Goal: Task Accomplishment & Management: Manage account settings

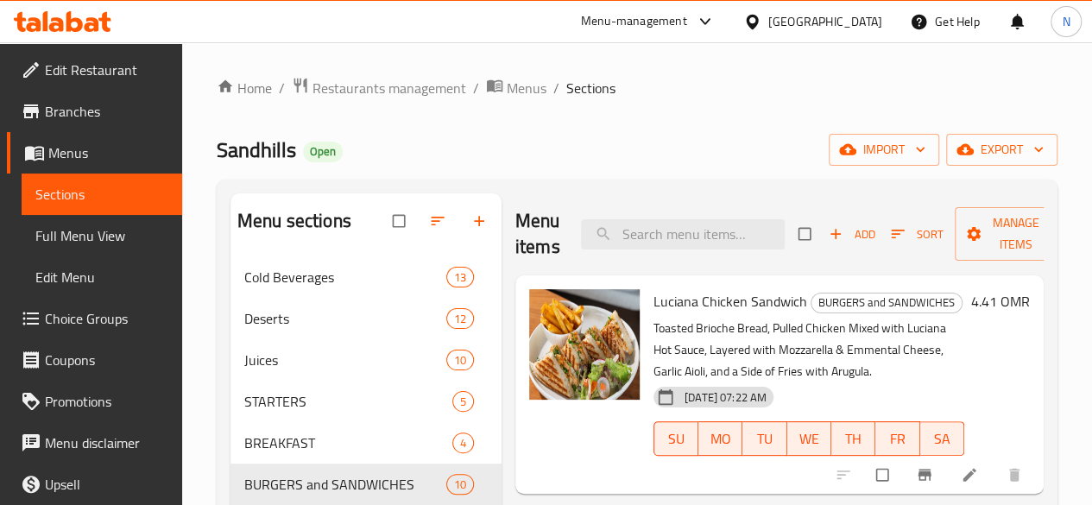
click at [53, 73] on span "Edit Restaurant" at bounding box center [106, 70] width 123 height 21
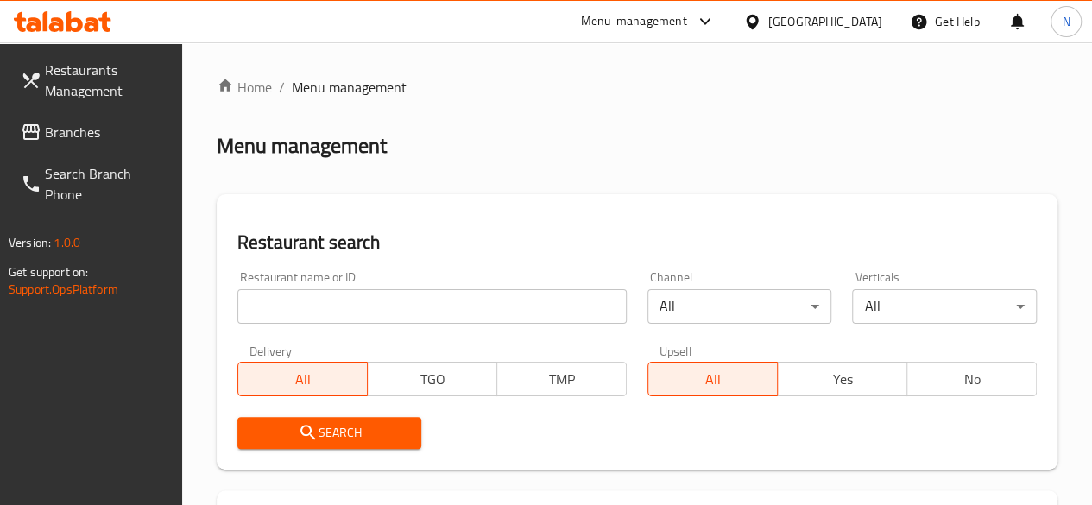
click at [303, 319] on input "search" at bounding box center [431, 306] width 389 height 35
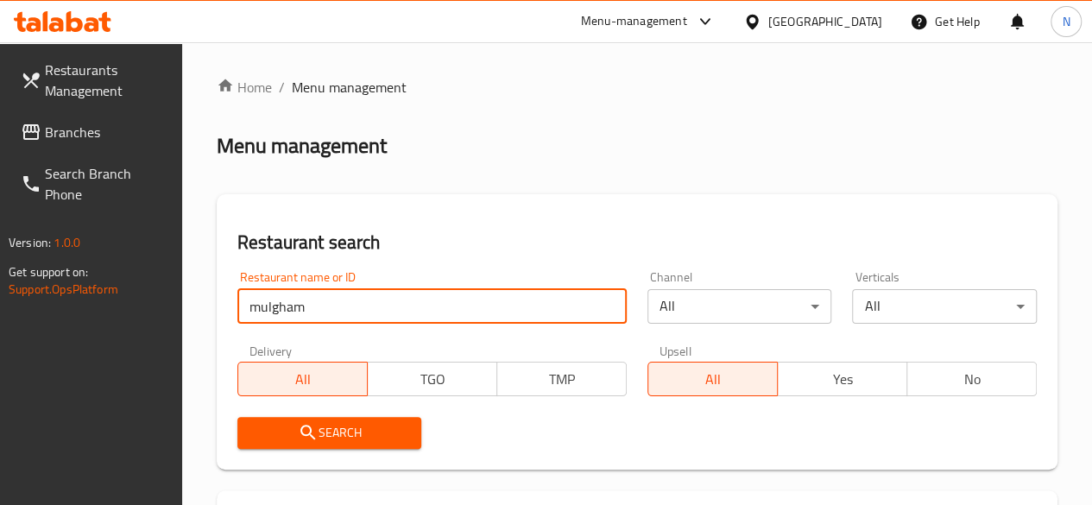
type input "mulgham"
click at [312, 301] on input "mulgham" at bounding box center [431, 306] width 389 height 35
type input "mulgham"
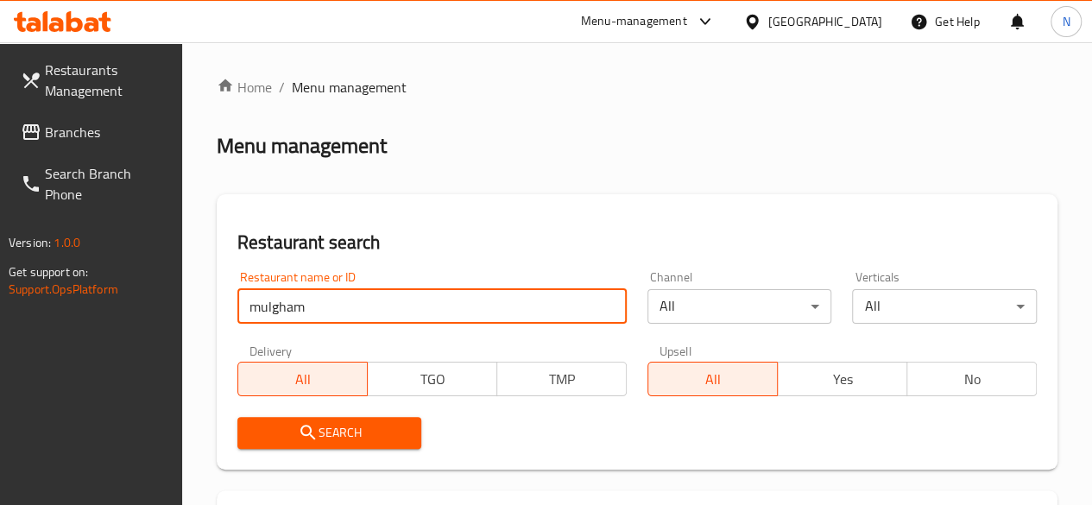
click button "Search" at bounding box center [329, 433] width 185 height 32
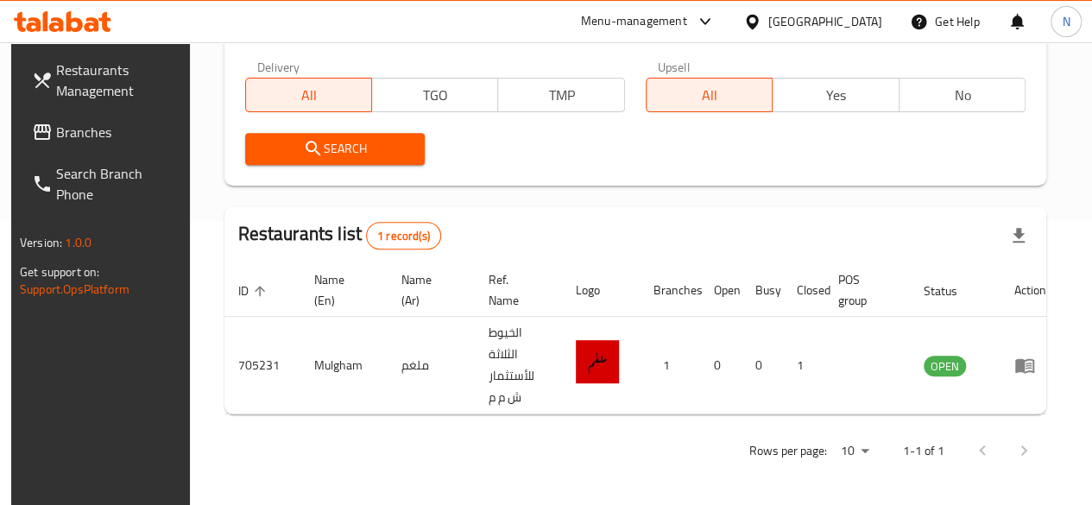
scroll to position [285, 0]
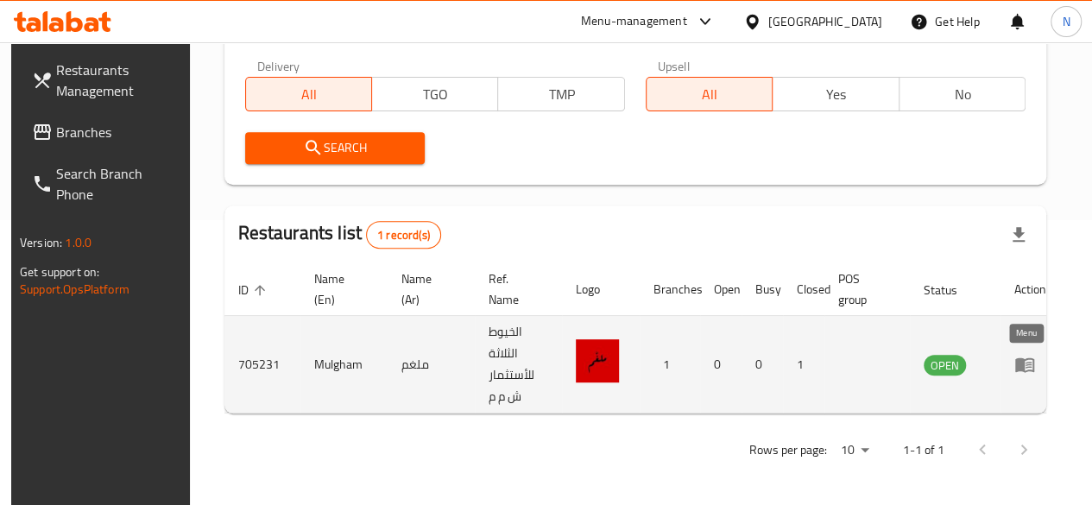
click at [1029, 370] on icon "enhanced table" at bounding box center [1024, 365] width 19 height 15
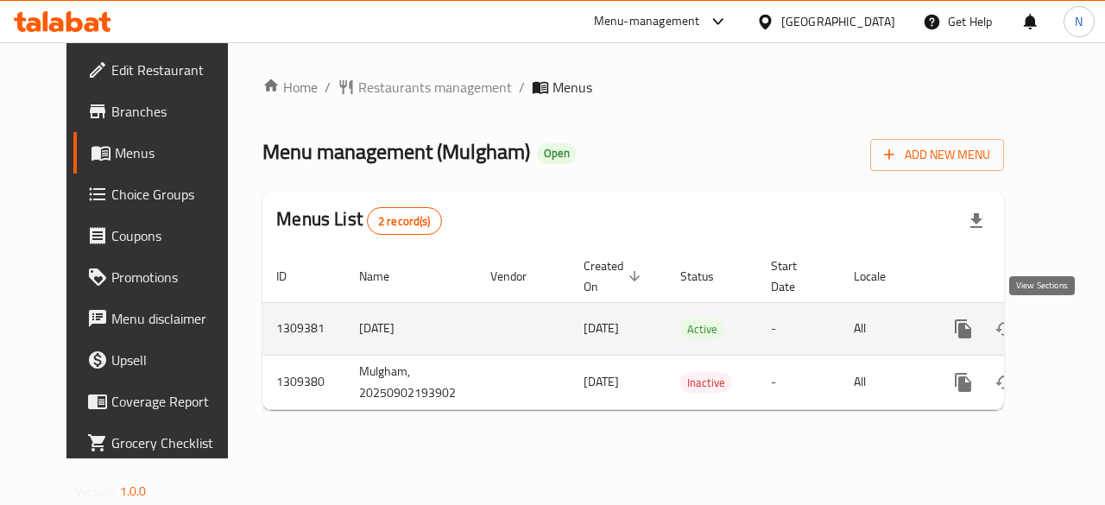
click at [1077, 330] on icon "enhanced table" at bounding box center [1087, 329] width 21 height 21
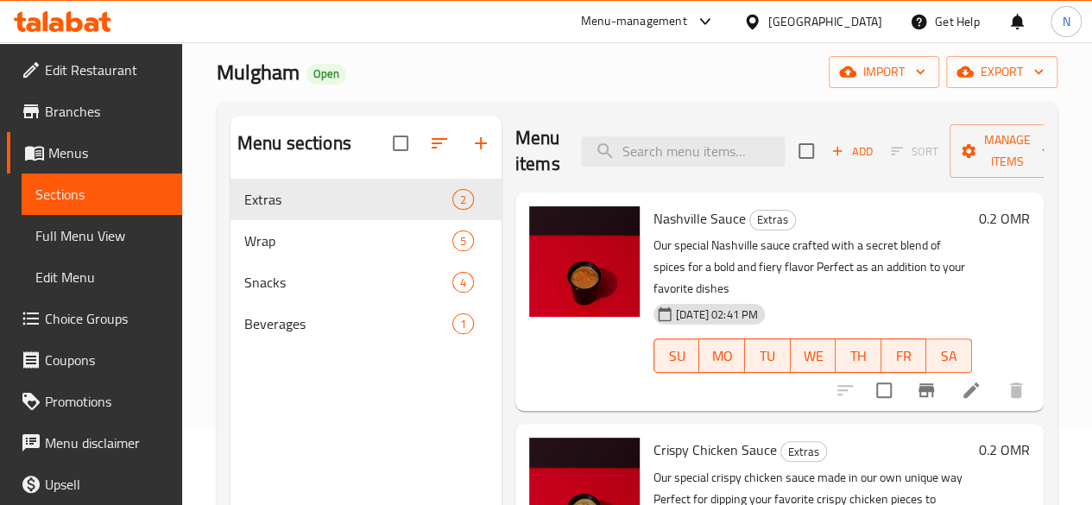
scroll to position [79, 0]
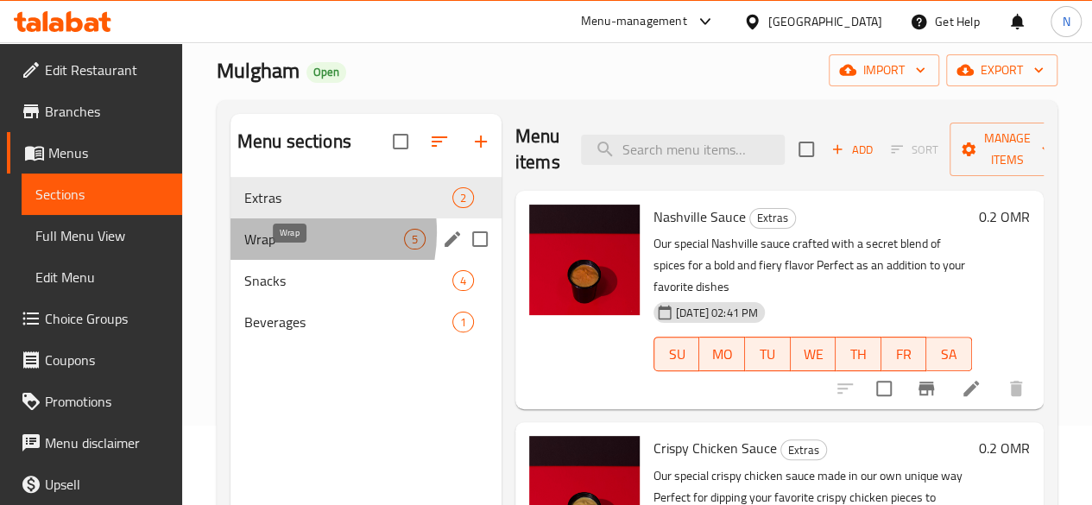
click at [274, 249] on span "Wrap" at bounding box center [324, 239] width 160 height 21
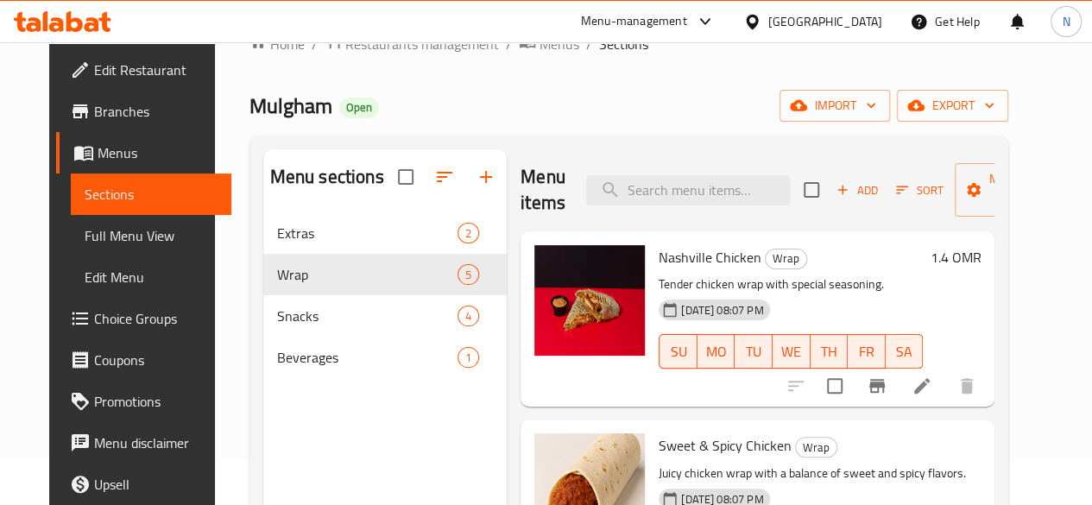
scroll to position [43, 0]
click at [539, 179] on div "Menu items Add Sort Manage items" at bounding box center [758, 191] width 474 height 82
click at [556, 144] on div "Menu sections Extras 2 Wrap 5 Snacks 4 Beverages 1 Menu items Add Sort Manage i…" at bounding box center [629, 402] width 760 height 533
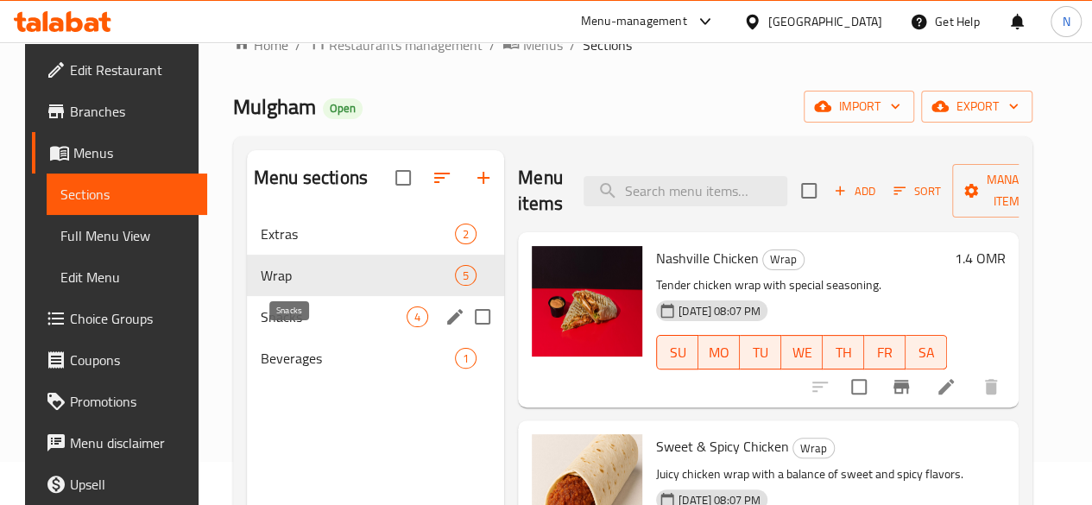
click at [264, 327] on span "Snacks" at bounding box center [334, 316] width 146 height 21
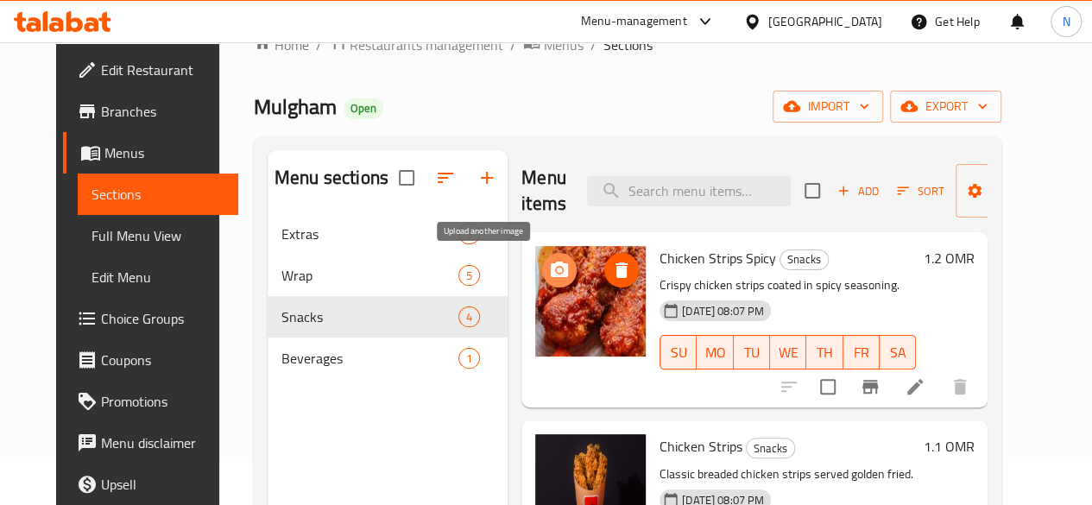
click at [557, 268] on circle "upload picture" at bounding box center [559, 270] width 5 height 5
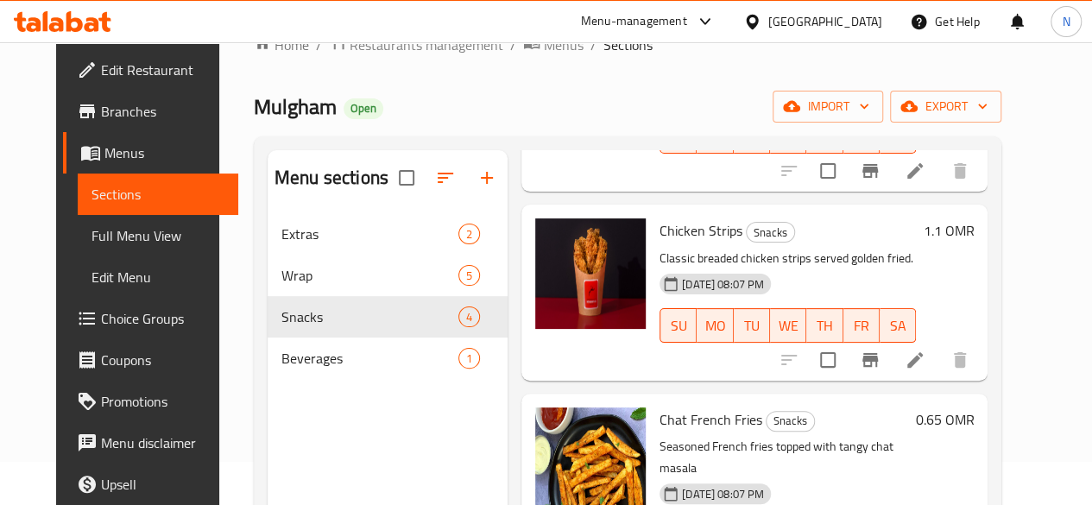
scroll to position [318, 0]
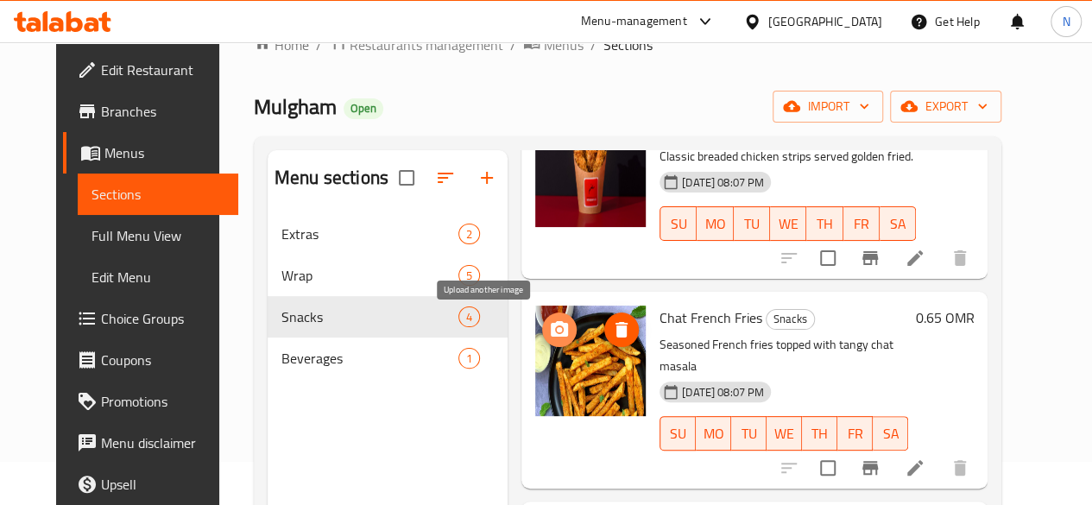
click at [557, 329] on circle "upload picture" at bounding box center [559, 329] width 5 height 5
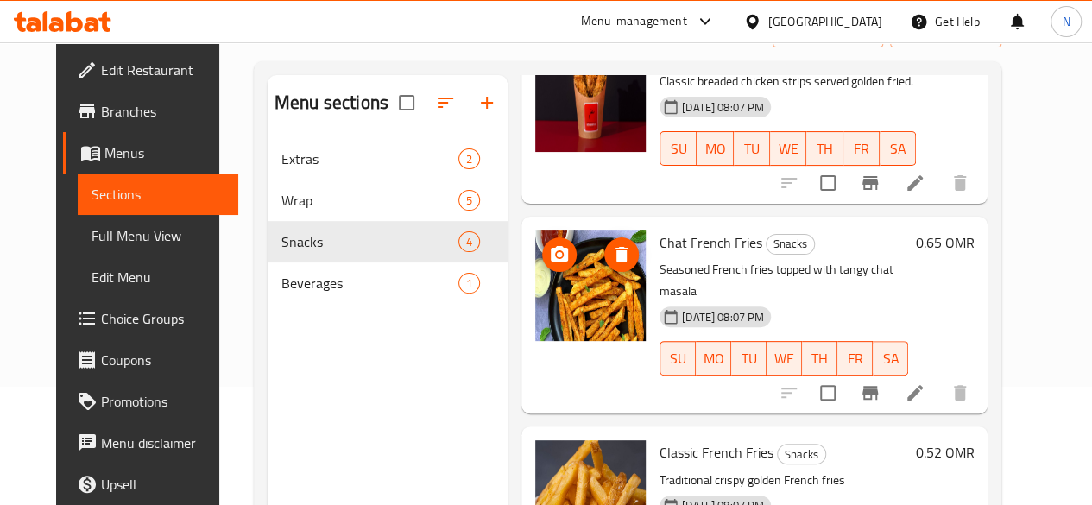
scroll to position [126, 0]
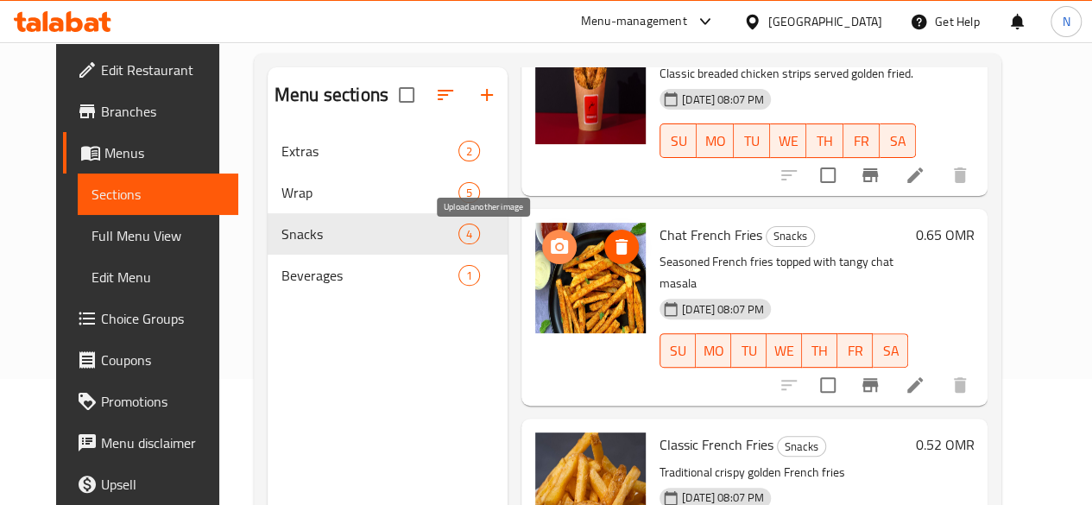
click at [549, 237] on icon "upload picture" at bounding box center [559, 247] width 21 height 21
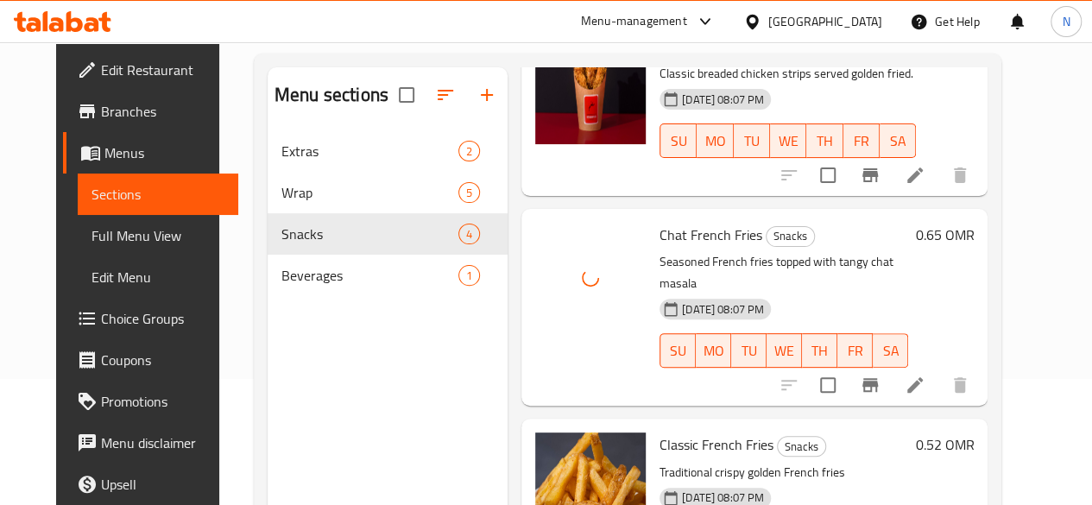
scroll to position [242, 0]
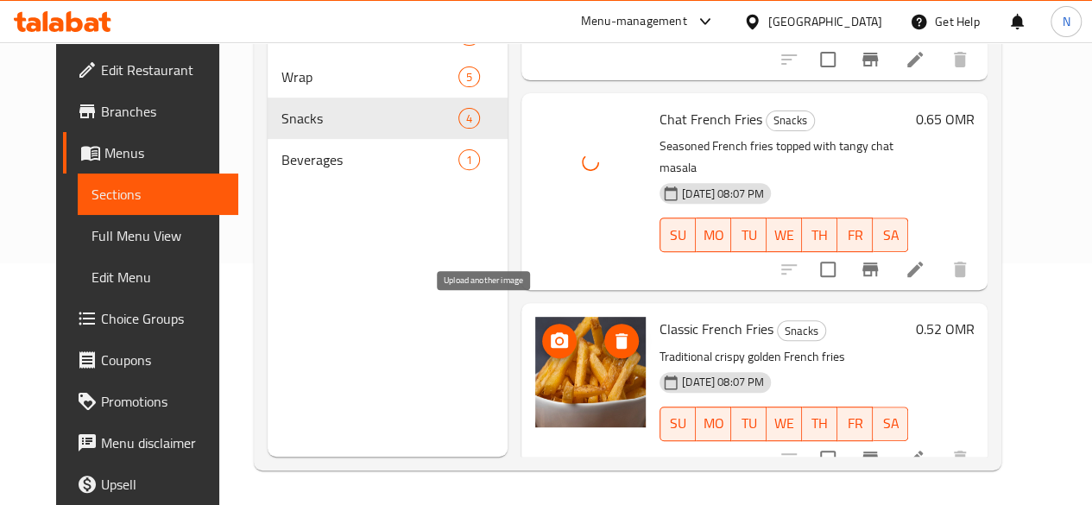
click at [557, 338] on circle "upload picture" at bounding box center [559, 340] width 5 height 5
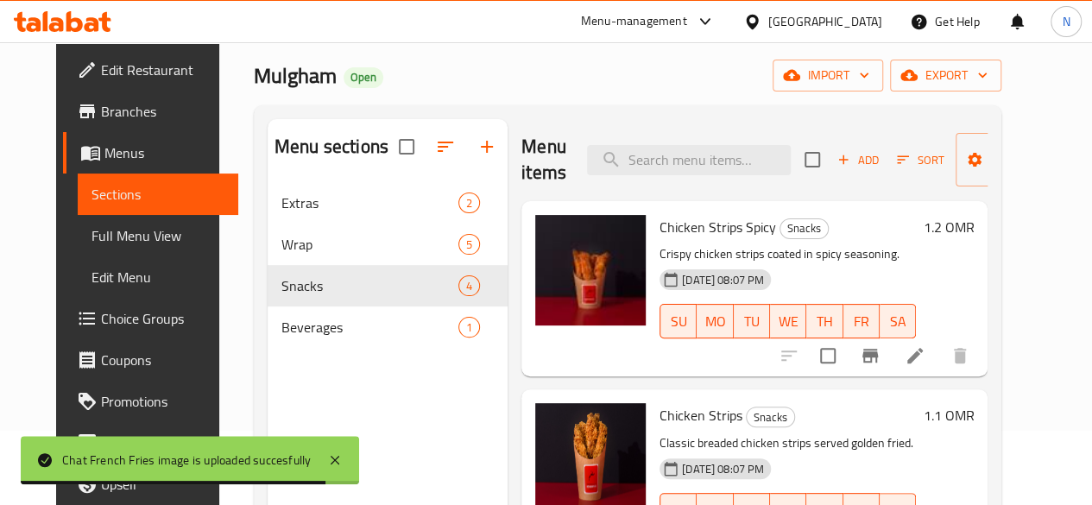
scroll to position [85, 0]
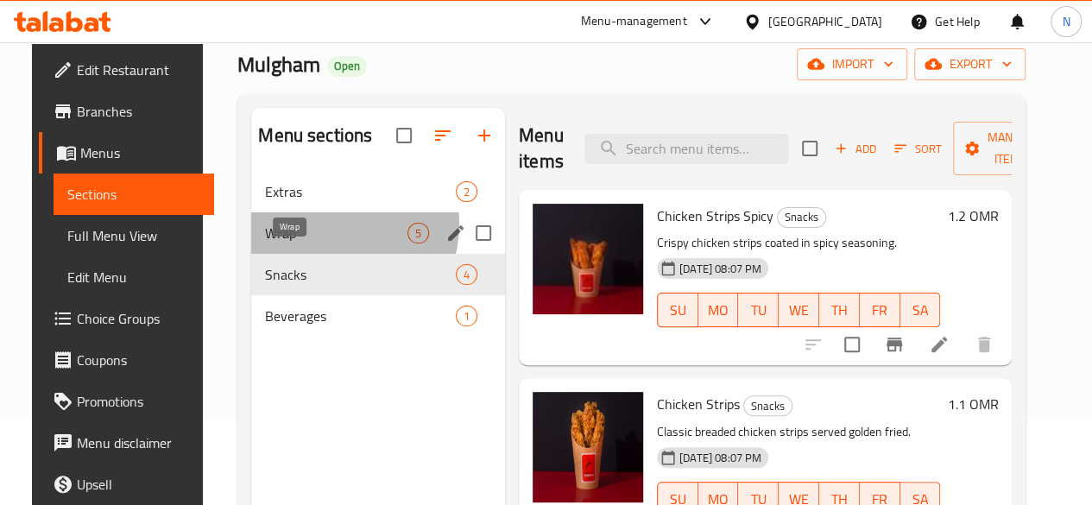
click at [314, 243] on span "Wrap" at bounding box center [336, 233] width 142 height 21
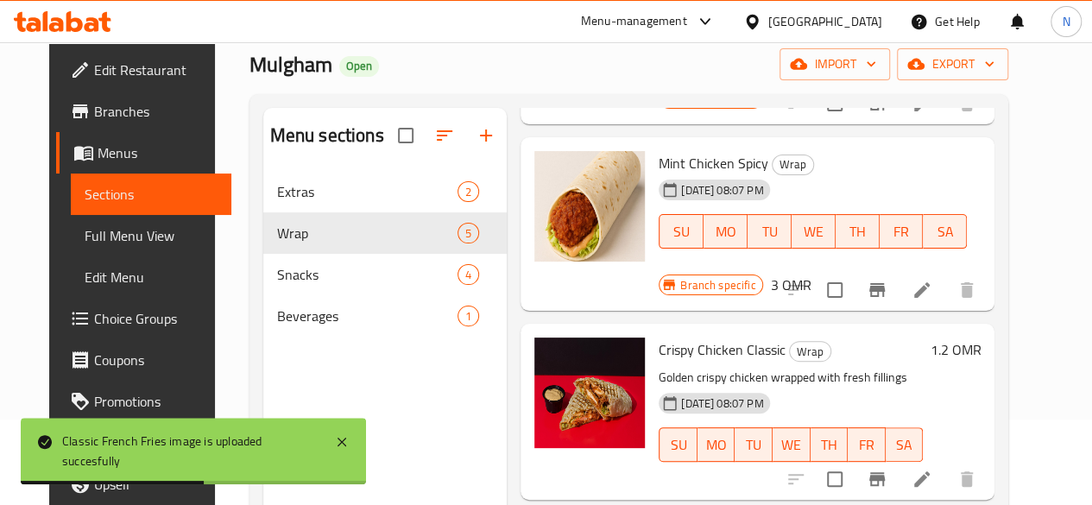
scroll to position [524, 0]
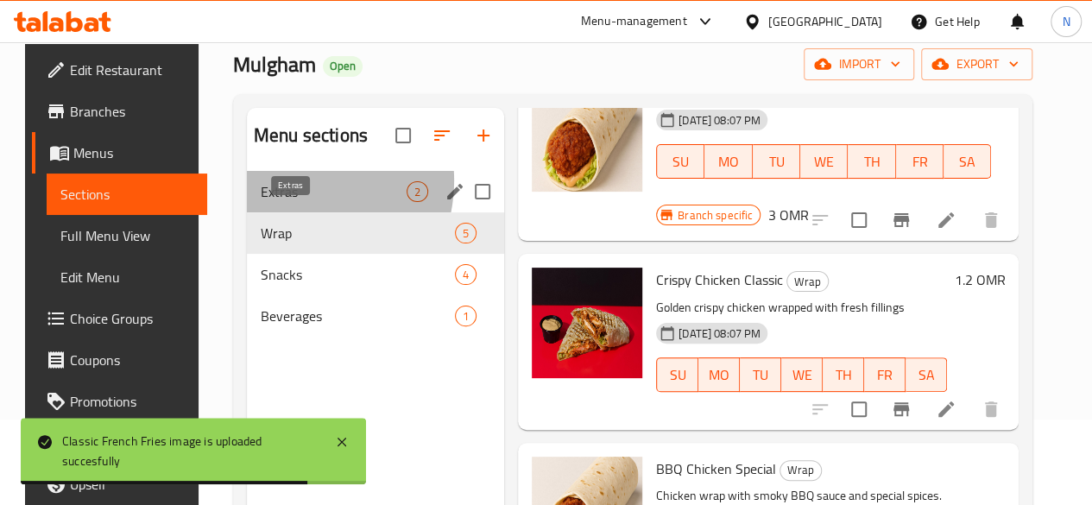
click at [276, 202] on span "Extras" at bounding box center [334, 191] width 146 height 21
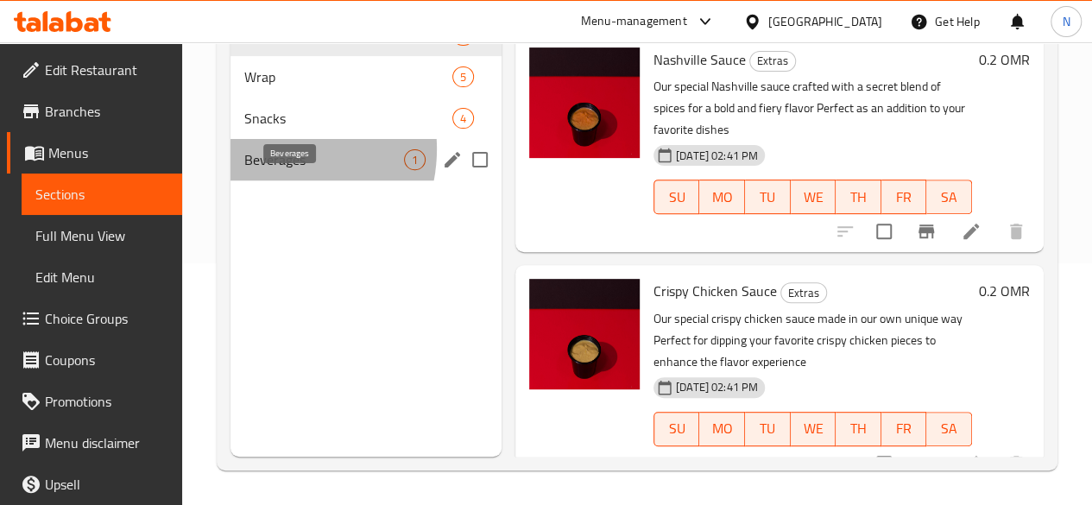
click at [269, 170] on span "Beverages" at bounding box center [324, 159] width 160 height 21
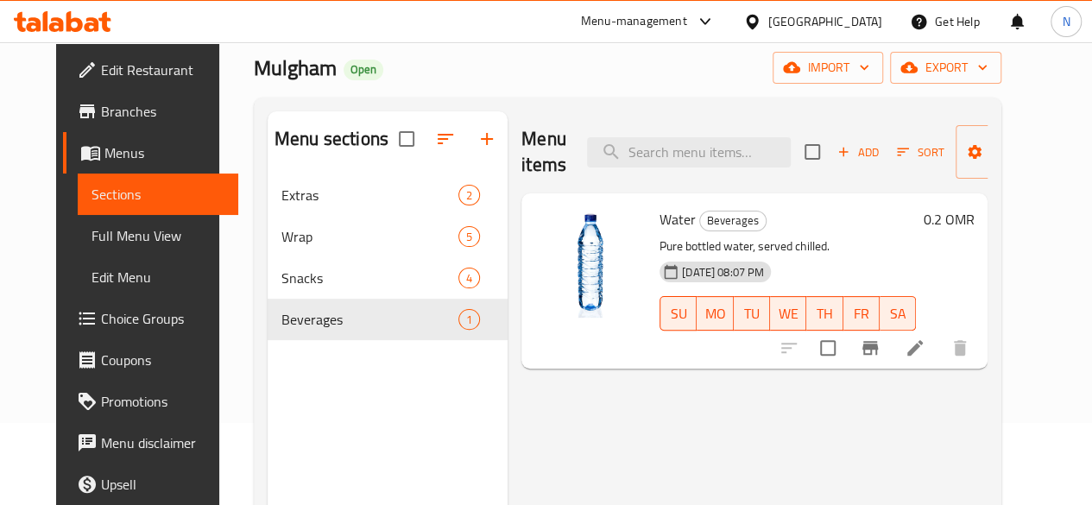
scroll to position [81, 0]
click at [836, 149] on icon "button" at bounding box center [844, 153] width 16 height 16
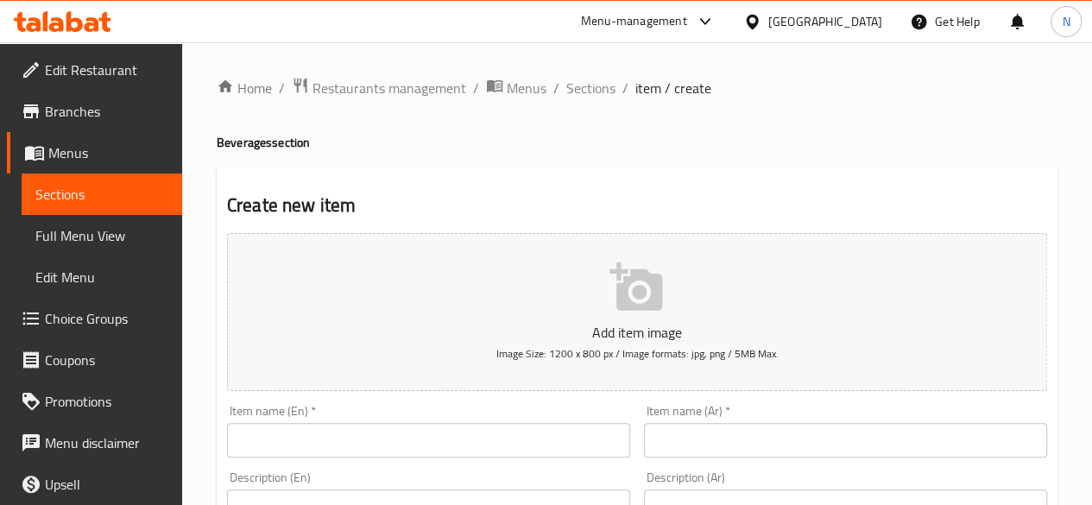
click at [74, 146] on span "Menus" at bounding box center [108, 152] width 120 height 21
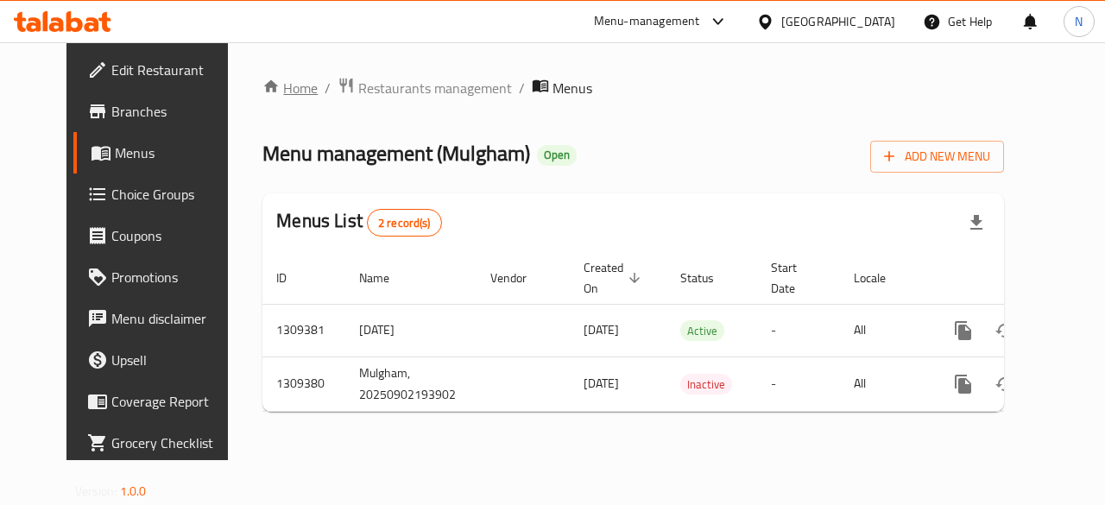
click at [262, 78] on link "Home" at bounding box center [289, 88] width 55 height 21
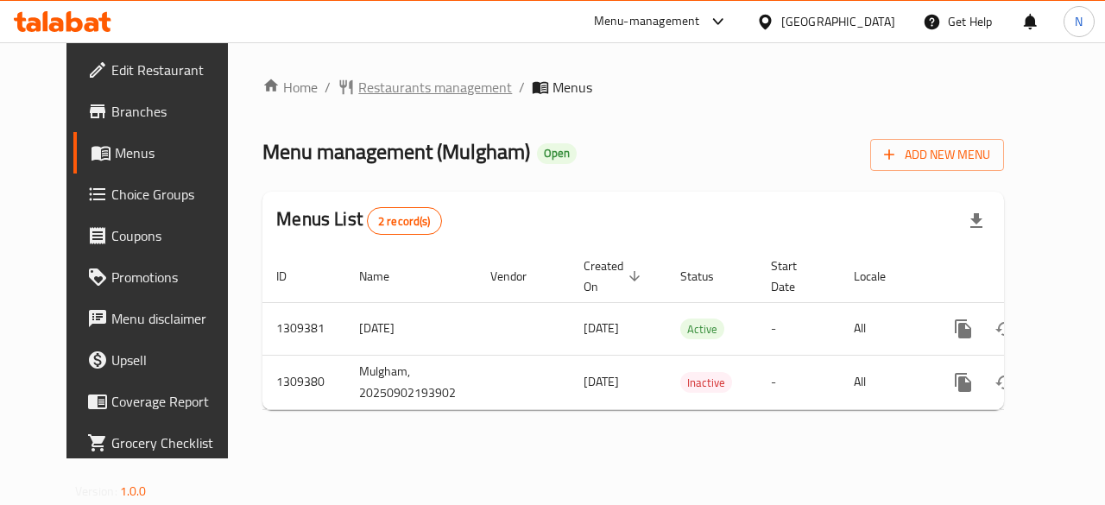
click at [394, 80] on span "Restaurants management" at bounding box center [435, 87] width 154 height 21
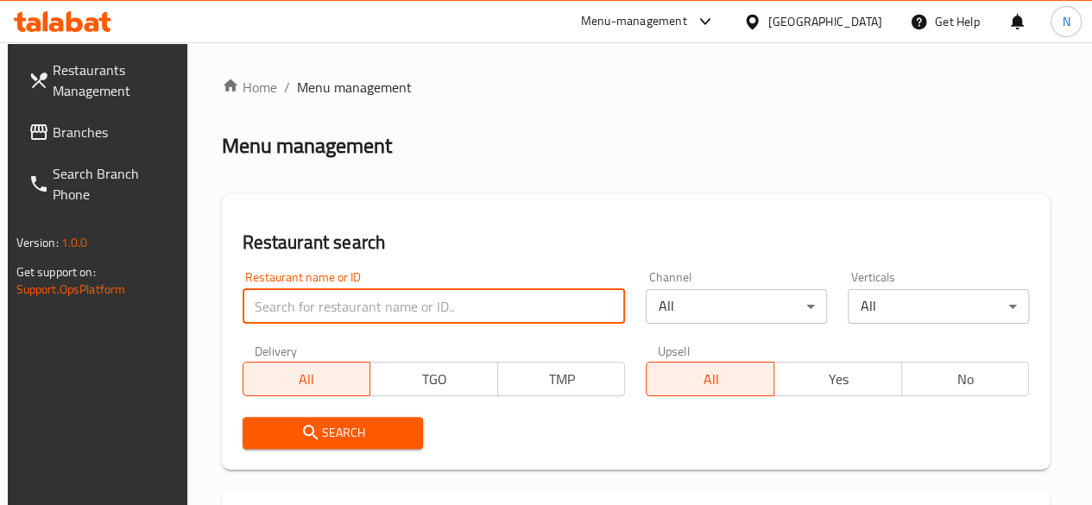
click at [287, 314] on input "search" at bounding box center [434, 306] width 383 height 35
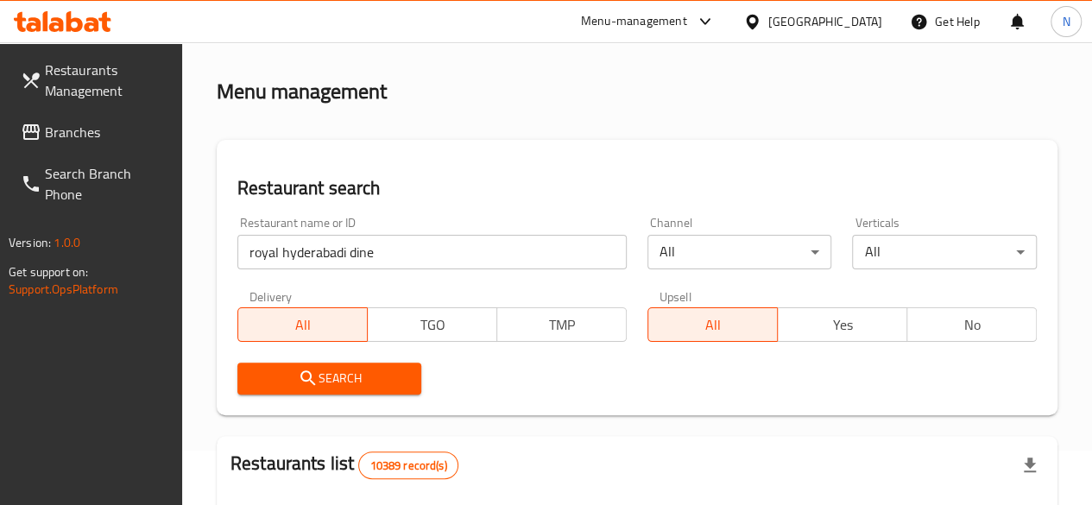
scroll to position [55, 0]
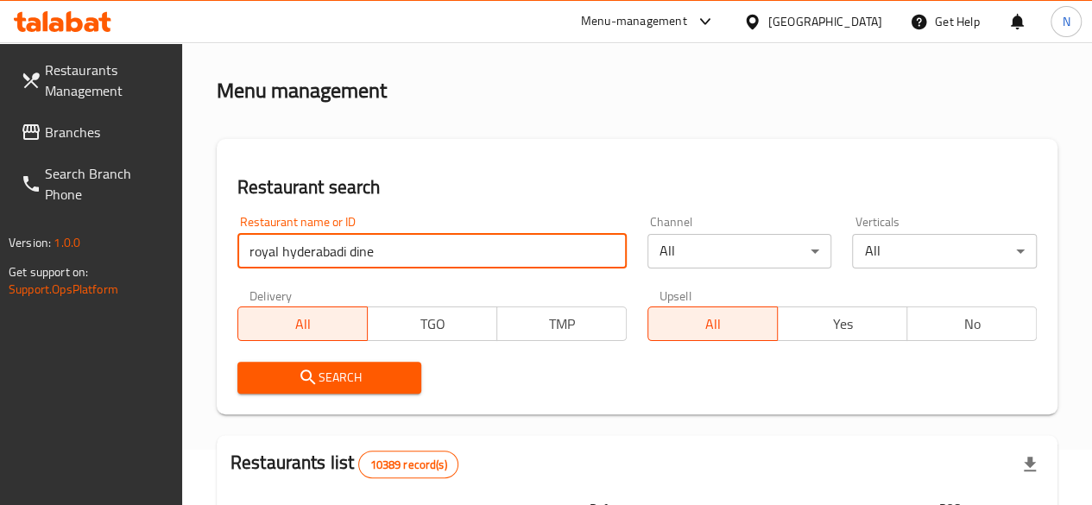
click at [382, 256] on input "royal hyderabadi dine" at bounding box center [431, 251] width 389 height 35
type input "royal hyderabadi dine-in"
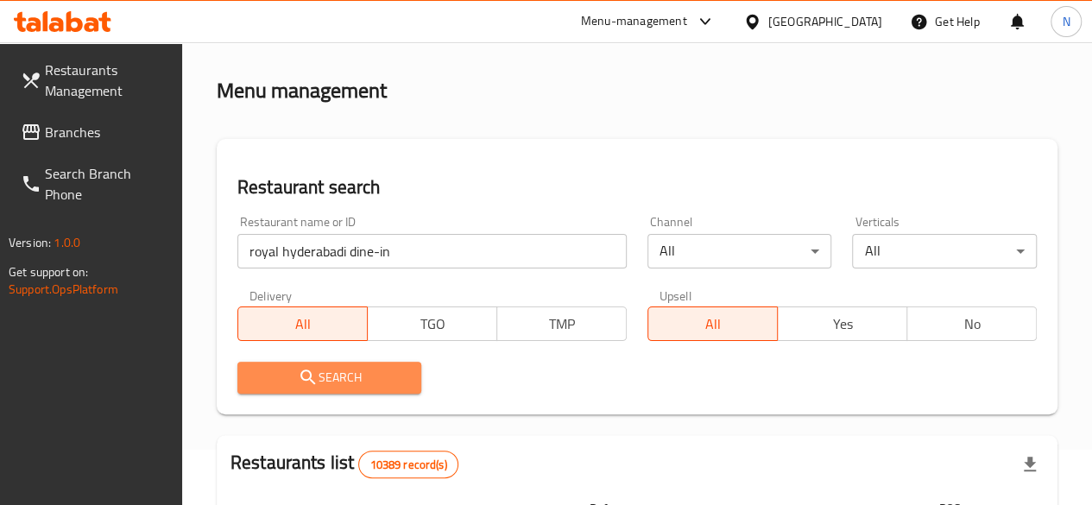
click at [312, 385] on icon "submit" at bounding box center [308, 377] width 21 height 21
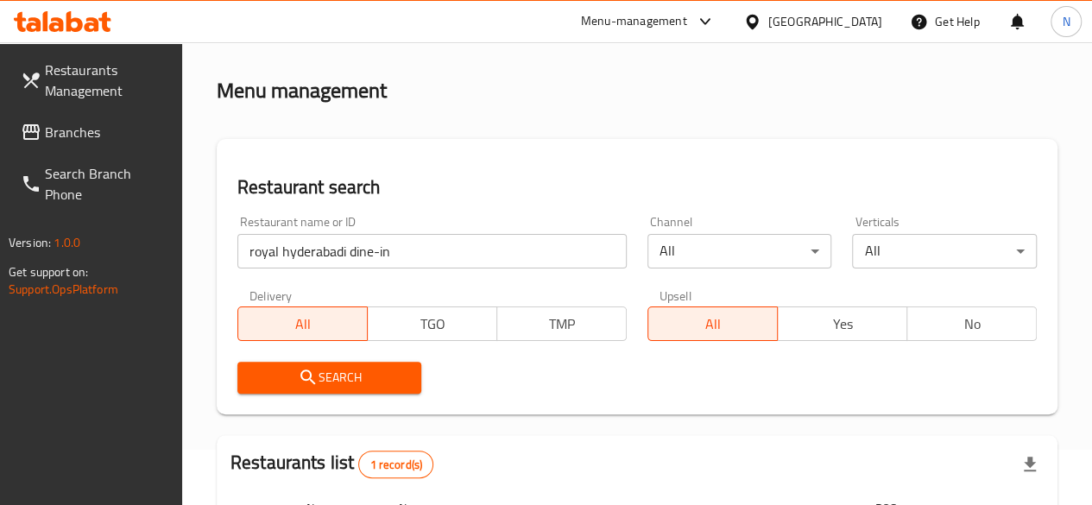
scroll to position [300, 0]
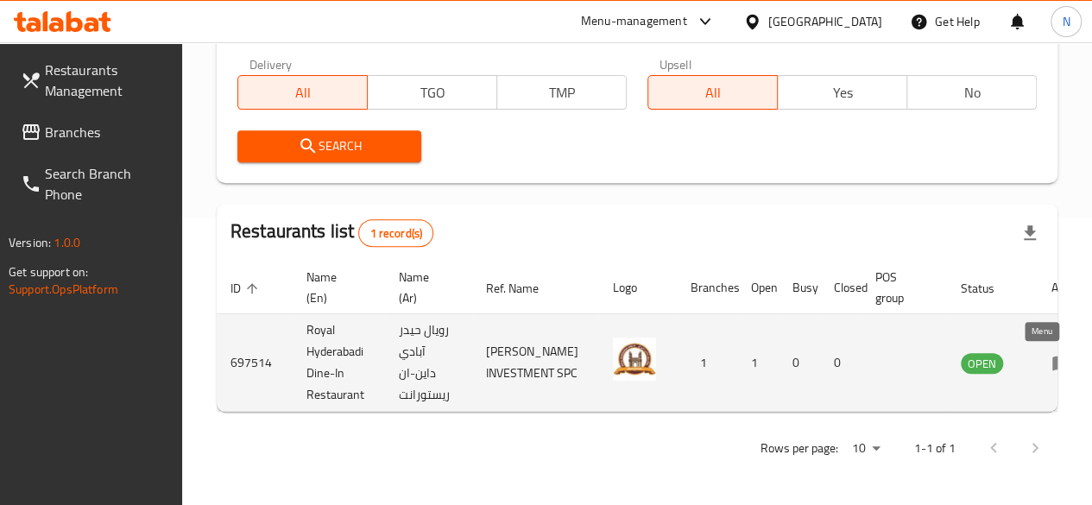
click at [1052, 356] on icon "enhanced table" at bounding box center [1061, 363] width 19 height 15
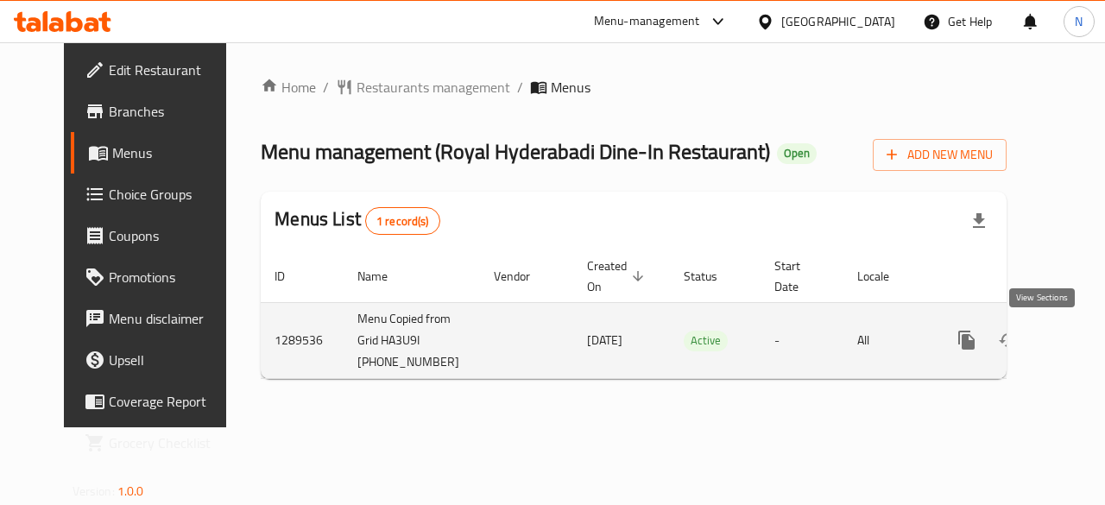
click at [1081, 341] on icon "enhanced table" at bounding box center [1091, 340] width 21 height 21
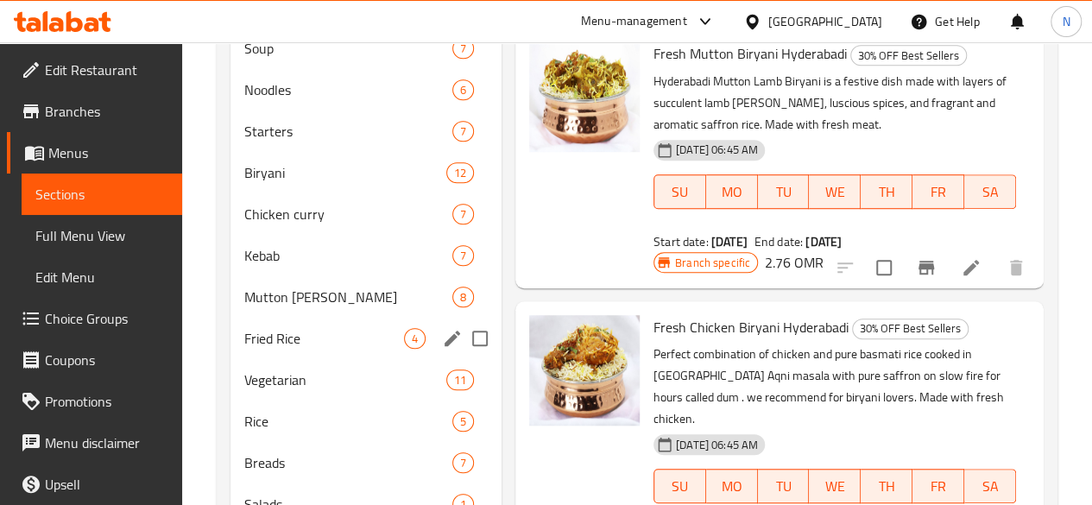
scroll to position [567, 0]
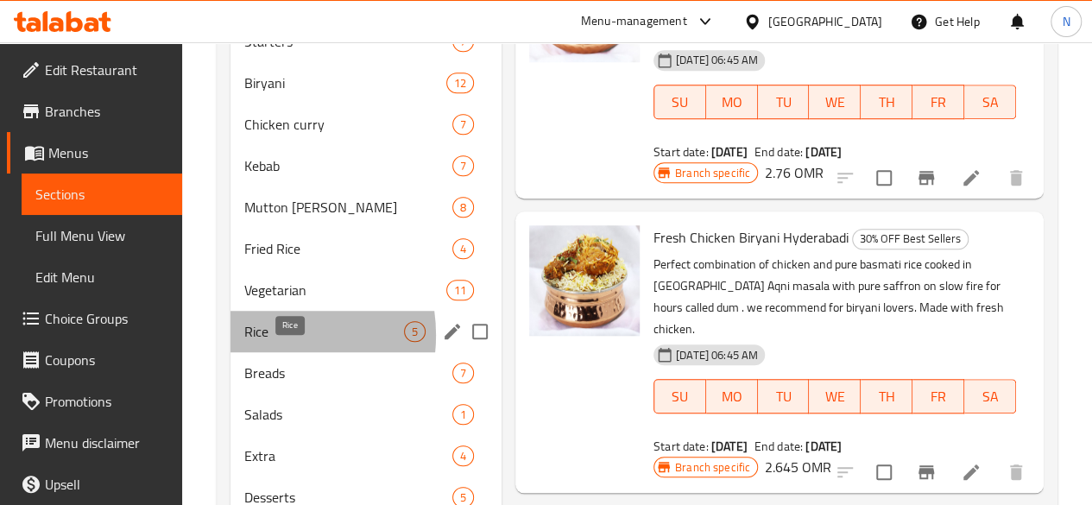
click at [260, 342] on span "Rice" at bounding box center [324, 331] width 160 height 21
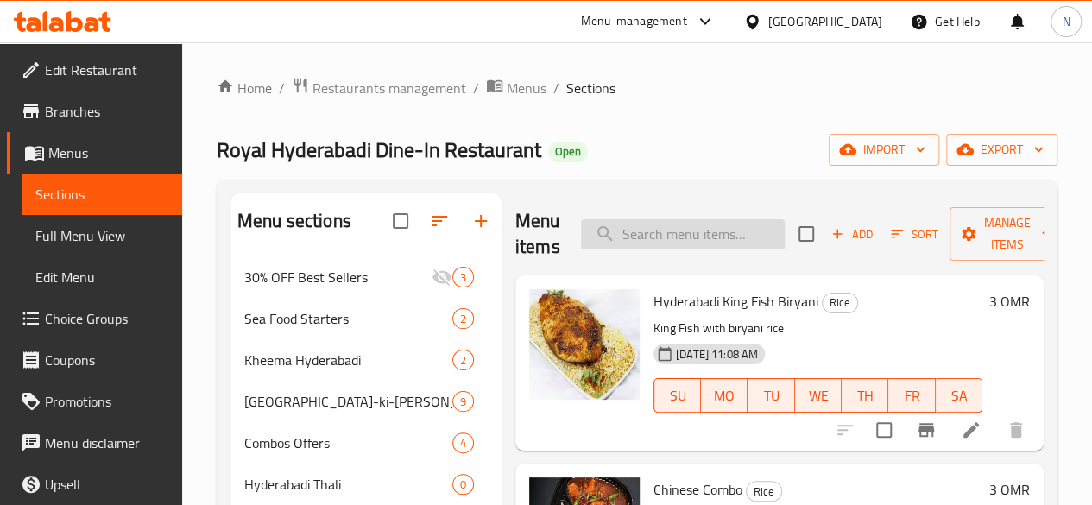
click at [635, 235] on input "search" at bounding box center [683, 234] width 204 height 30
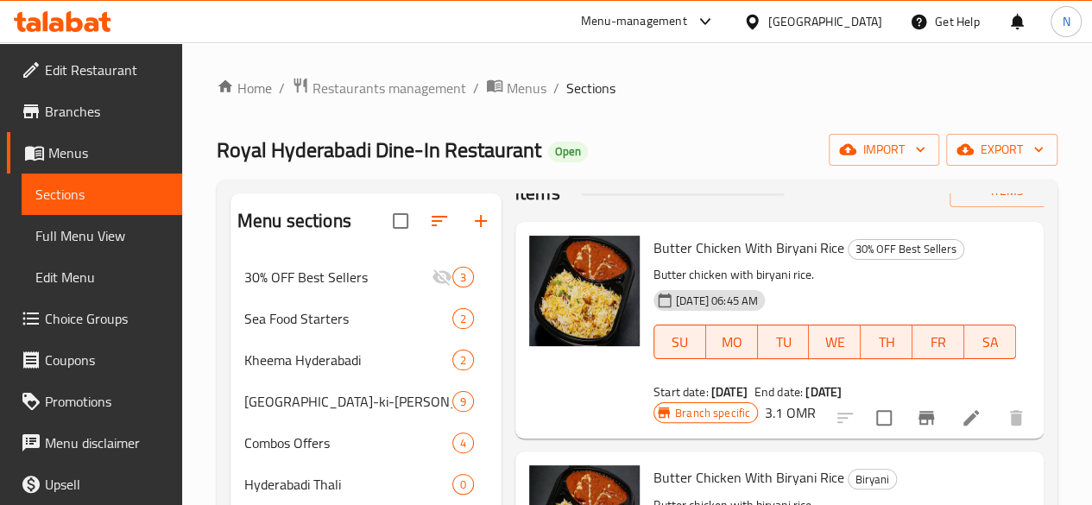
scroll to position [53, 0]
type input "butt"
click at [974, 415] on li at bounding box center [971, 418] width 48 height 31
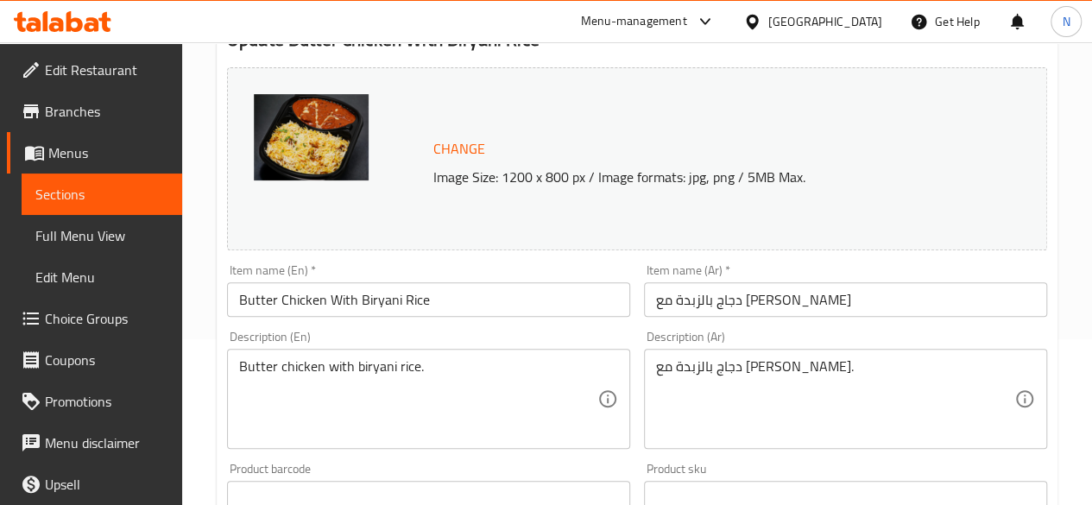
scroll to position [259, 0]
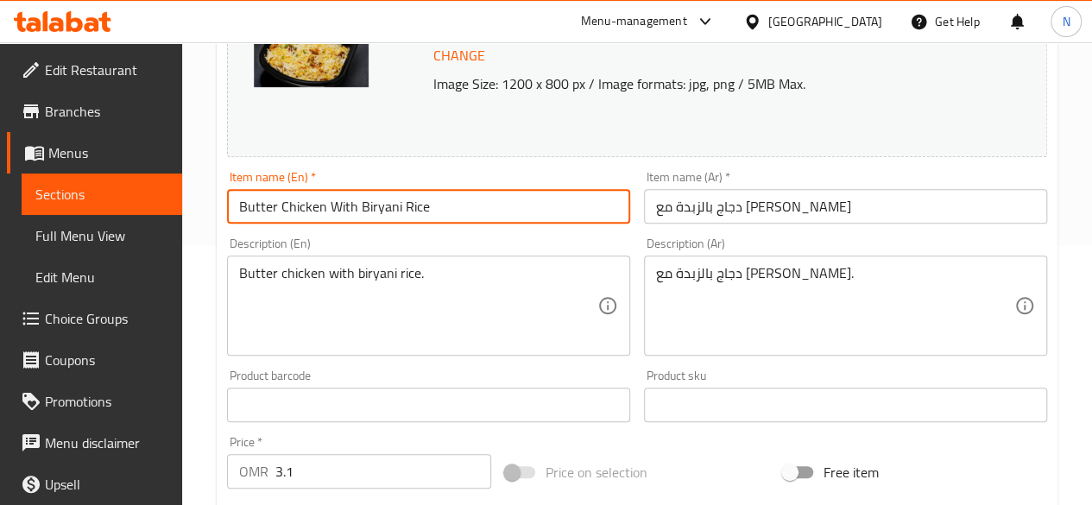
click at [432, 200] on input "Butter Chicken With Biryani Rice" at bounding box center [428, 206] width 403 height 35
click at [813, 196] on input "دجاج بالزبدة مع [PERSON_NAME]" at bounding box center [845, 206] width 403 height 35
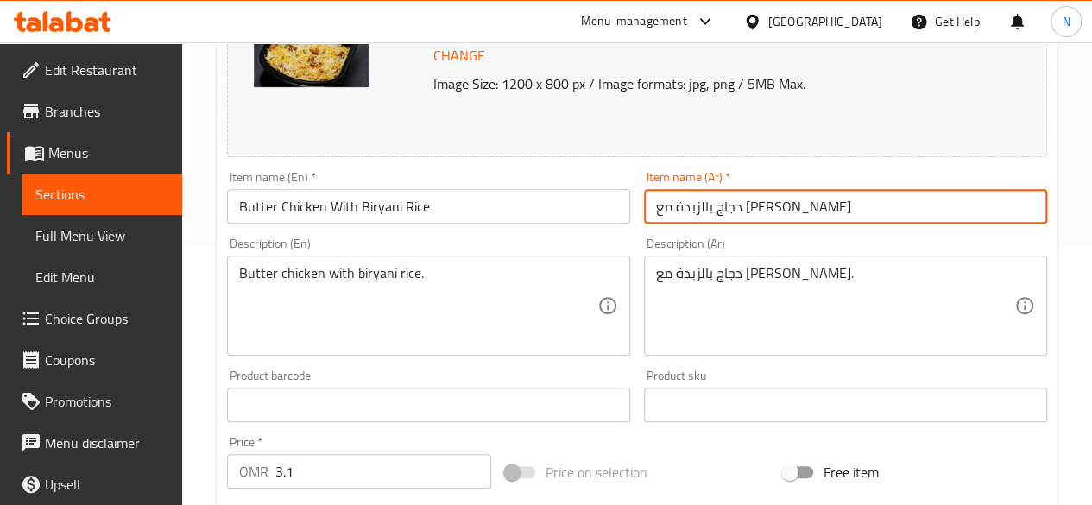
click at [813, 196] on input "دجاج بالزبدة مع [PERSON_NAME]" at bounding box center [845, 206] width 403 height 35
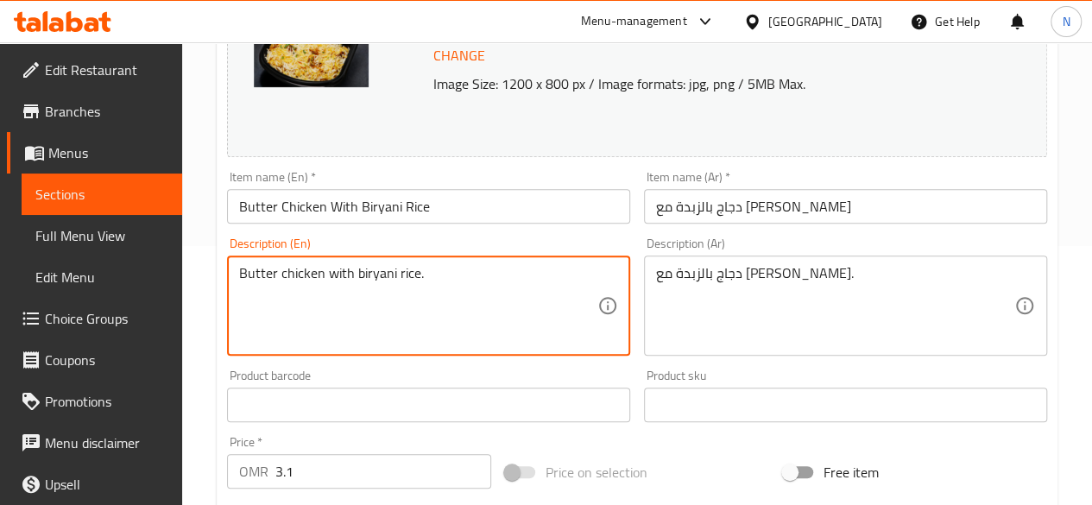
click at [456, 278] on textarea "Butter chicken with biryani rice." at bounding box center [418, 306] width 358 height 82
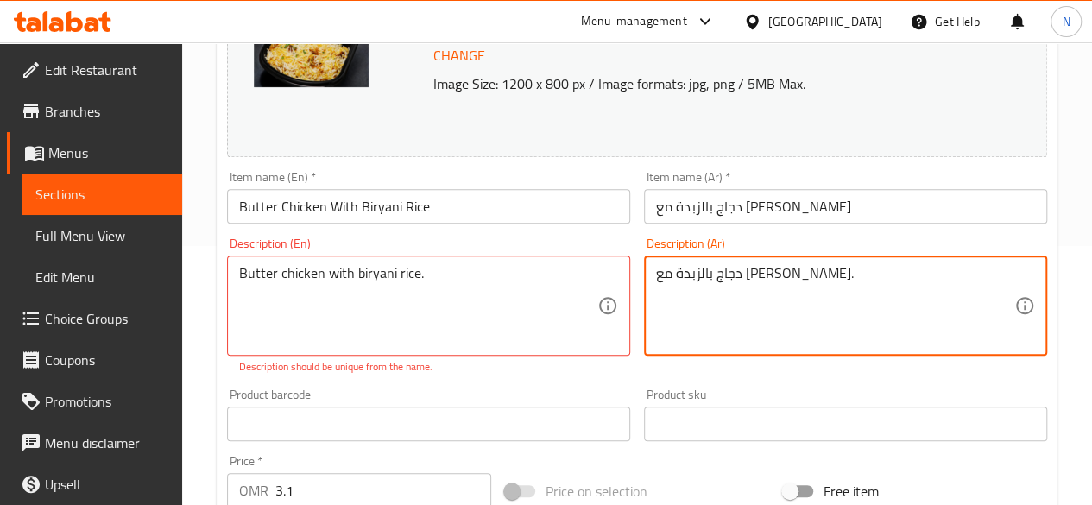
click at [729, 275] on textarea "دجاج بالزبدة مع [PERSON_NAME]." at bounding box center [835, 306] width 358 height 82
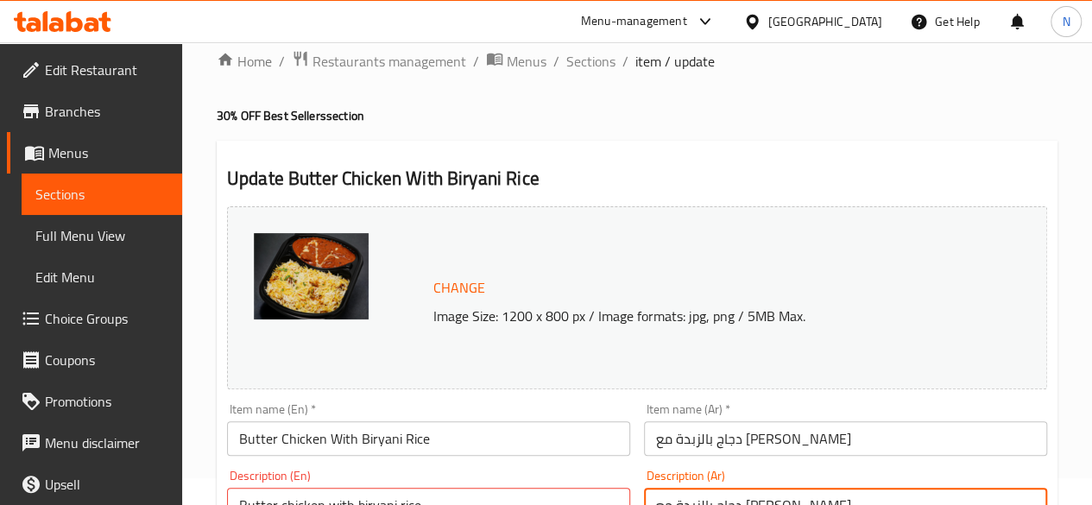
scroll to position [0, 0]
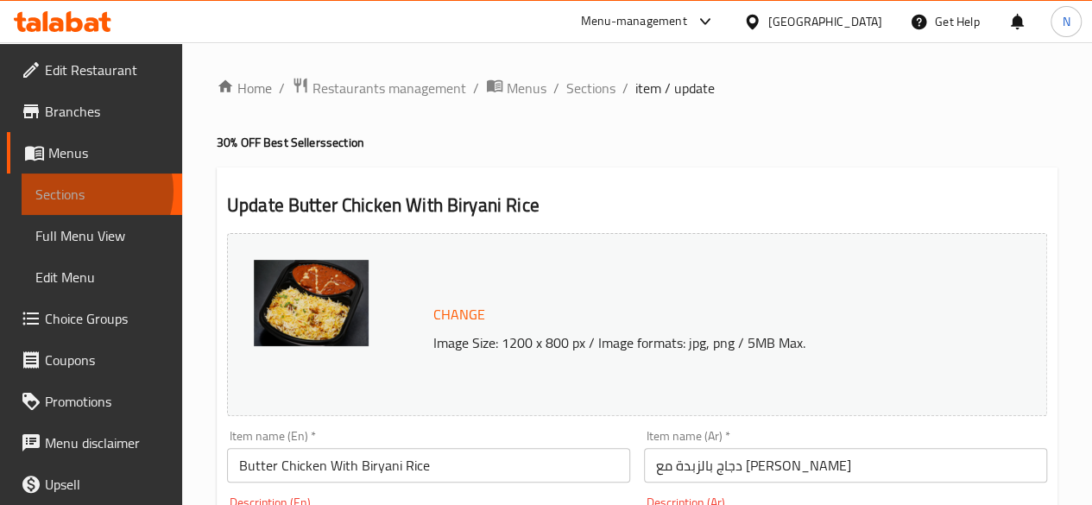
click at [85, 191] on span "Sections" at bounding box center [101, 194] width 133 height 21
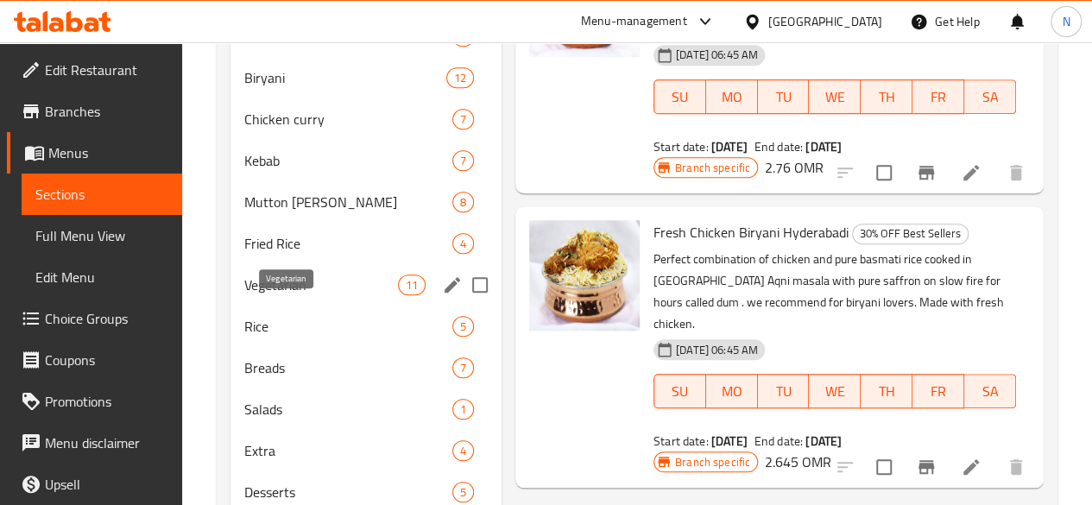
scroll to position [702, 0]
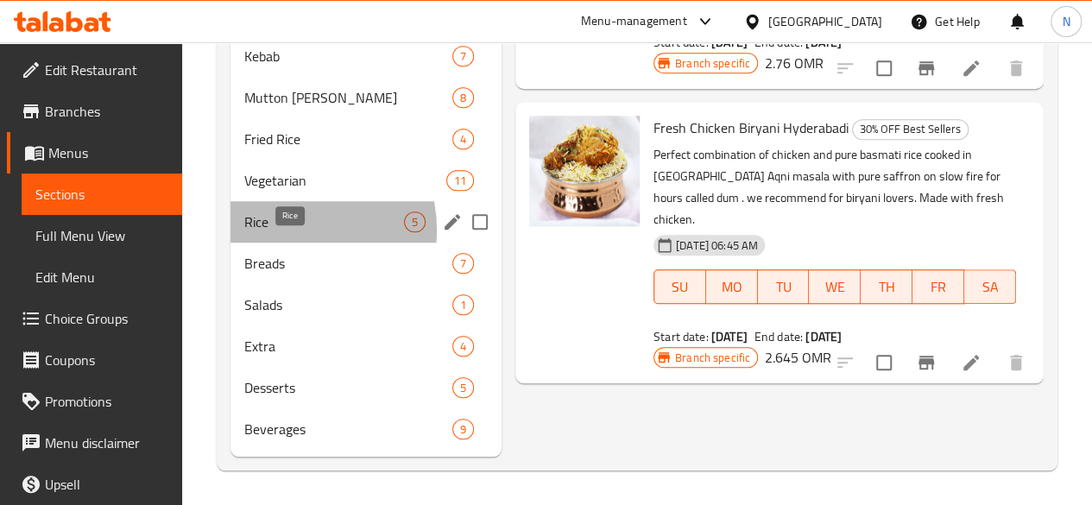
click at [284, 230] on span "Rice" at bounding box center [324, 221] width 160 height 21
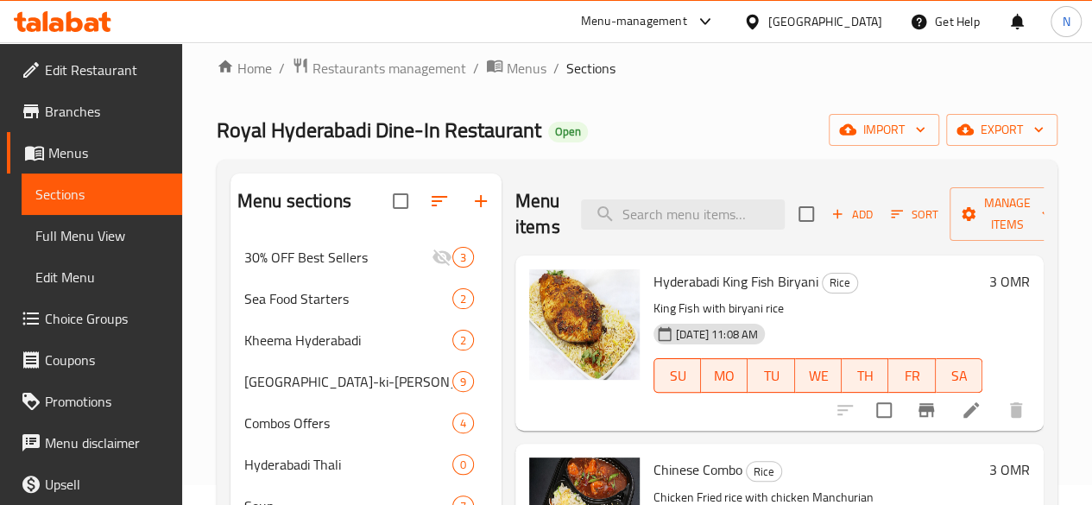
scroll to position [9, 0]
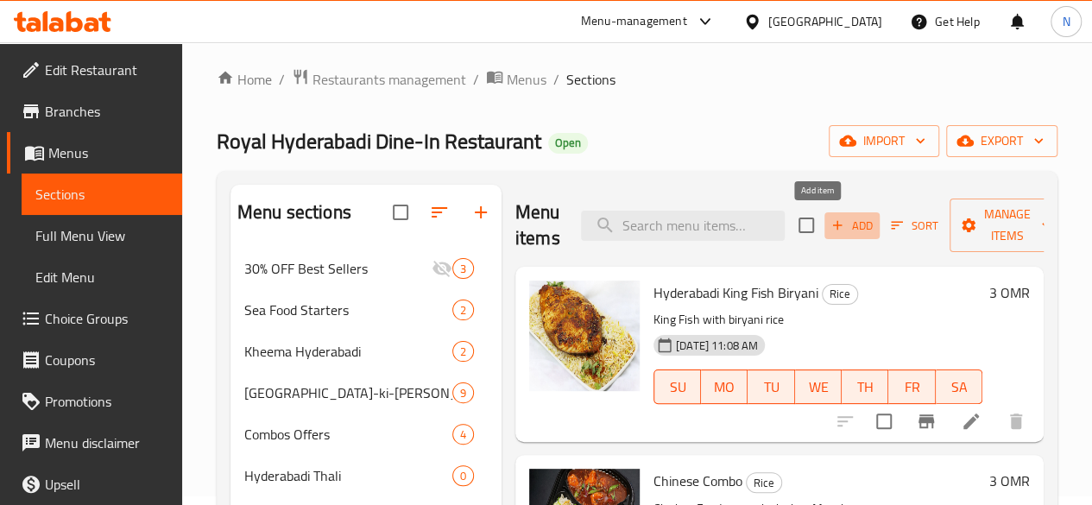
click at [839, 226] on span "Add" at bounding box center [852, 226] width 47 height 20
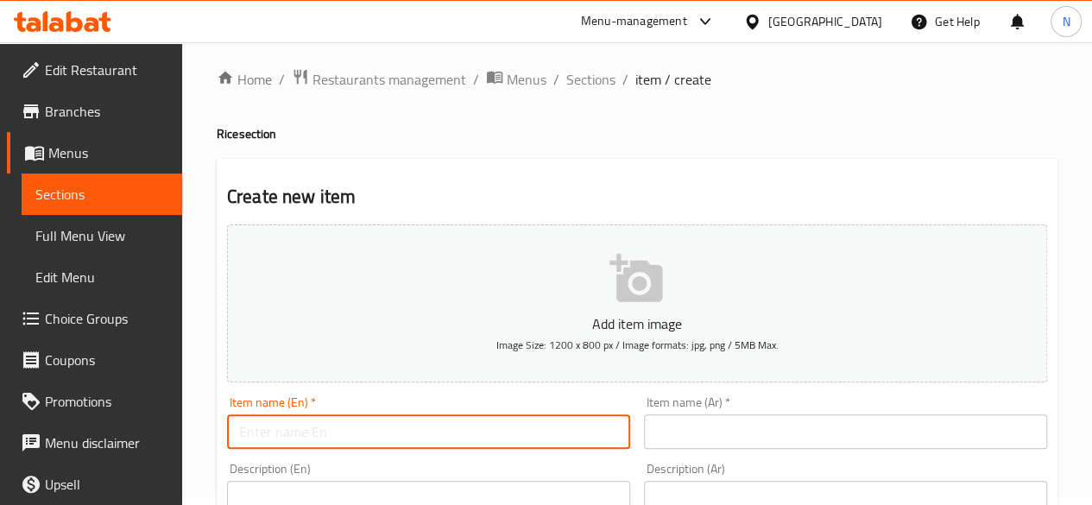
click at [388, 432] on input "text" at bounding box center [428, 431] width 403 height 35
paste input "Butter Chicken With Biryani Rice"
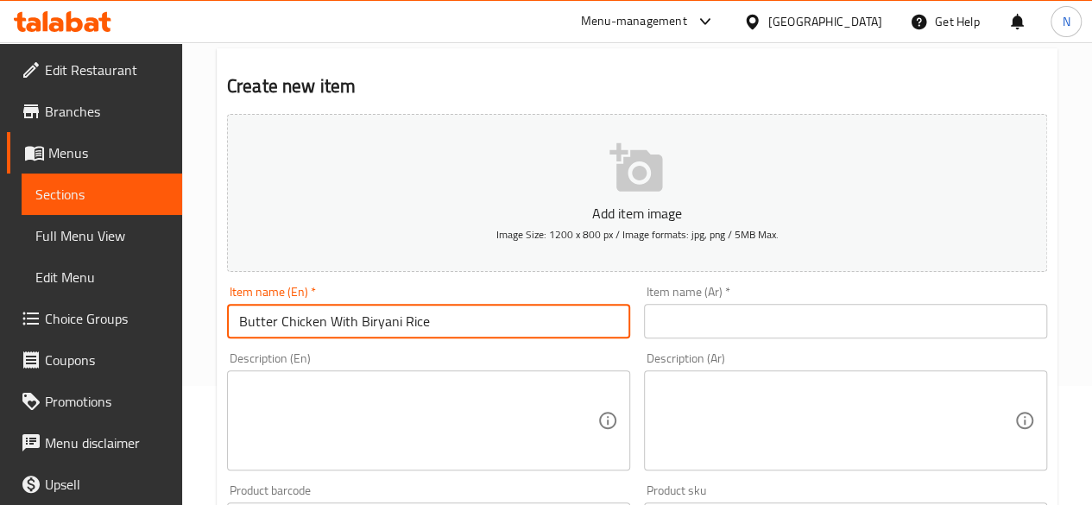
type input "Butter Chicken With Biryani Rice"
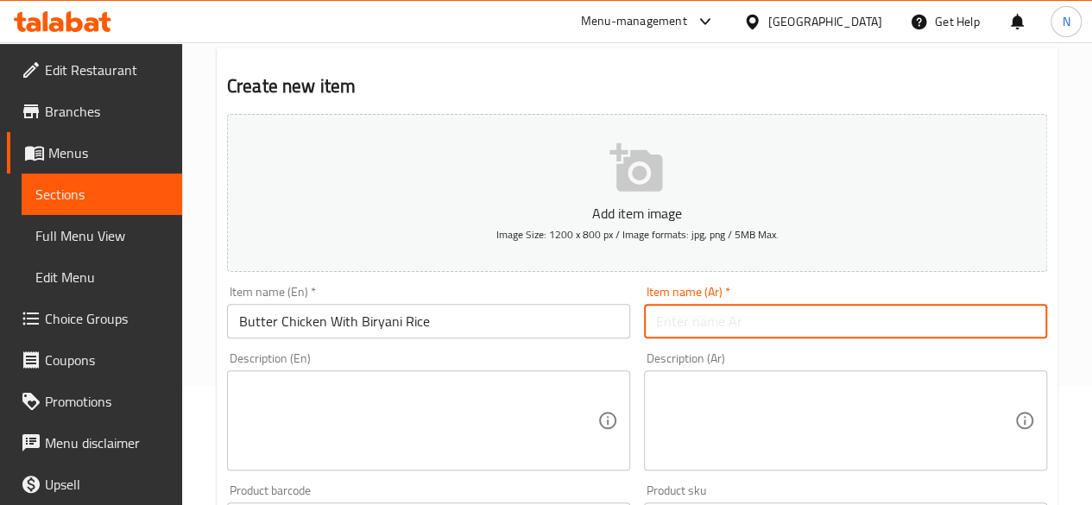
click at [682, 315] on input "text" at bounding box center [845, 321] width 403 height 35
paste input "دجاج بالزبدة مع [PERSON_NAME]"
type input "دجاج بالزبدة مع [PERSON_NAME]"
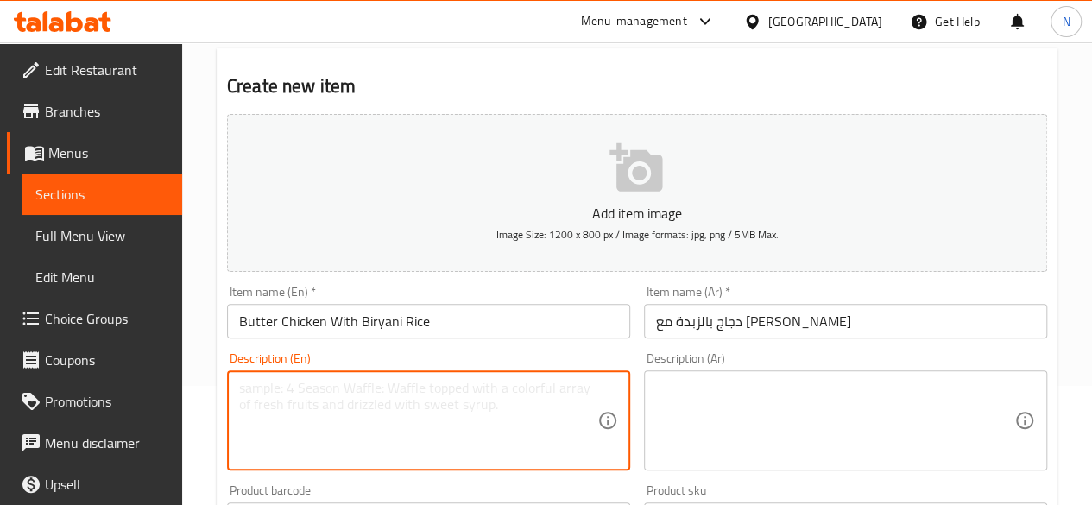
click at [347, 408] on textarea at bounding box center [418, 421] width 358 height 82
type textarea "O"
paste textarea "Butter chicken with biryani rice."
type textarea "Butter chicken with biryani rice."
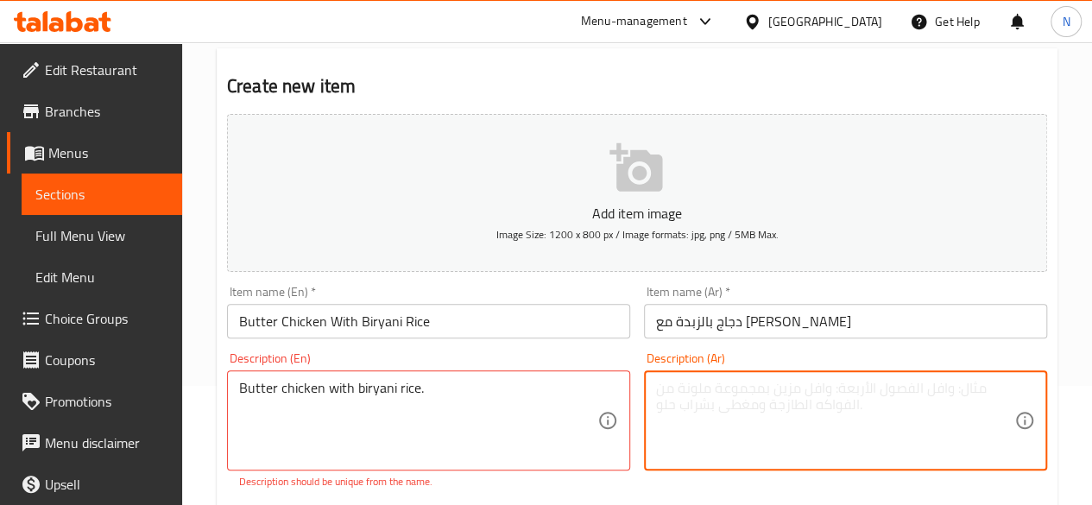
click at [735, 403] on textarea at bounding box center [835, 421] width 358 height 82
paste textarea "دجاج بالزبدة مع [PERSON_NAME]."
type textarea "دجاج بالزبدة مع [PERSON_NAME]."
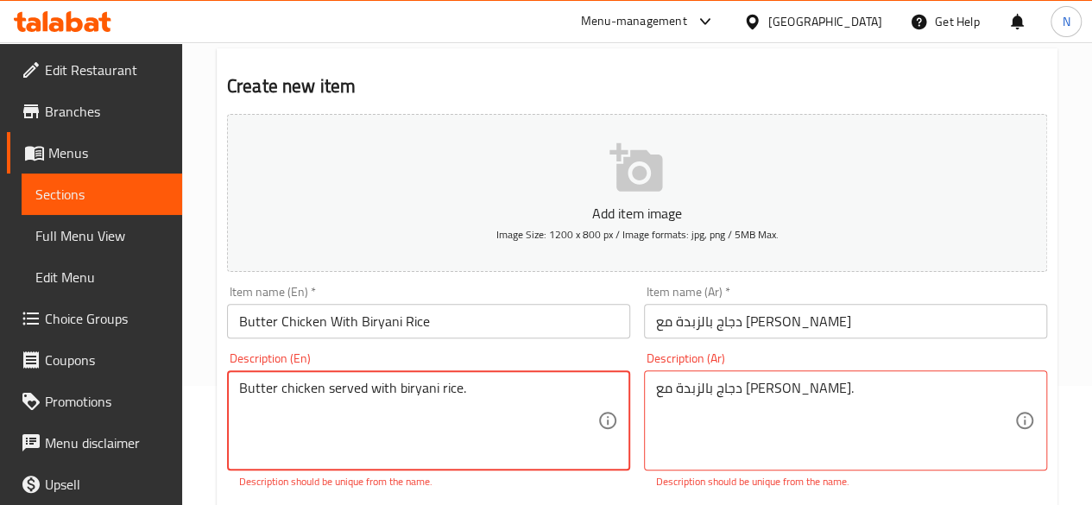
click at [476, 382] on textarea "Butter chicken served with biryani rice." at bounding box center [418, 421] width 358 height 82
type textarea "Butter chicken served with biryani rice."
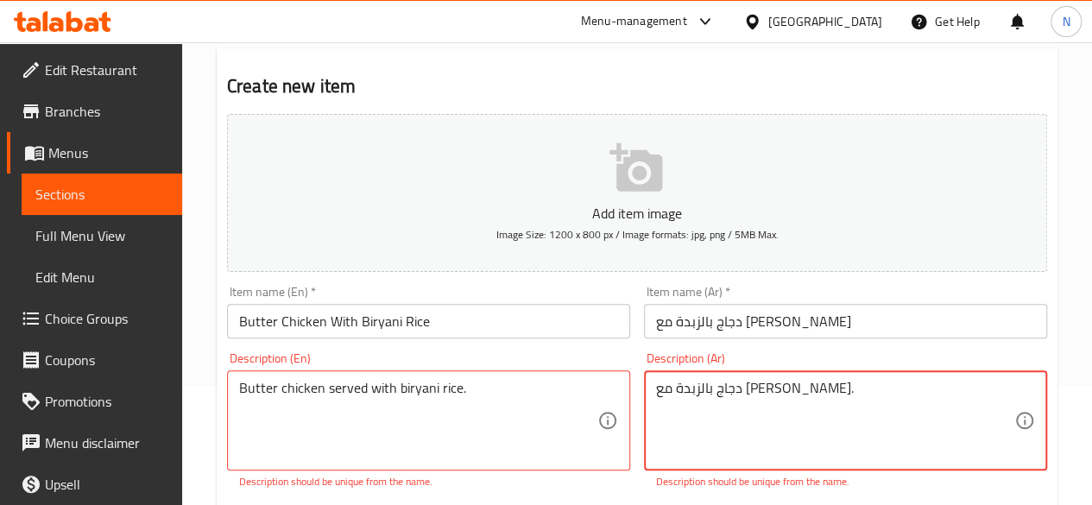
click at [691, 389] on textarea "دجاج بالزبدة مع [PERSON_NAME]." at bounding box center [835, 421] width 358 height 82
paste textarea "قدم مع أرز ال"
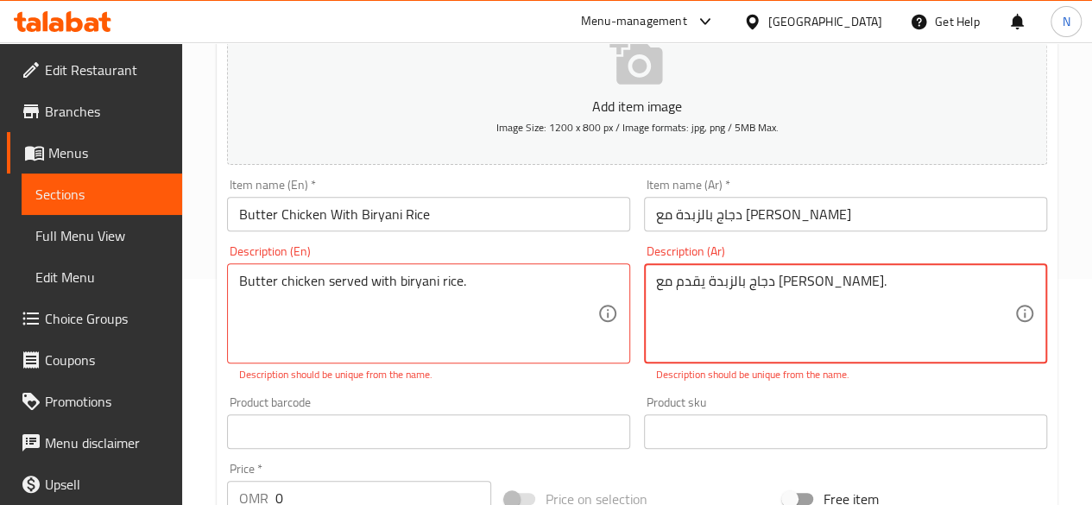
type textarea "دجاج بالزبدة يقدم مع [PERSON_NAME]."
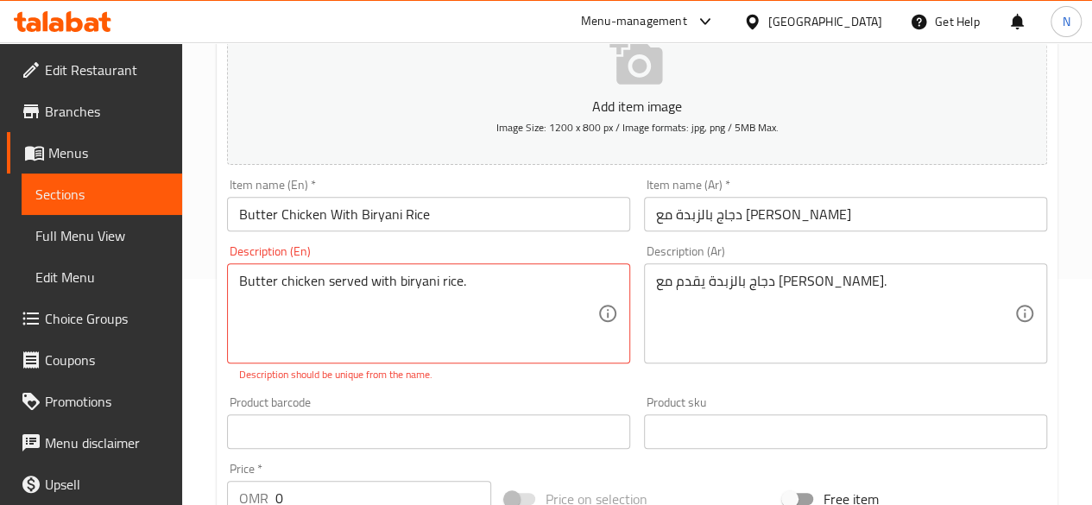
click at [473, 268] on div "Butter chicken served with biryani rice. Description (En)" at bounding box center [428, 313] width 403 height 100
click at [233, 281] on div "Butter chicken served with biryani rice. Description (En)" at bounding box center [428, 313] width 403 height 100
click at [236, 276] on div "Butter chicken served with biryani rice. Description (En)" at bounding box center [428, 313] width 403 height 100
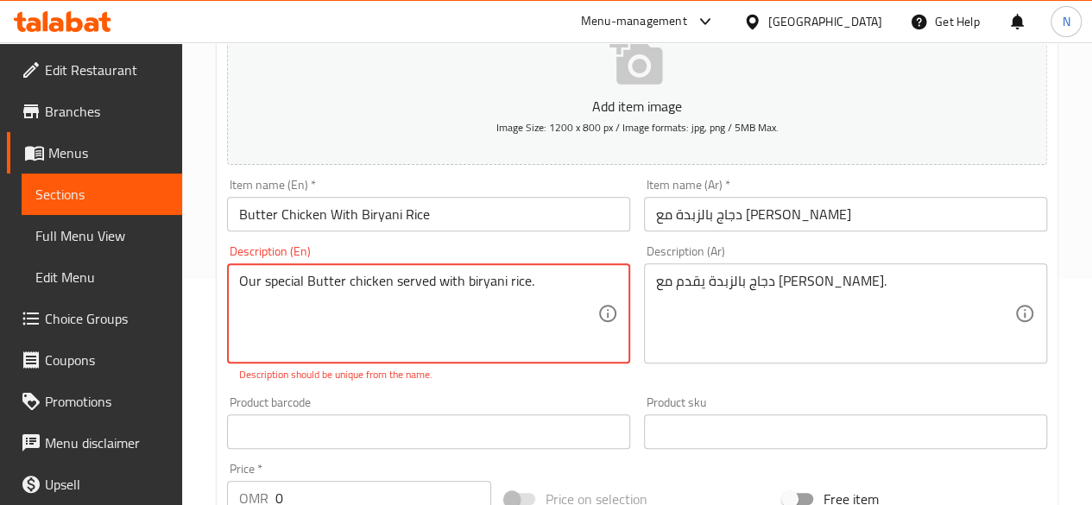
click at [542, 284] on textarea "Our special Butter chicken served with biryani rice." at bounding box center [418, 314] width 358 height 82
type textarea "Our special Butter chicken served with biryani rice made in our unique way."
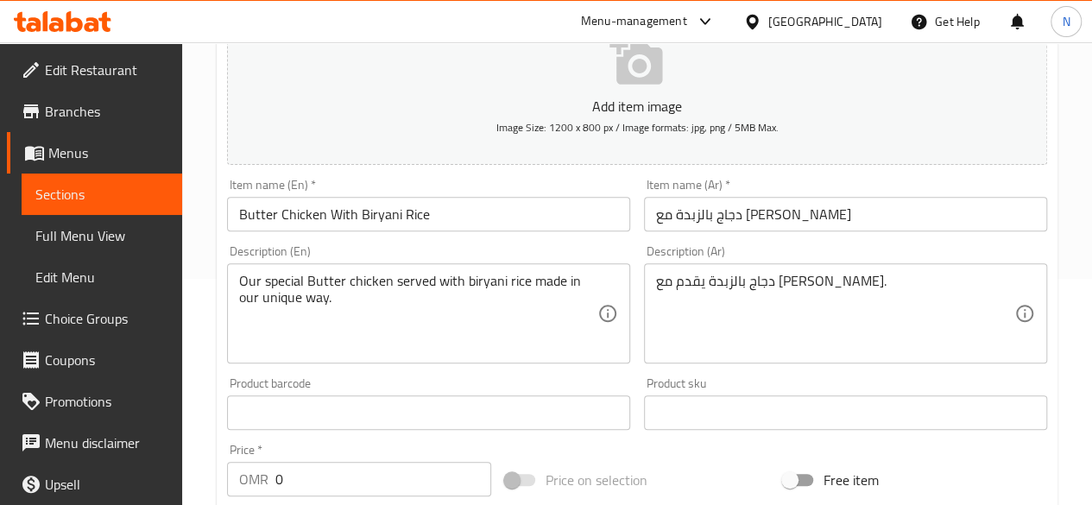
click at [496, 389] on div "Product barcode Product barcode" at bounding box center [428, 403] width 417 height 66
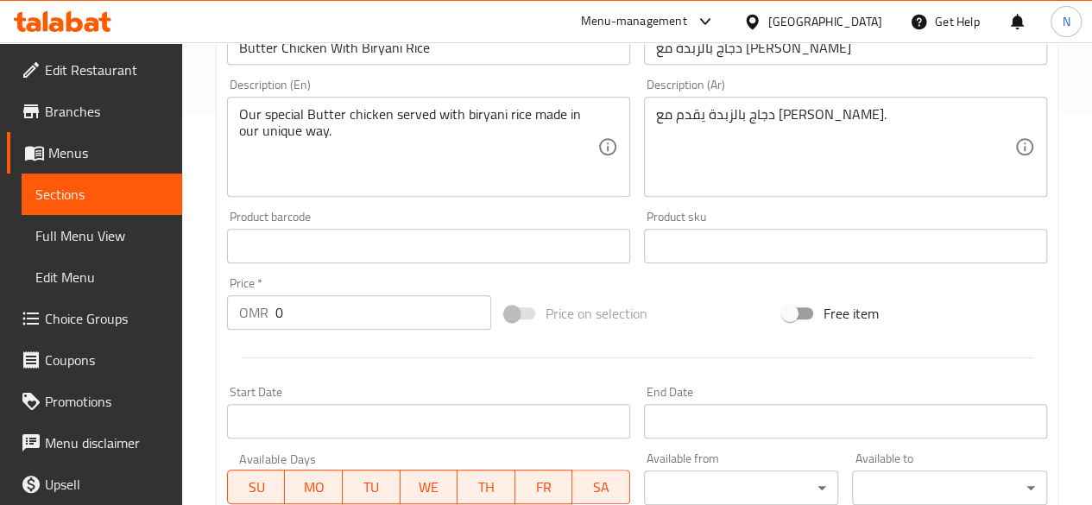
scroll to position [428, 0]
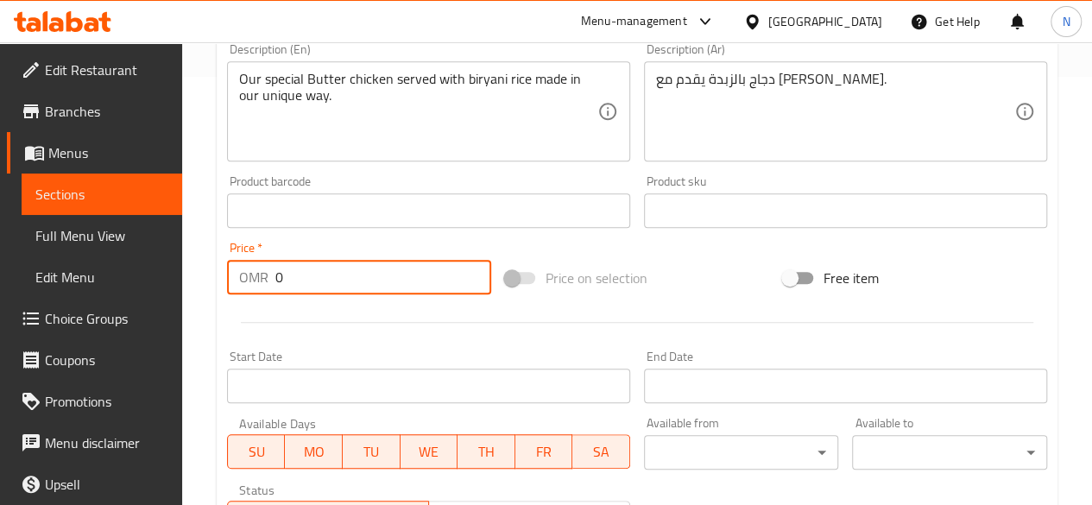
click at [318, 278] on input "0" at bounding box center [383, 277] width 216 height 35
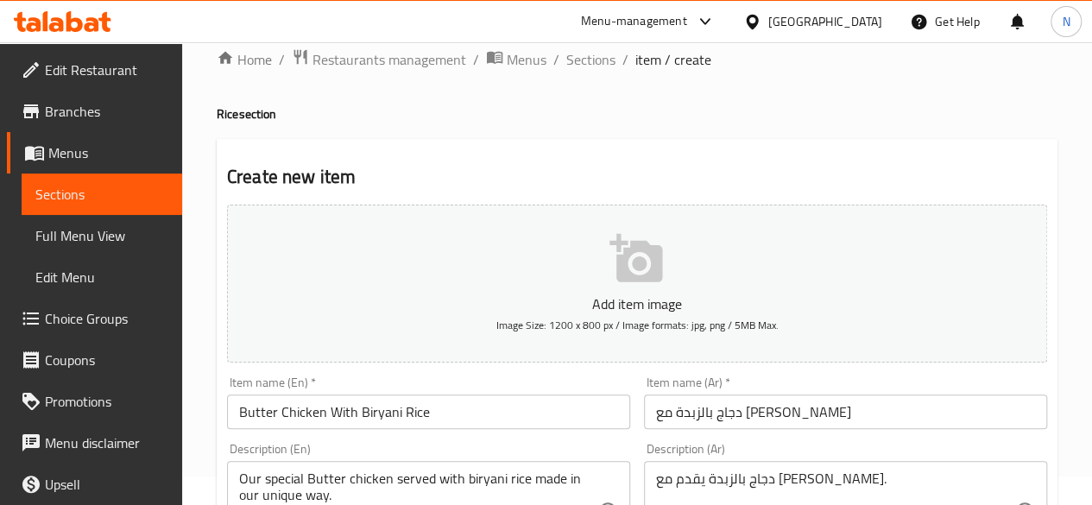
scroll to position [28, 0]
type input "2.9"
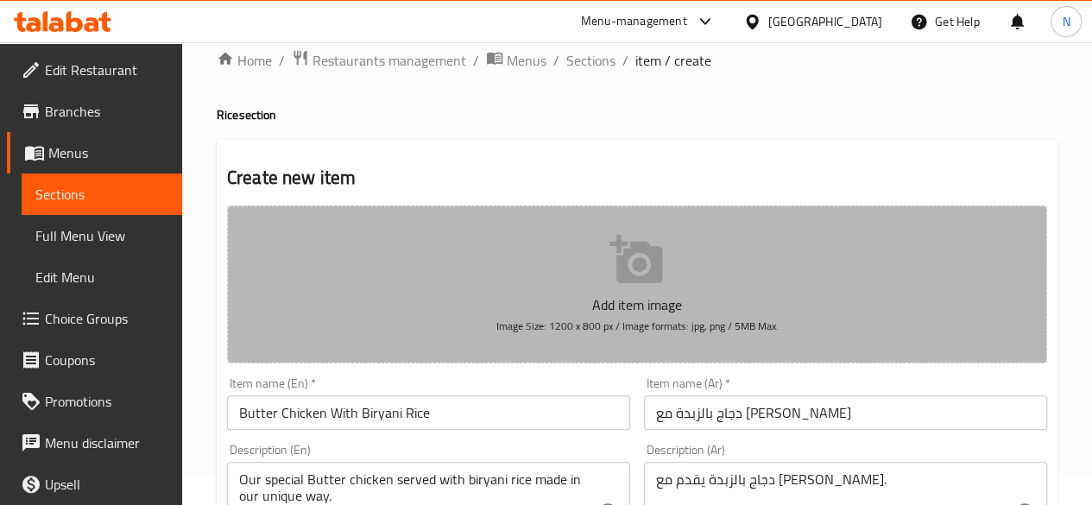
click at [634, 268] on icon "button" at bounding box center [635, 259] width 53 height 48
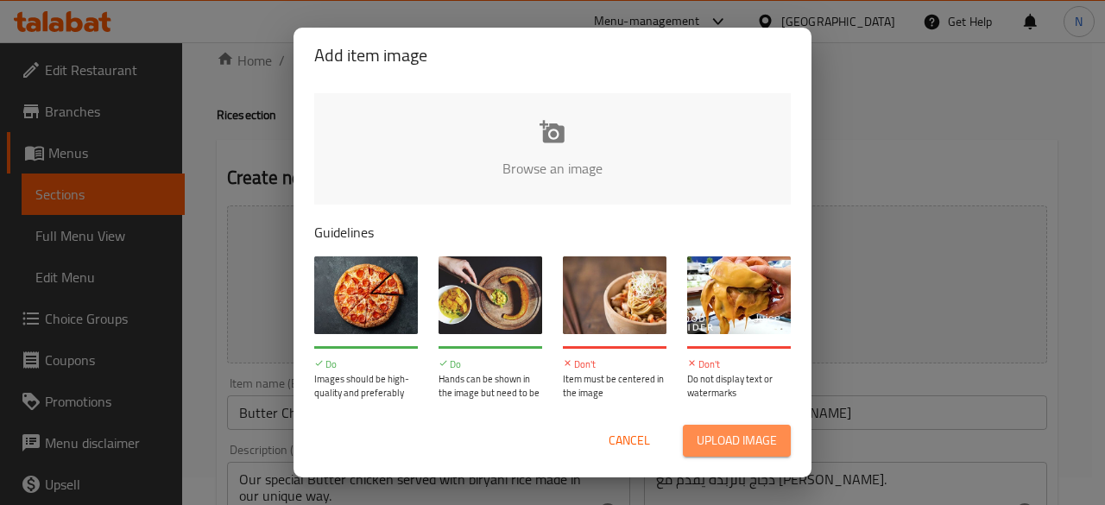
click at [721, 445] on span "Upload image" at bounding box center [737, 441] width 80 height 22
type input "C:\fakepath\mmw_638361755466016313.png"
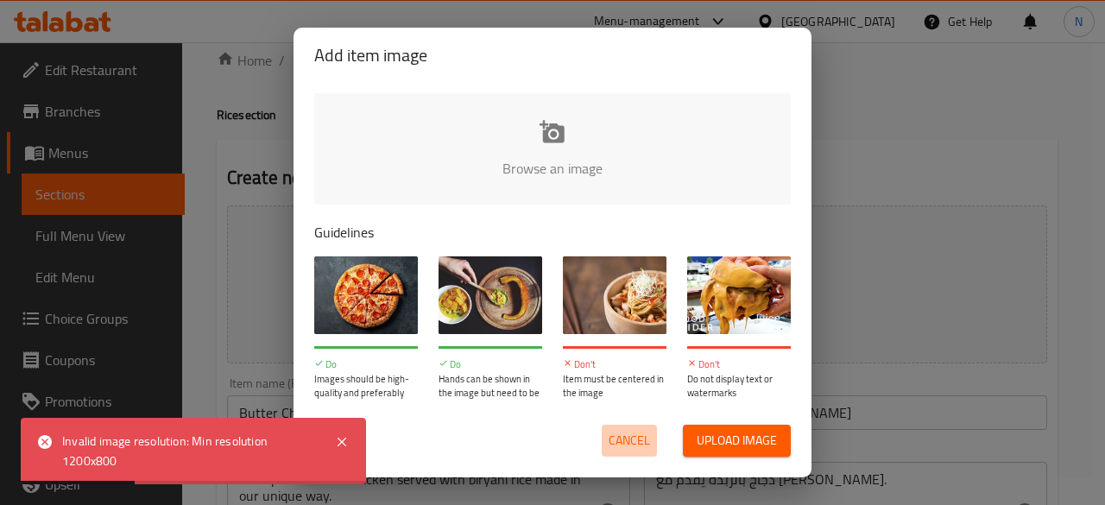
click at [632, 448] on span "Cancel" at bounding box center [629, 441] width 41 height 22
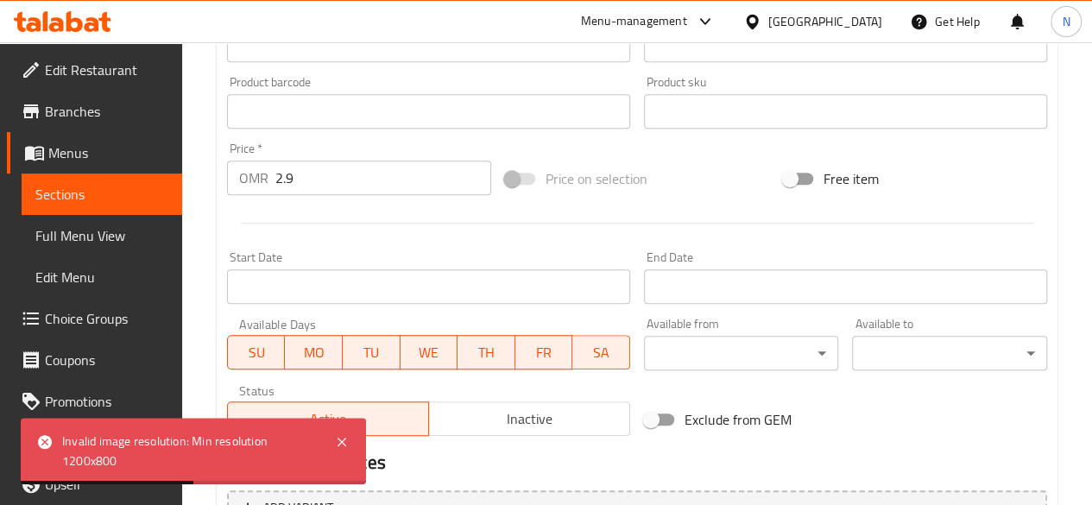
scroll to position [714, 0]
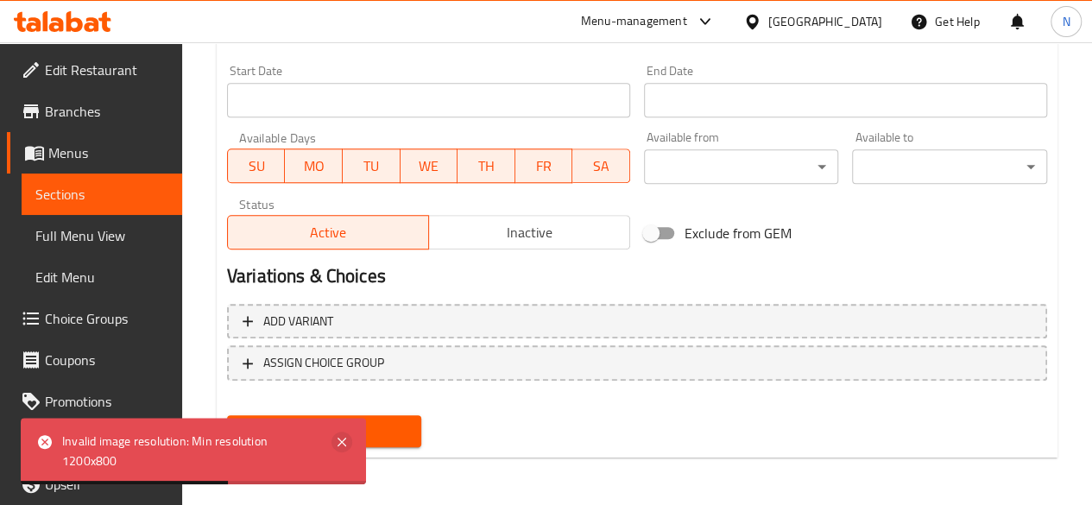
click at [333, 450] on icon at bounding box center [341, 442] width 21 height 21
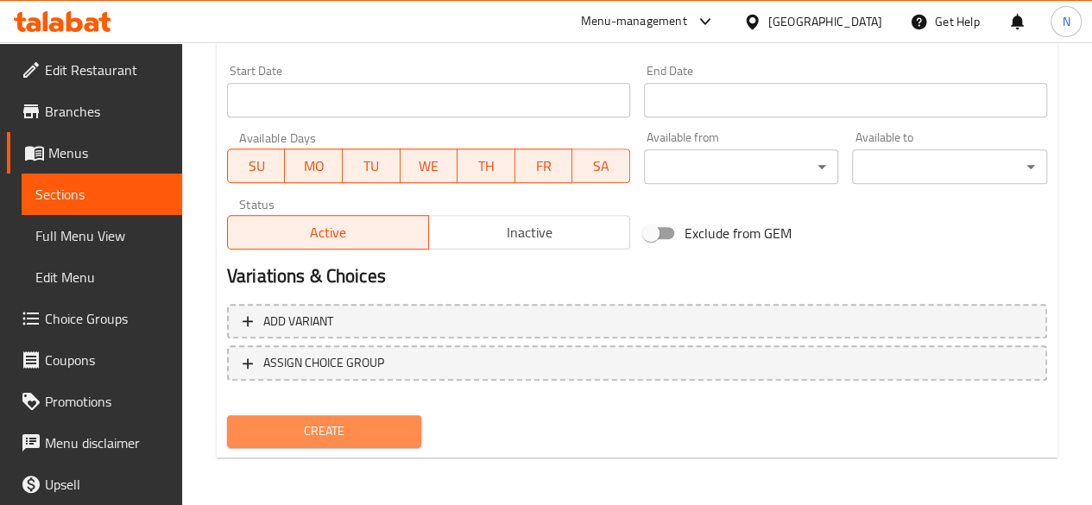
click at [349, 424] on span "Create" at bounding box center [324, 431] width 167 height 22
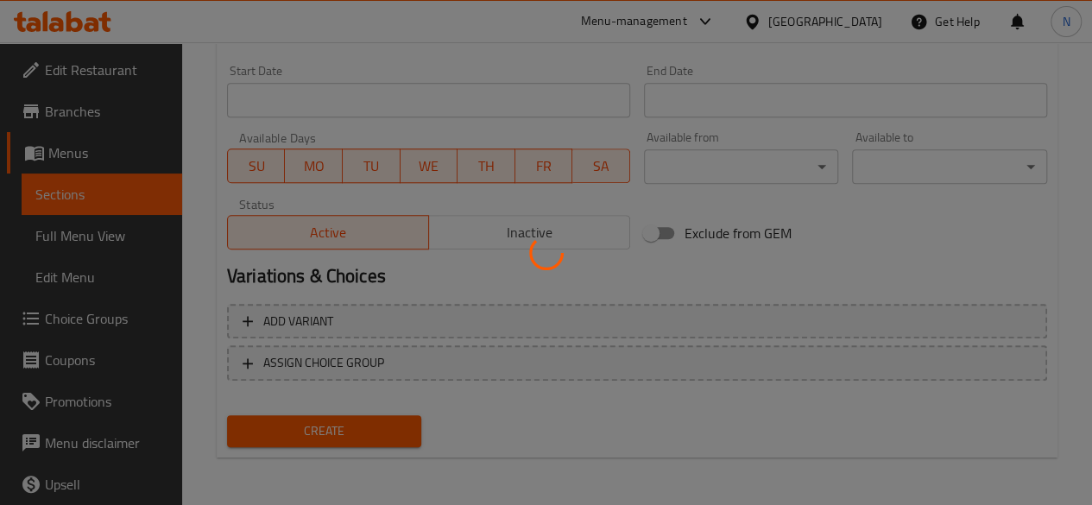
type input "0"
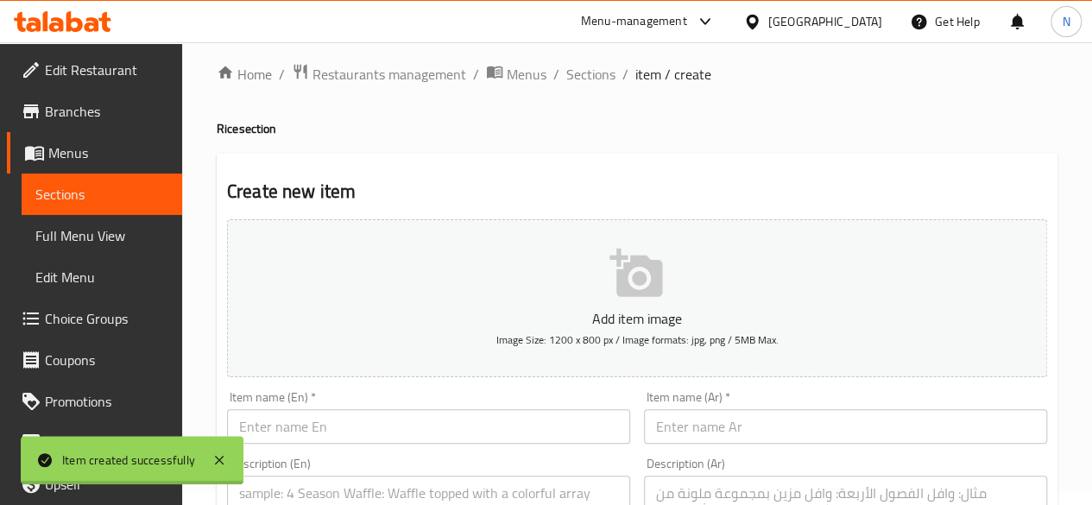
scroll to position [0, 0]
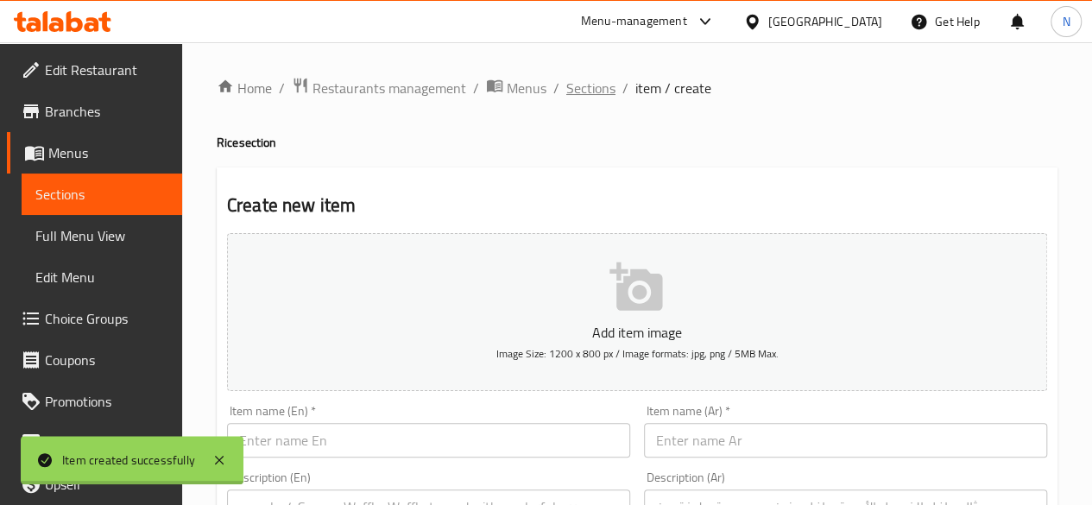
click at [590, 89] on span "Sections" at bounding box center [590, 88] width 49 height 21
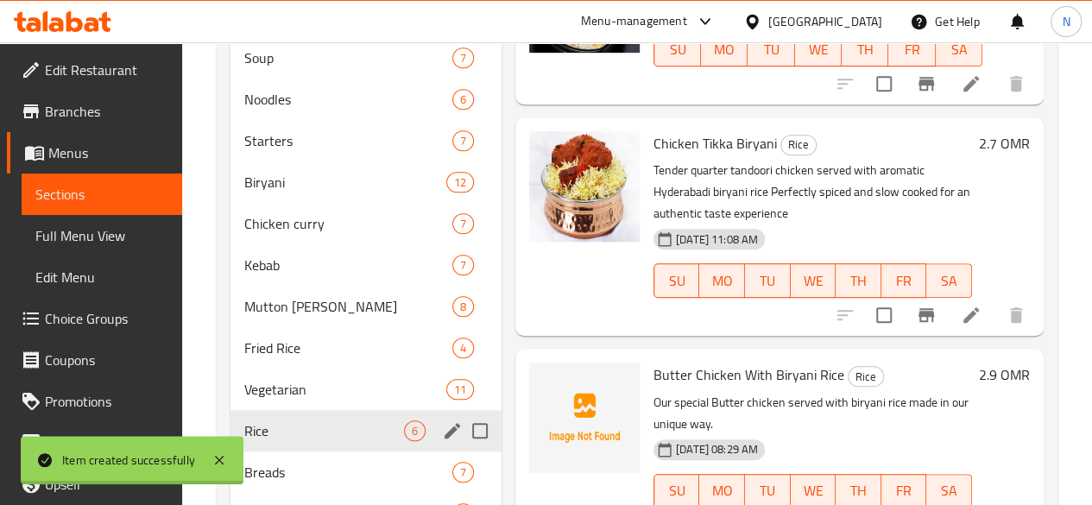
scroll to position [469, 0]
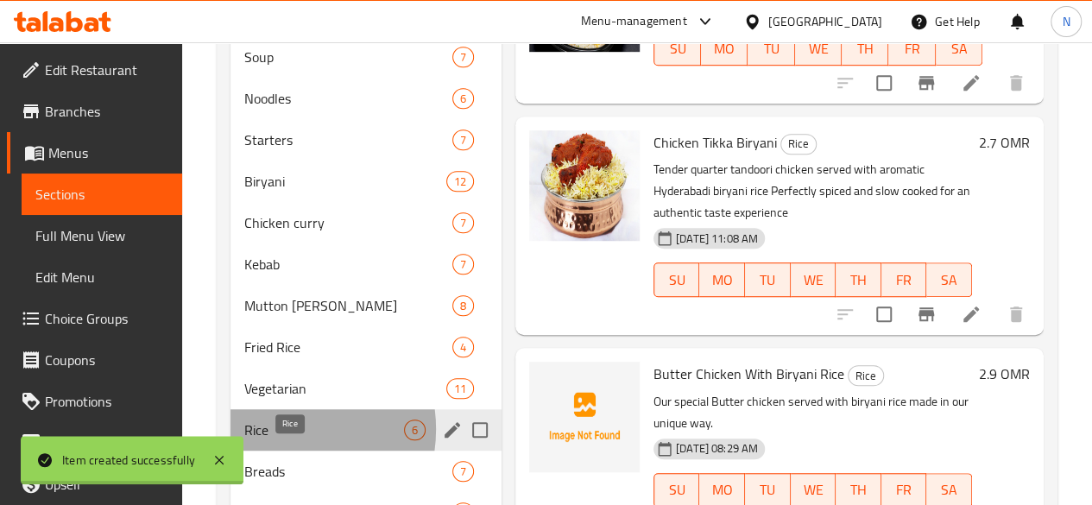
click at [276, 440] on span "Rice" at bounding box center [324, 430] width 160 height 21
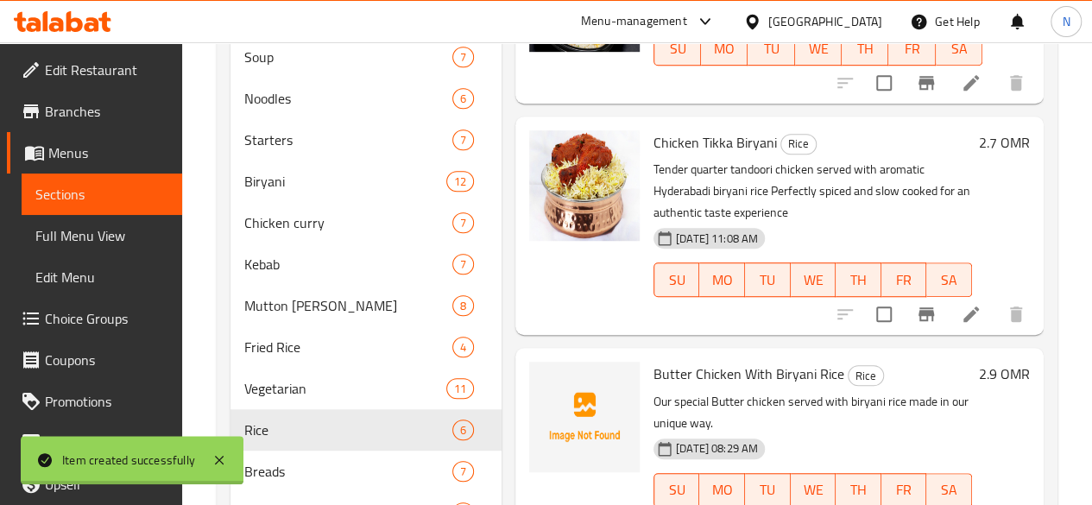
scroll to position [278, 0]
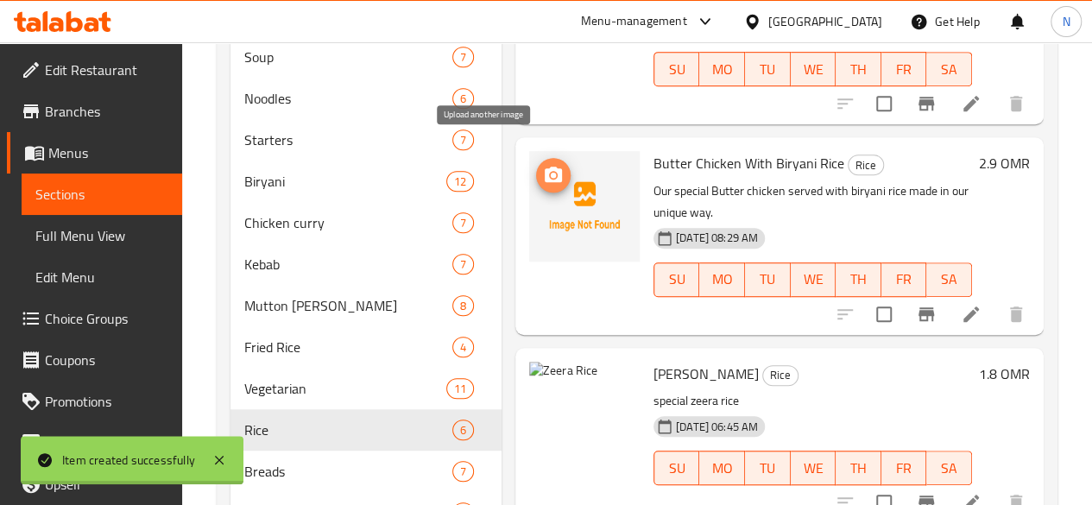
click at [536, 158] on button "upload picture" at bounding box center [553, 175] width 35 height 35
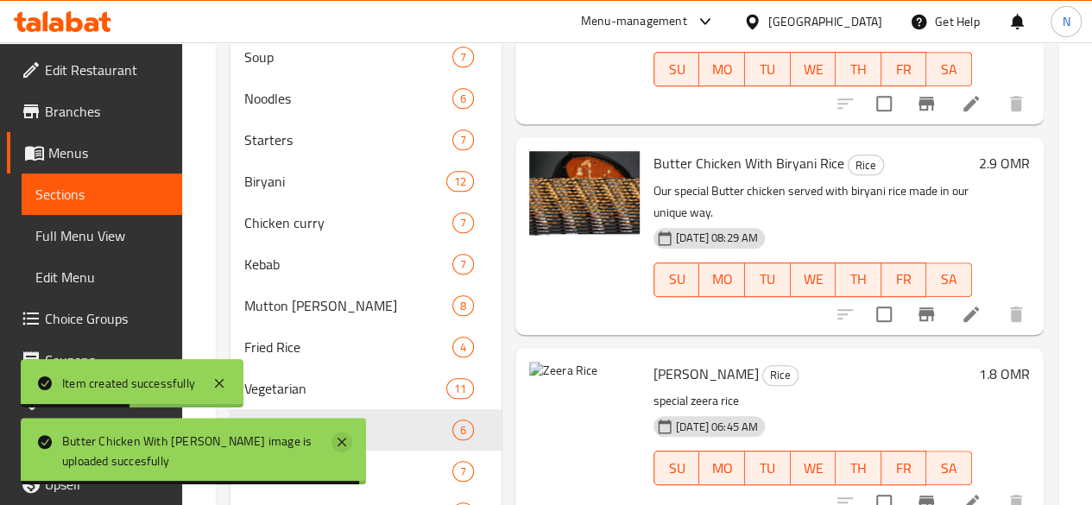
click at [342, 446] on icon at bounding box center [341, 442] width 21 height 21
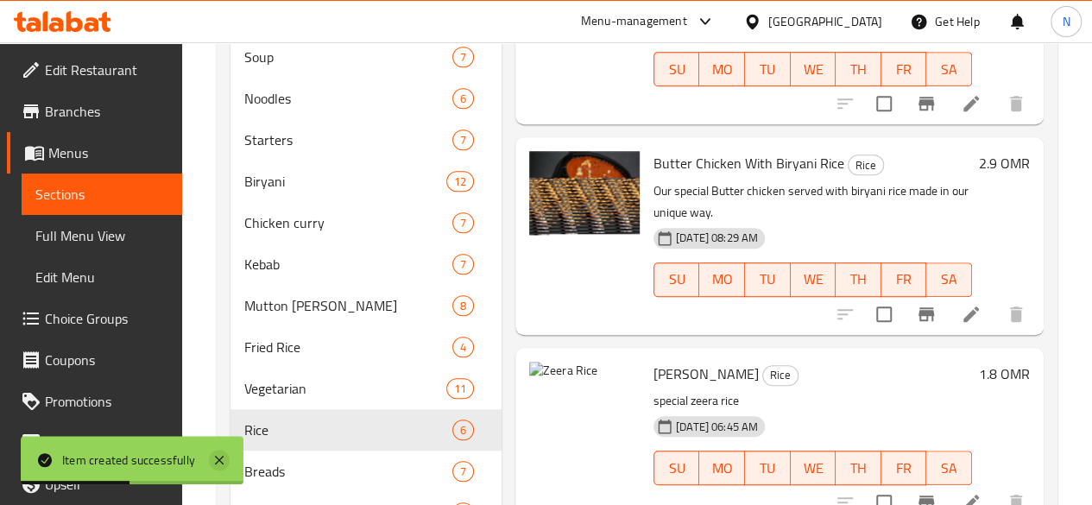
click at [219, 456] on icon at bounding box center [219, 460] width 21 height 21
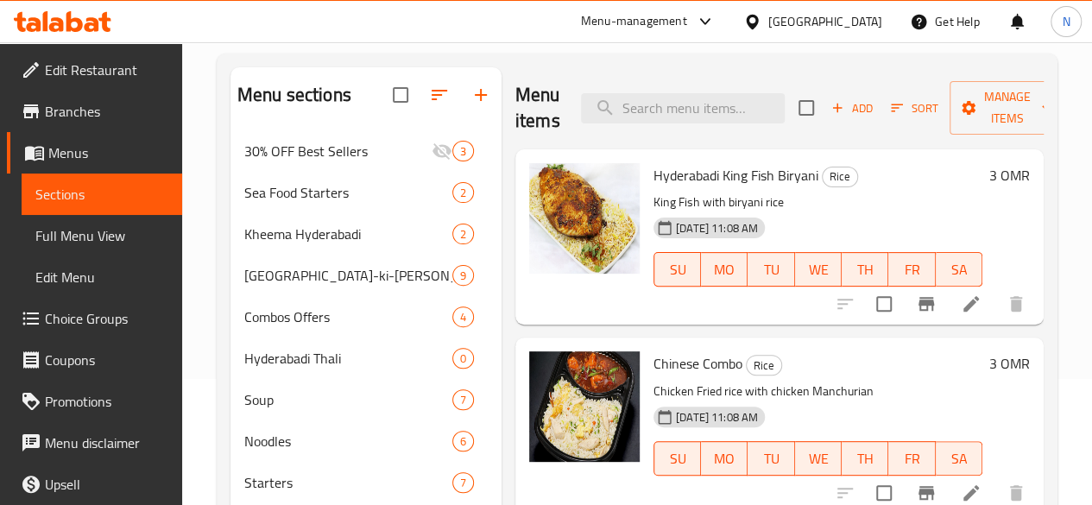
scroll to position [65, 0]
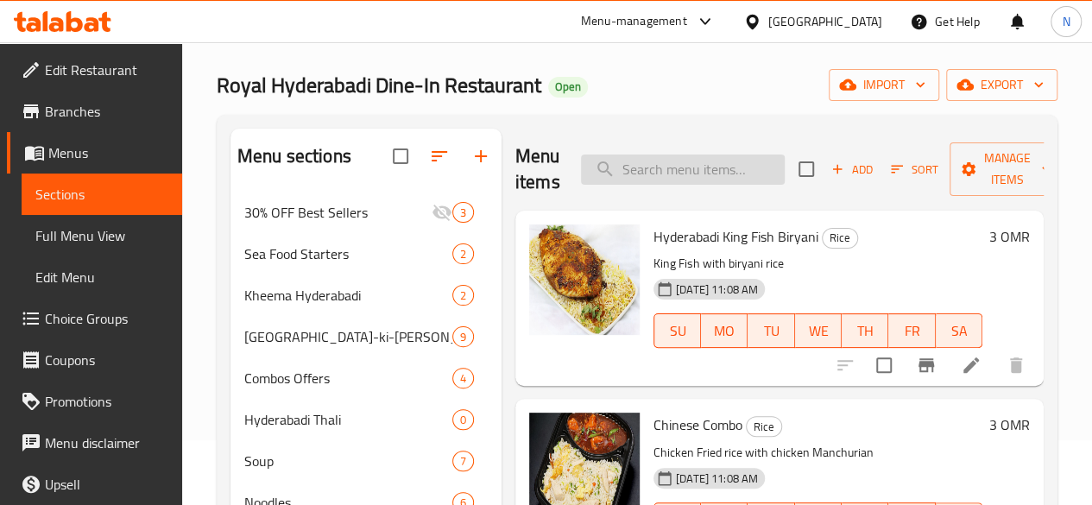
click at [604, 172] on input "search" at bounding box center [683, 170] width 204 height 30
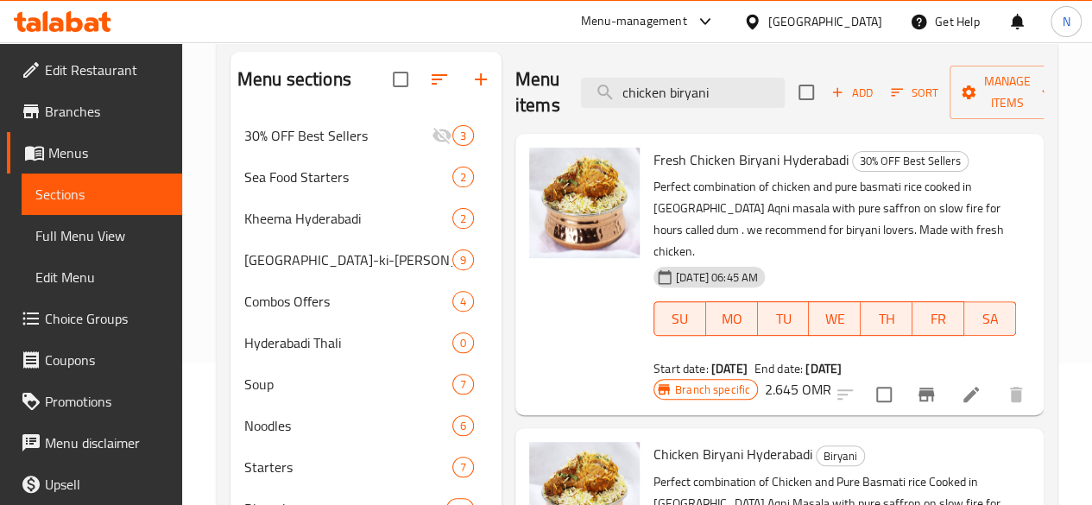
scroll to position [148, 0]
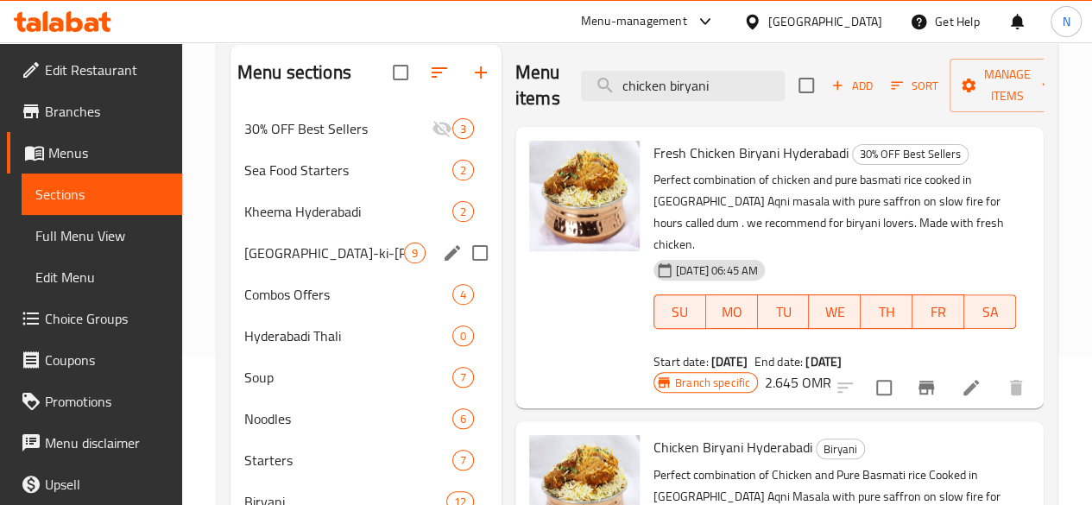
type input "chicken biryani"
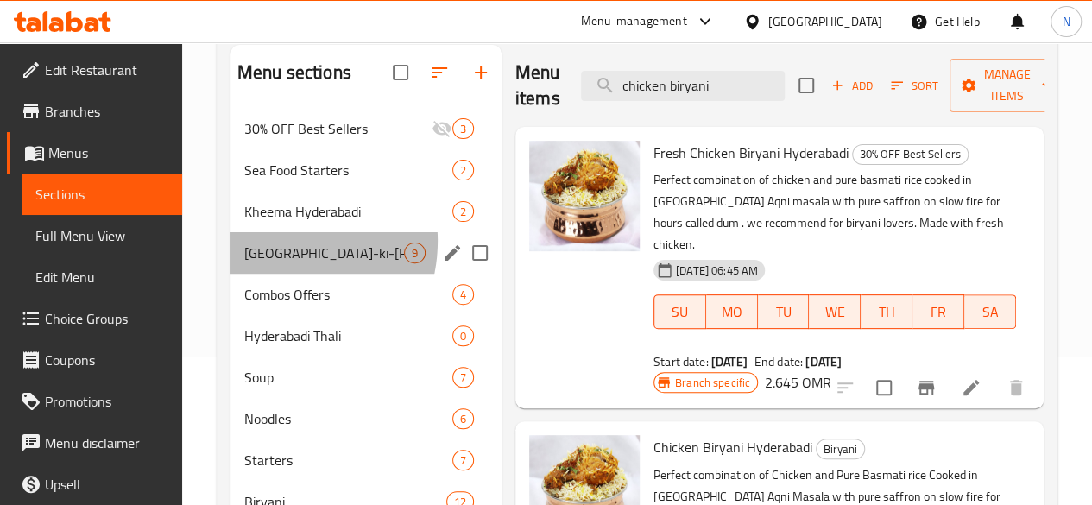
click at [274, 266] on div "[GEOGRAPHIC_DATA]-ki-[PERSON_NAME] 9" at bounding box center [365, 252] width 271 height 41
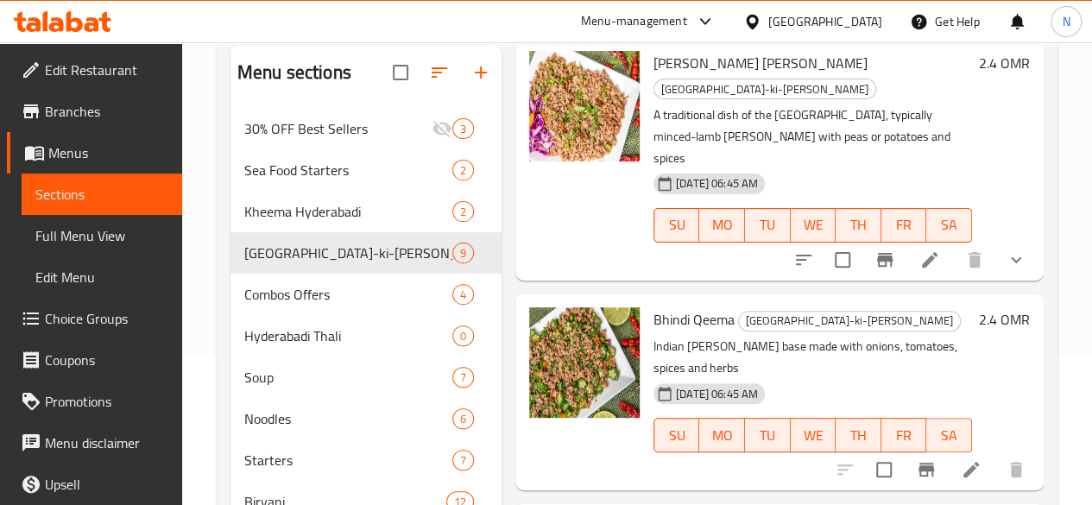
scroll to position [300, 0]
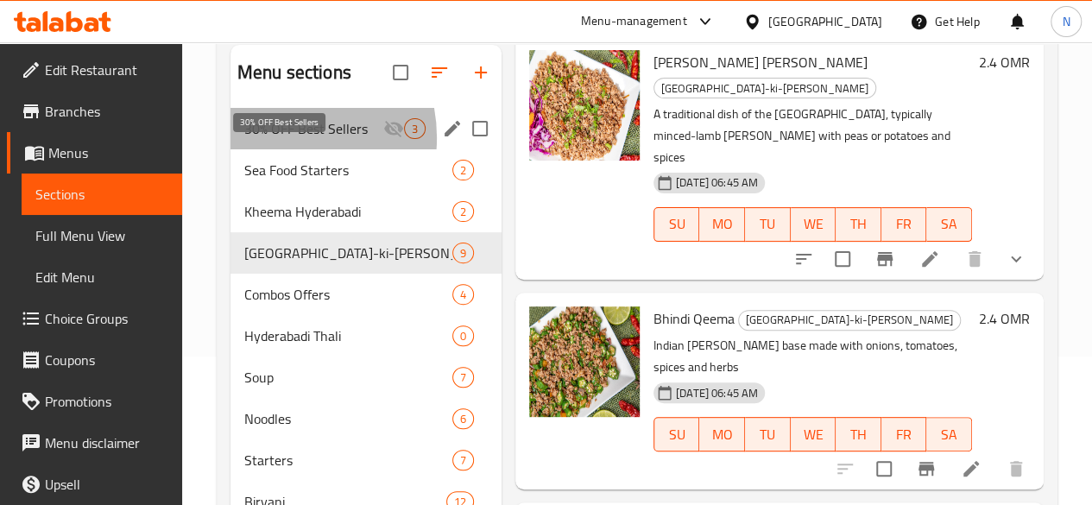
click at [273, 139] on span "30% OFF Best Sellers" at bounding box center [313, 128] width 139 height 21
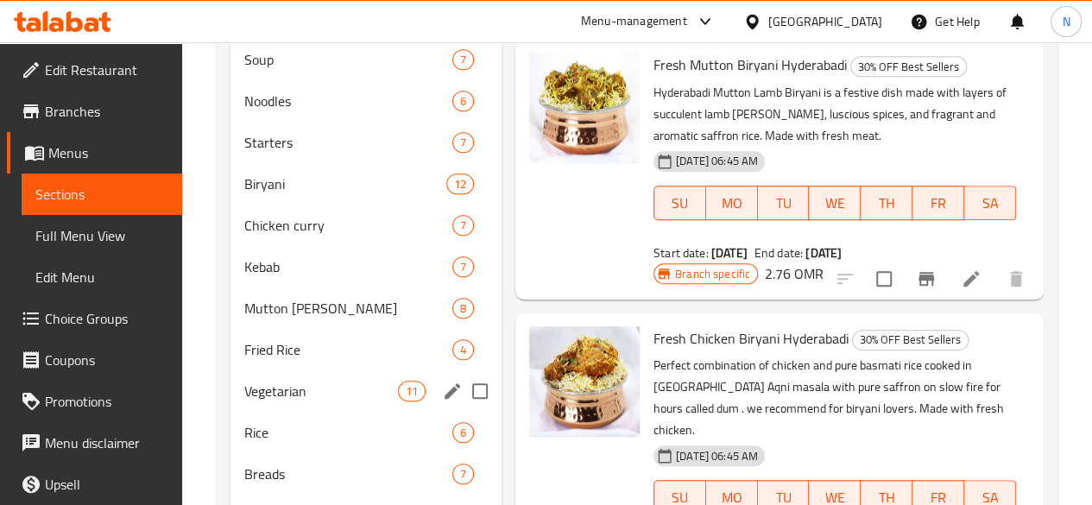
scroll to position [465, 0]
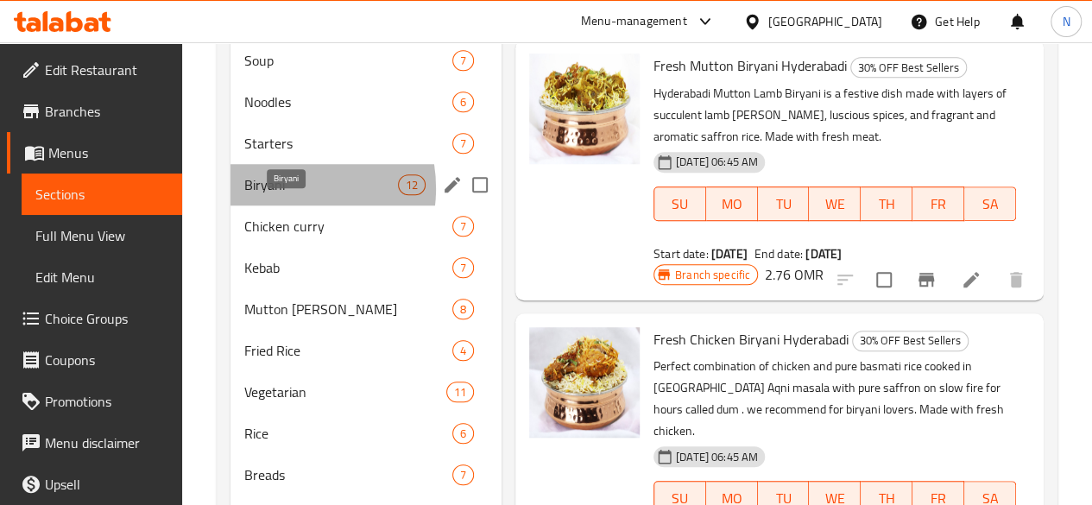
click at [278, 195] on span "Biryani" at bounding box center [321, 184] width 154 height 21
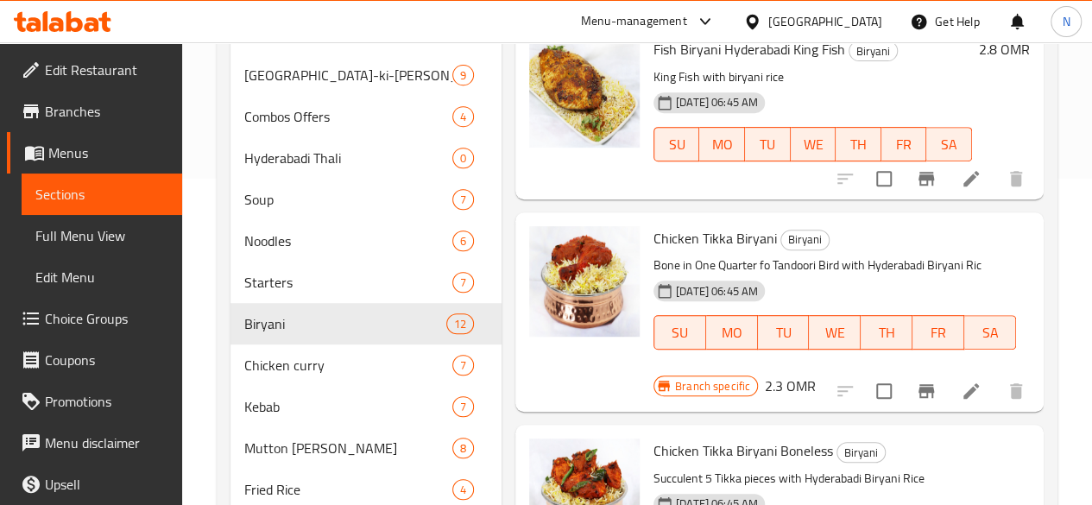
scroll to position [135, 0]
click at [963, 387] on icon at bounding box center [971, 392] width 16 height 16
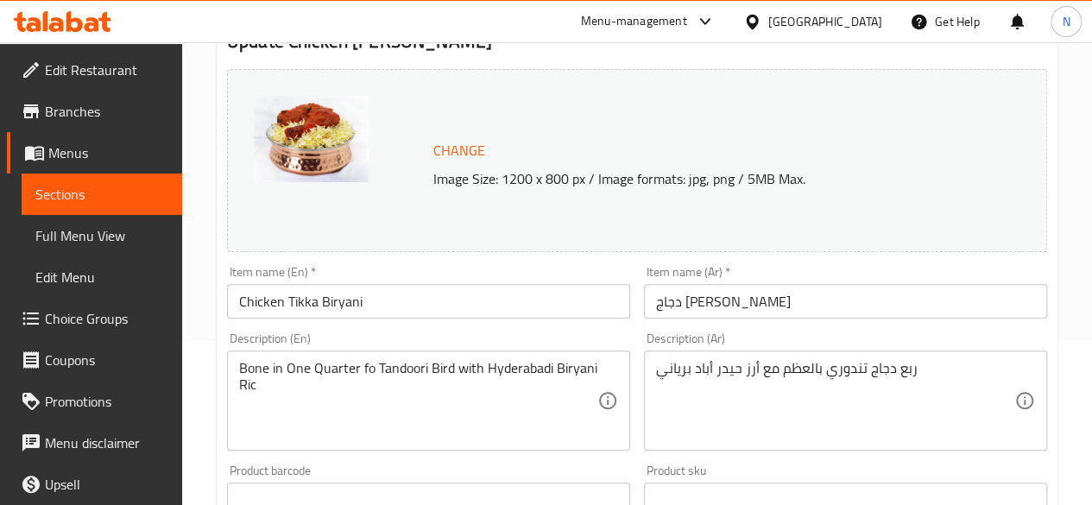
scroll to position [165, 0]
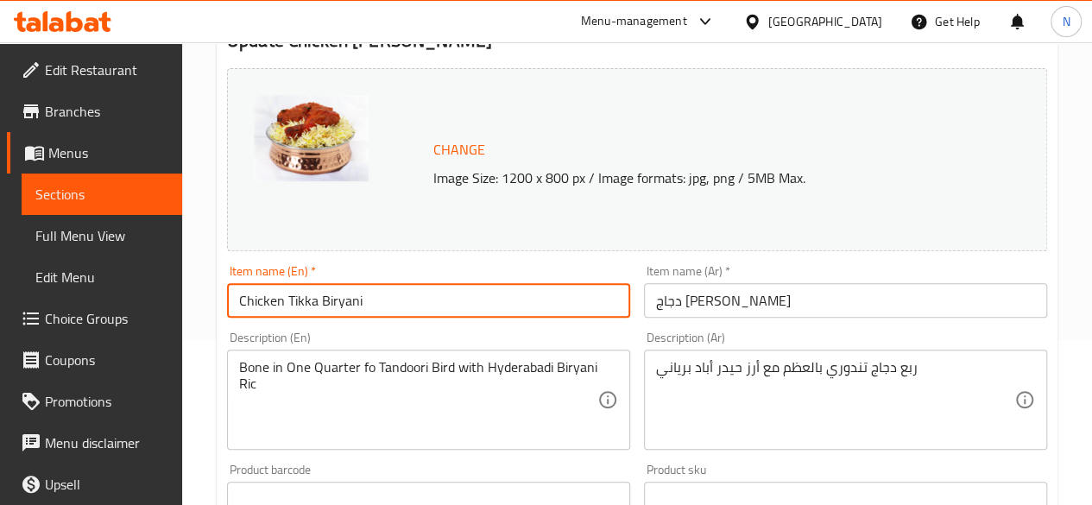
click at [375, 301] on input "Chicken Tikka Biryani" at bounding box center [428, 300] width 403 height 35
click at [717, 305] on input "دجاج [PERSON_NAME]" at bounding box center [845, 300] width 403 height 35
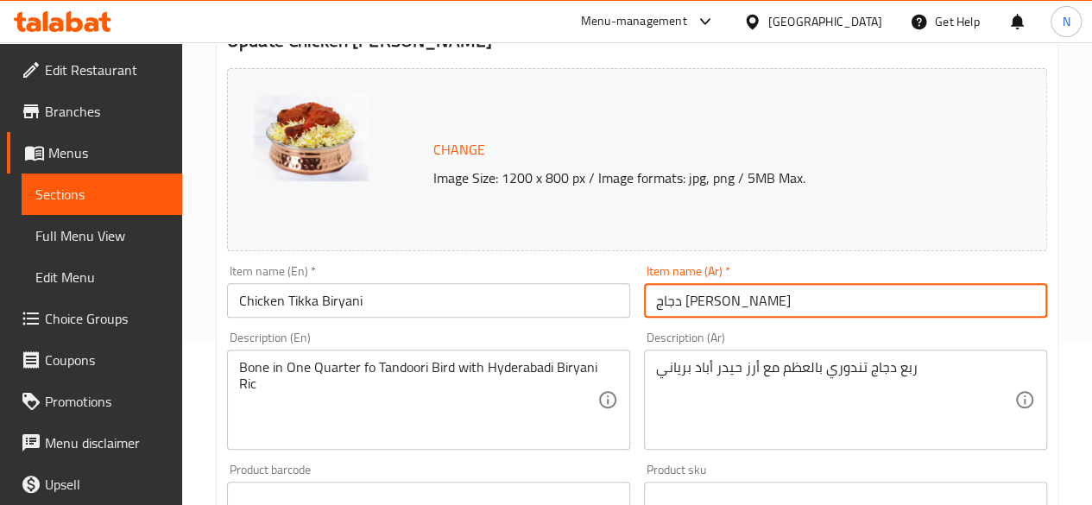
click at [717, 305] on input "دجاج [PERSON_NAME]" at bounding box center [845, 300] width 403 height 35
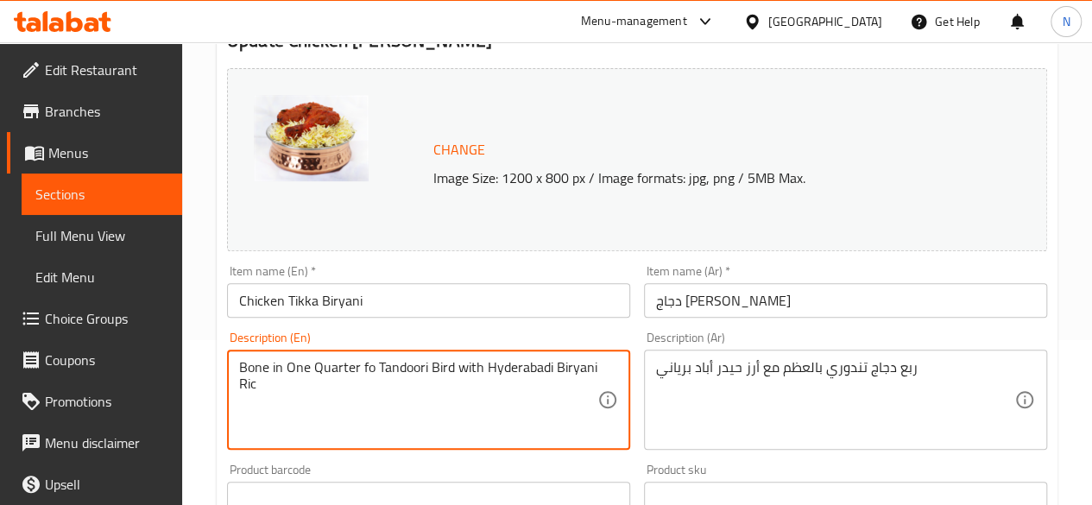
click at [502, 362] on textarea "Bone in One Quarter fo Tandoori Bird with Hyderabadi Biryani Ric" at bounding box center [418, 400] width 358 height 82
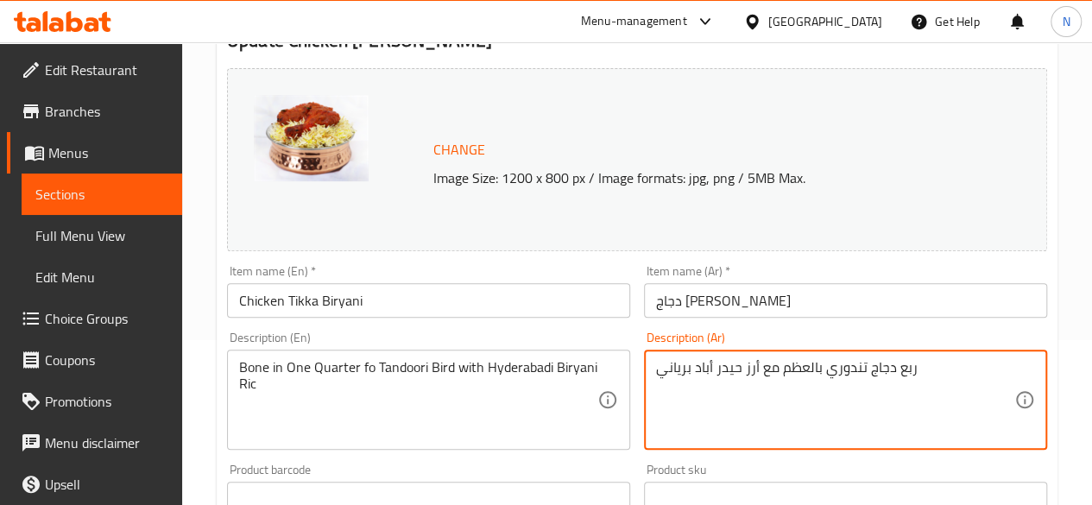
click at [716, 370] on textarea "ربع دجاج تندوري بالعظم مع أرز حيدر أباد برياني" at bounding box center [835, 400] width 358 height 82
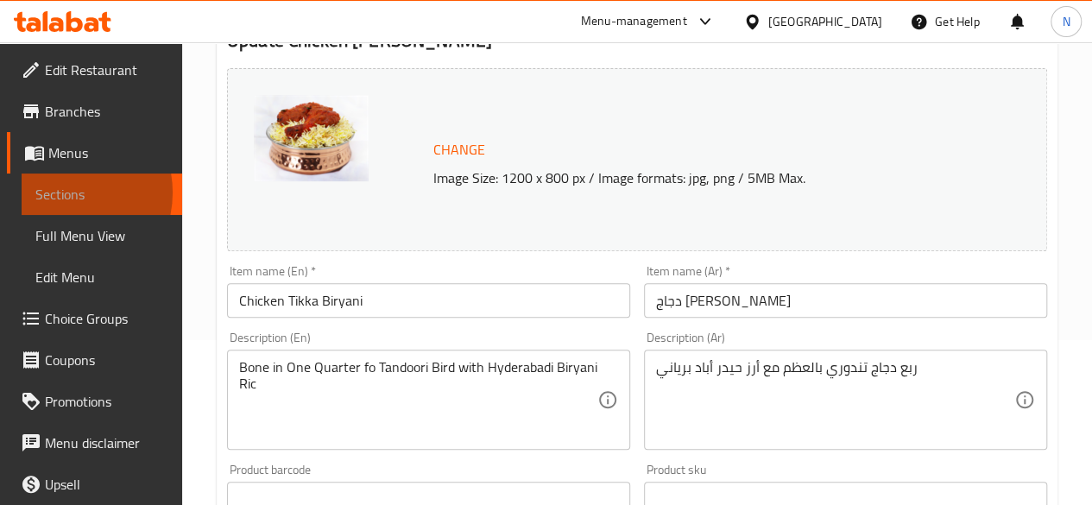
click at [61, 192] on span "Sections" at bounding box center [101, 194] width 133 height 21
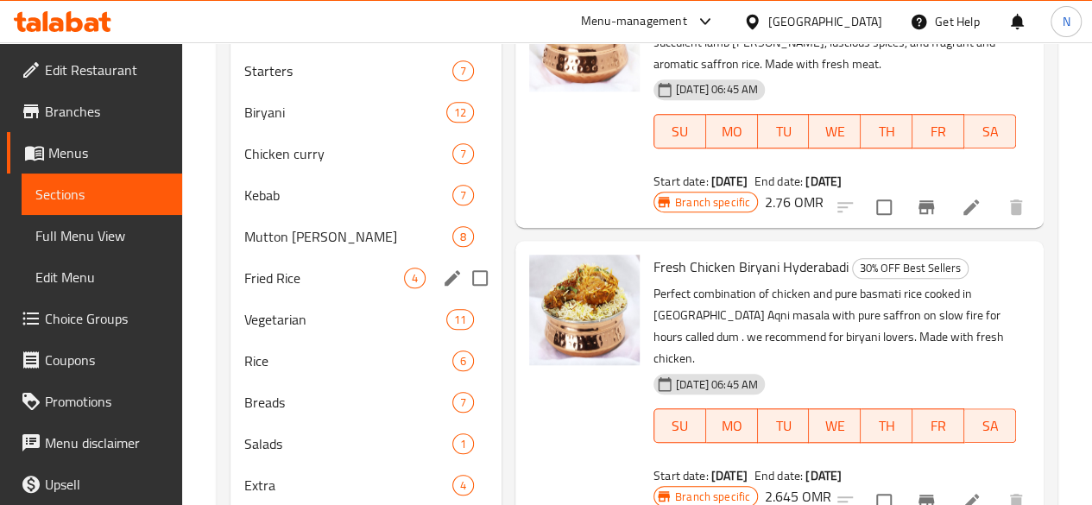
scroll to position [599, 0]
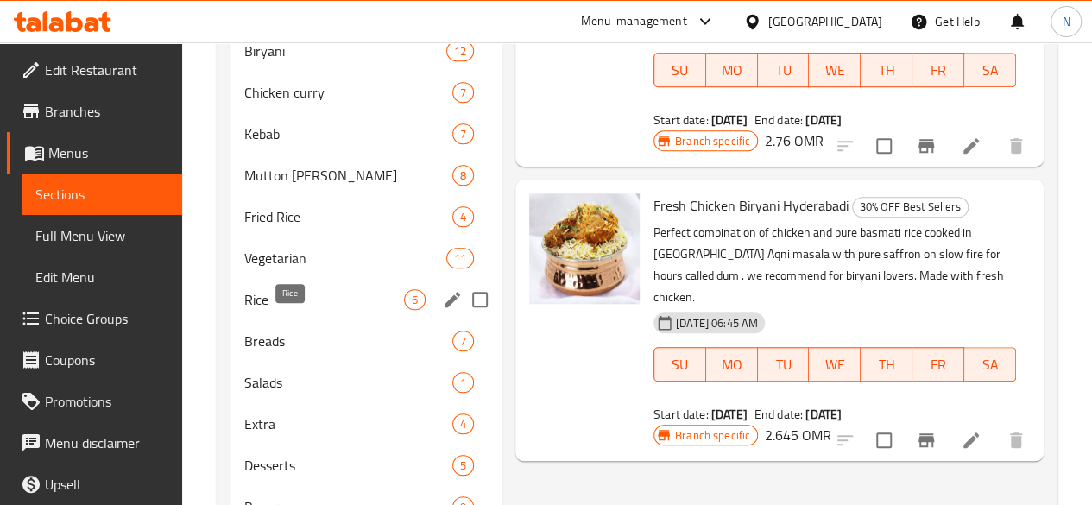
click at [271, 310] on span "Rice" at bounding box center [324, 299] width 160 height 21
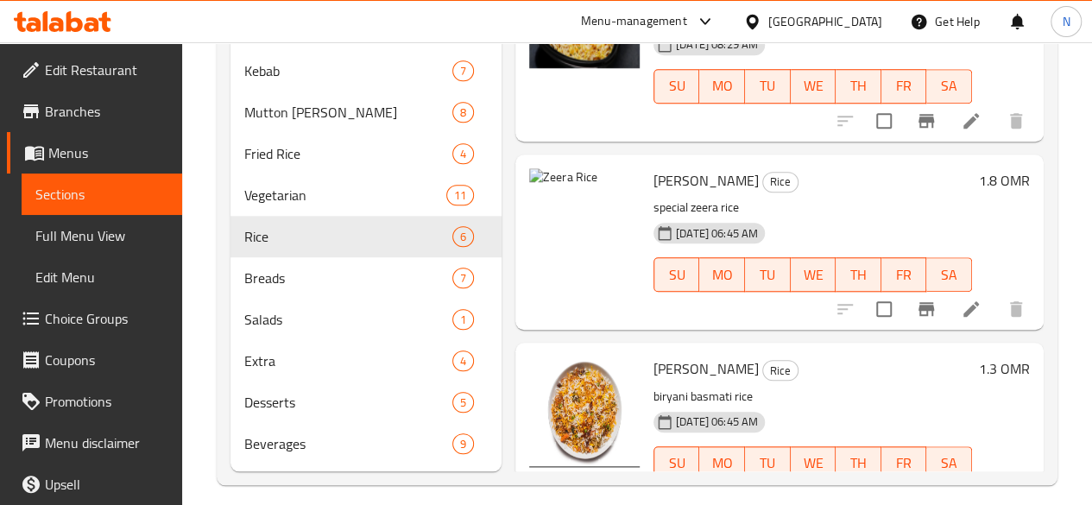
scroll to position [702, 0]
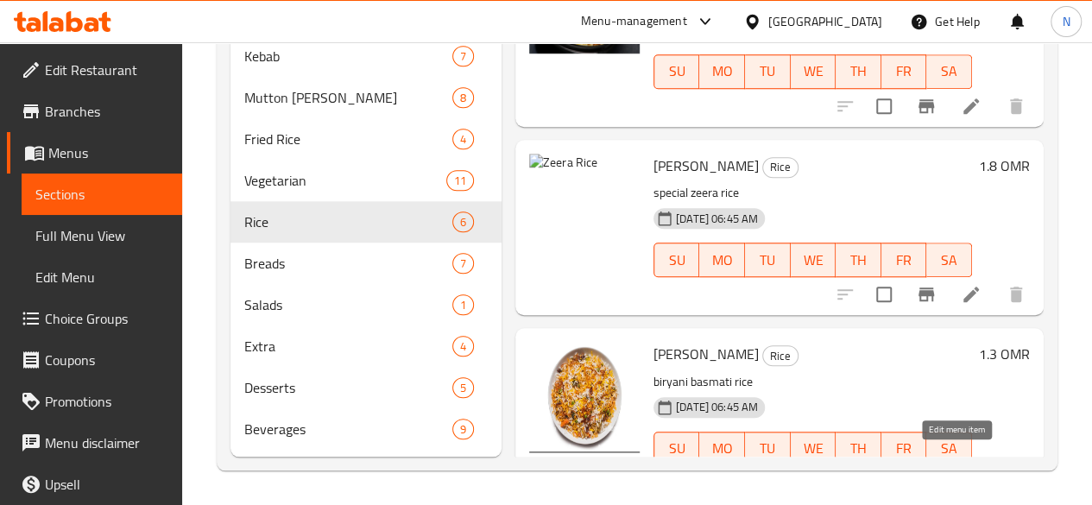
click at [963, 476] on icon at bounding box center [971, 484] width 16 height 16
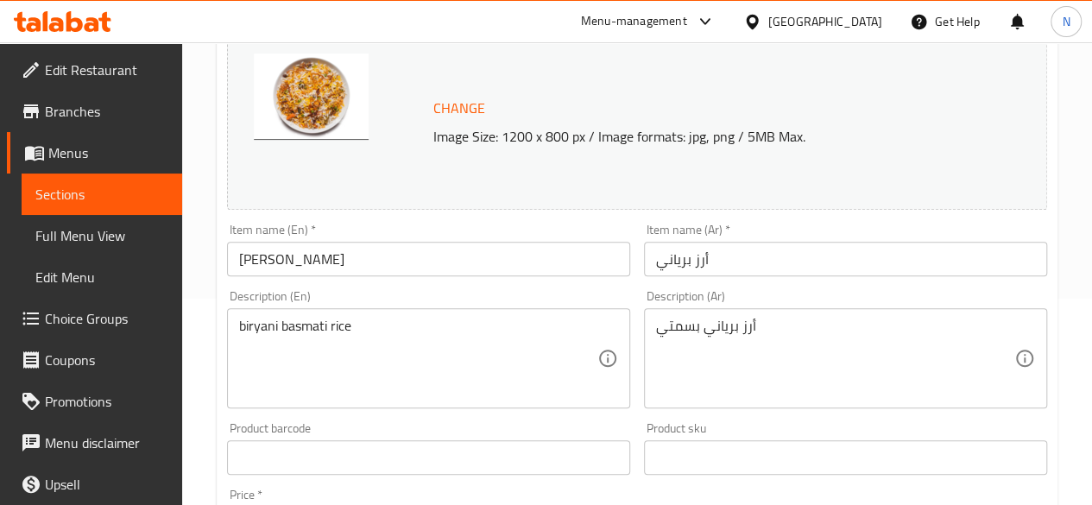
scroll to position [208, 0]
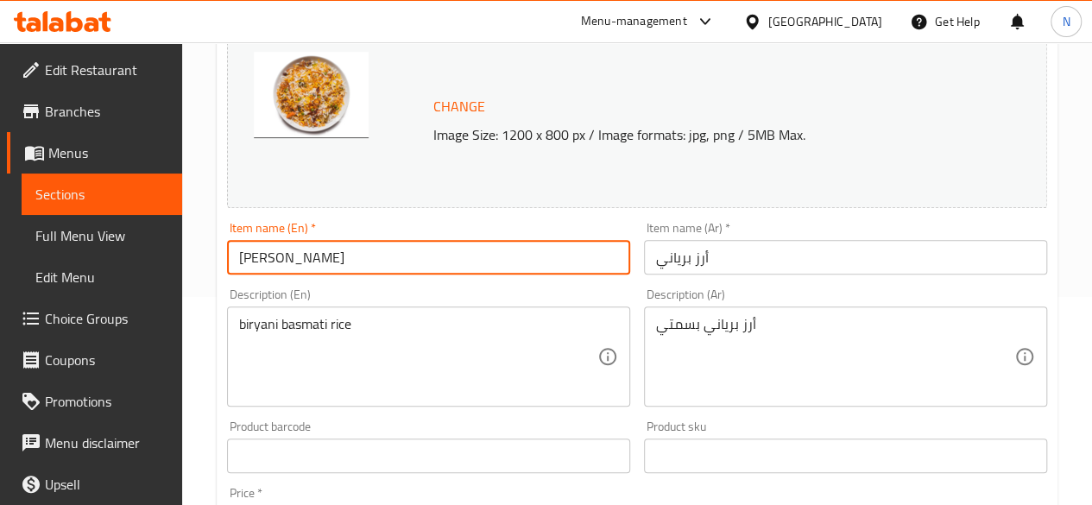
click at [324, 256] on input "[PERSON_NAME]" at bounding box center [428, 257] width 403 height 35
click at [684, 252] on input "أرز برياني" at bounding box center [845, 257] width 403 height 35
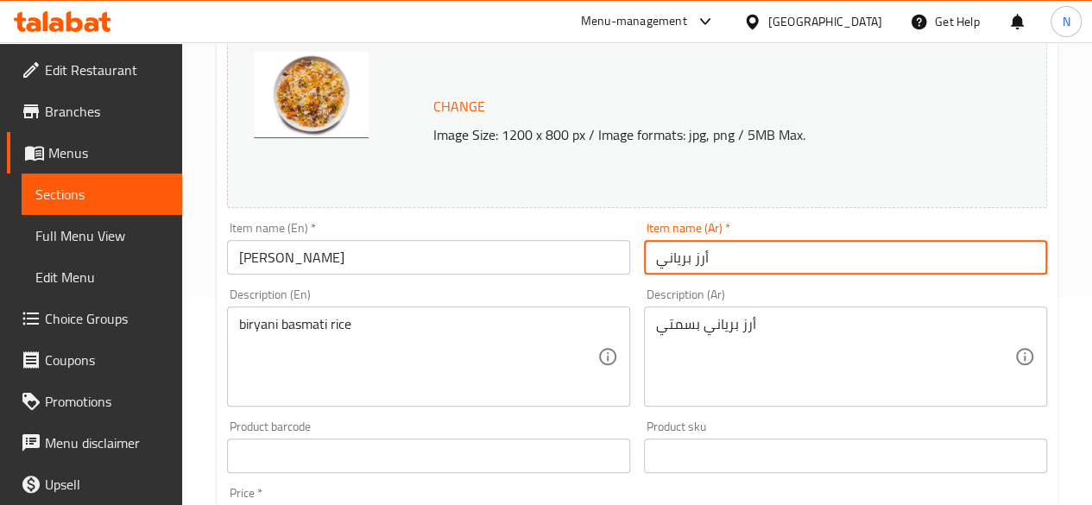
click at [684, 252] on input "أرز برياني" at bounding box center [845, 257] width 403 height 35
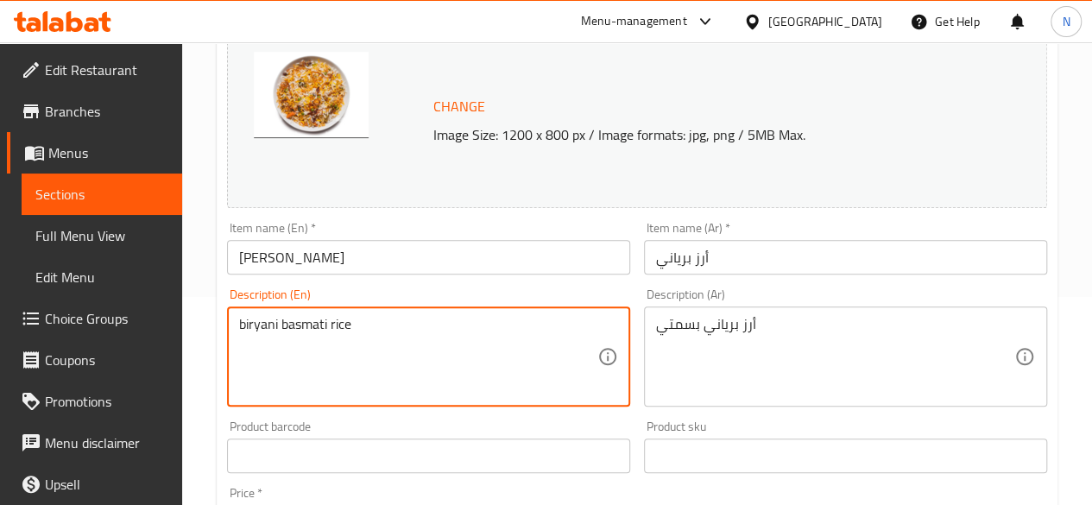
click at [356, 325] on textarea "biryani basmati rice" at bounding box center [418, 357] width 358 height 82
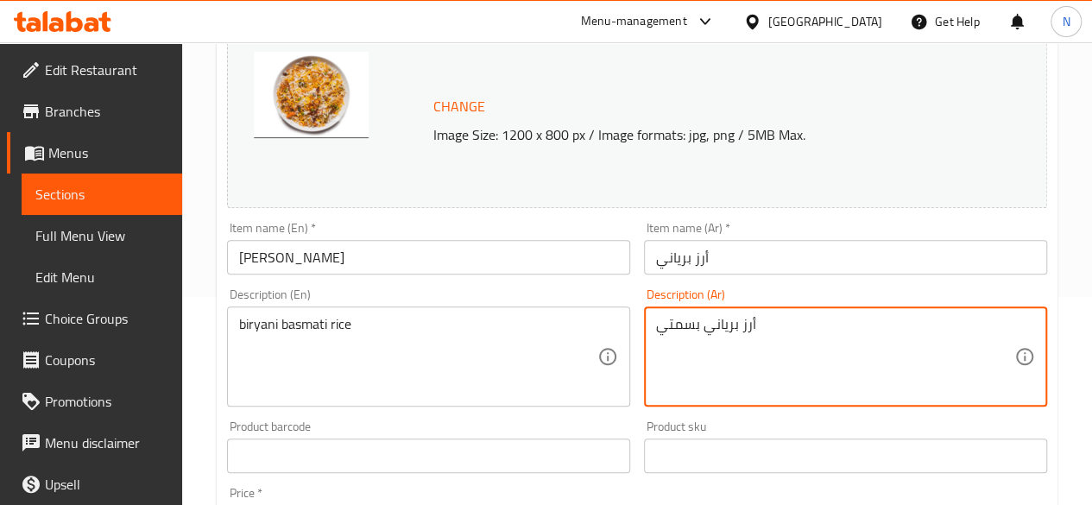
click at [691, 324] on textarea "أرز برياني بسمتي" at bounding box center [835, 357] width 358 height 82
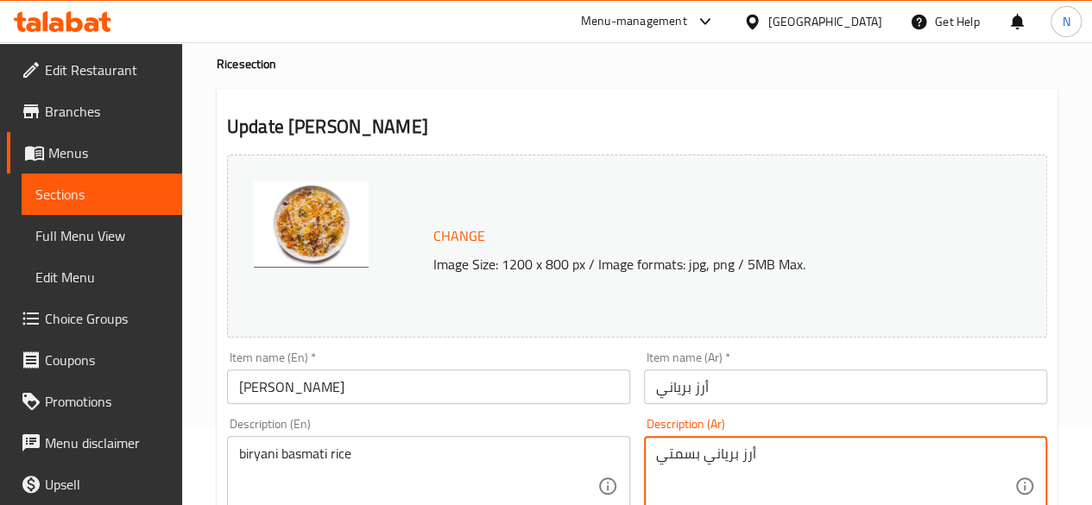
click at [323, 218] on img at bounding box center [311, 224] width 115 height 86
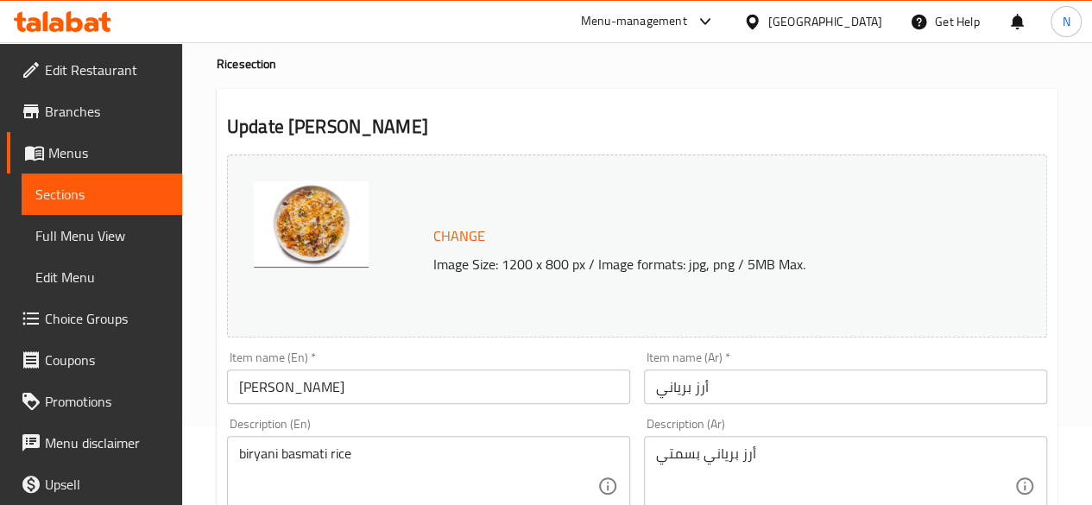
click at [90, 196] on span "Sections" at bounding box center [101, 194] width 133 height 21
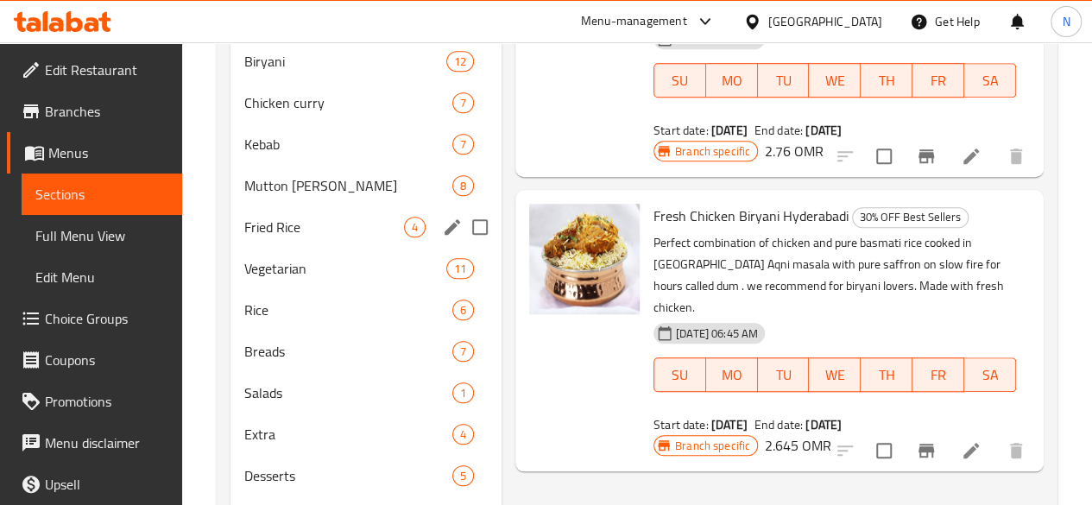
scroll to position [590, 0]
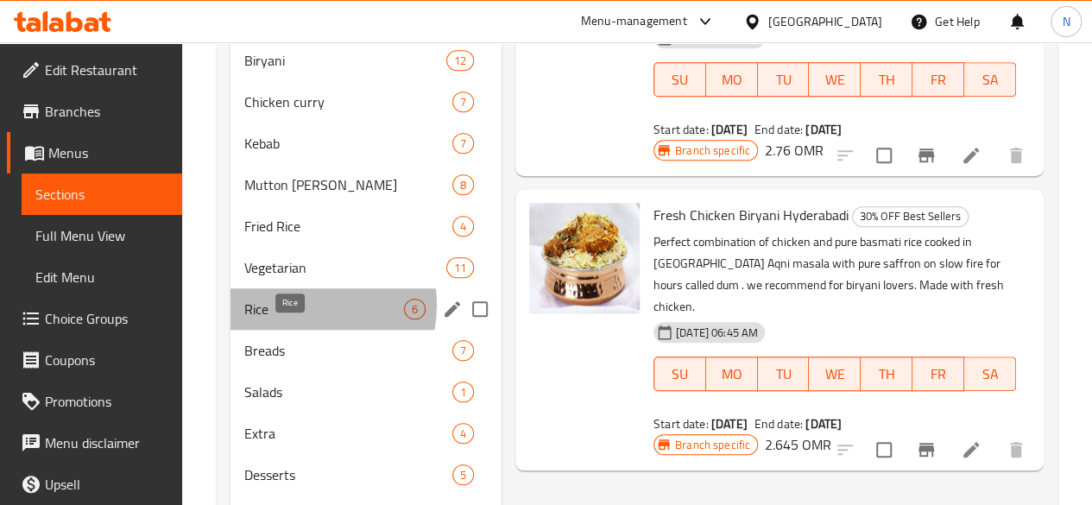
click at [294, 319] on span "Rice" at bounding box center [324, 309] width 160 height 21
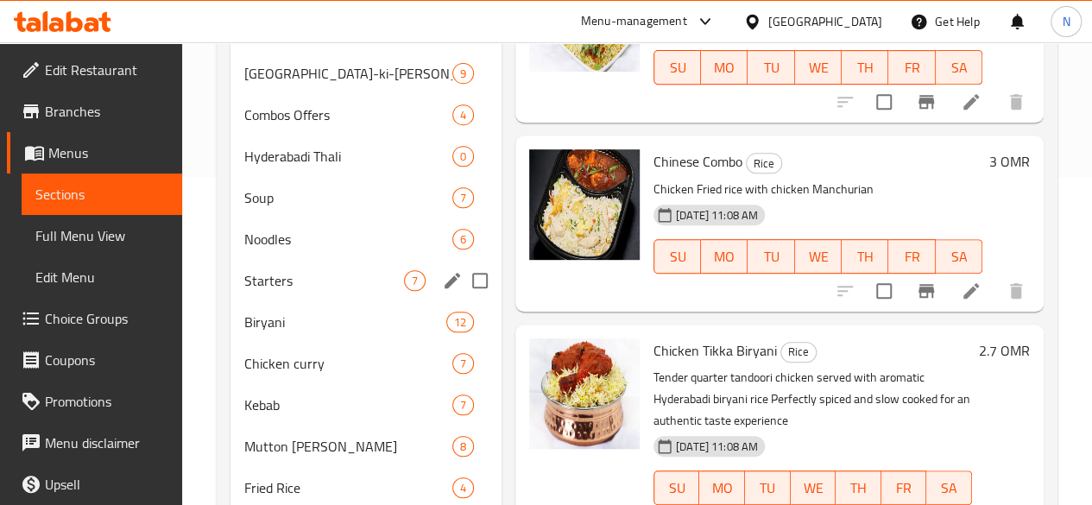
scroll to position [329, 0]
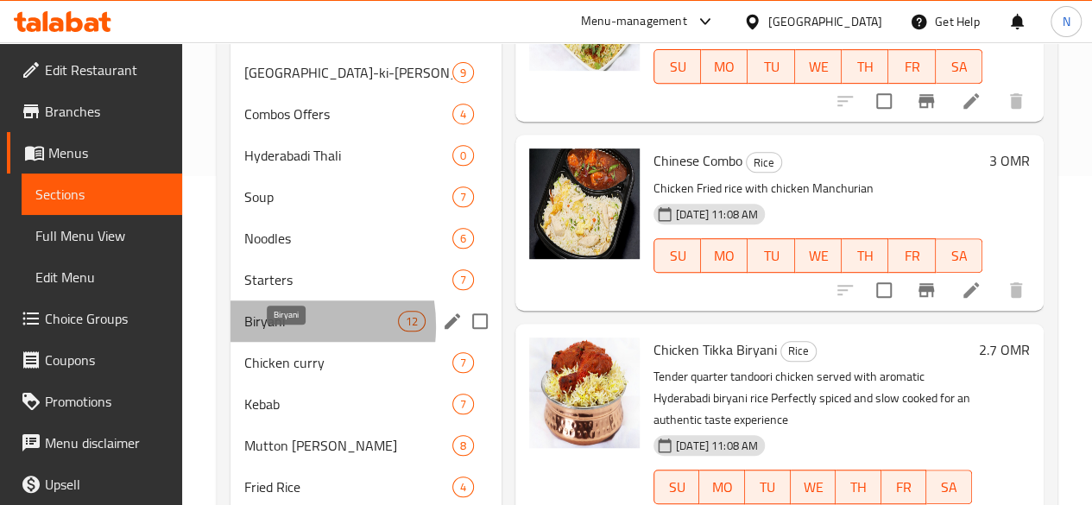
click at [264, 331] on span "Biryani" at bounding box center [321, 321] width 154 height 21
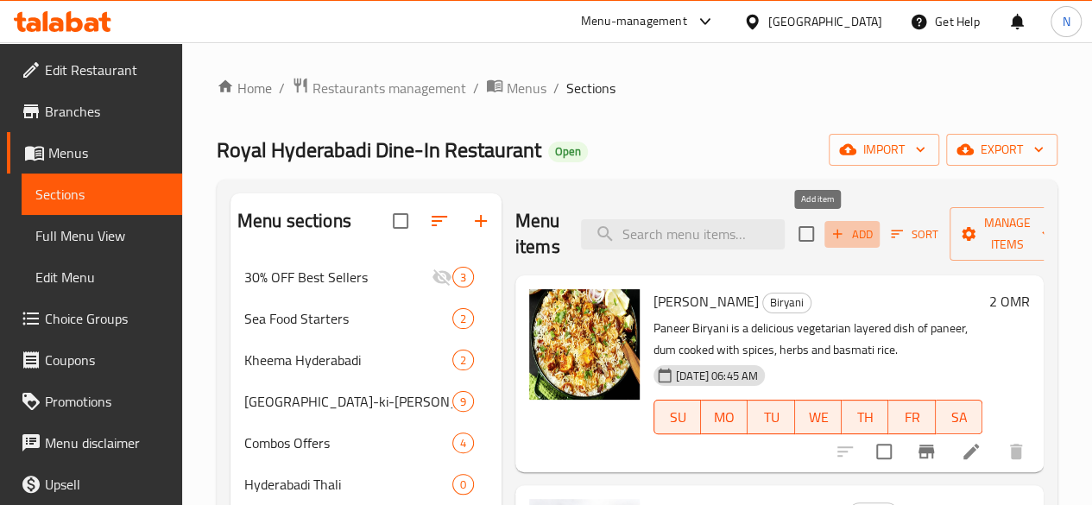
click at [829, 233] on span "Add" at bounding box center [852, 234] width 47 height 20
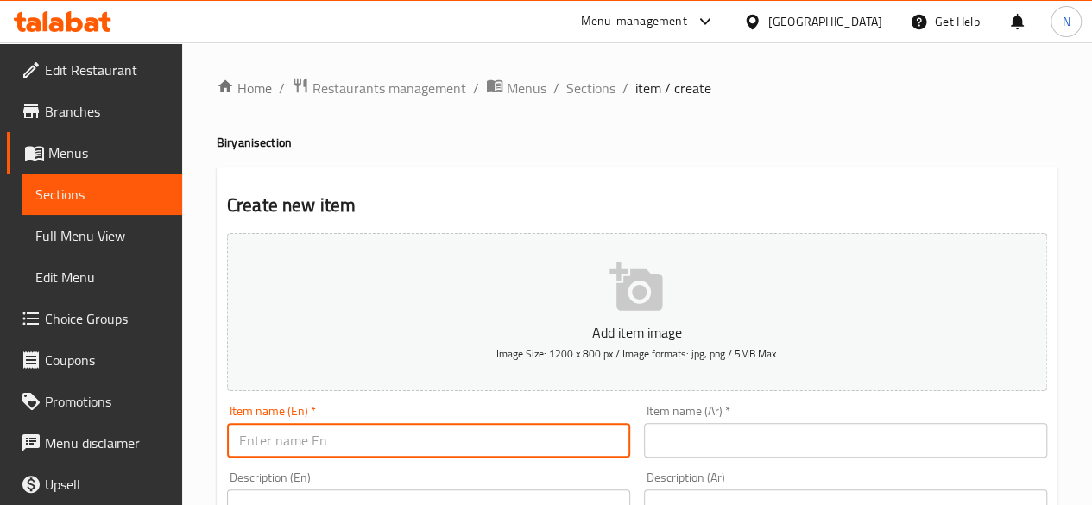
click at [398, 431] on input "text" at bounding box center [428, 440] width 403 height 35
paste input "[PERSON_NAME]"
type input "[PERSON_NAME]"
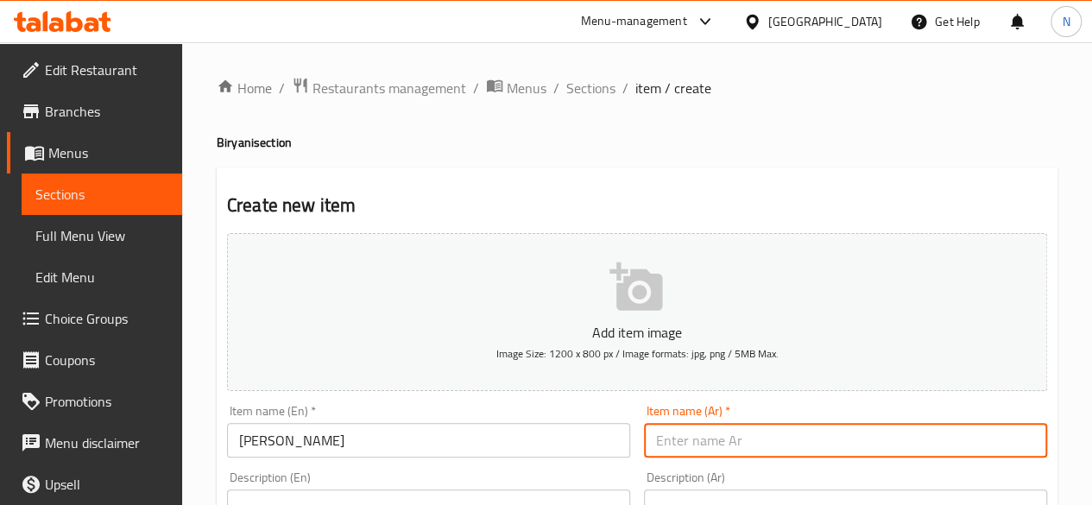
click at [699, 445] on input "text" at bounding box center [845, 440] width 403 height 35
paste input "أرز برياني"
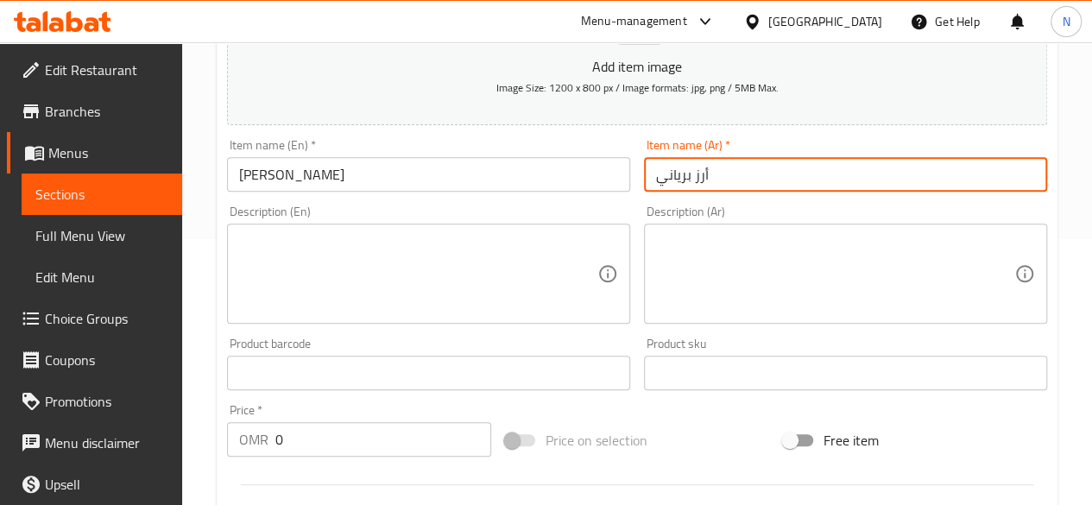
type input "أرز برياني"
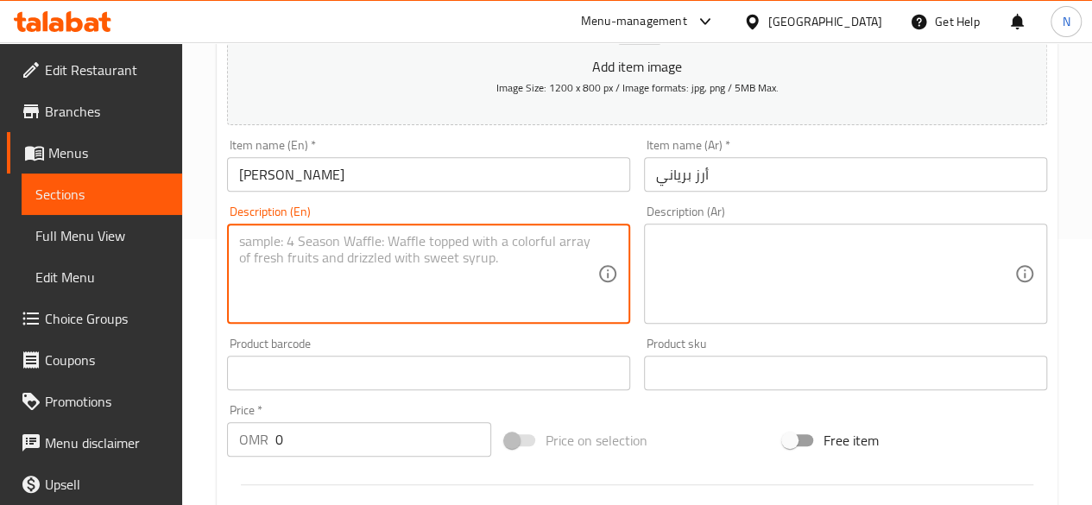
click at [378, 249] on textarea at bounding box center [418, 274] width 358 height 82
paste textarea "biryani basmati rice"
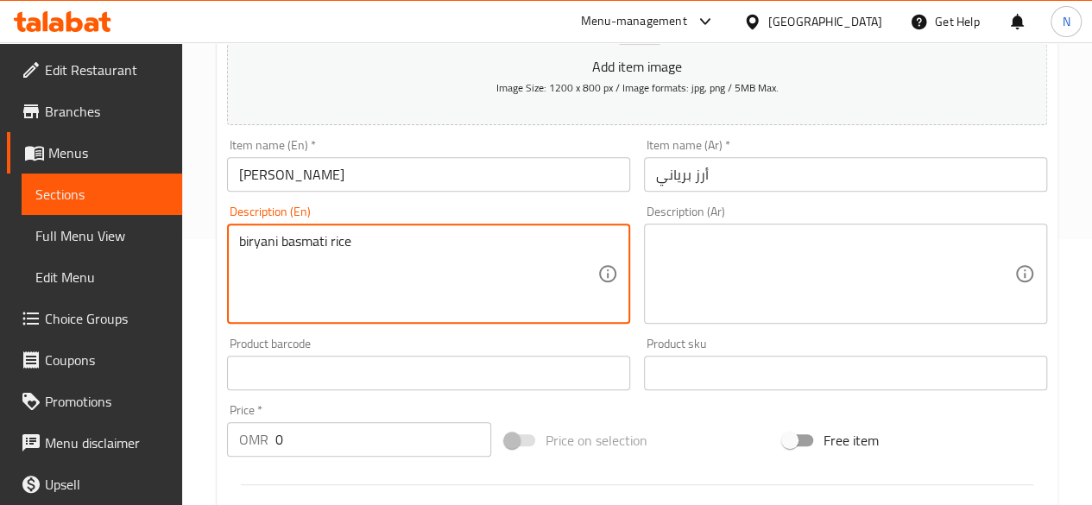
type textarea "biryani basmati rice"
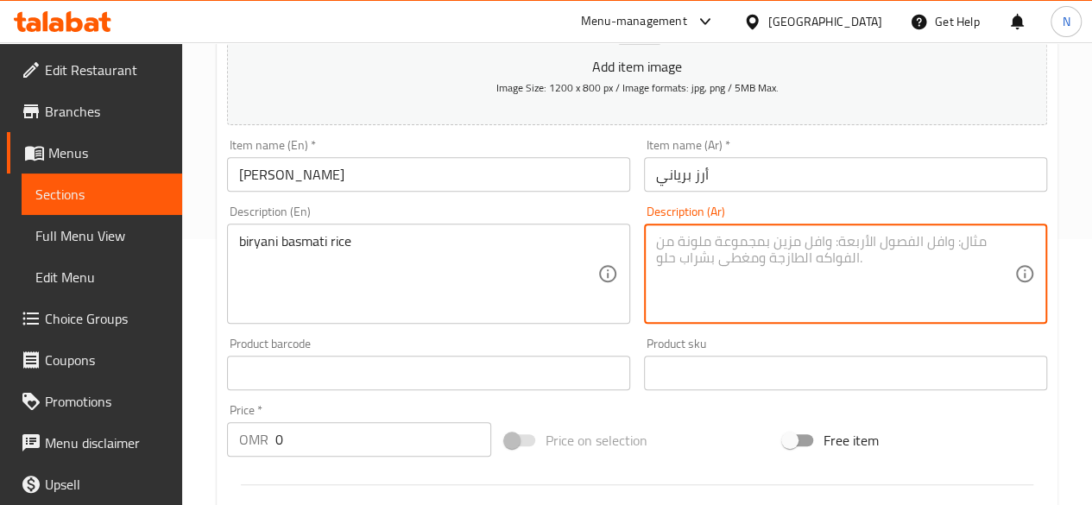
click at [739, 249] on textarea at bounding box center [835, 274] width 358 height 82
paste textarea "أرز برياني بسمتي"
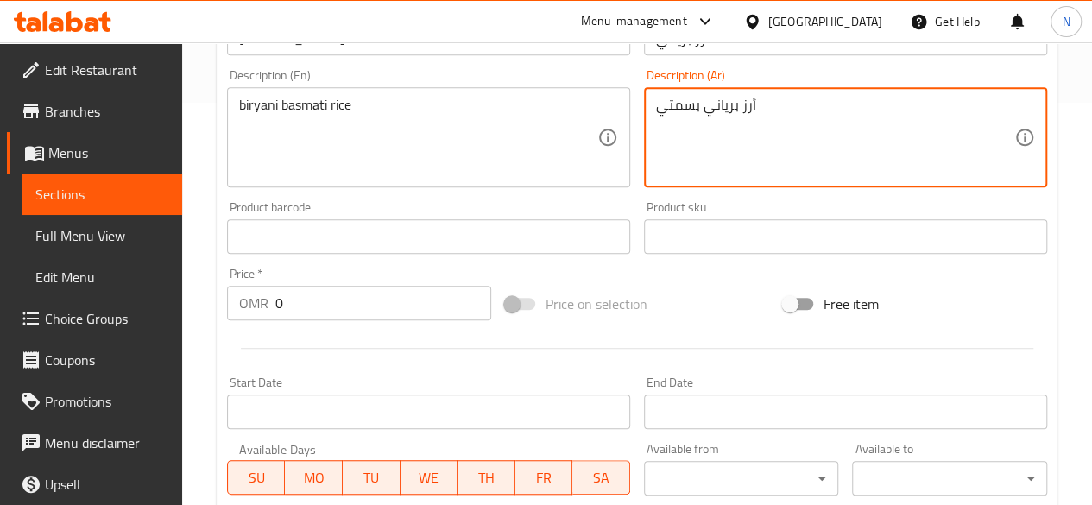
scroll to position [404, 0]
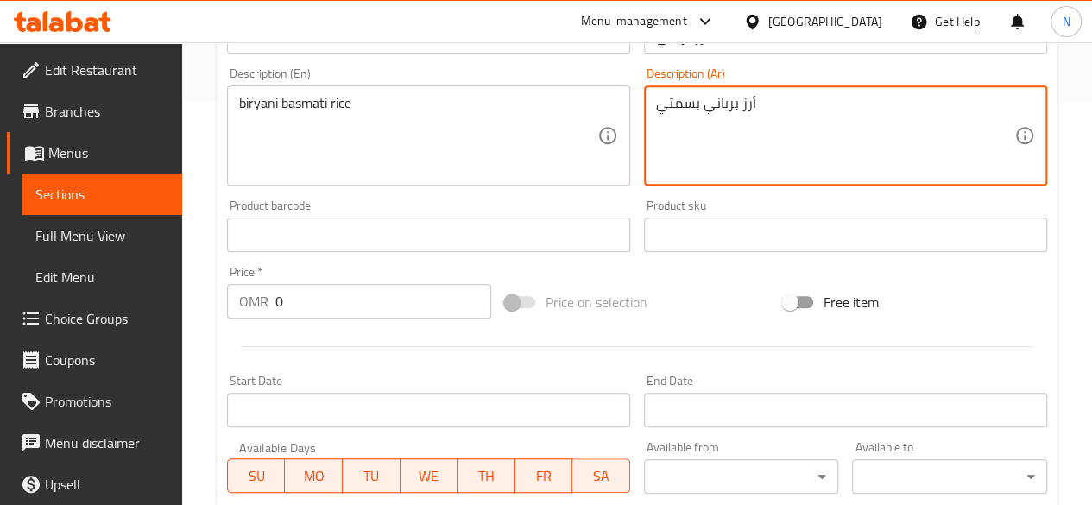
type textarea "أرز برياني بسمتي"
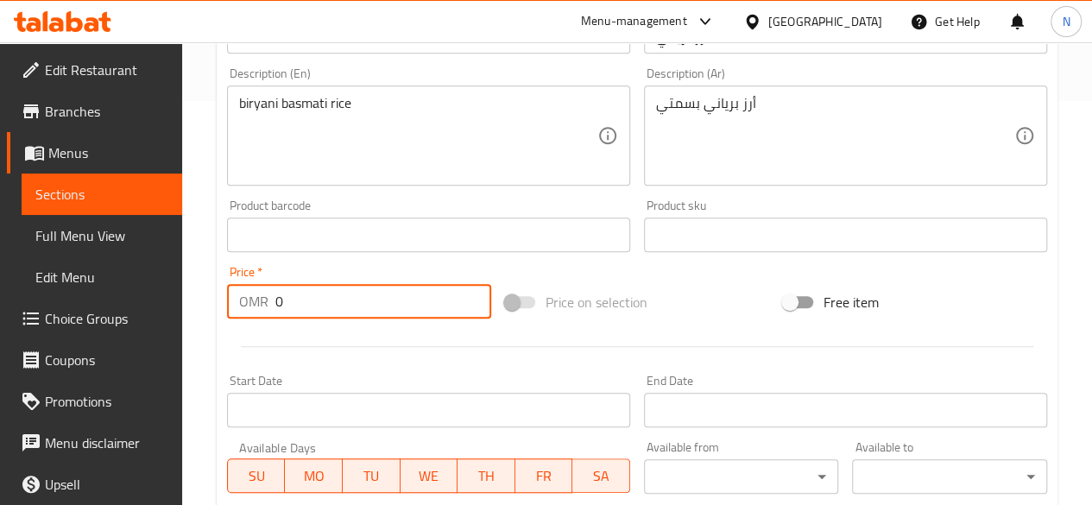
click at [321, 312] on input "0" at bounding box center [383, 301] width 216 height 35
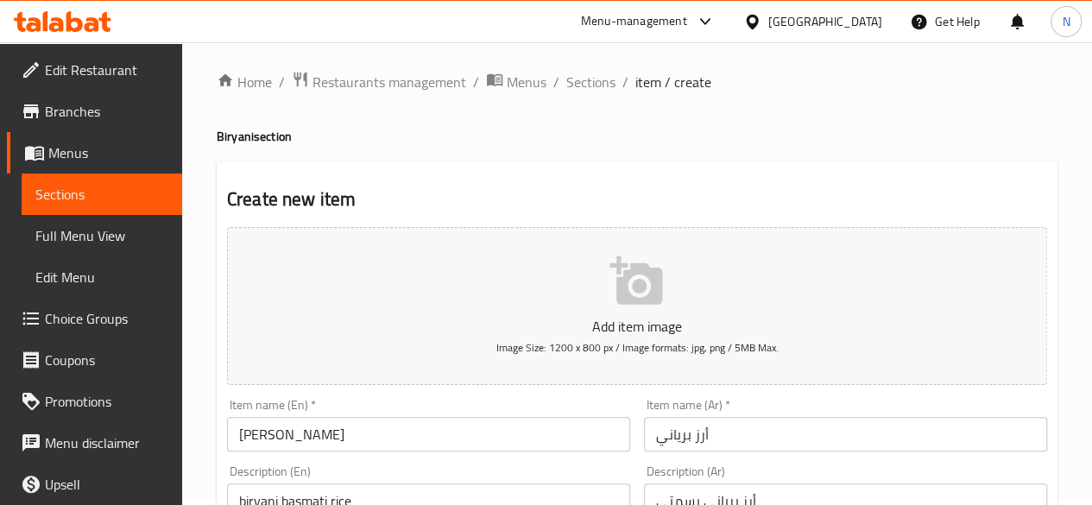
scroll to position [5, 0]
type input "1.5"
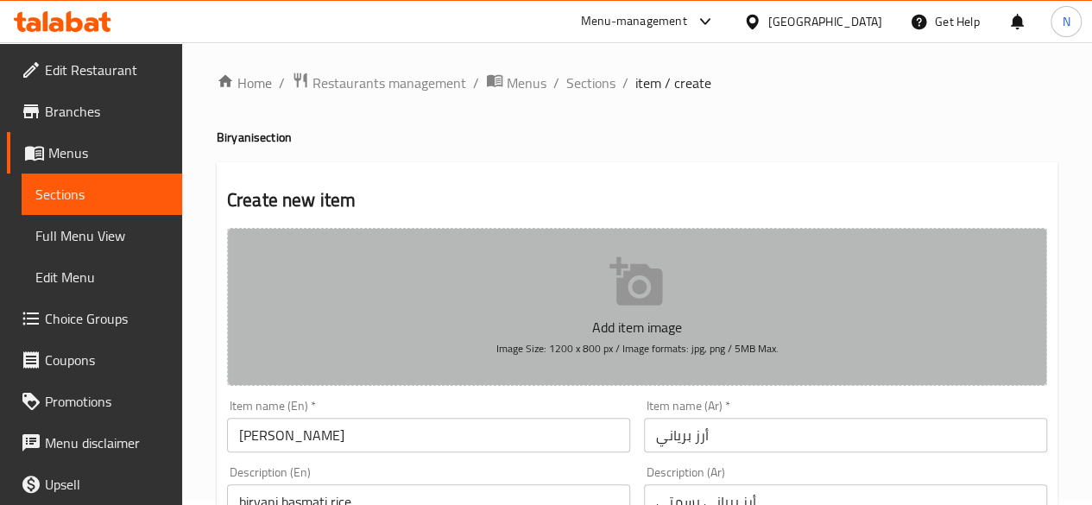
click at [581, 311] on button "Add item image Image Size: 1200 x 800 px / Image formats: jpg, png / 5MB Max." at bounding box center [637, 307] width 820 height 158
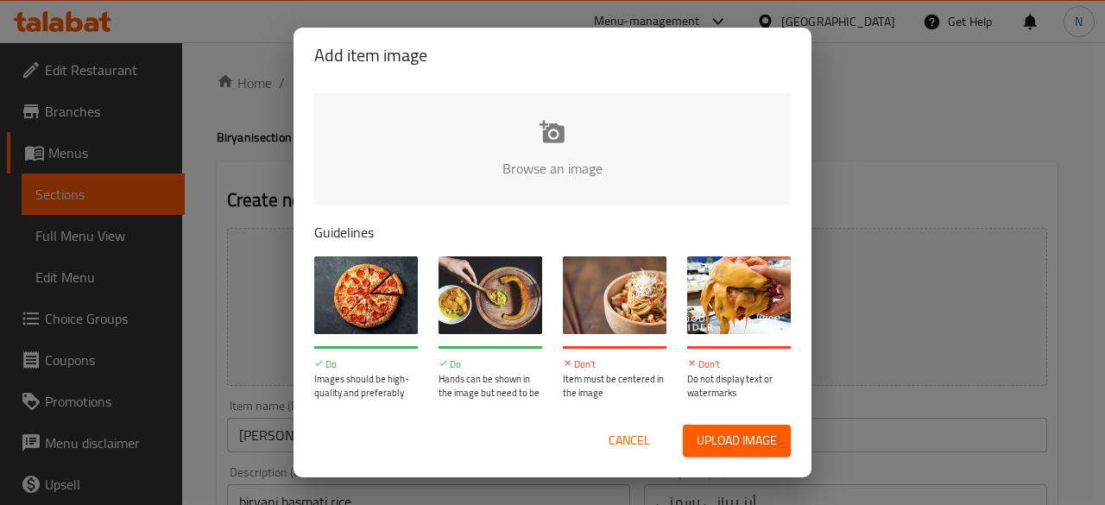
click at [625, 443] on span "Cancel" at bounding box center [629, 441] width 41 height 22
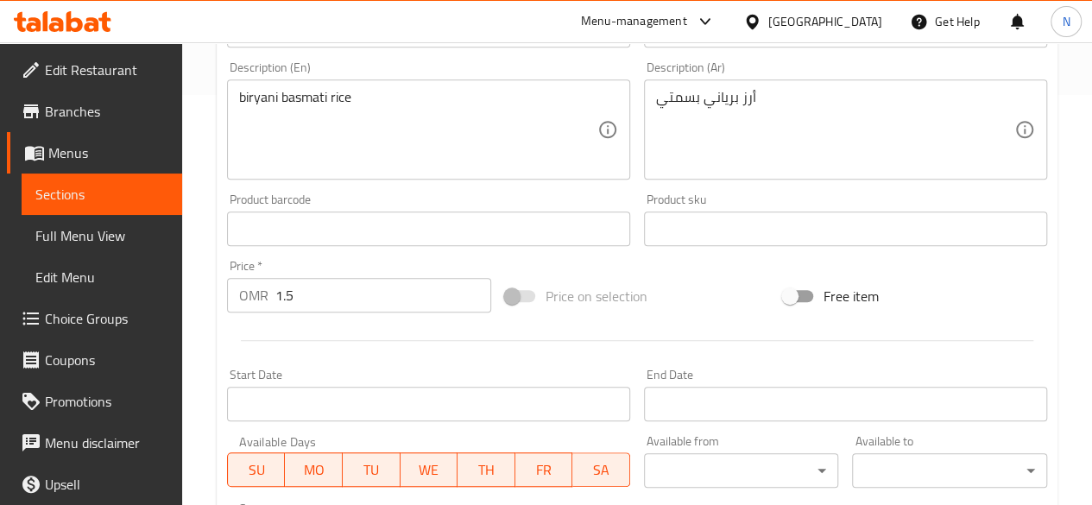
scroll to position [714, 0]
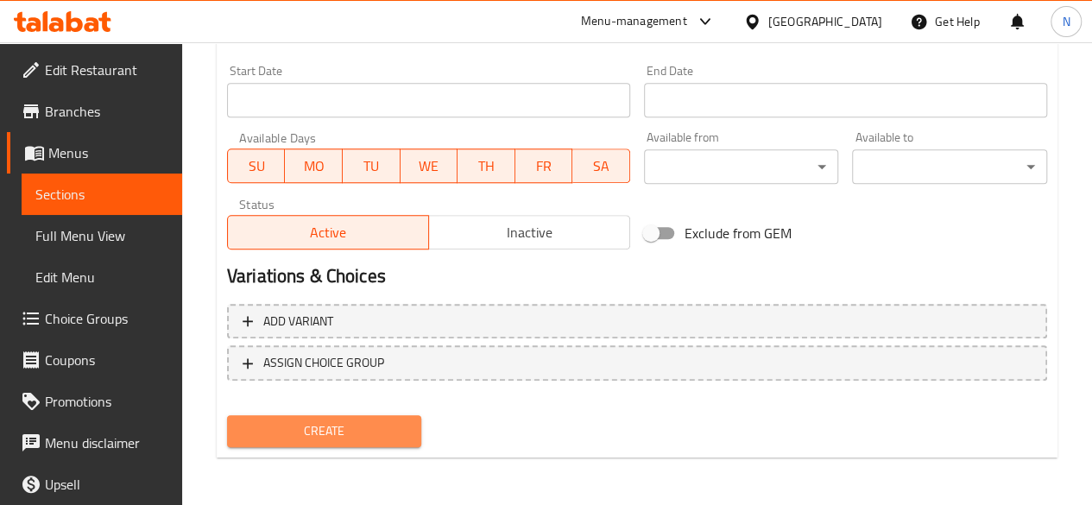
click at [321, 420] on span "Create" at bounding box center [324, 431] width 167 height 22
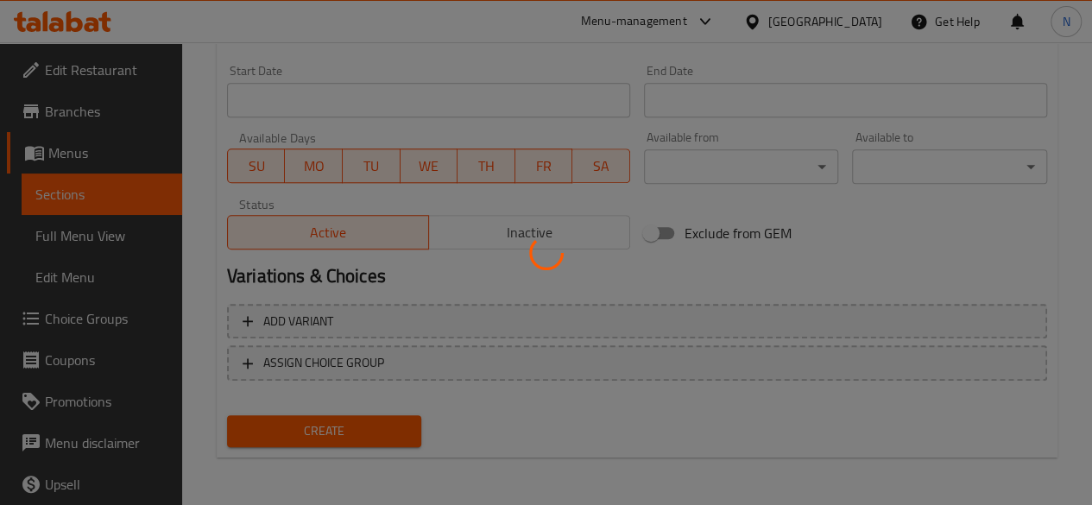
type input "0"
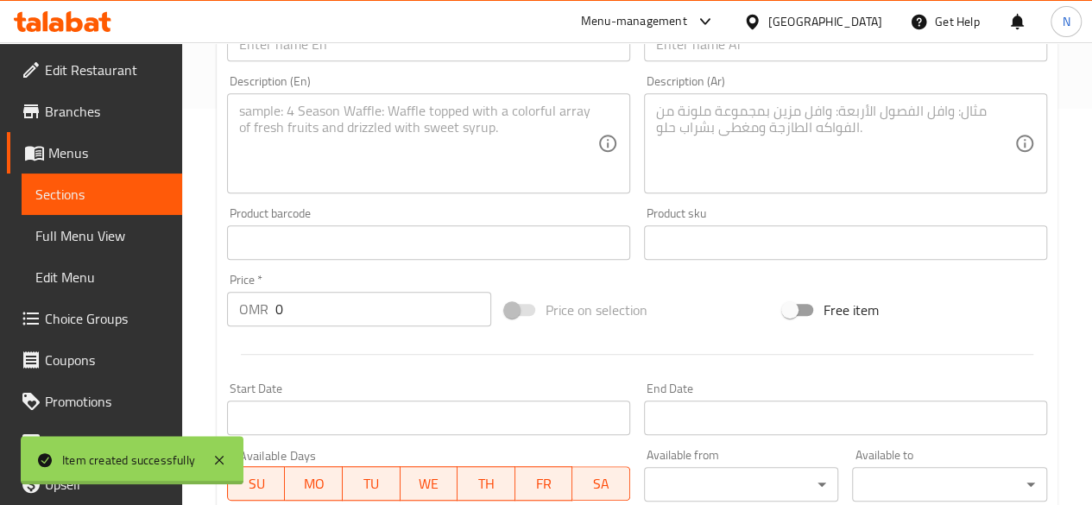
scroll to position [0, 0]
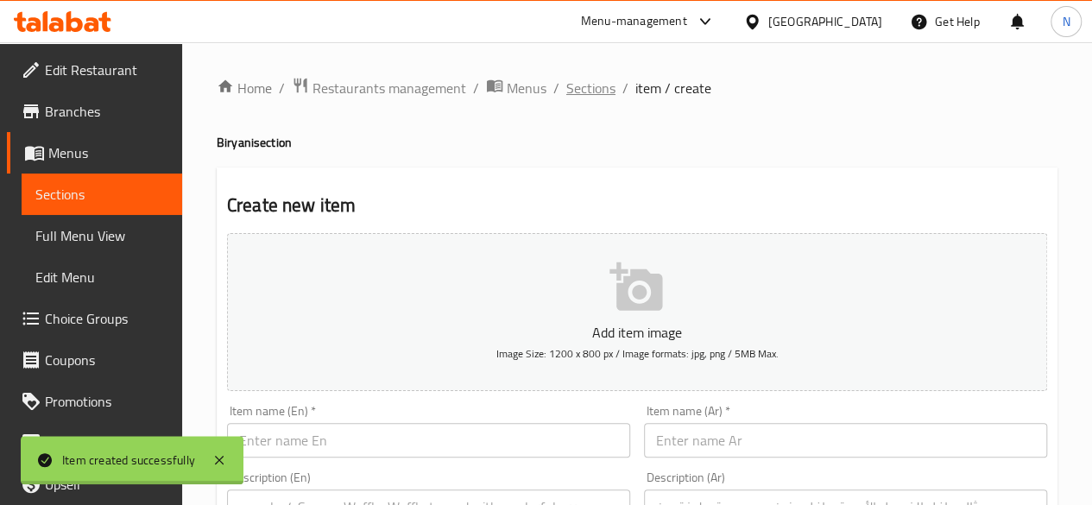
click at [591, 87] on span "Sections" at bounding box center [590, 88] width 49 height 21
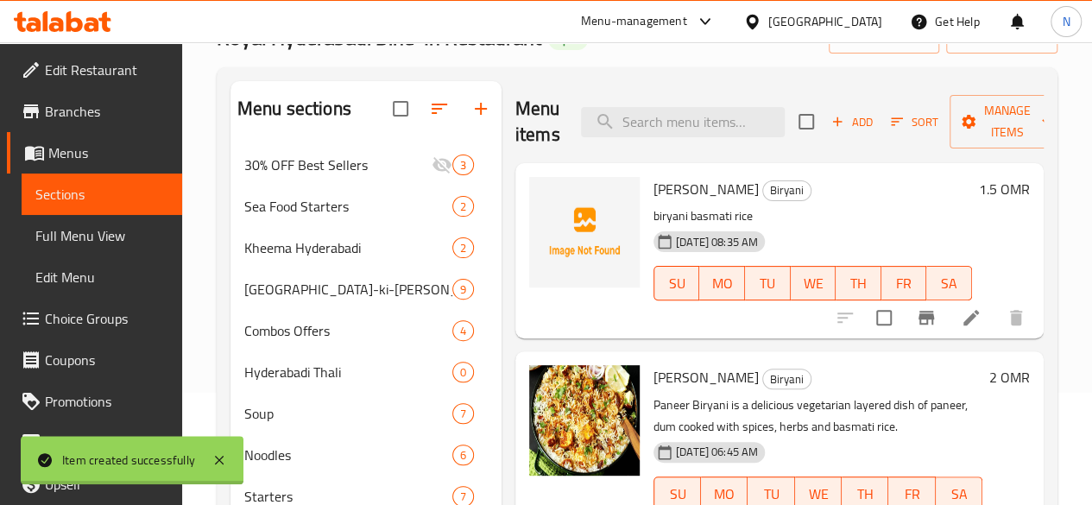
scroll to position [111, 0]
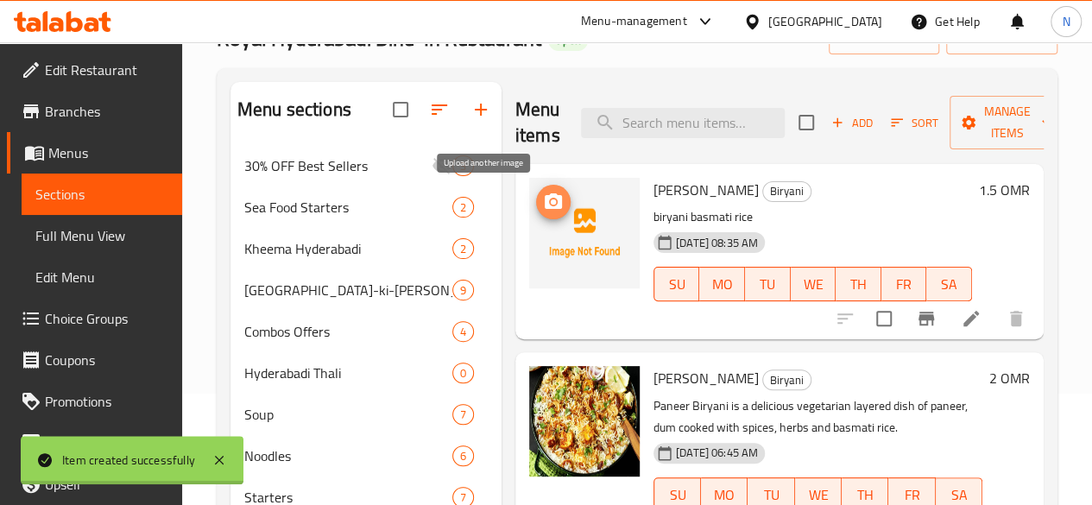
click at [551, 204] on circle "upload picture" at bounding box center [553, 201] width 5 height 5
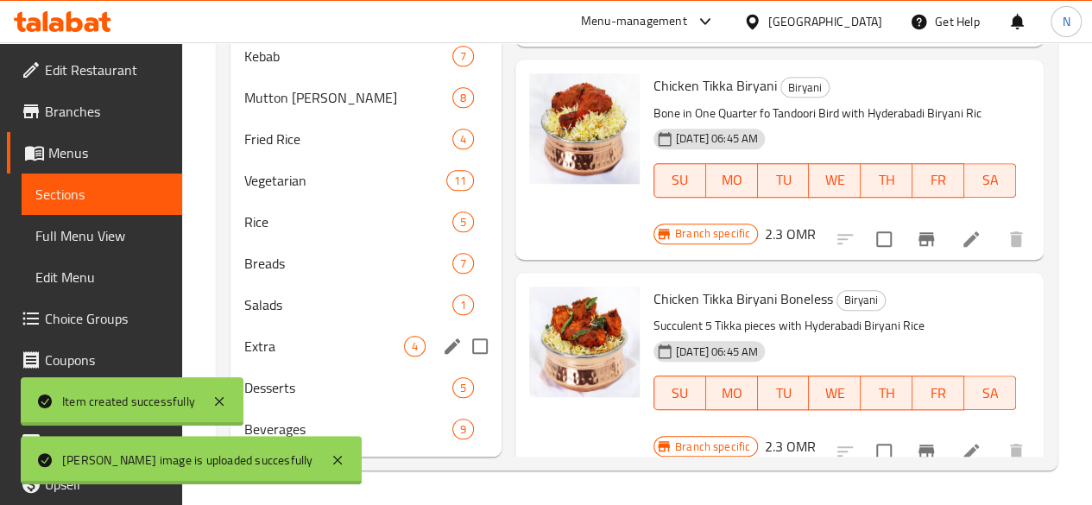
scroll to position [702, 0]
click at [214, 396] on icon at bounding box center [219, 401] width 21 height 21
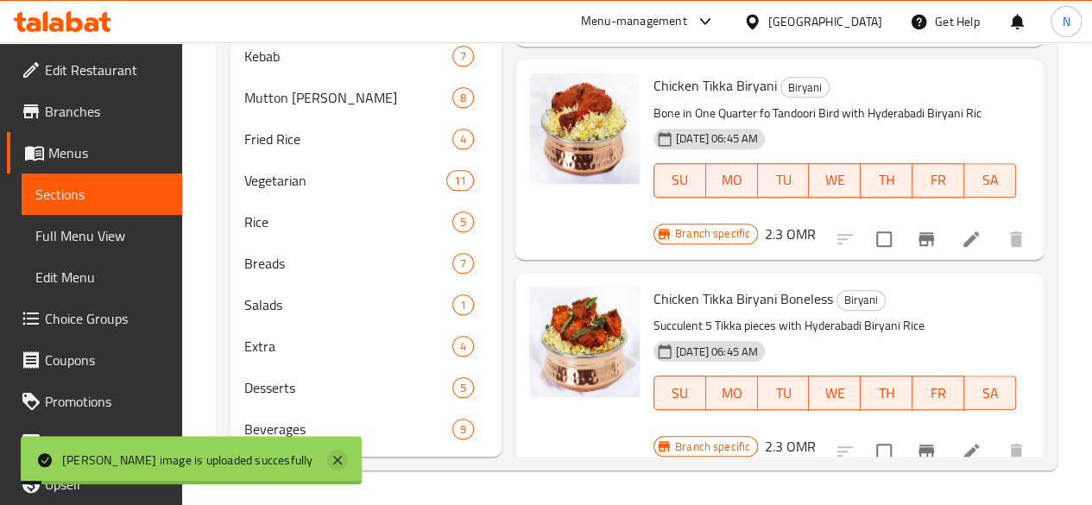
click at [327, 451] on icon at bounding box center [337, 460] width 21 height 21
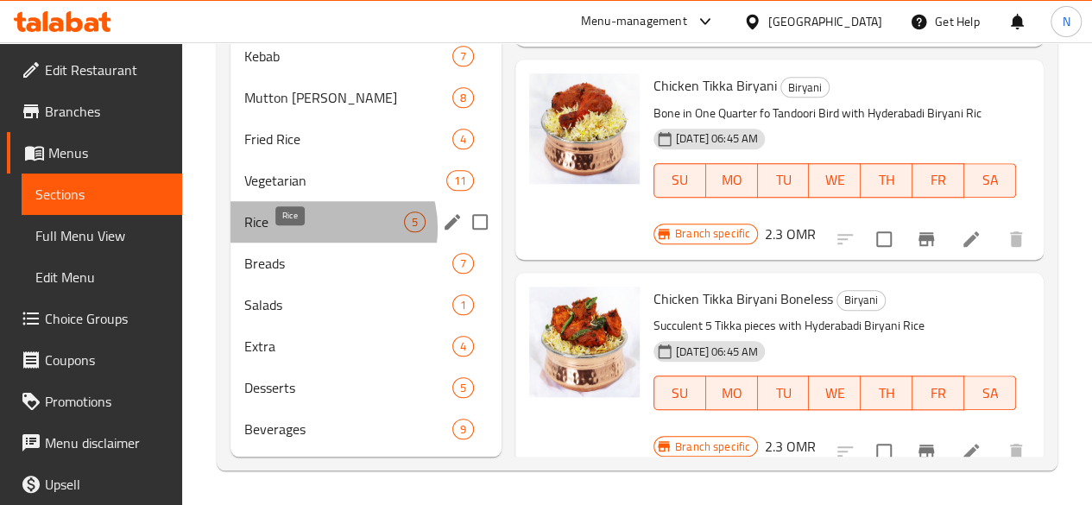
click at [321, 229] on span "Rice" at bounding box center [324, 221] width 160 height 21
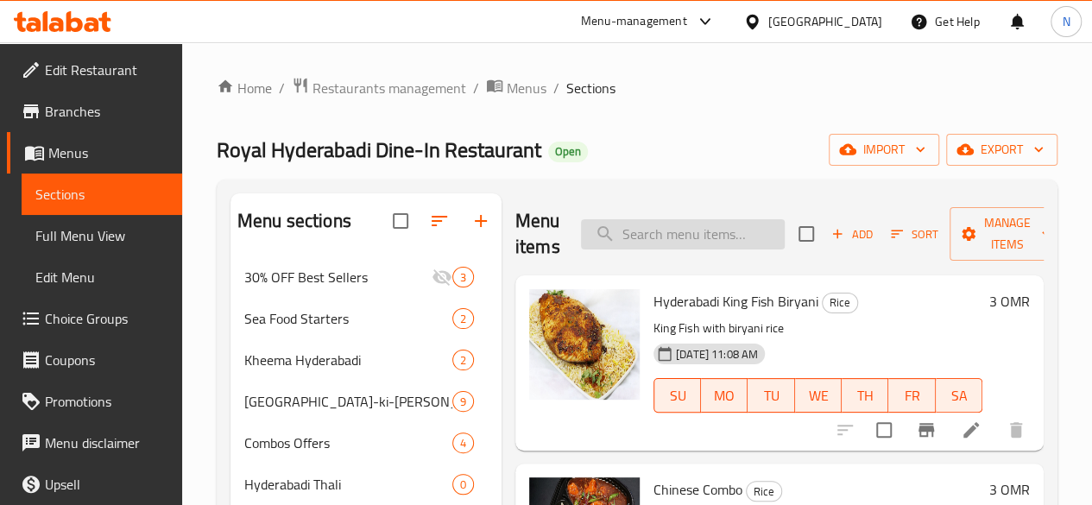
click at [618, 234] on input "search" at bounding box center [683, 234] width 204 height 30
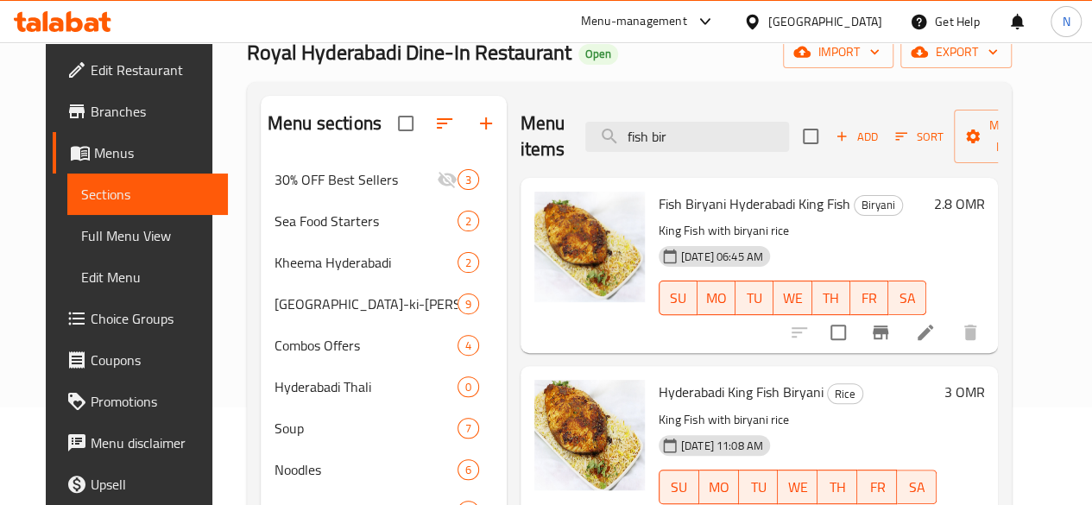
scroll to position [99, 0]
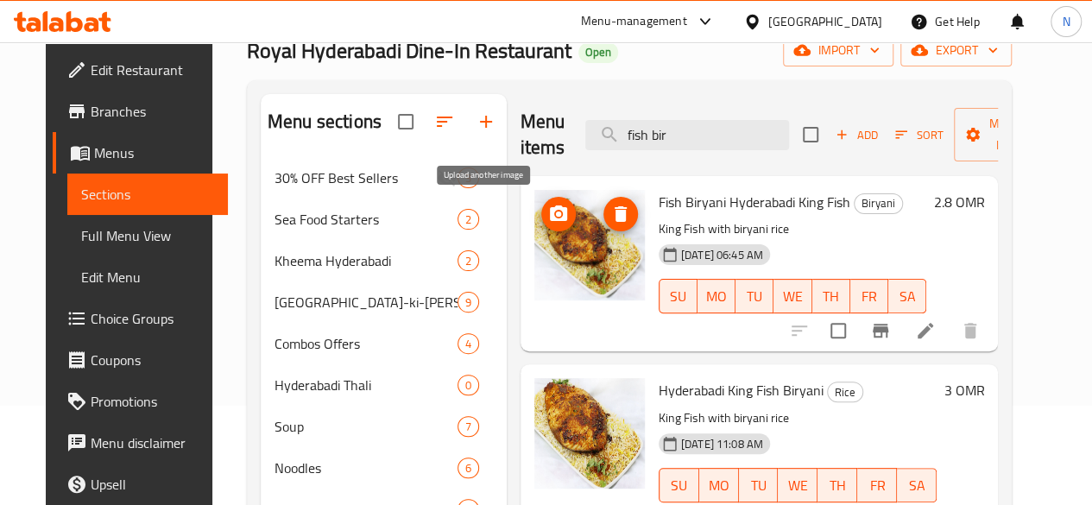
type input "fish bir"
click at [548, 210] on icon "upload picture" at bounding box center [558, 214] width 21 height 21
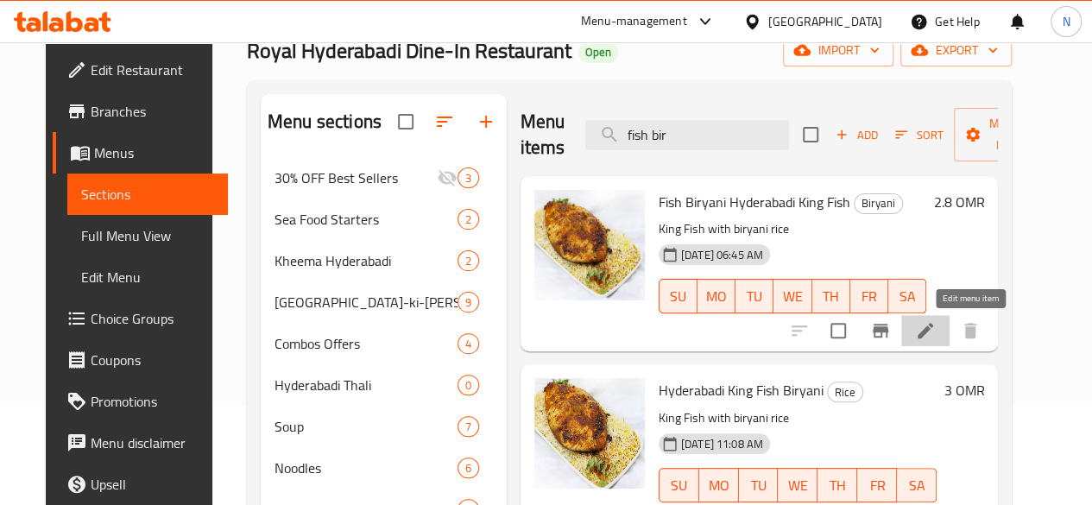
click at [936, 331] on icon at bounding box center [925, 330] width 21 height 21
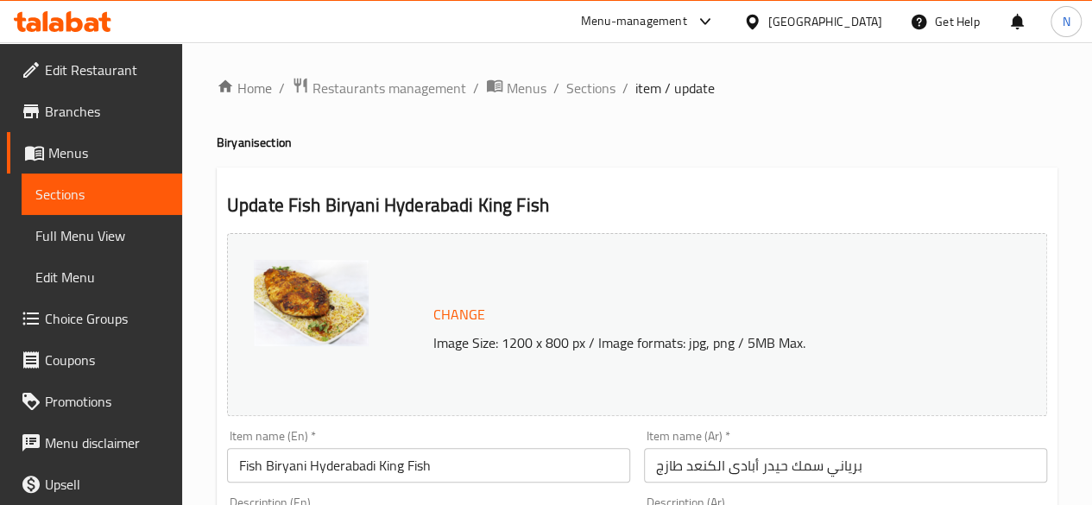
scroll to position [183, 0]
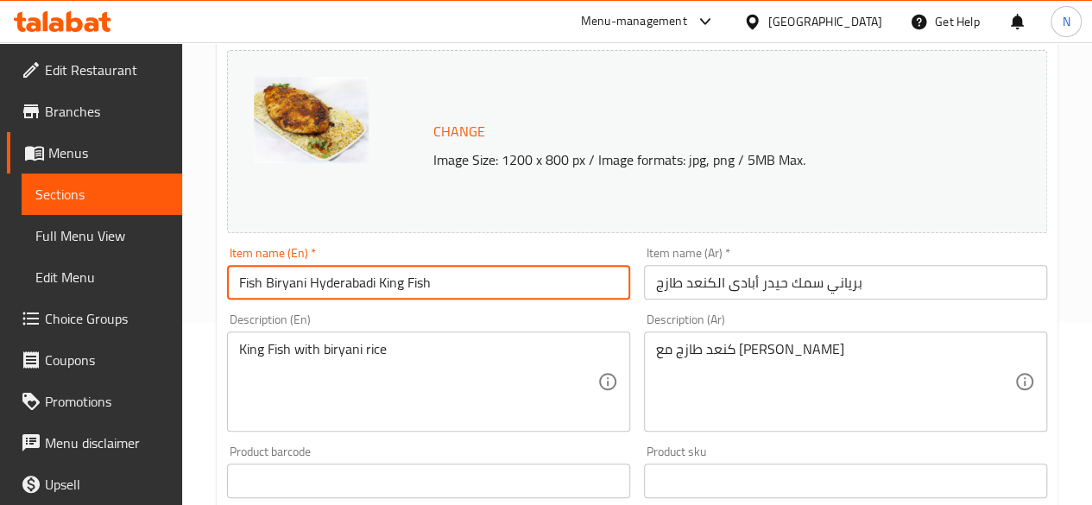
click at [437, 282] on input "Fish Biryani Hyderabadi King Fish" at bounding box center [428, 282] width 403 height 35
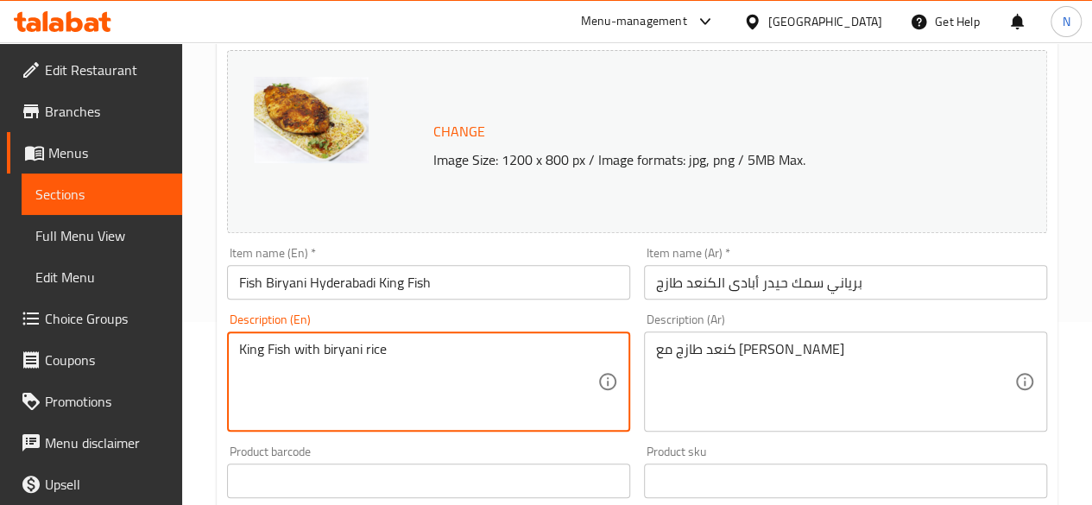
click at [392, 358] on textarea "King Fish with biryani rice" at bounding box center [418, 382] width 358 height 82
click at [709, 281] on input "برياني سمك حيدر أبادی الكنعد طازج" at bounding box center [845, 282] width 403 height 35
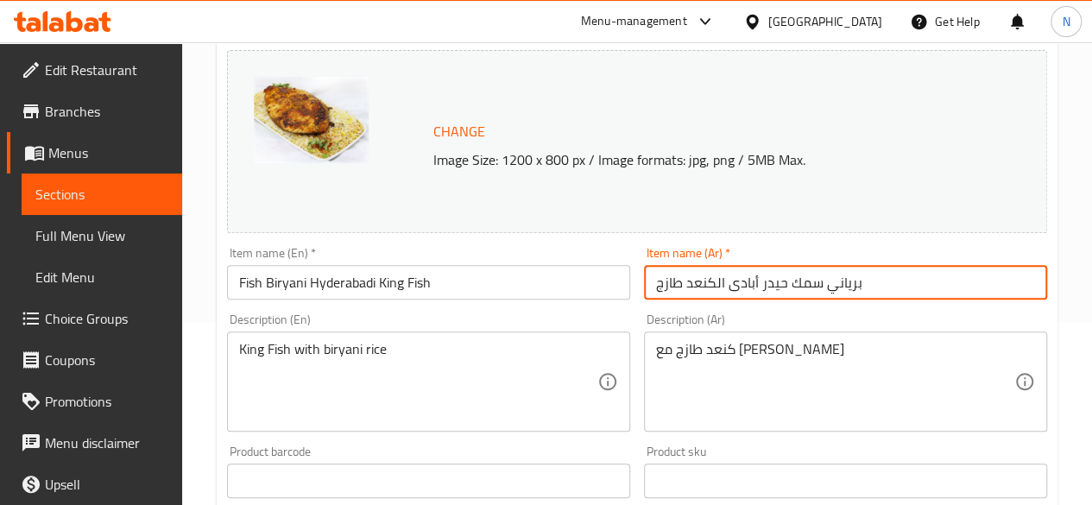
click at [709, 281] on input "برياني سمك حيدر أبادی الكنعد طازج" at bounding box center [845, 282] width 403 height 35
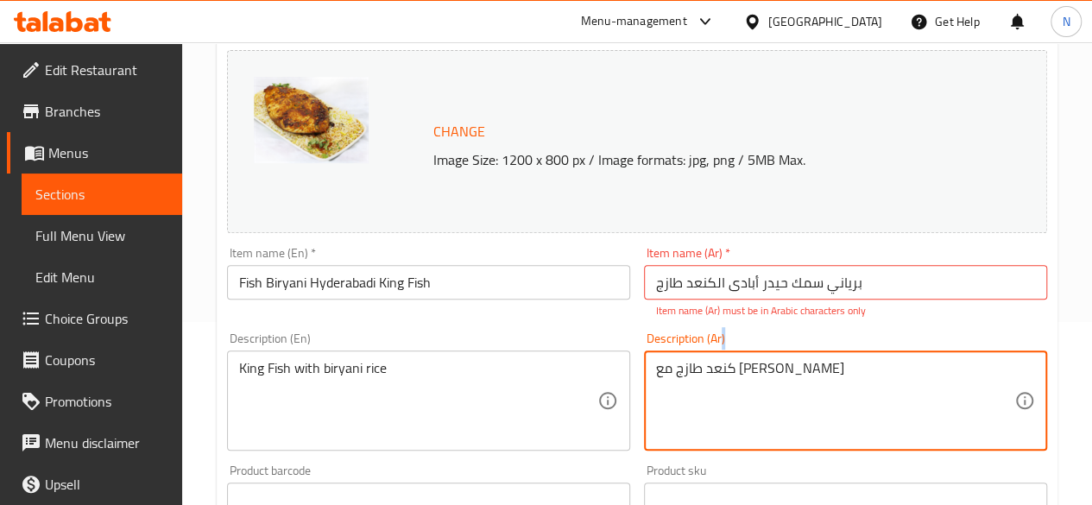
click at [693, 350] on div "كنعد طازج مع [PERSON_NAME] Description (Ar)" at bounding box center [845, 400] width 403 height 100
click at [703, 369] on textarea "كنعد طازج مع [PERSON_NAME]" at bounding box center [835, 401] width 358 height 82
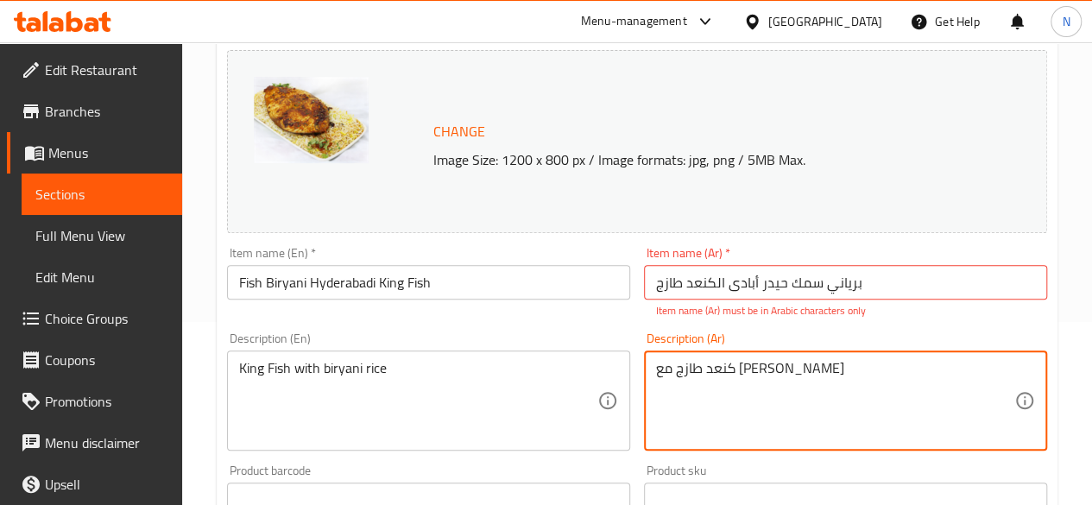
scroll to position [0, 0]
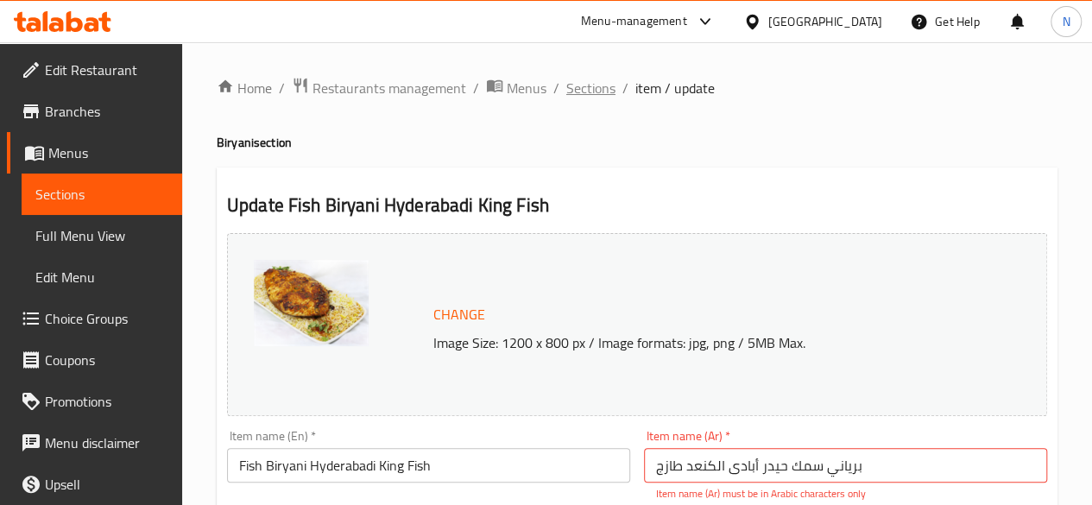
click at [596, 82] on span "Sections" at bounding box center [590, 88] width 49 height 21
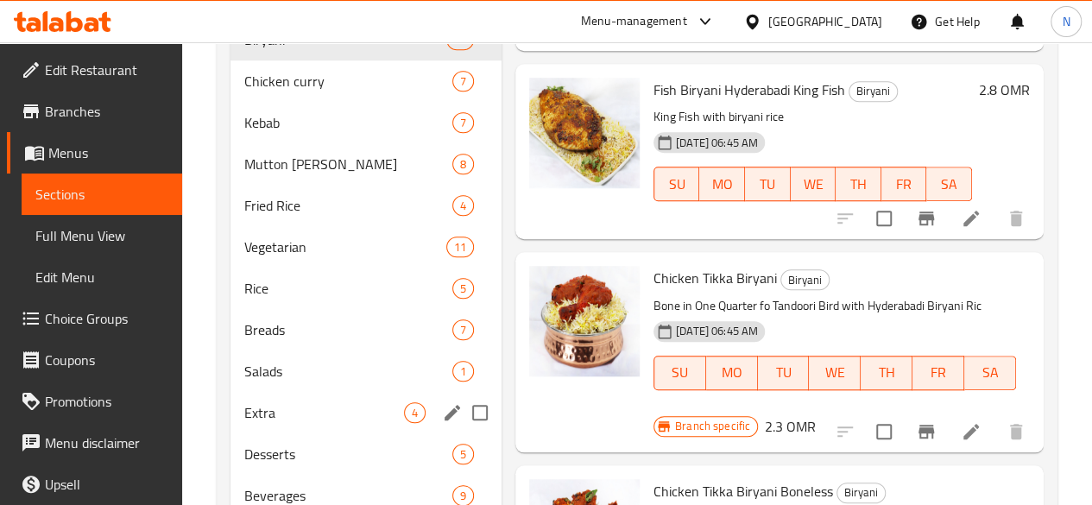
scroll to position [702, 0]
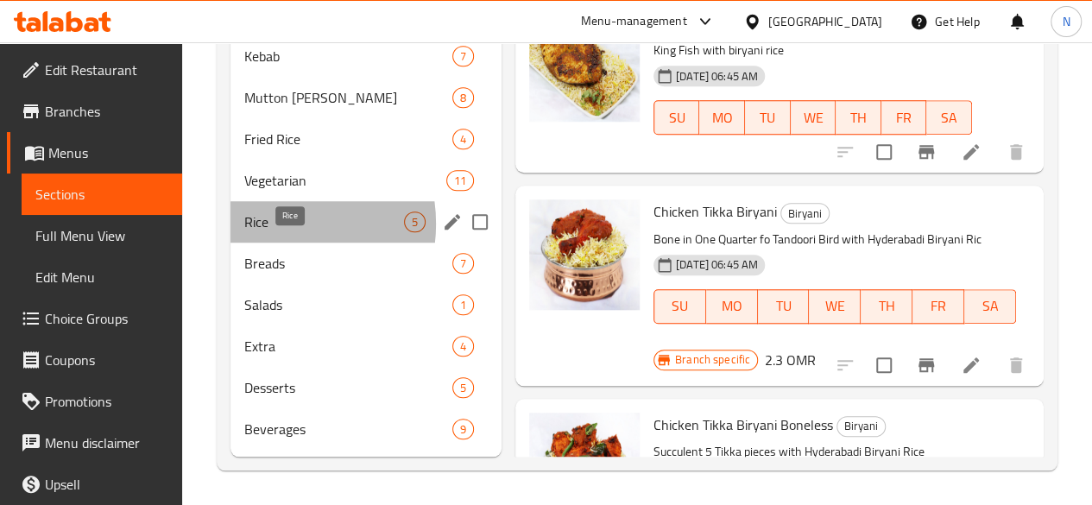
click at [267, 224] on span "Rice" at bounding box center [324, 221] width 160 height 21
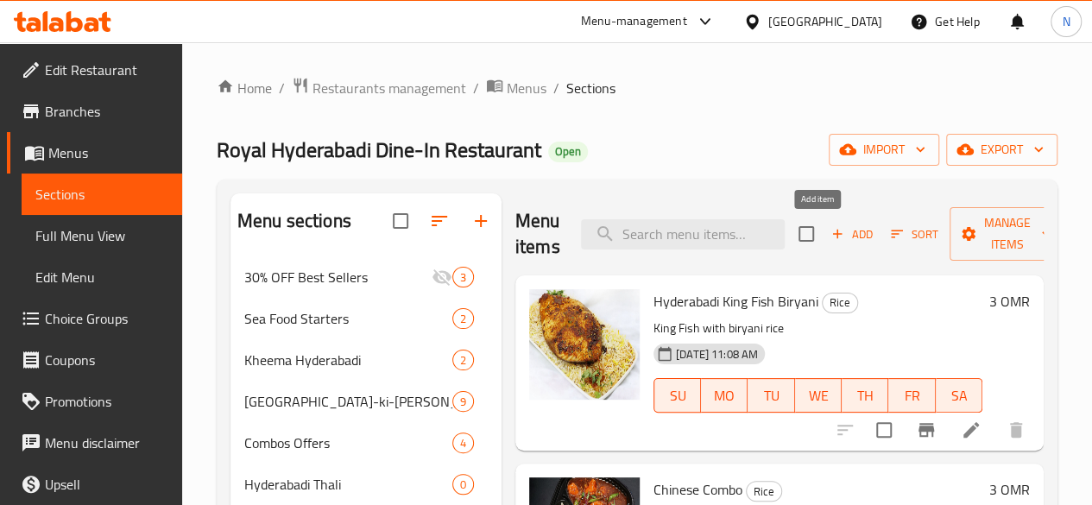
click at [833, 231] on span "Add" at bounding box center [852, 234] width 47 height 20
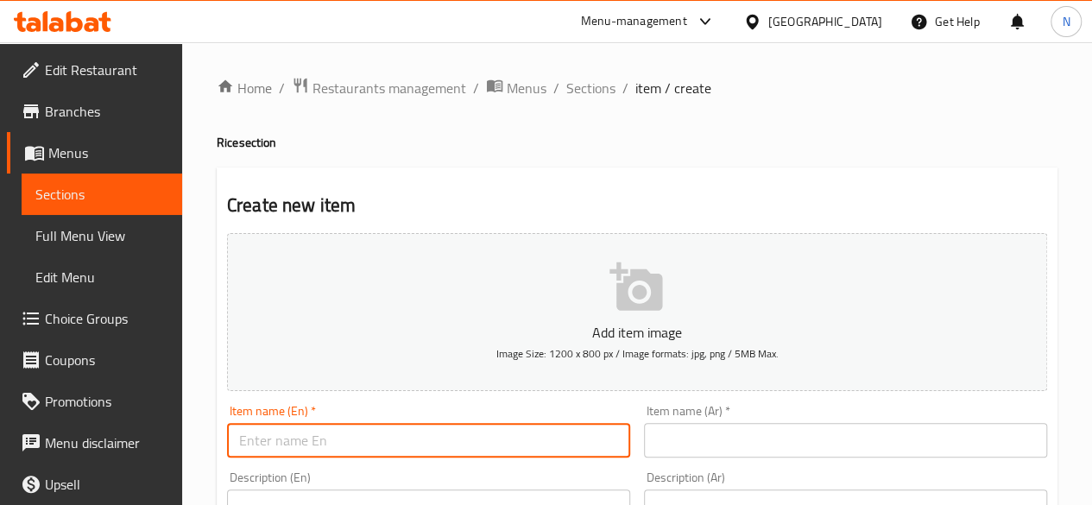
click at [325, 455] on input "text" at bounding box center [428, 440] width 403 height 35
paste input "Fish Biryani Hyderabadi King Fish"
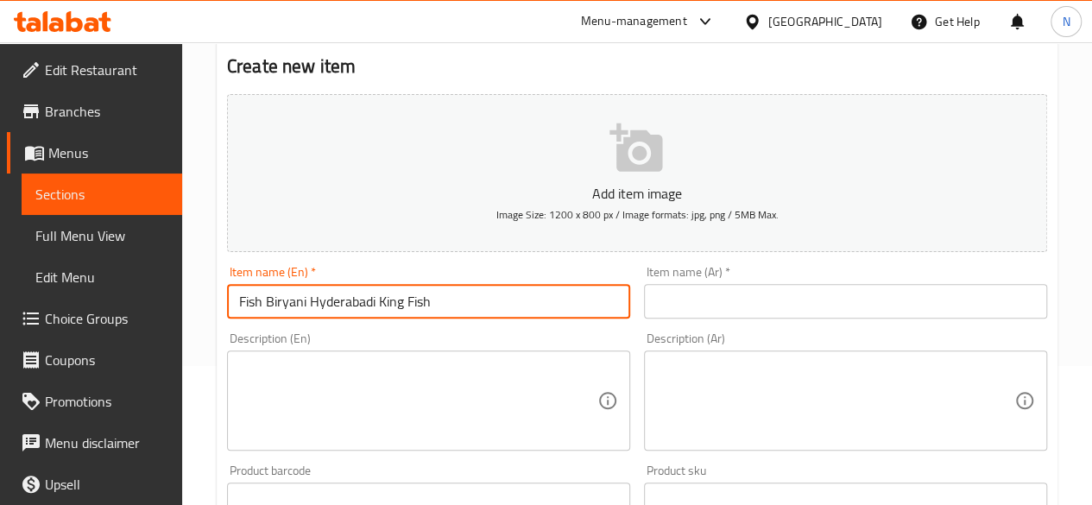
scroll to position [140, 0]
type input "Fish Biryani Hyderabadi King Fish"
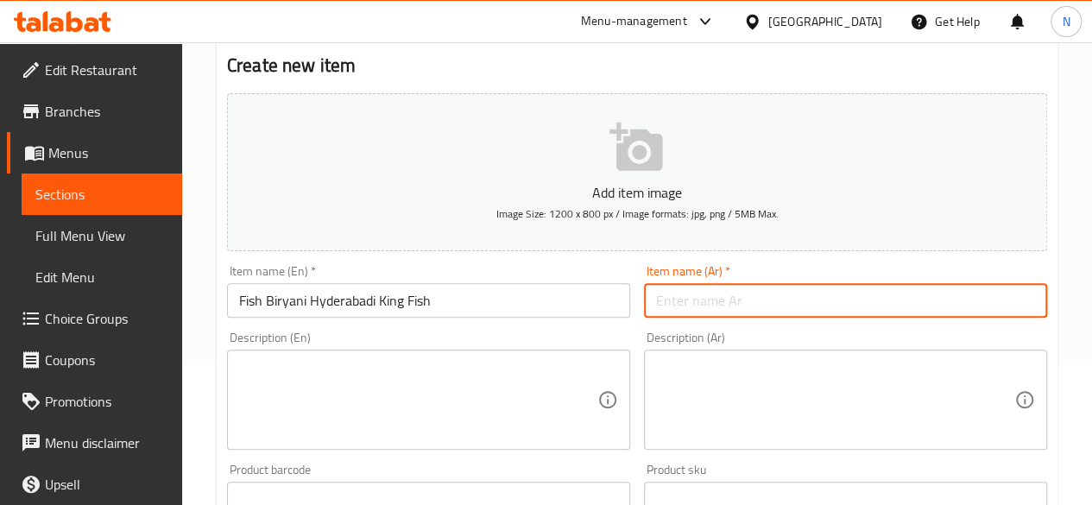
click at [784, 286] on input "text" at bounding box center [845, 300] width 403 height 35
paste input "برياني سمك حيدر أبادی الكنعد طازج"
type input "برياني سمك حيدر أبادی الكنعد طازج"
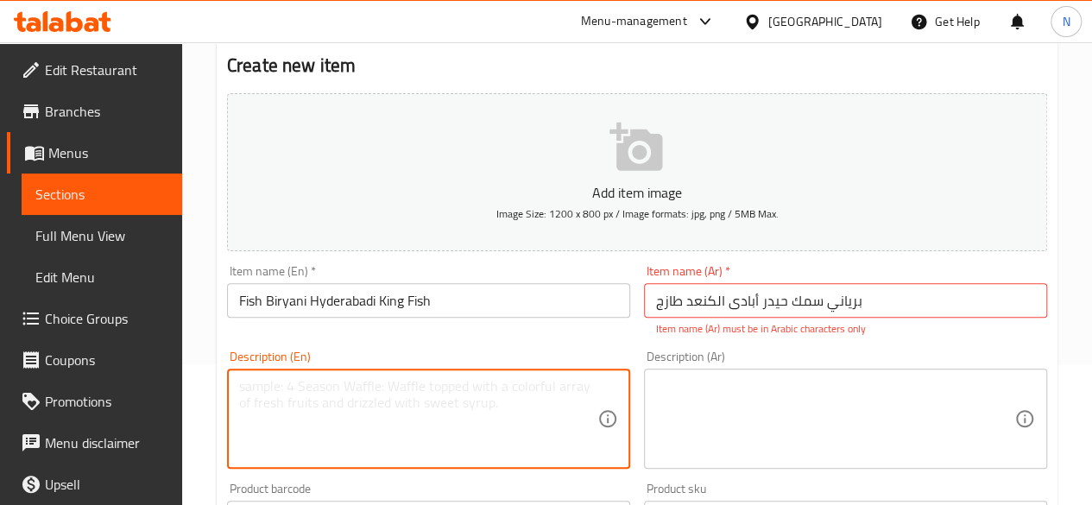
click at [284, 407] on textarea at bounding box center [418, 419] width 358 height 82
paste textarea "King Fish with biryani rice"
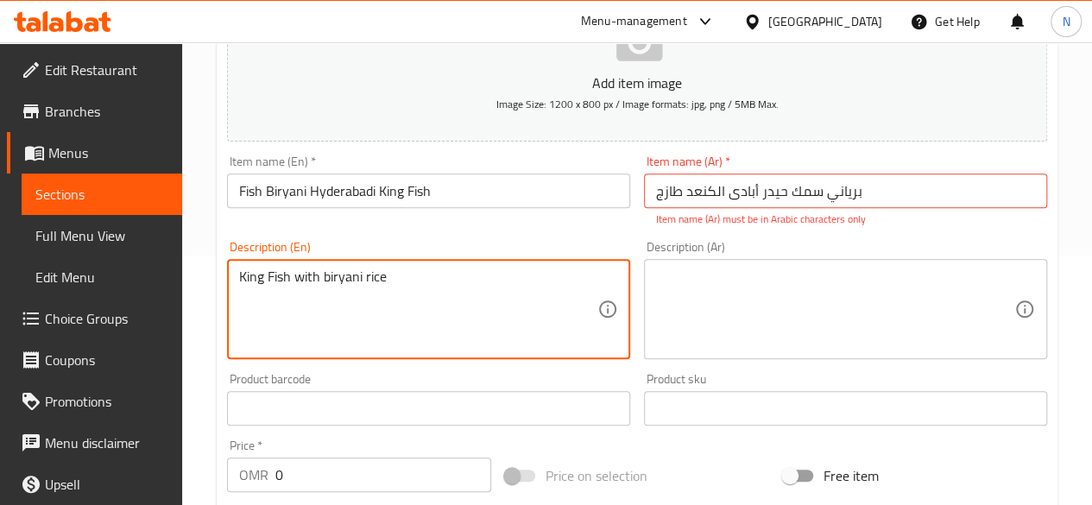
type textarea "King Fish with biryani rice"
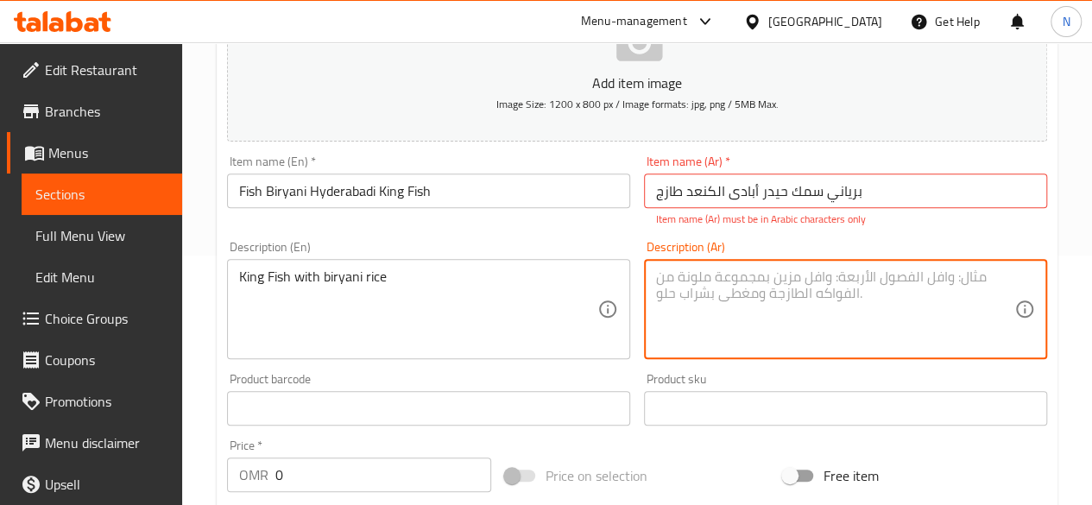
click at [718, 272] on textarea at bounding box center [835, 309] width 358 height 82
paste textarea "كنعد طازج مع [PERSON_NAME]"
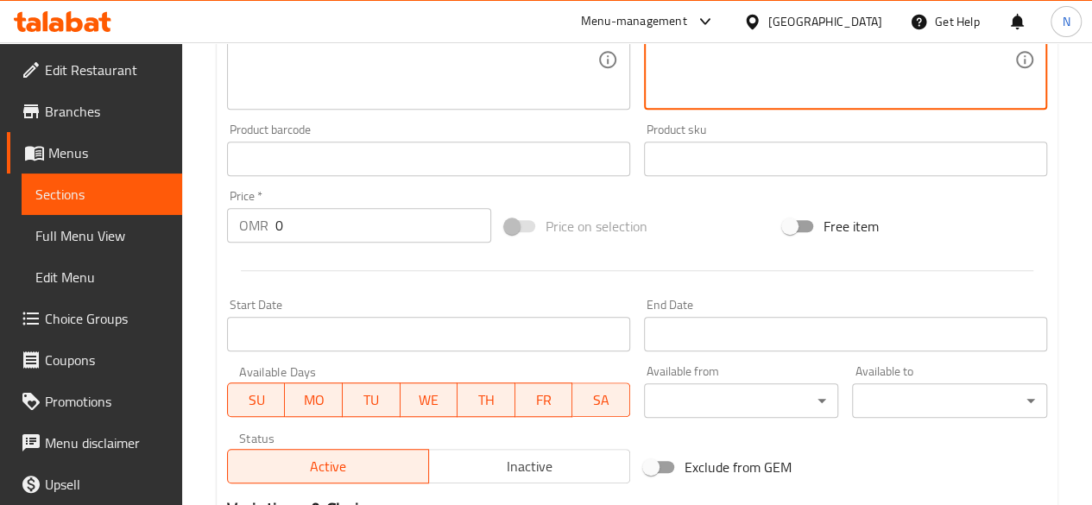
scroll to position [500, 0]
type textarea "كنعد طازج مع [PERSON_NAME]"
click at [290, 213] on input "0" at bounding box center [383, 224] width 216 height 35
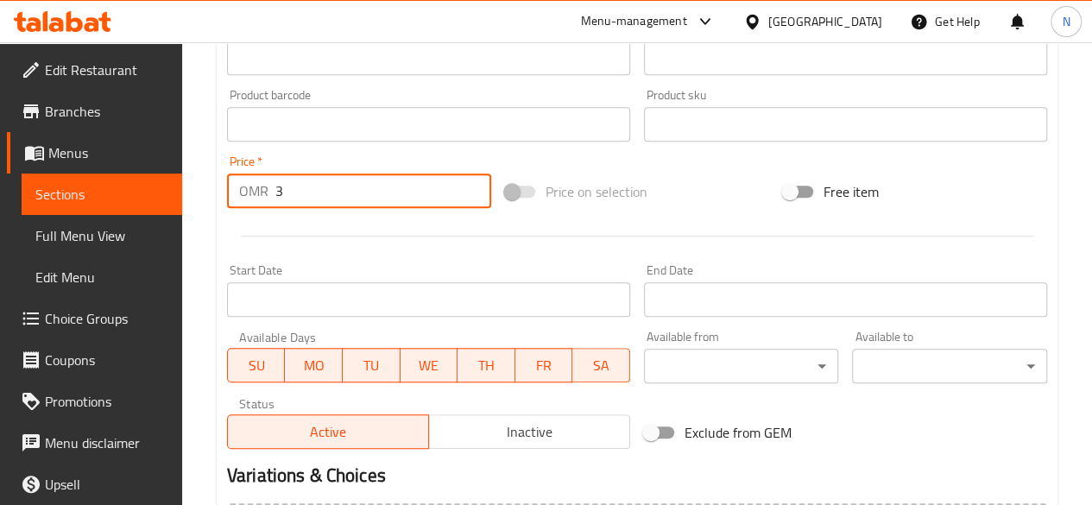
scroll to position [733, 0]
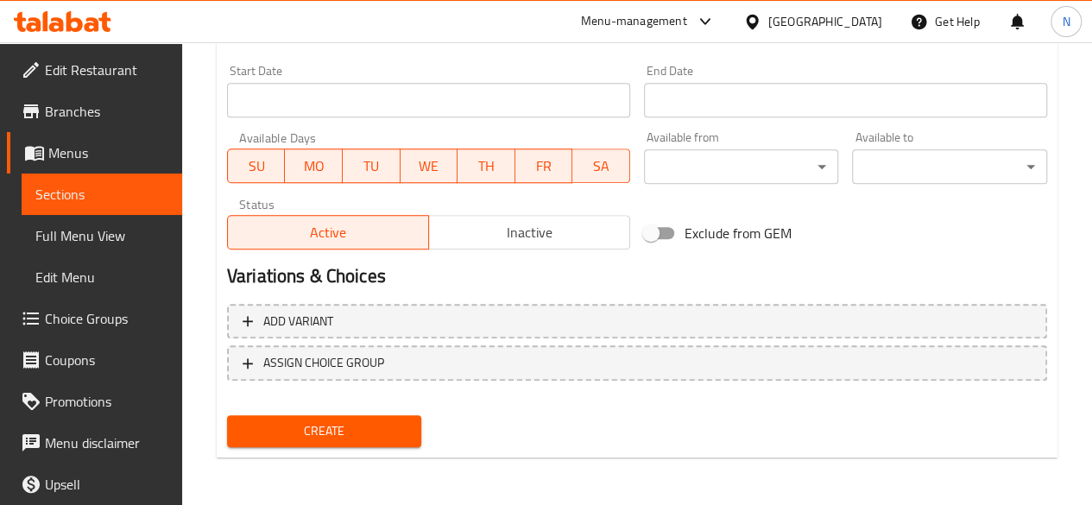
type input "3"
click at [340, 417] on button "Create" at bounding box center [324, 431] width 195 height 32
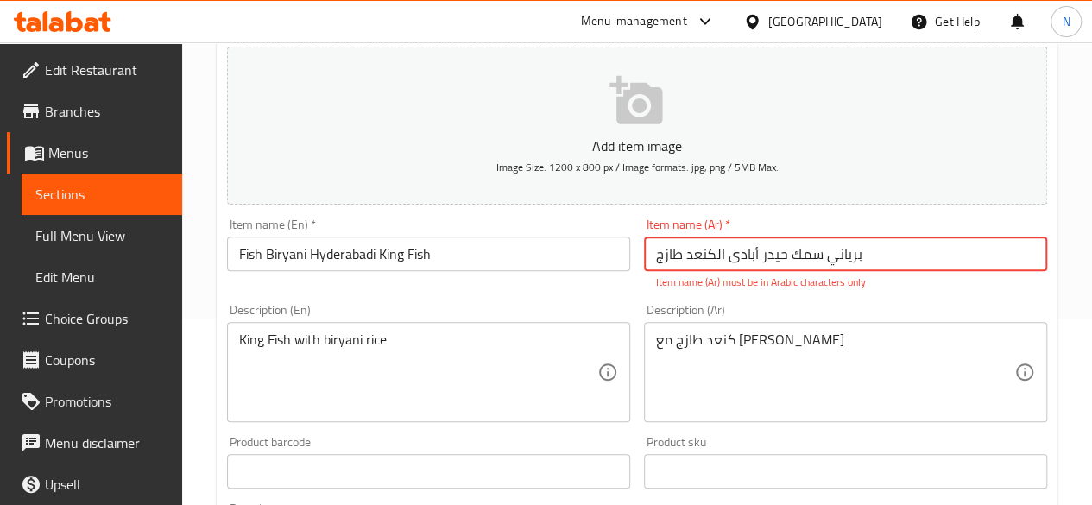
click at [659, 250] on input "برياني سمك حيدر أبادی الكنعد طازج" at bounding box center [845, 254] width 403 height 35
click at [754, 248] on input "برياني سمك حيدر أبادی الكنعد طازج" at bounding box center [845, 254] width 403 height 35
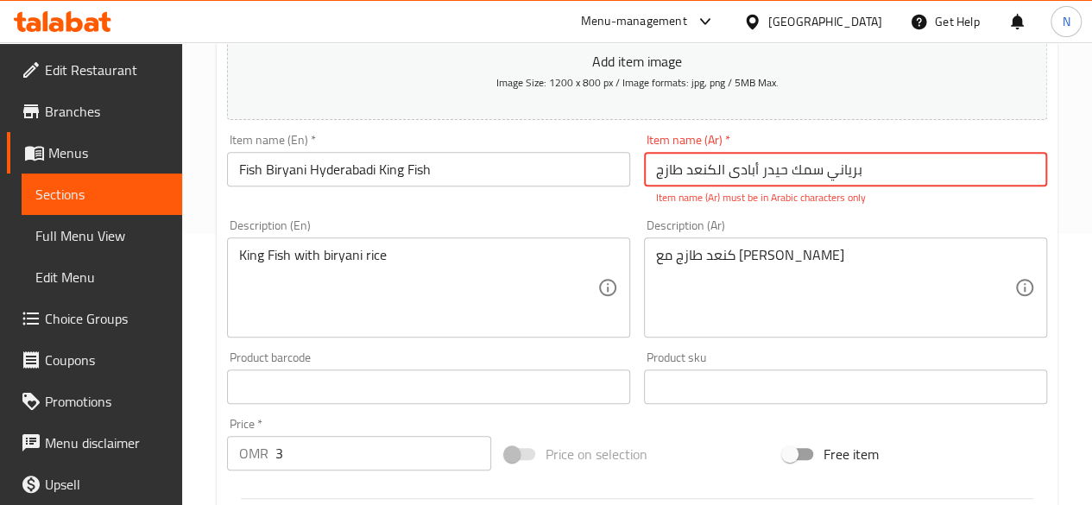
click at [847, 168] on input "برياني سمك حيدر أبادی الكنعد طازج" at bounding box center [845, 169] width 403 height 35
click at [656, 167] on input "برياني سمك حيدر أبادی الكنعد طازج" at bounding box center [845, 169] width 403 height 35
click at [667, 169] on input "برياني سمك حيدر أبادی الكنعد طازج" at bounding box center [845, 169] width 403 height 35
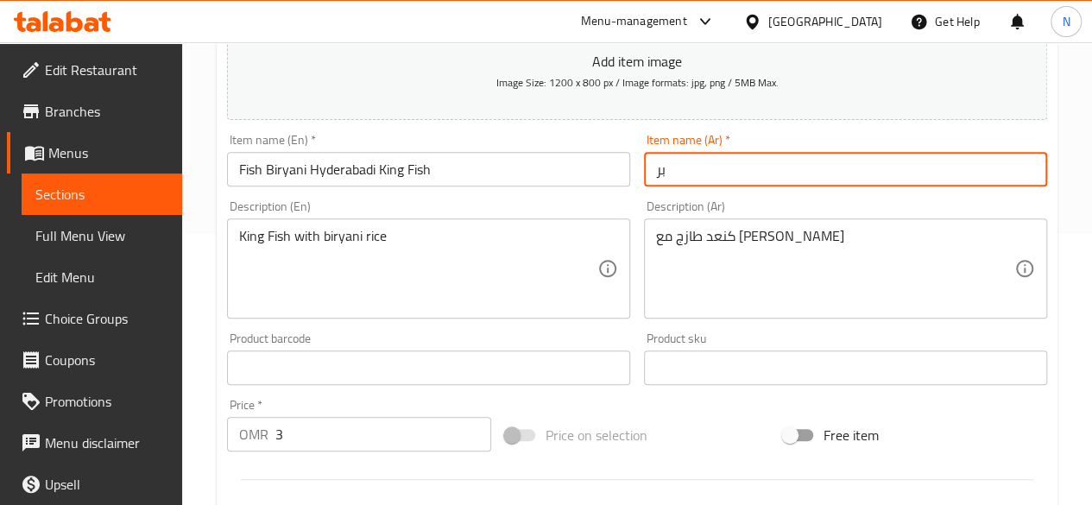
type input "ب"
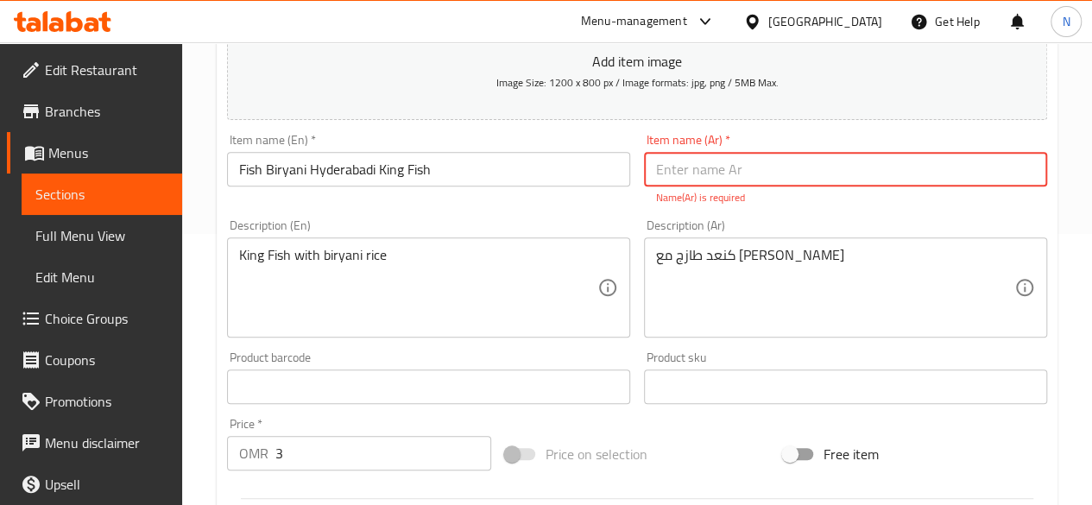
click at [718, 172] on input "text" at bounding box center [845, 169] width 403 height 35
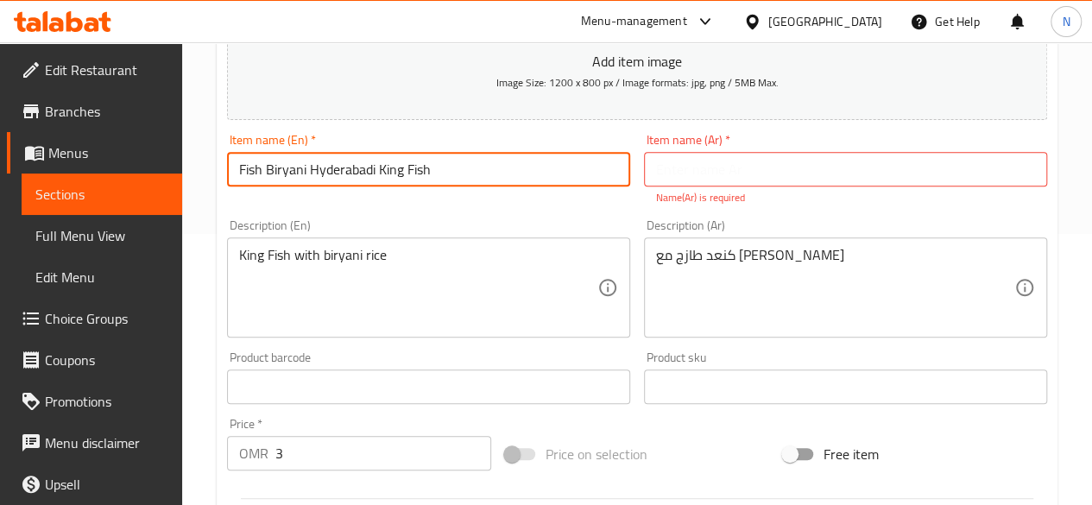
click at [449, 164] on input "Fish Biryani Hyderabadi King Fish" at bounding box center [428, 169] width 403 height 35
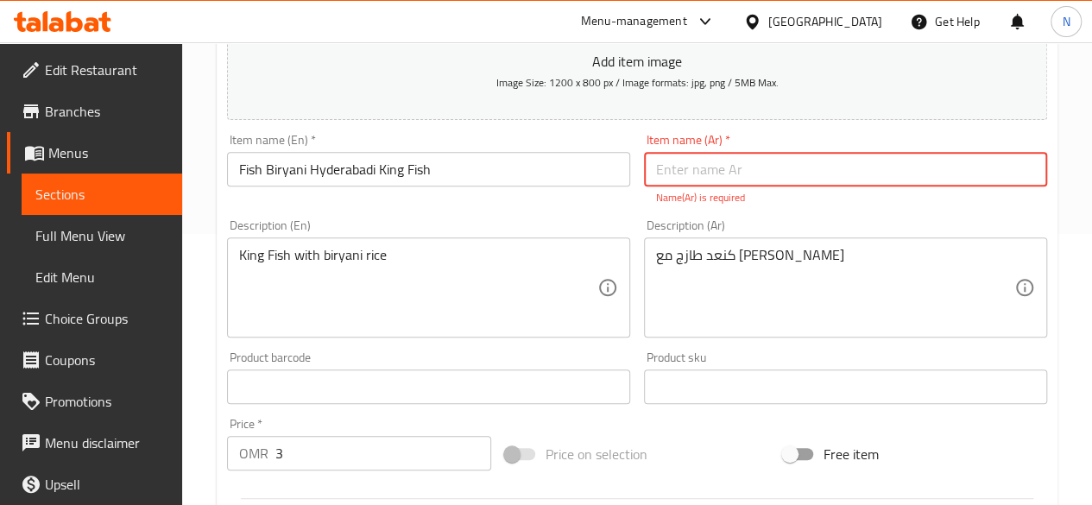
click at [681, 166] on input "text" at bounding box center [845, 169] width 403 height 35
paste input "برياني السمك حيدر آبادي كينج فيش"
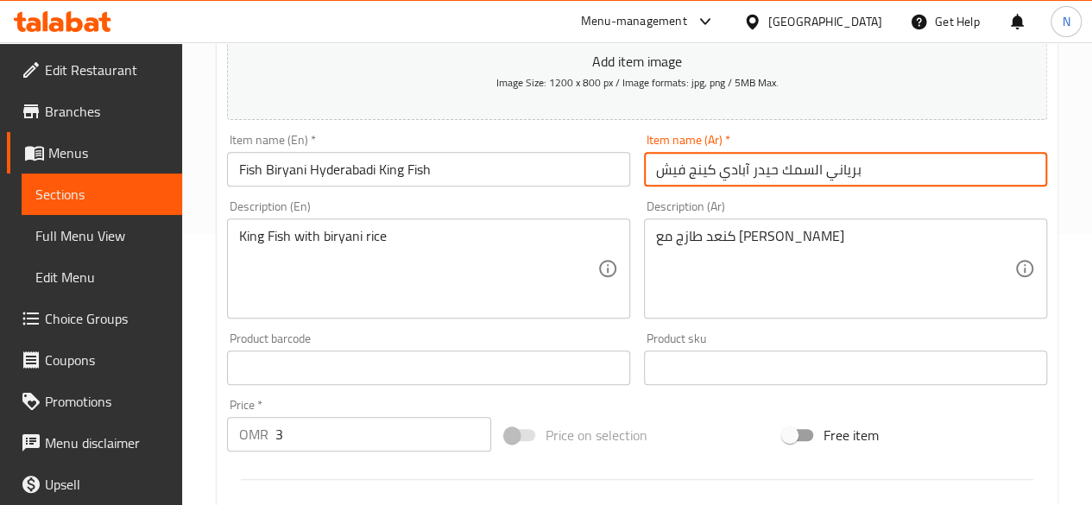
type input "برياني السمك حيدر آبادي كينج فيش"
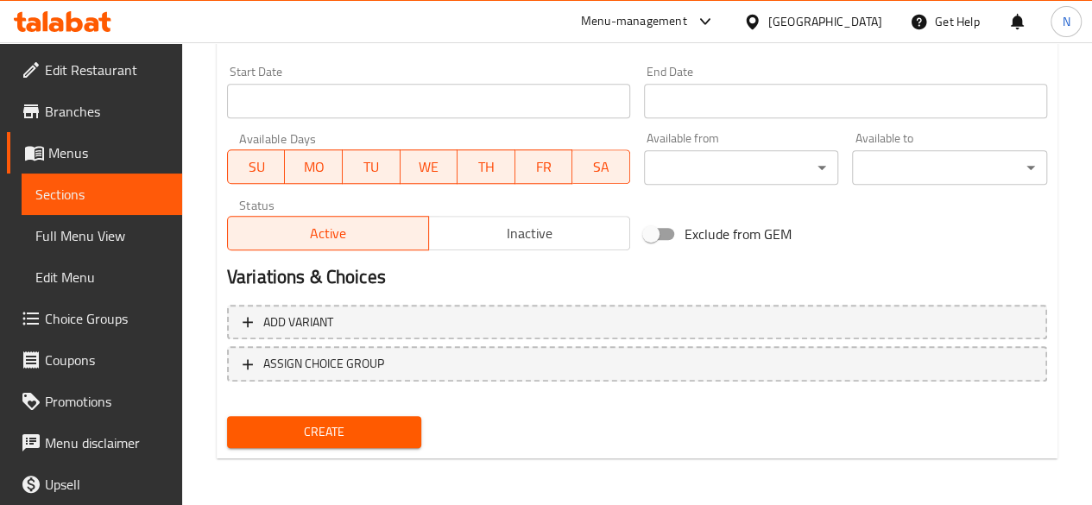
scroll to position [714, 0]
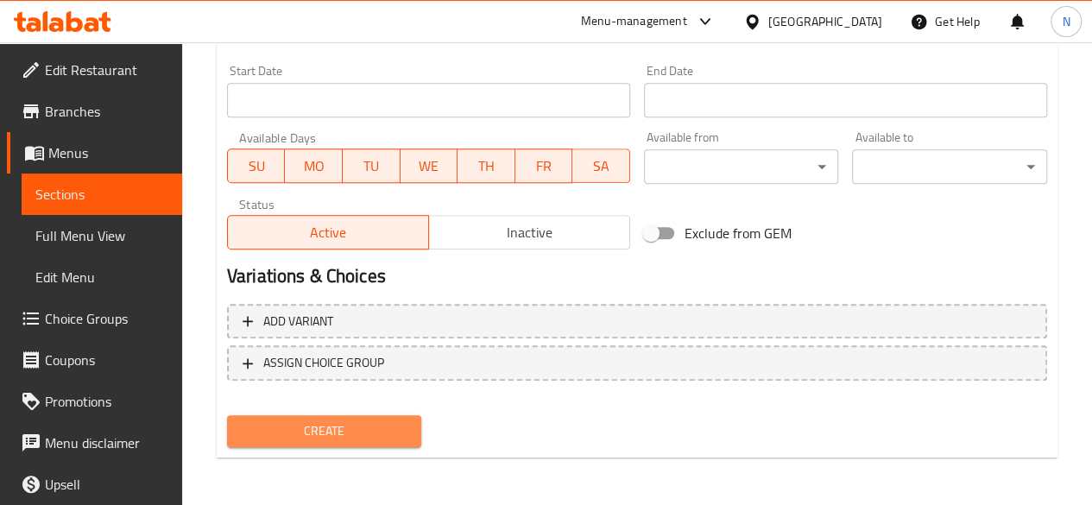
click at [356, 427] on span "Create" at bounding box center [324, 431] width 167 height 22
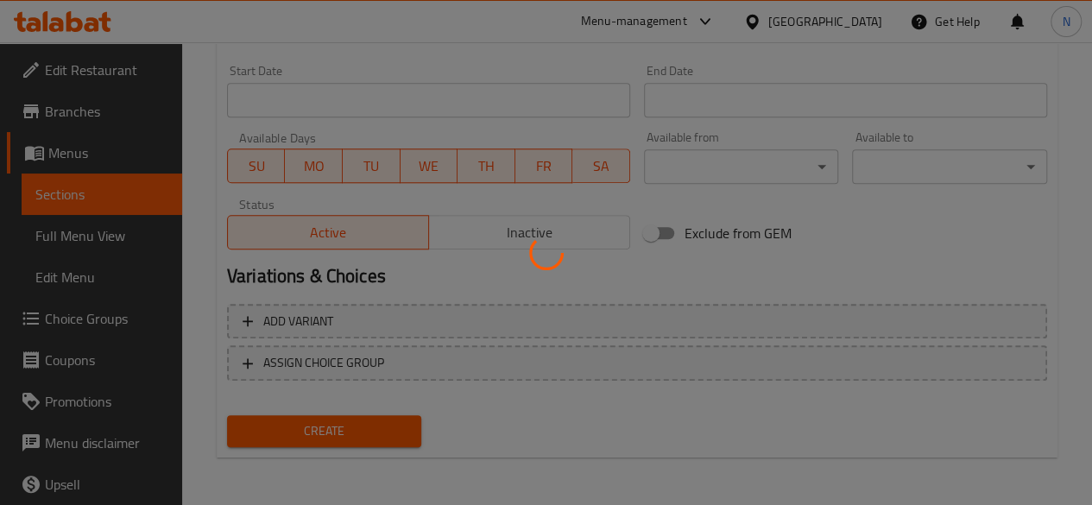
type input "0"
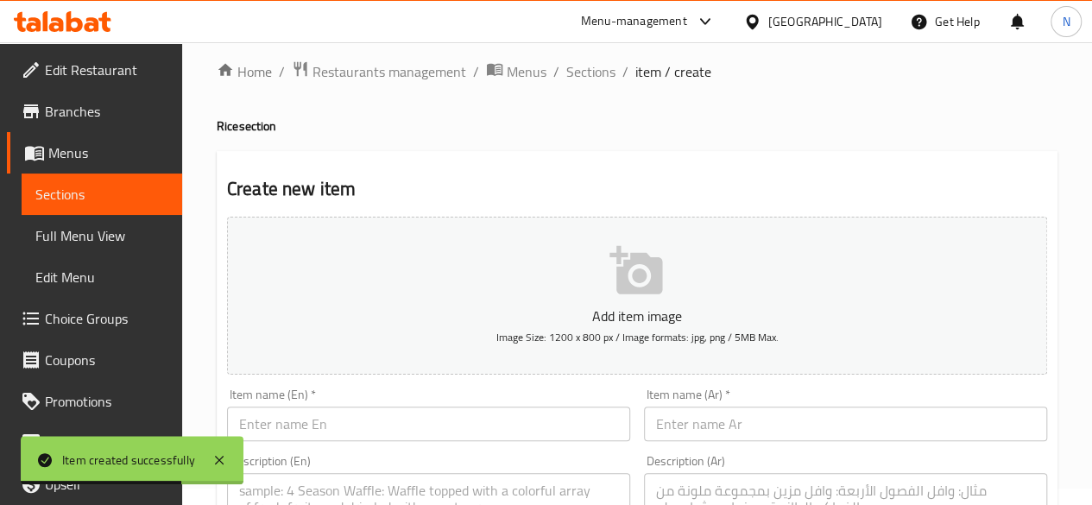
scroll to position [0, 0]
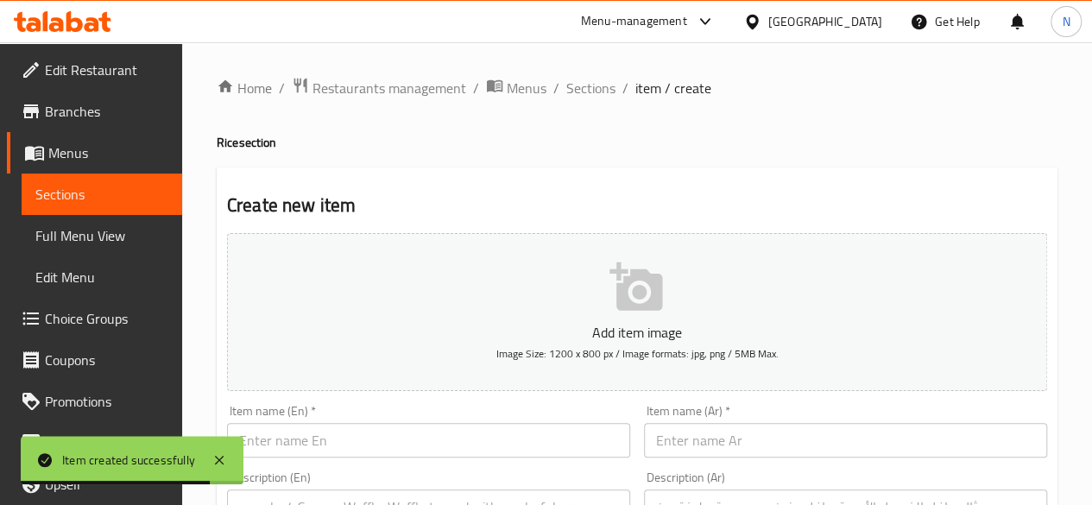
click at [78, 192] on span "Sections" at bounding box center [101, 194] width 133 height 21
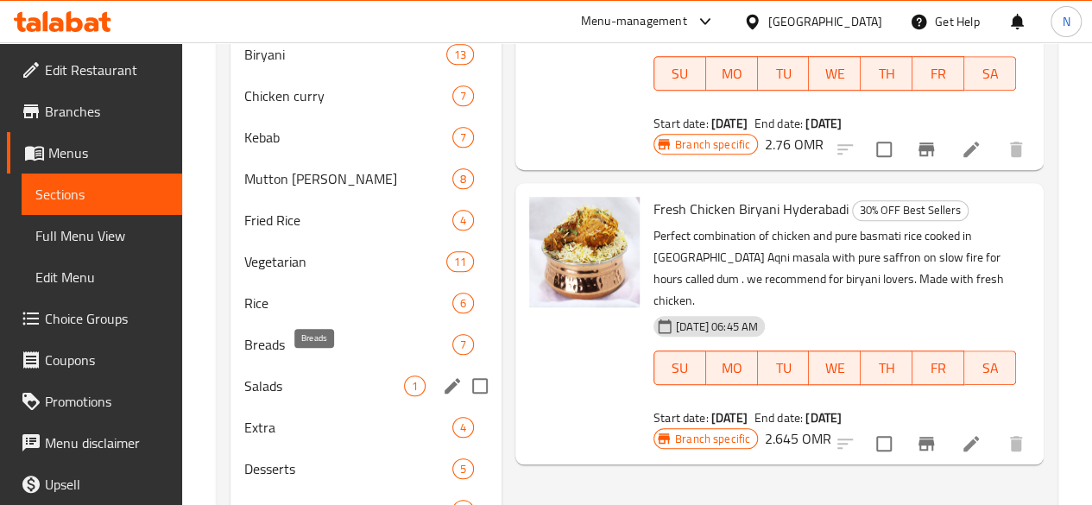
scroll to position [702, 0]
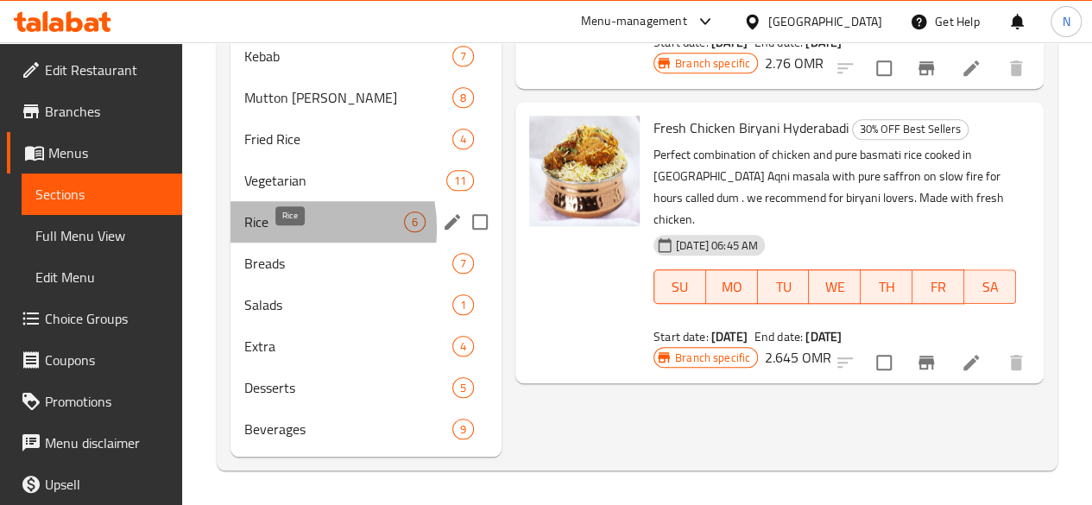
click at [281, 229] on span "Rice" at bounding box center [324, 221] width 160 height 21
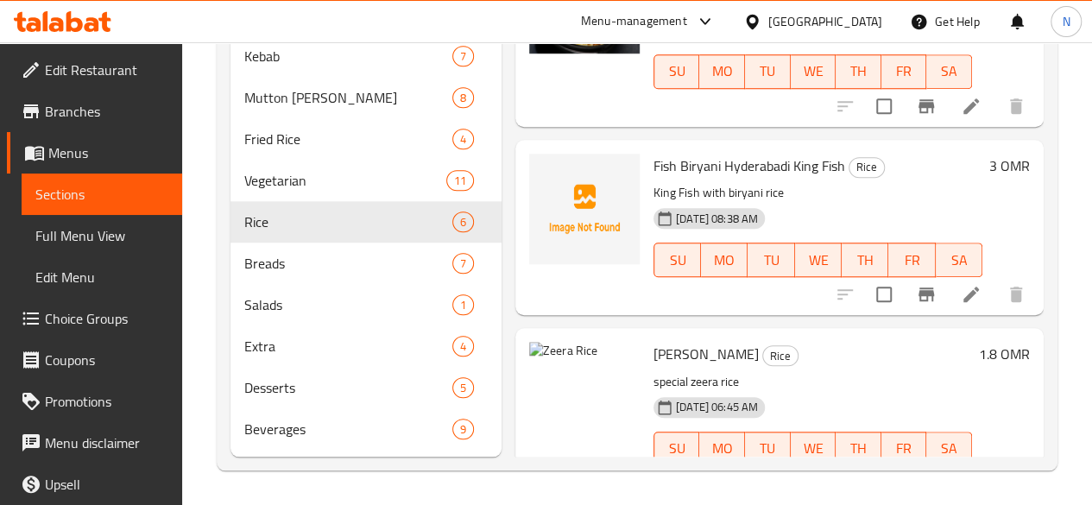
scroll to position [701, 0]
click at [545, 169] on icon "upload picture" at bounding box center [553, 177] width 17 height 16
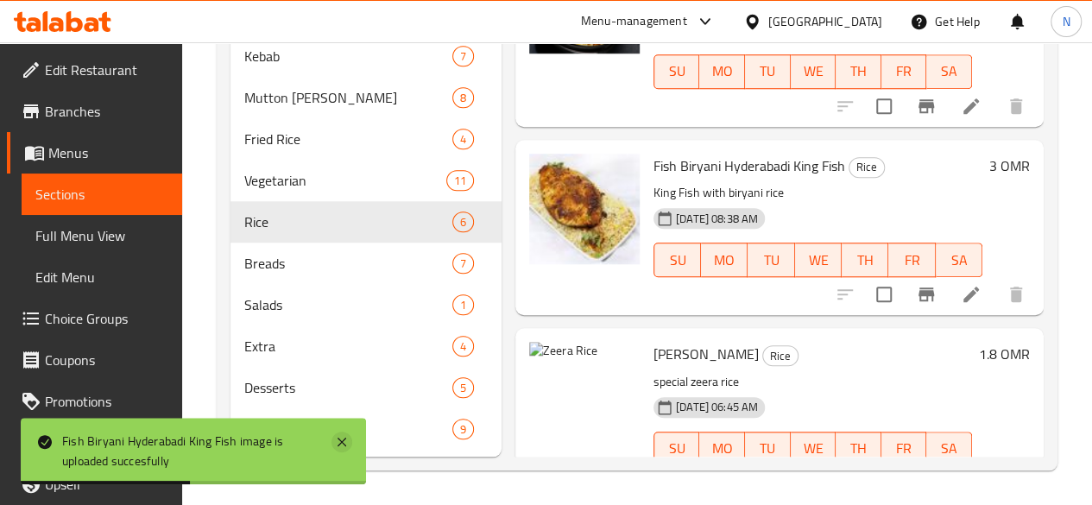
click at [347, 440] on icon at bounding box center [341, 442] width 21 height 21
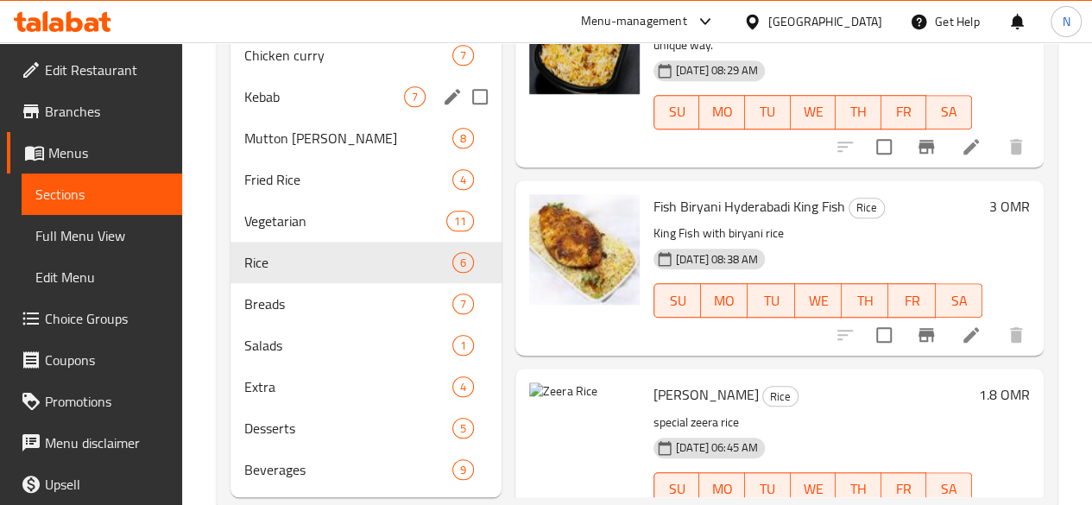
scroll to position [532, 0]
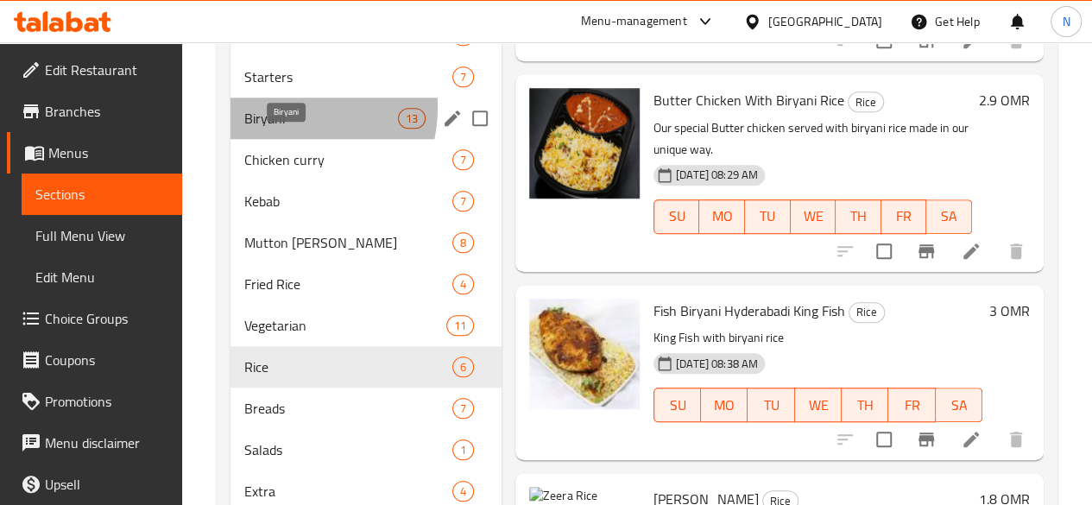
click at [281, 129] on span "Biryani" at bounding box center [321, 118] width 154 height 21
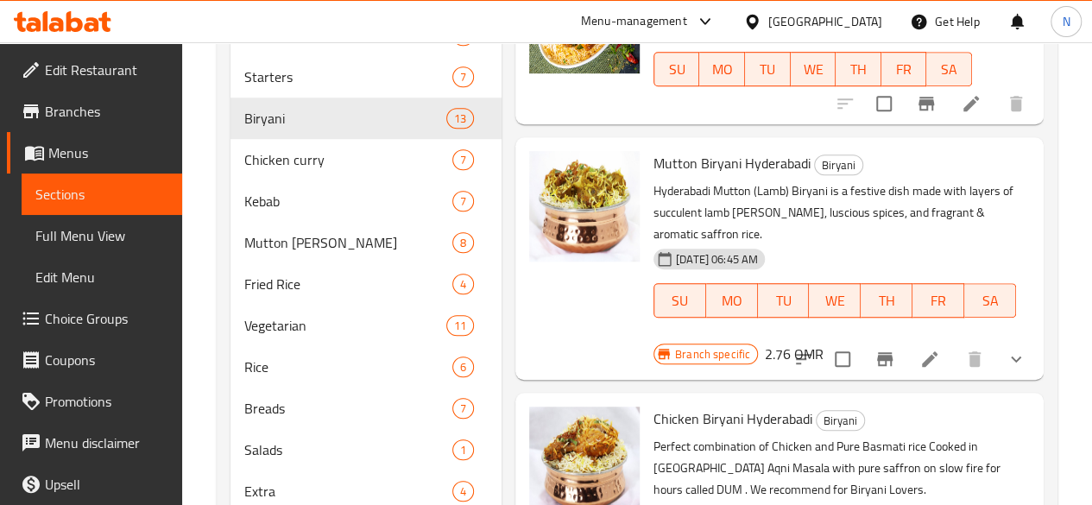
scroll to position [1417, 0]
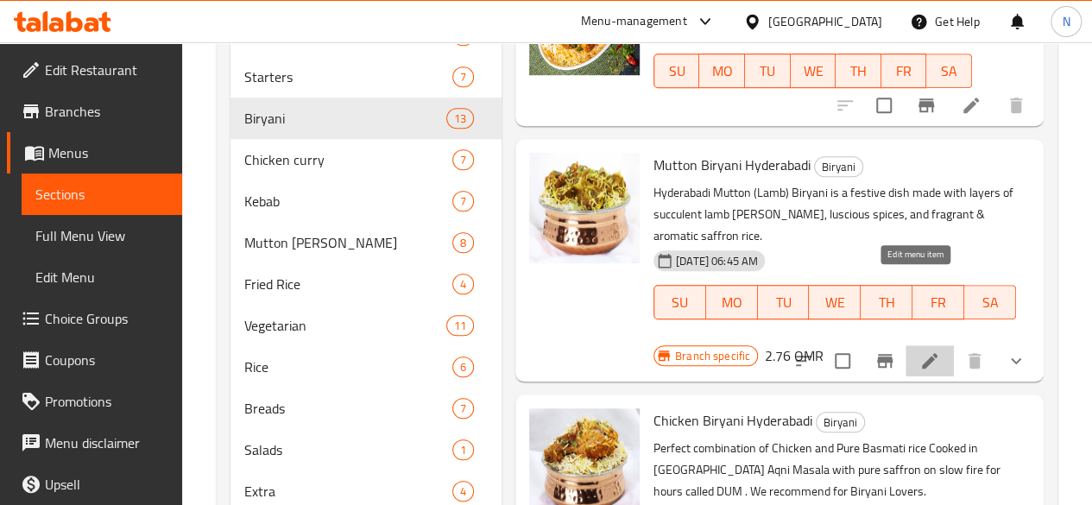
click at [919, 350] on icon at bounding box center [929, 360] width 21 height 21
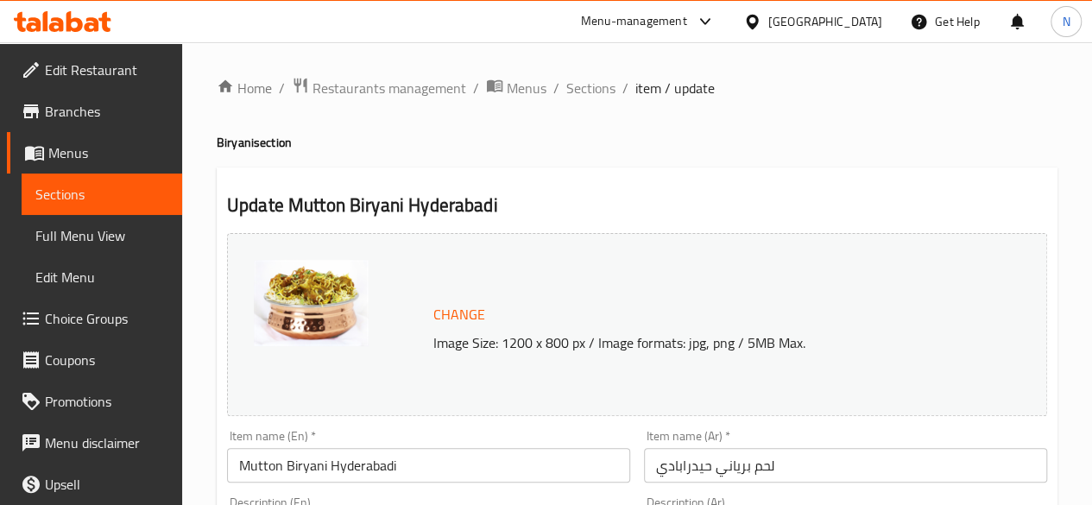
scroll to position [134, 0]
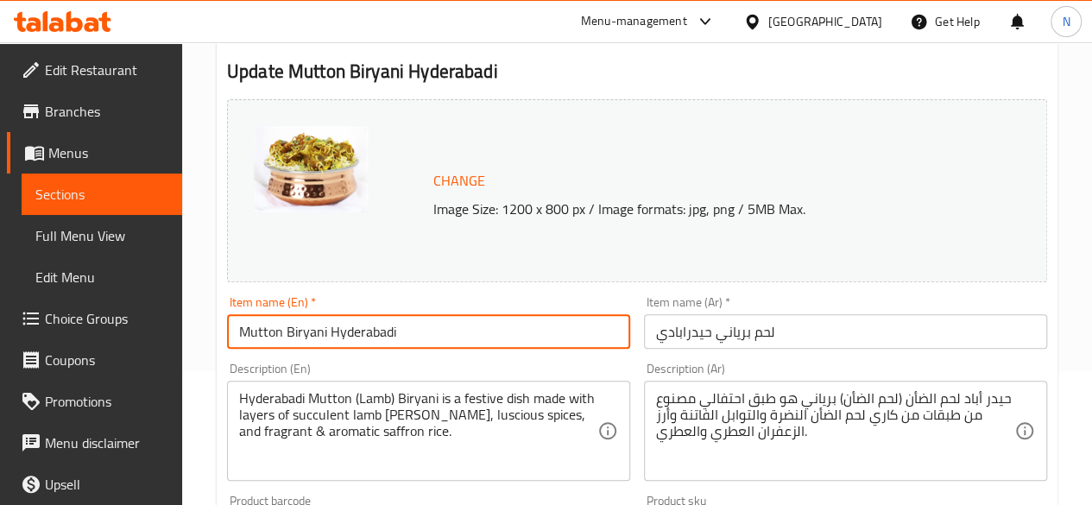
click at [420, 333] on input "Mutton Biryani Hyderabadi" at bounding box center [428, 331] width 403 height 35
click at [708, 331] on input "لحم برياني حيدرابادي" at bounding box center [845, 331] width 403 height 35
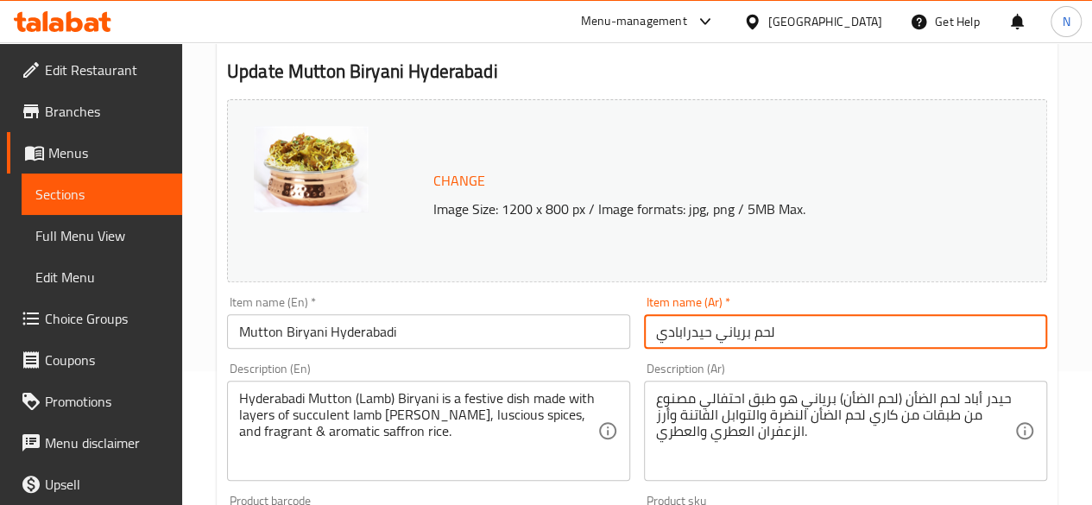
click at [708, 331] on input "لحم برياني حيدرابادي" at bounding box center [845, 331] width 403 height 35
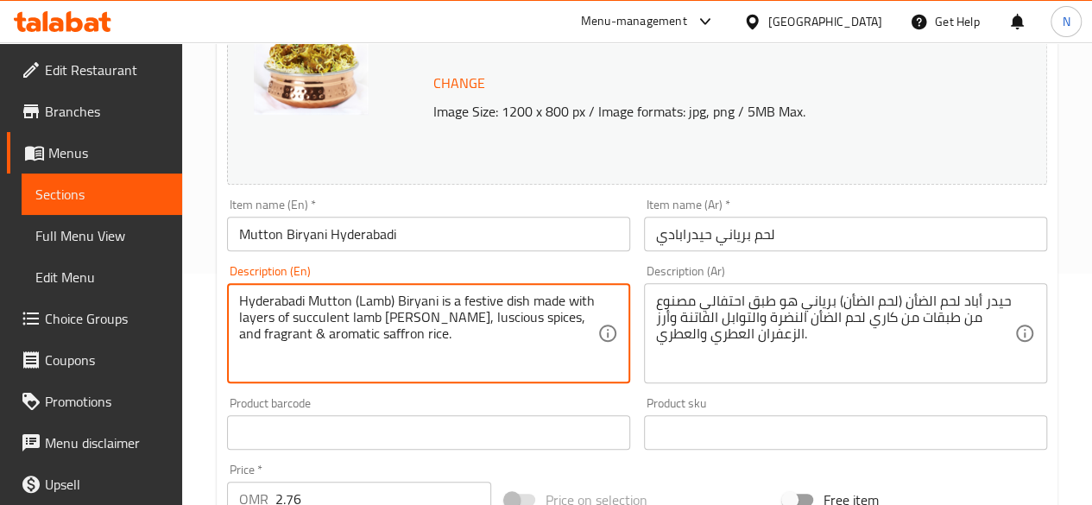
click at [493, 350] on textarea "Hyderabadi Mutton (Lamb) Biryani is a festive dish made with layers of succulen…" at bounding box center [418, 334] width 358 height 82
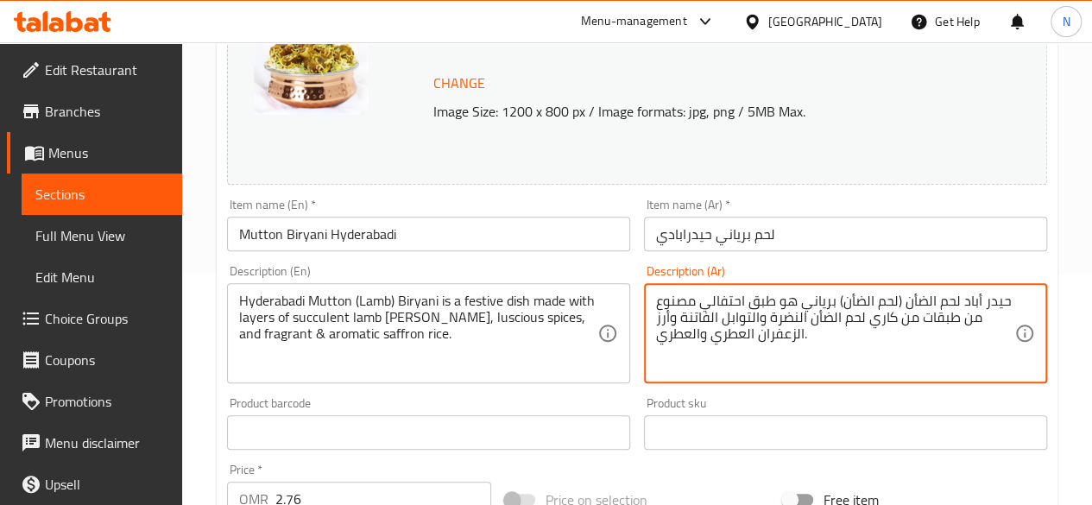
click at [692, 332] on textarea "حيدر أباد لحم الضأن (لحم الضأن) برياني هو طبق احتفالي مصنوع من طبقات من كاري لح…" at bounding box center [835, 334] width 358 height 82
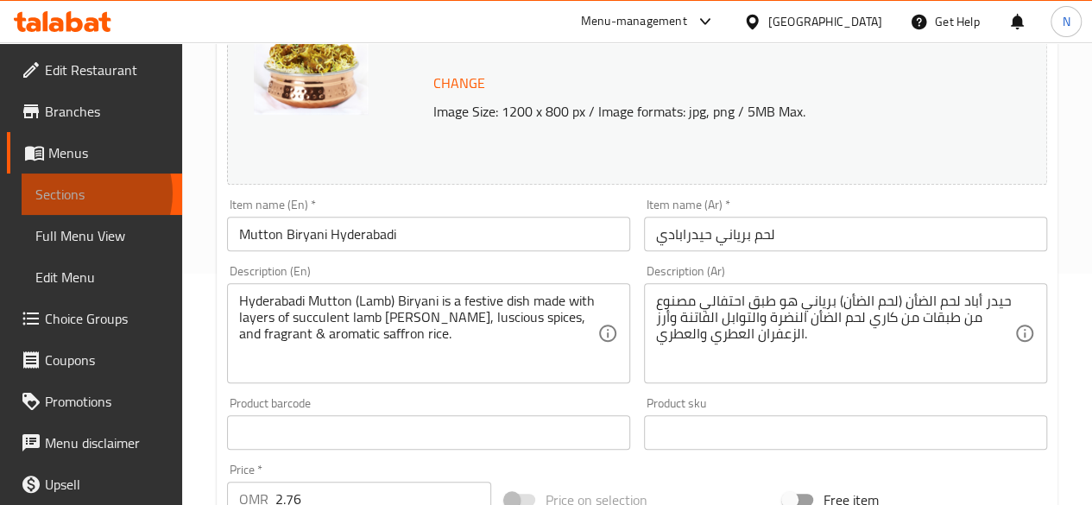
click at [82, 193] on span "Sections" at bounding box center [101, 194] width 133 height 21
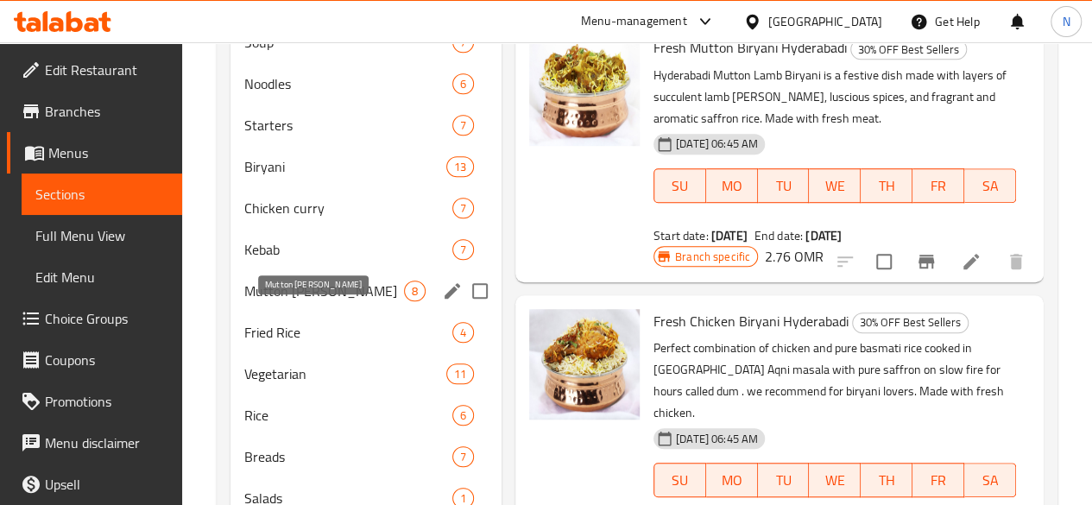
scroll to position [602, 0]
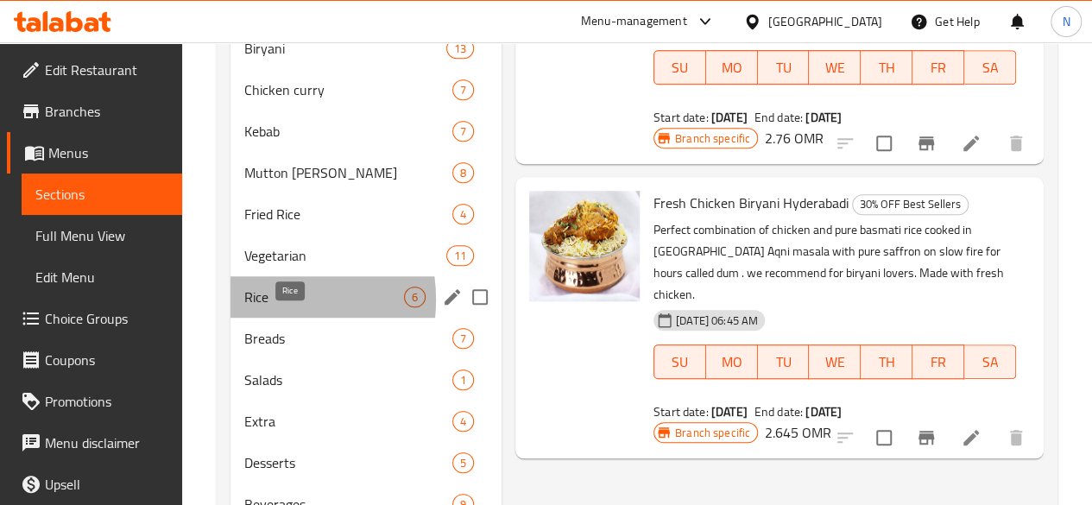
click at [256, 307] on span "Rice" at bounding box center [324, 297] width 160 height 21
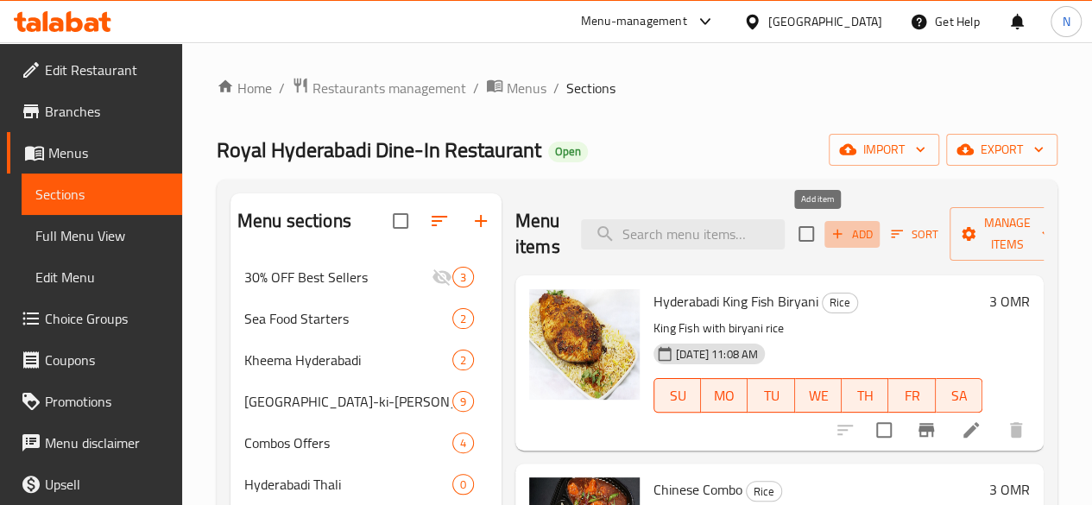
click at [829, 235] on span "Add" at bounding box center [852, 234] width 47 height 20
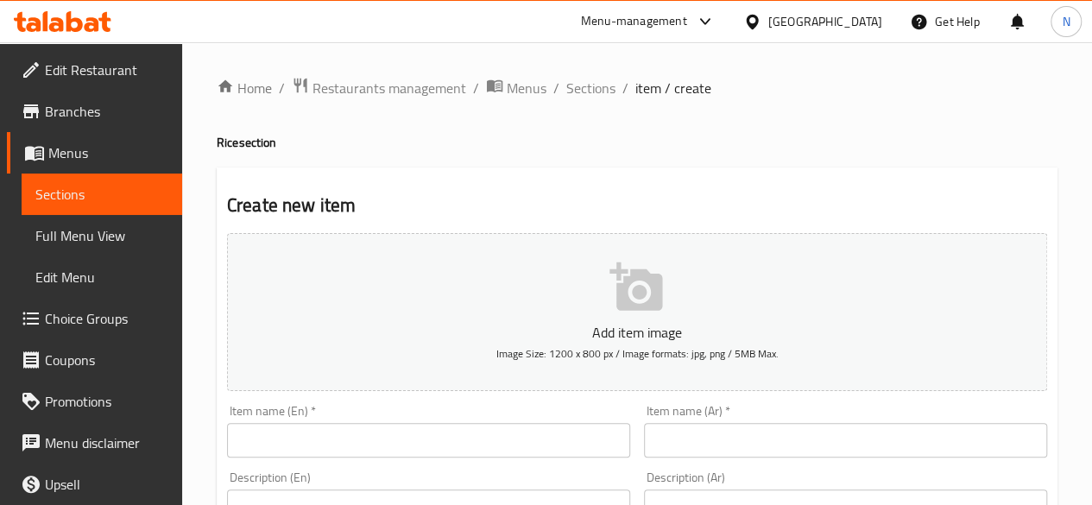
scroll to position [117, 0]
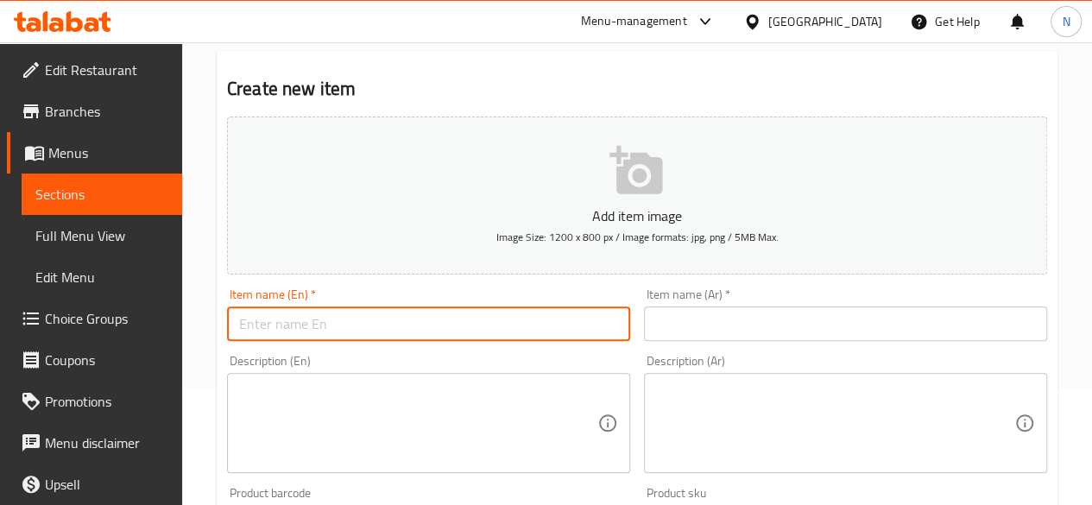
click at [378, 324] on input "text" at bounding box center [428, 323] width 403 height 35
paste input "Mutton Biryani Hyderabadi"
type input "Mutton Biryani Hyderabadi"
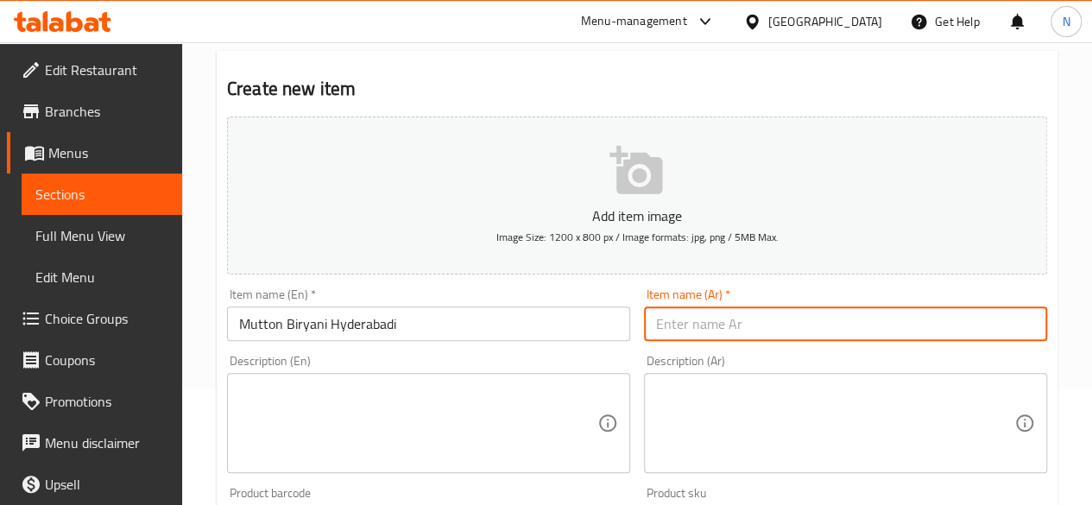
click at [741, 307] on input "text" at bounding box center [845, 323] width 403 height 35
paste input "لحم برياني حيدرابادي"
type input "لحم برياني حيدرابادي"
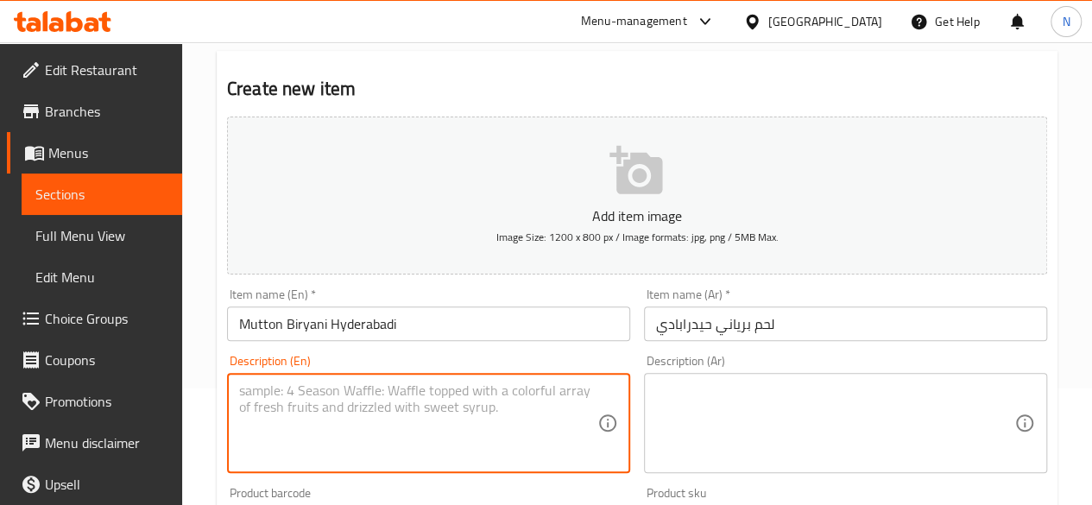
click at [369, 446] on textarea at bounding box center [418, 423] width 358 height 82
paste textarea "Hyderabadi Mutton (Lamb) Biryani is a festive dish made with layers of succulen…"
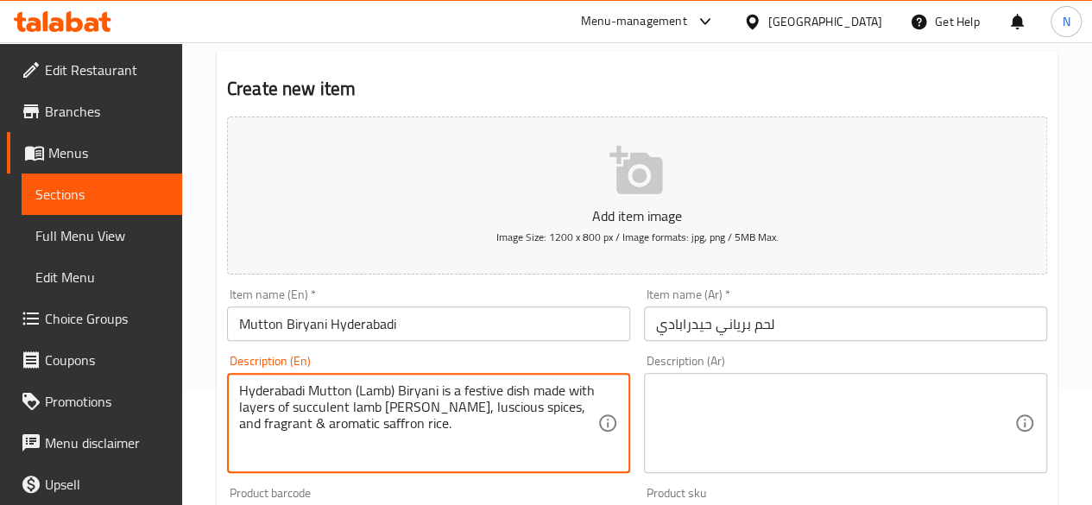
type textarea "Hyderabadi Mutton (Lamb) Biryani is a festive dish made with layers of succulen…"
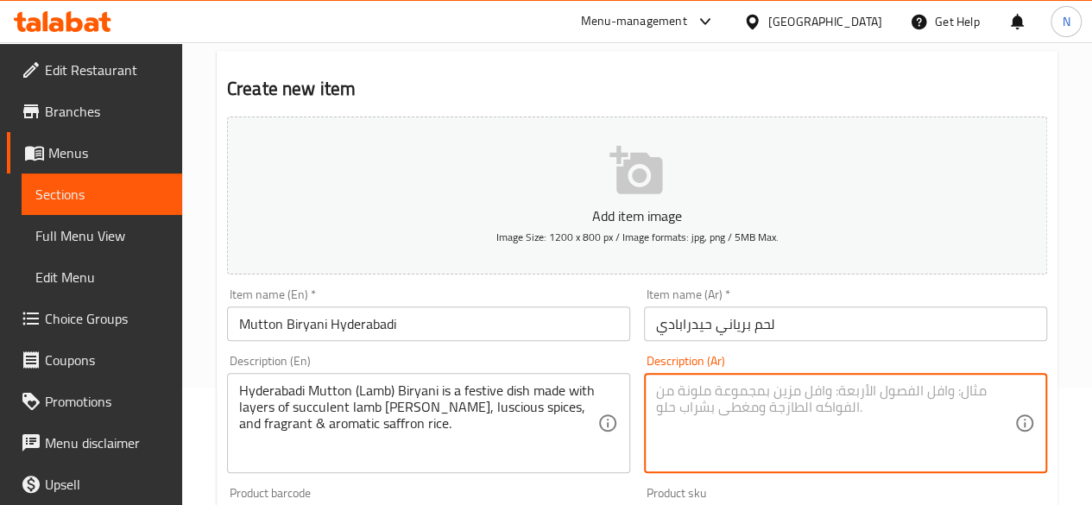
click at [771, 412] on textarea at bounding box center [835, 423] width 358 height 82
paste textarea "حيدر أباد لحم الضأن (لحم الضأن) برياني هو طبق احتفالي مصنوع من طبقات من كاري لح…"
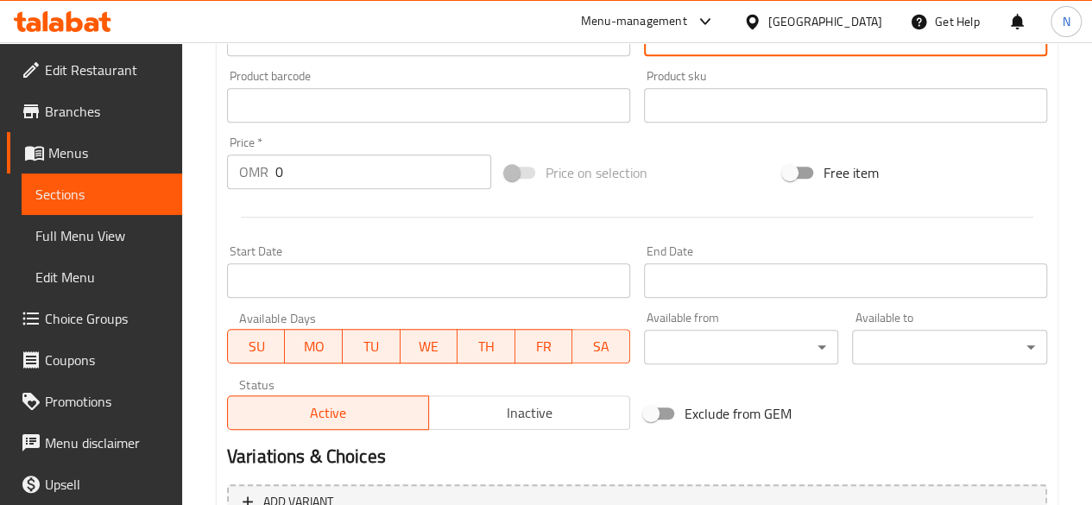
scroll to position [534, 0]
type textarea "حيدر أباد لحم الضأن (لحم الضأن) برياني هو طبق احتفالي مصنوع من طبقات من كاري لح…"
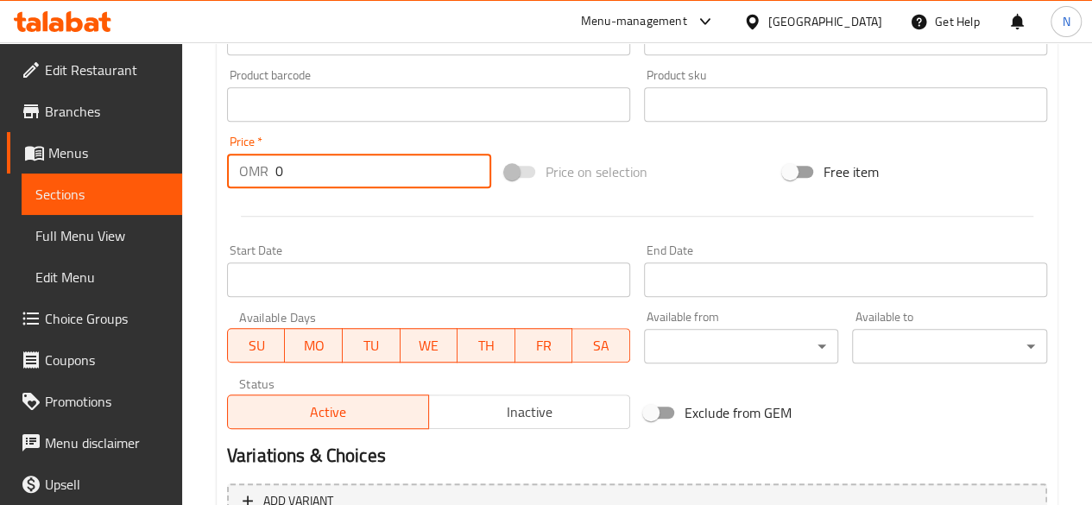
click at [326, 167] on input "0" at bounding box center [383, 171] width 216 height 35
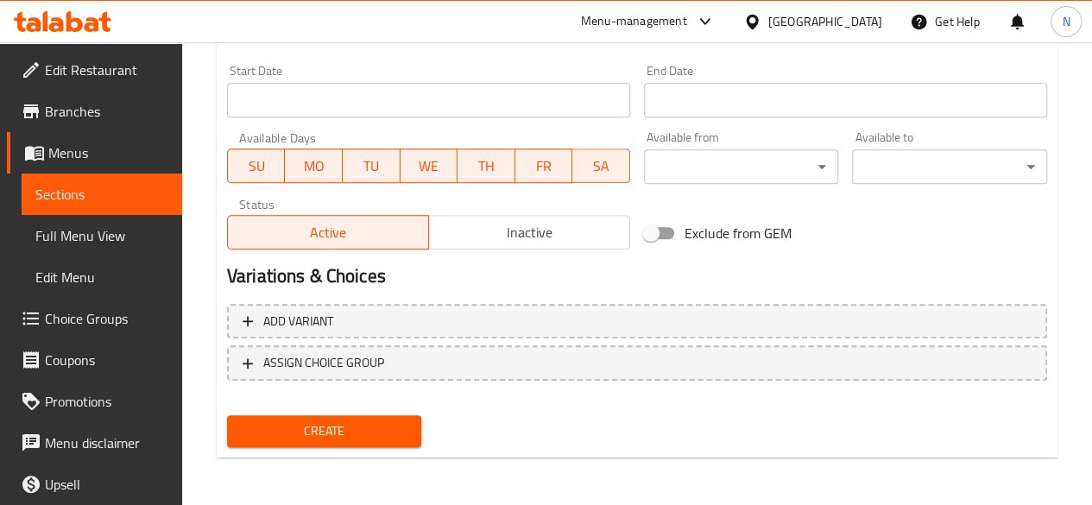
type input "2.8"
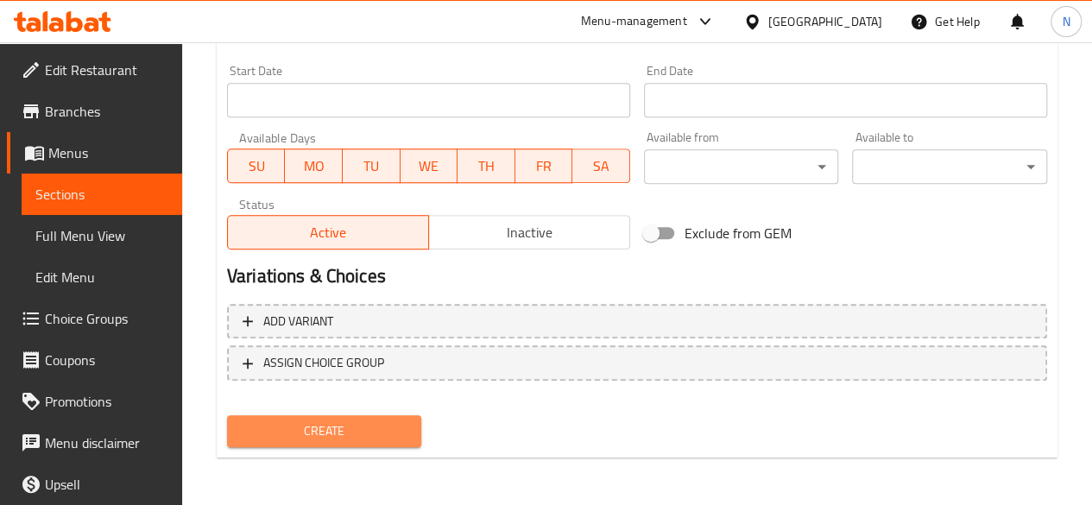
click at [360, 427] on span "Create" at bounding box center [324, 431] width 167 height 22
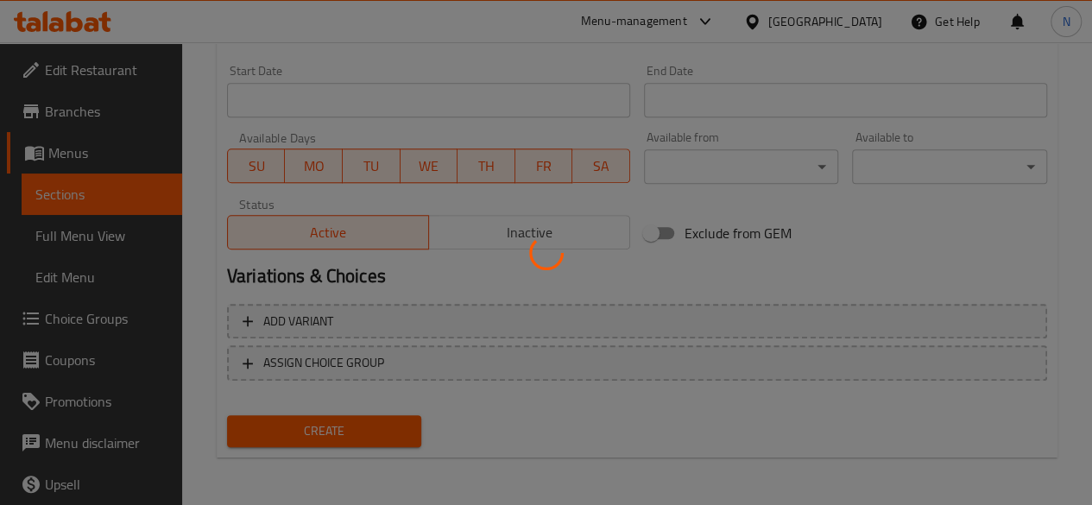
type input "0"
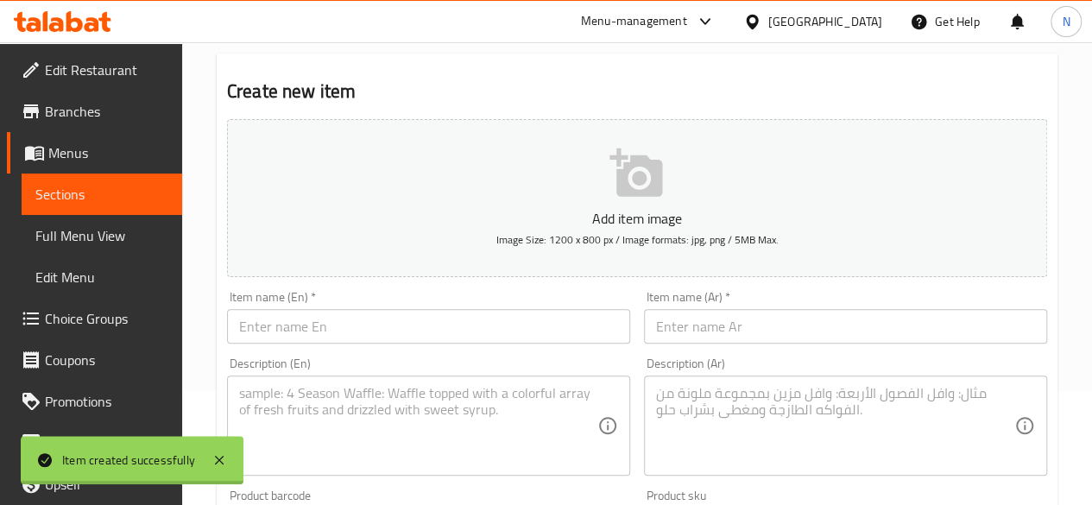
scroll to position [0, 0]
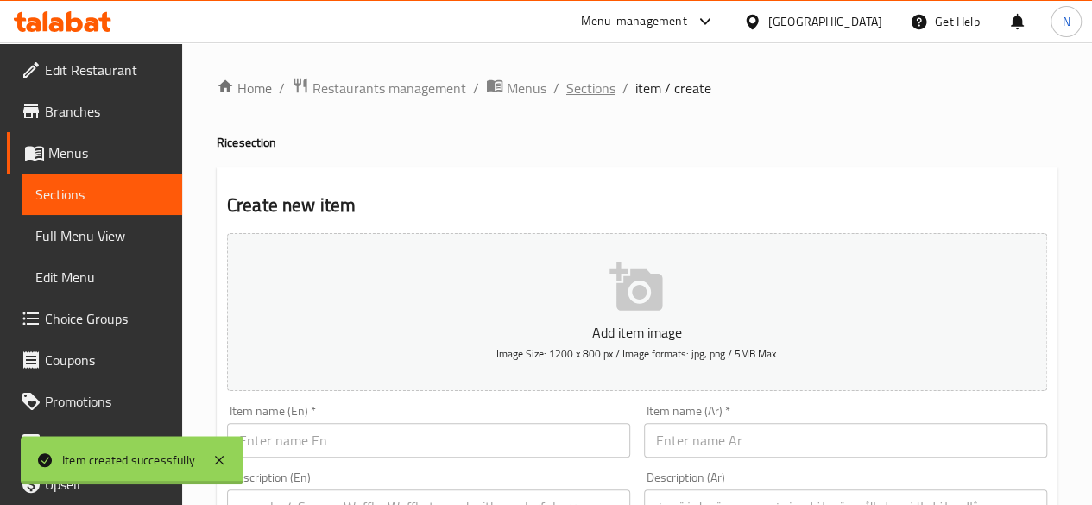
click at [586, 78] on span "Sections" at bounding box center [590, 88] width 49 height 21
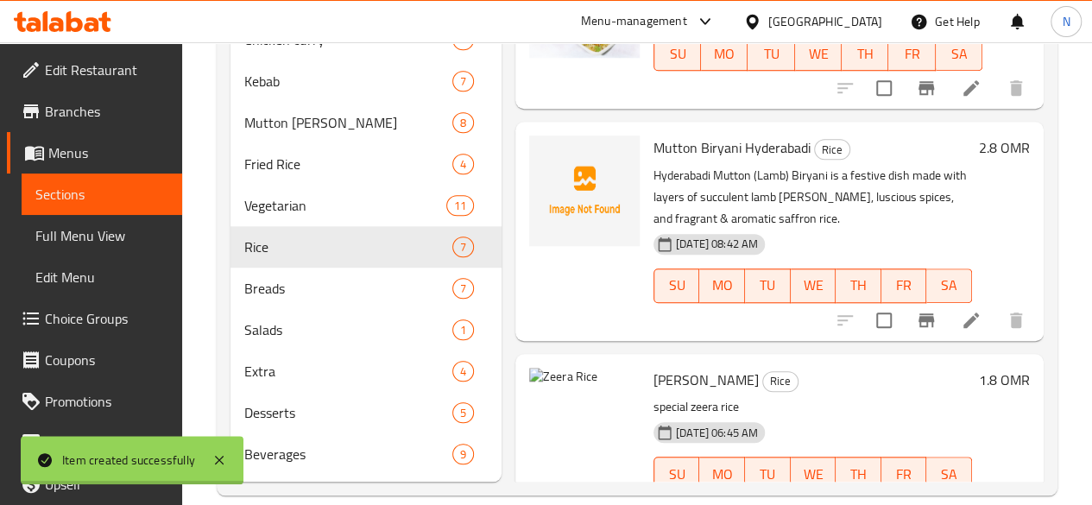
scroll to position [653, 0]
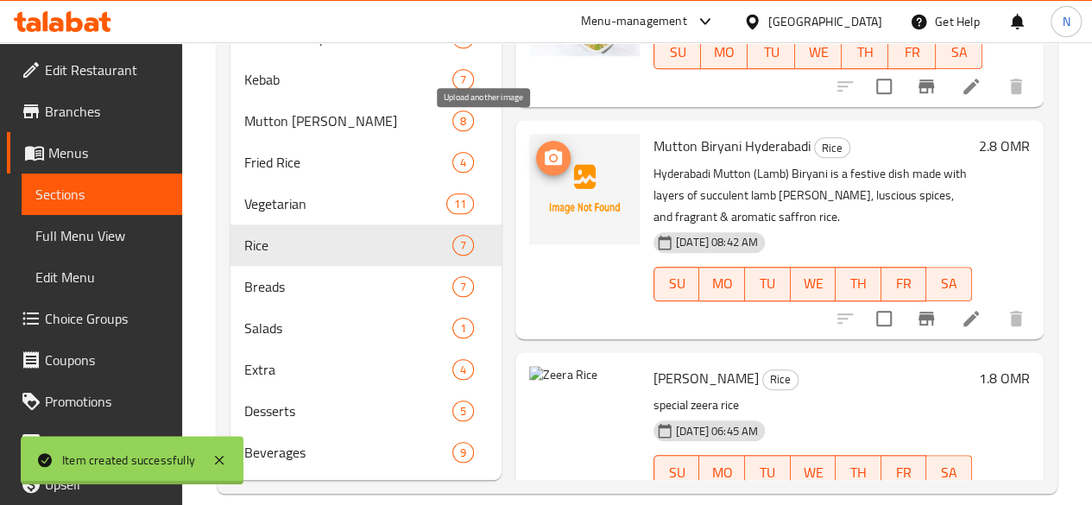
click at [545, 149] on icon "upload picture" at bounding box center [553, 157] width 17 height 16
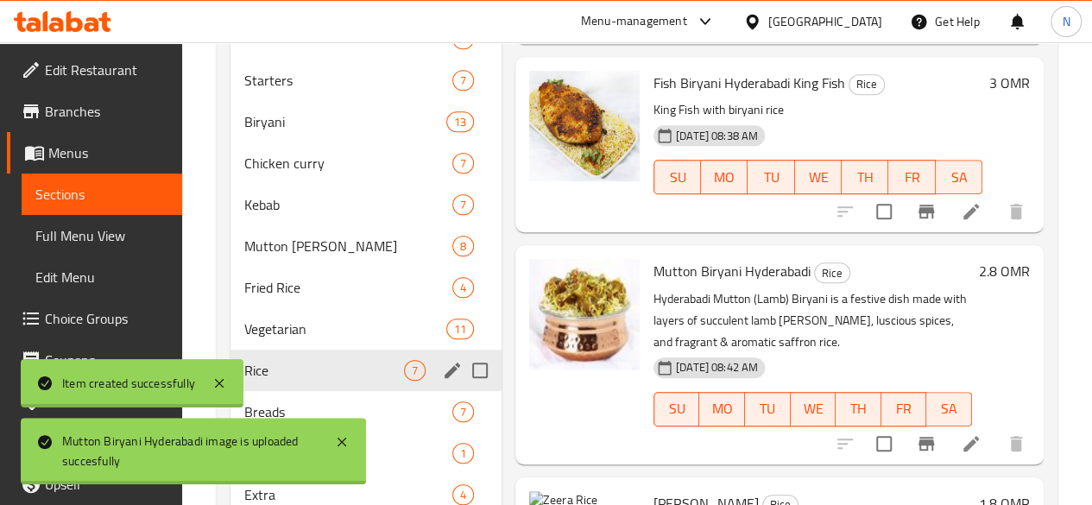
scroll to position [522, 0]
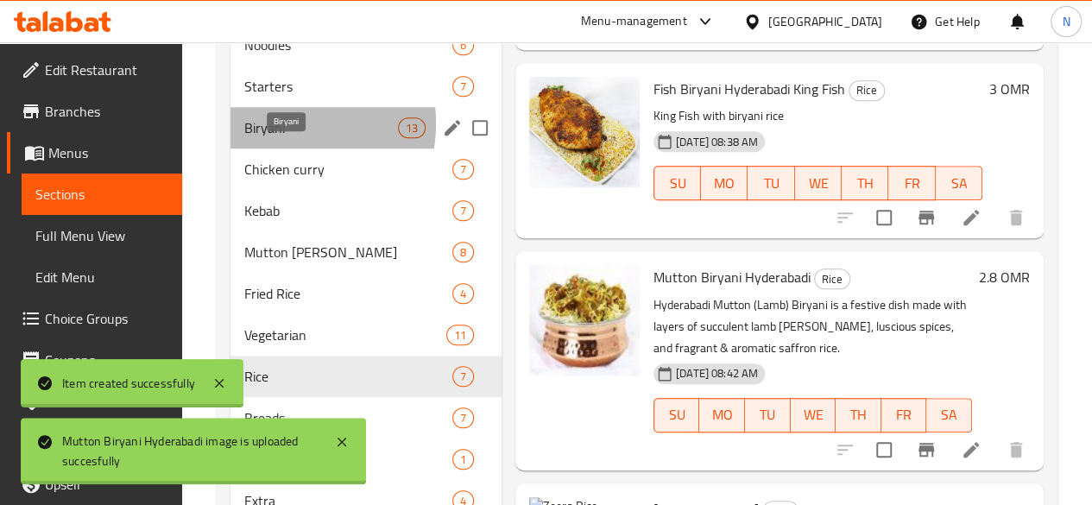
click at [274, 138] on span "Biryani" at bounding box center [321, 127] width 154 height 21
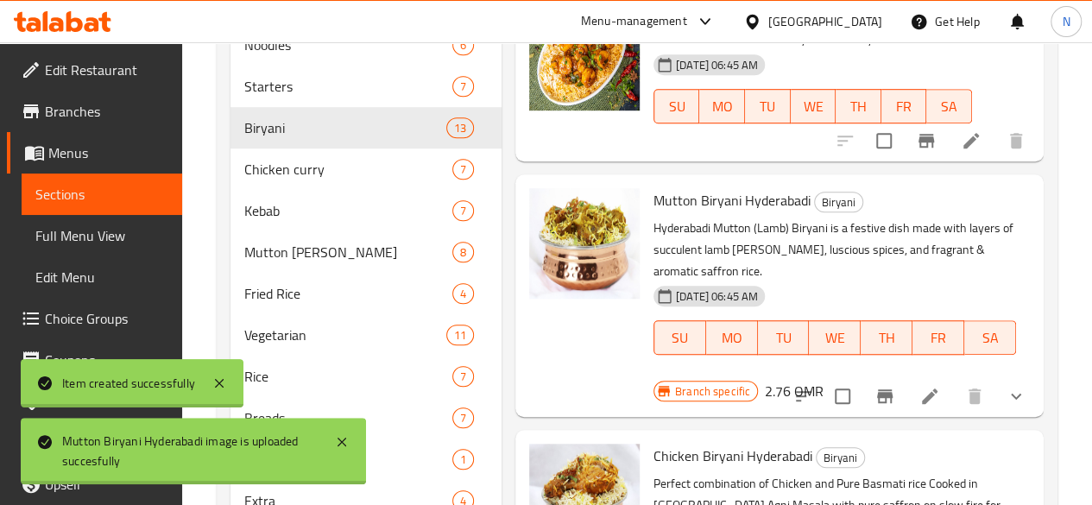
scroll to position [1500, 0]
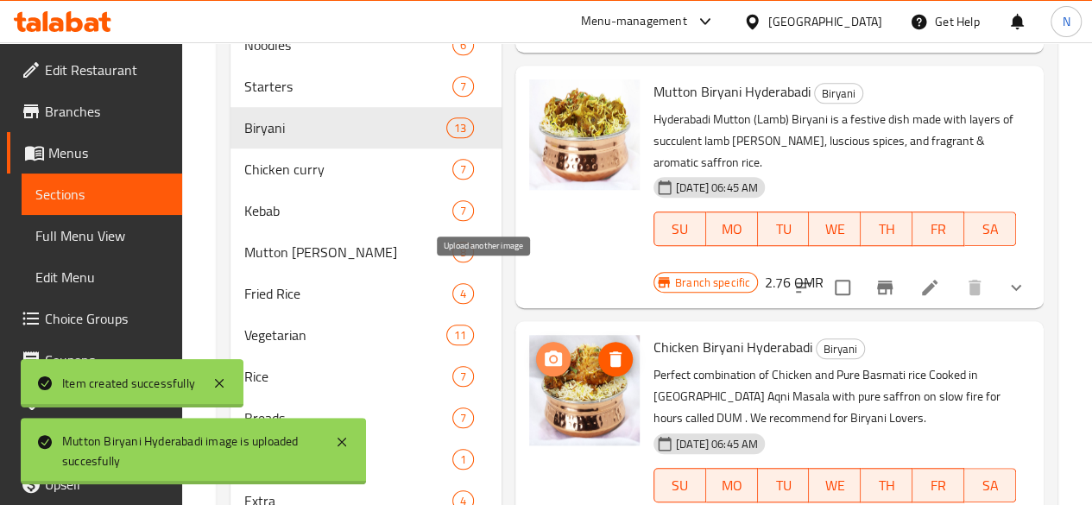
click at [545, 350] on icon "upload picture" at bounding box center [553, 358] width 17 height 16
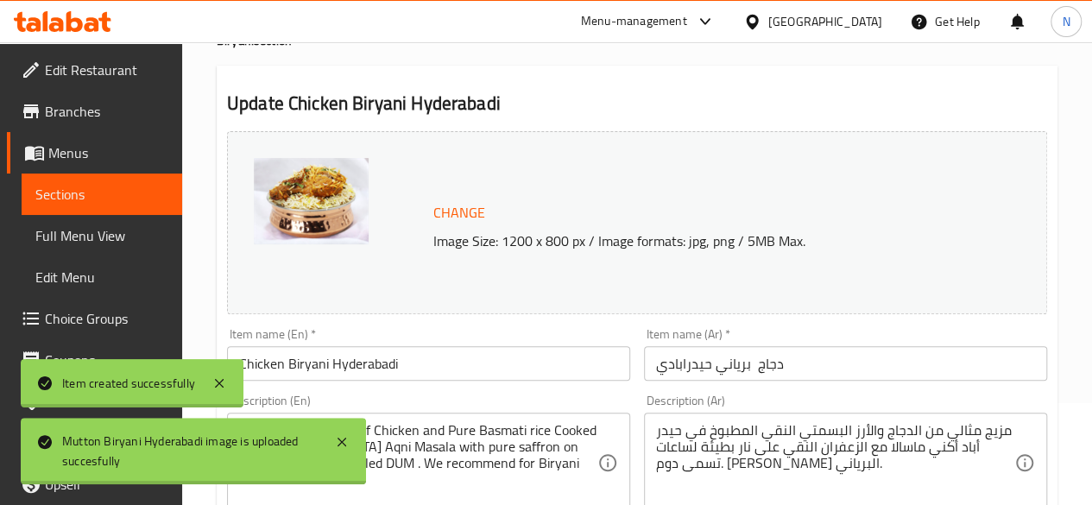
scroll to position [318, 0]
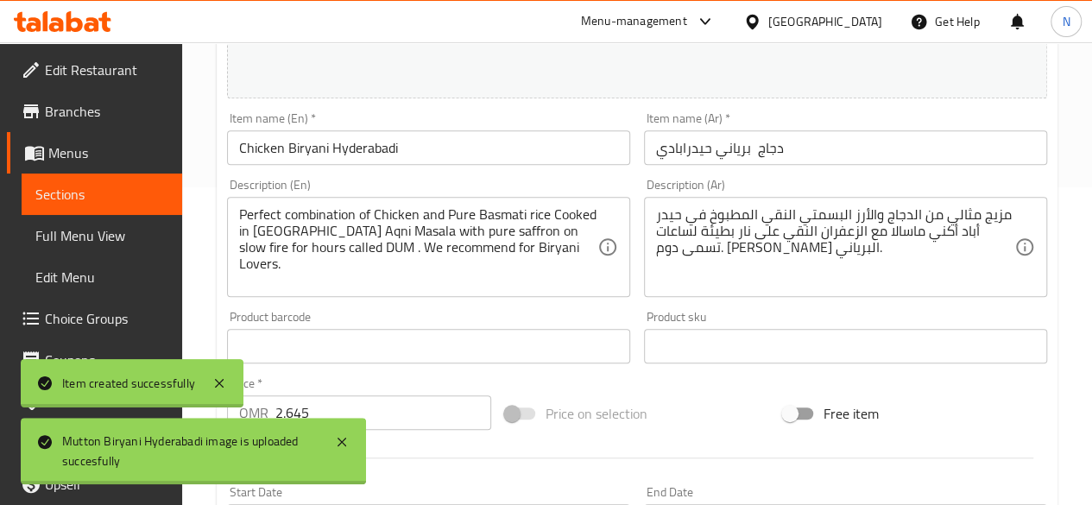
click at [406, 148] on input "Chicken Biryani Hyderabadi" at bounding box center [428, 147] width 403 height 35
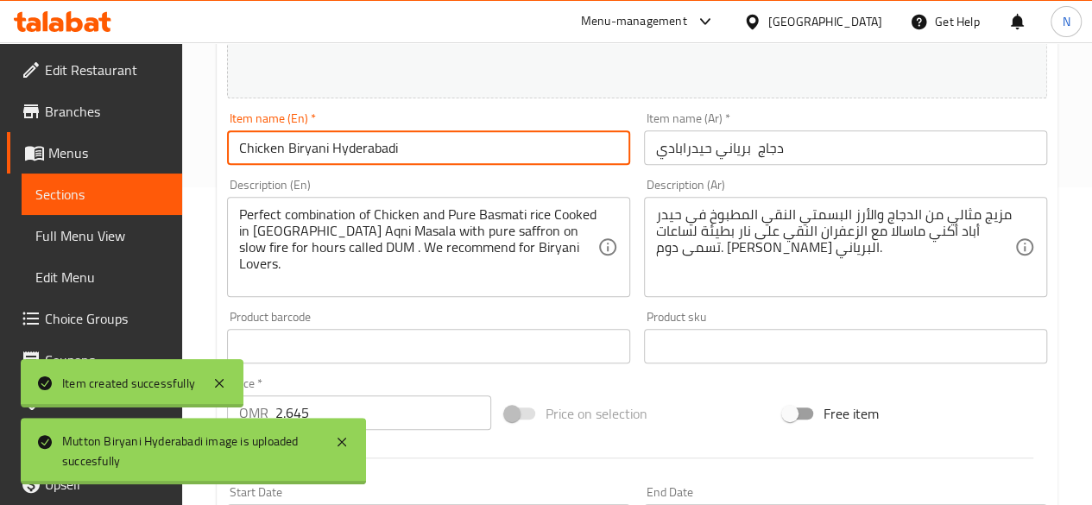
click at [406, 148] on input "Chicken Biryani Hyderabadi" at bounding box center [428, 147] width 403 height 35
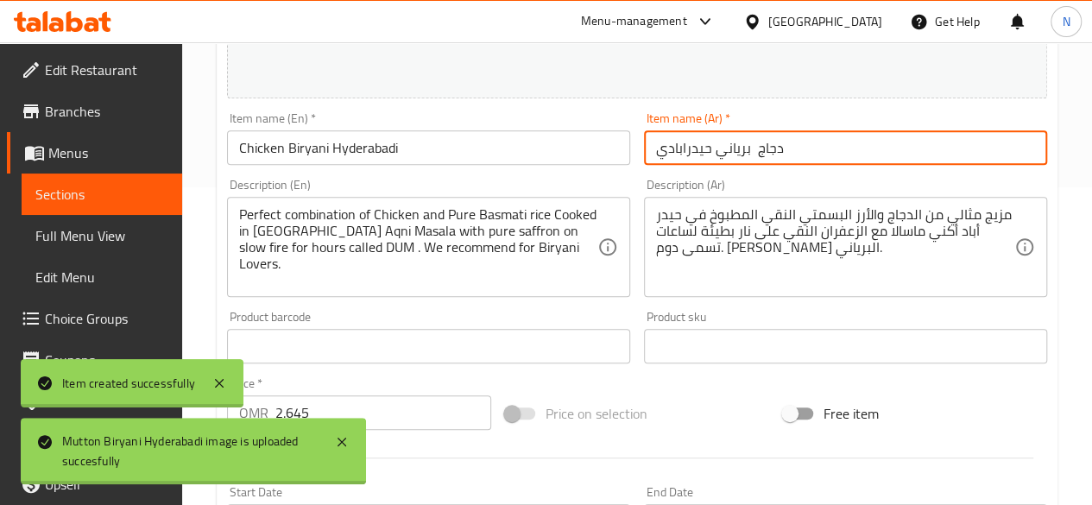
click at [685, 148] on input "دجاج برياني حيدرابادي" at bounding box center [845, 147] width 403 height 35
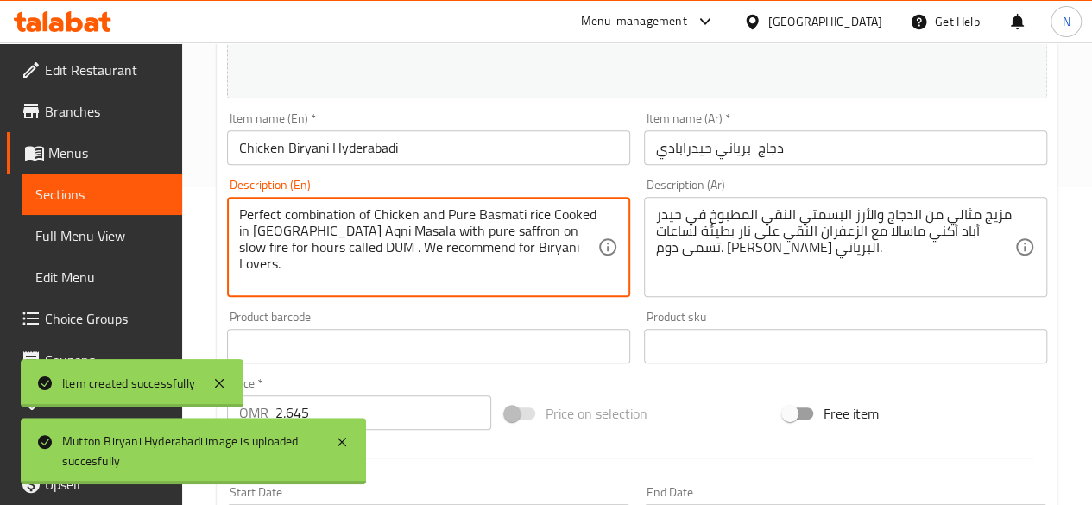
click at [482, 220] on textarea "Perfect combination of Chicken and Pure Basmati rice Cooked in [GEOGRAPHIC_DATA…" at bounding box center [418, 247] width 358 height 82
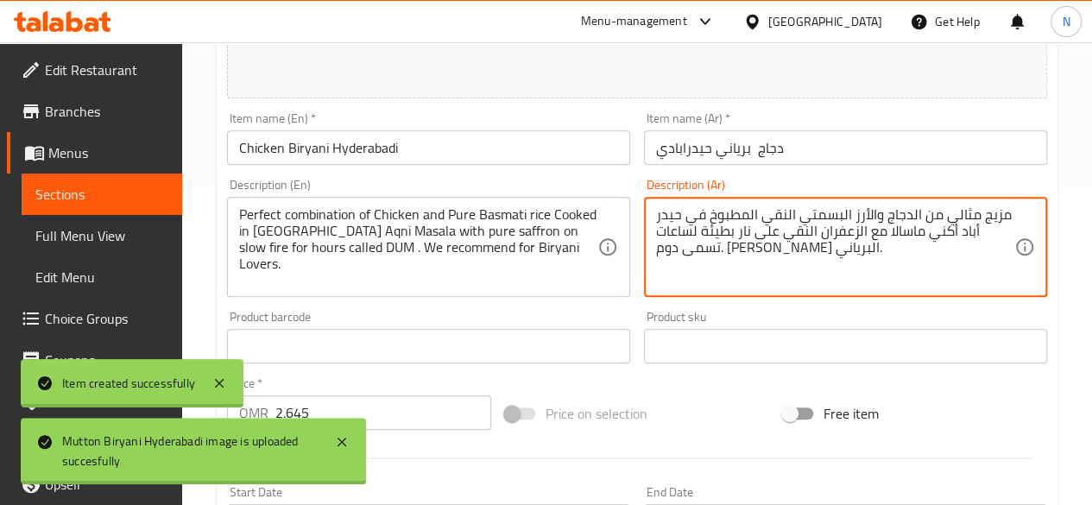
click at [733, 225] on textarea "مزيج مثالي من الدجاج والأرز البسمتي النقي المطبوخ في حيدر أباد أكني ماسالا مع ا…" at bounding box center [835, 247] width 358 height 82
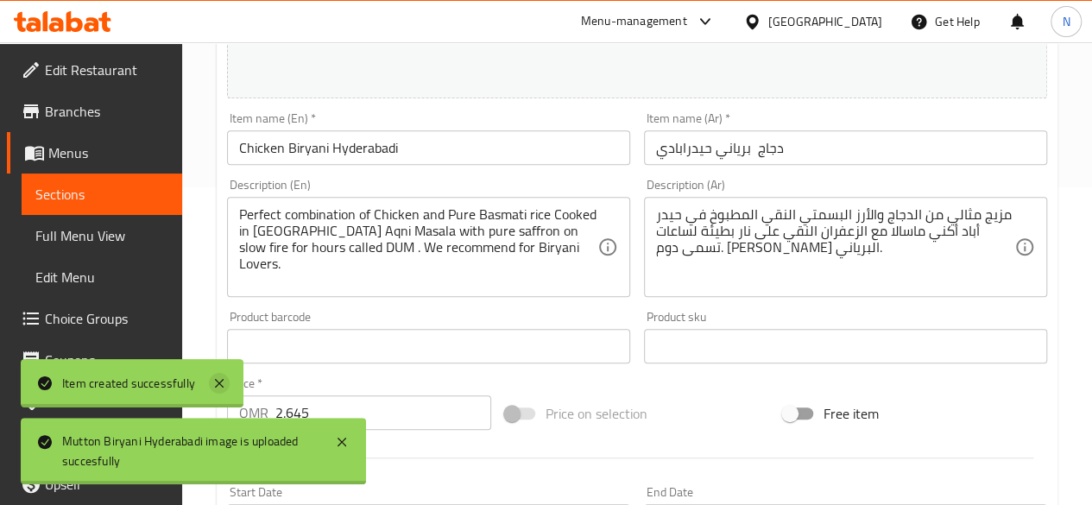
click at [217, 390] on icon at bounding box center [219, 383] width 21 height 21
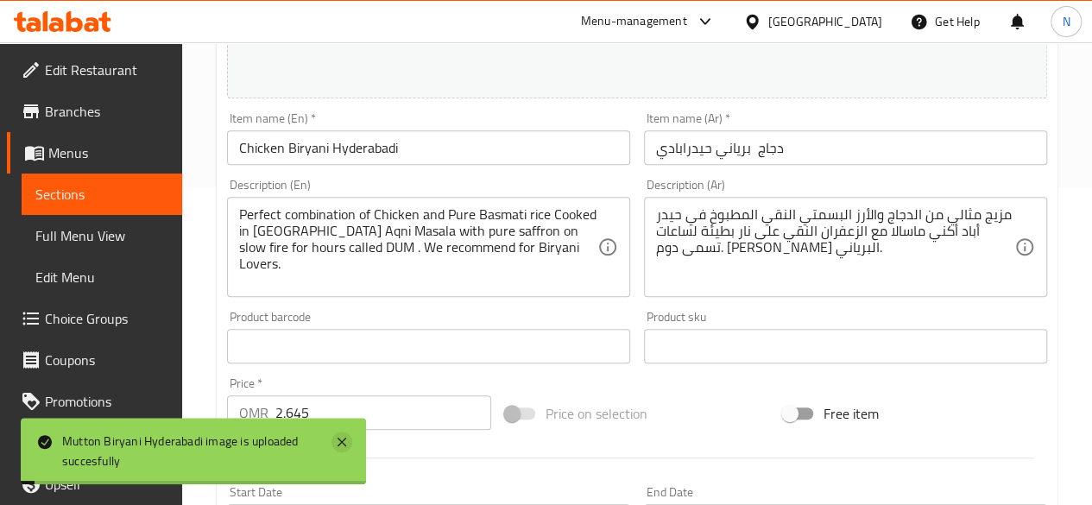
click at [347, 445] on icon at bounding box center [341, 442] width 21 height 21
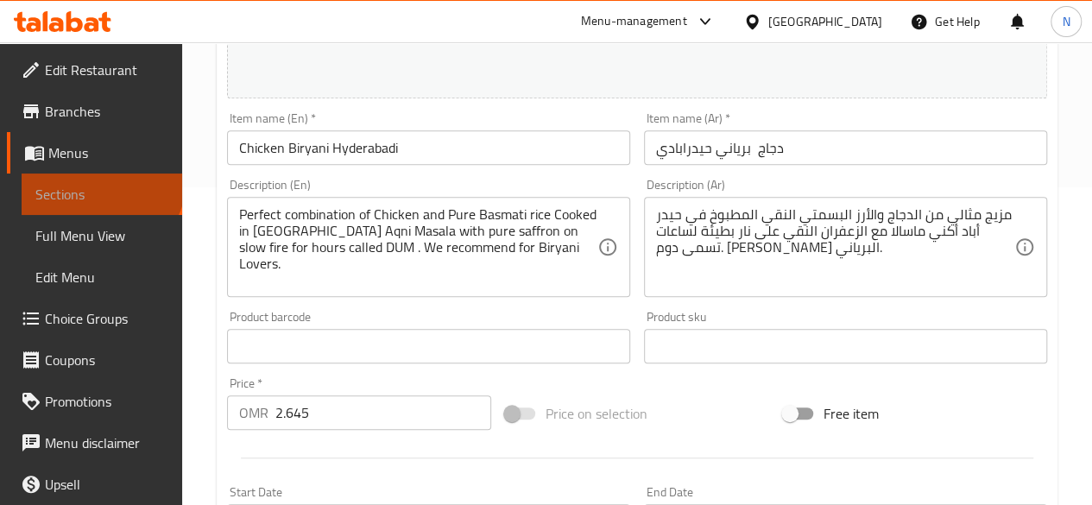
click at [99, 179] on link "Sections" at bounding box center [102, 194] width 161 height 41
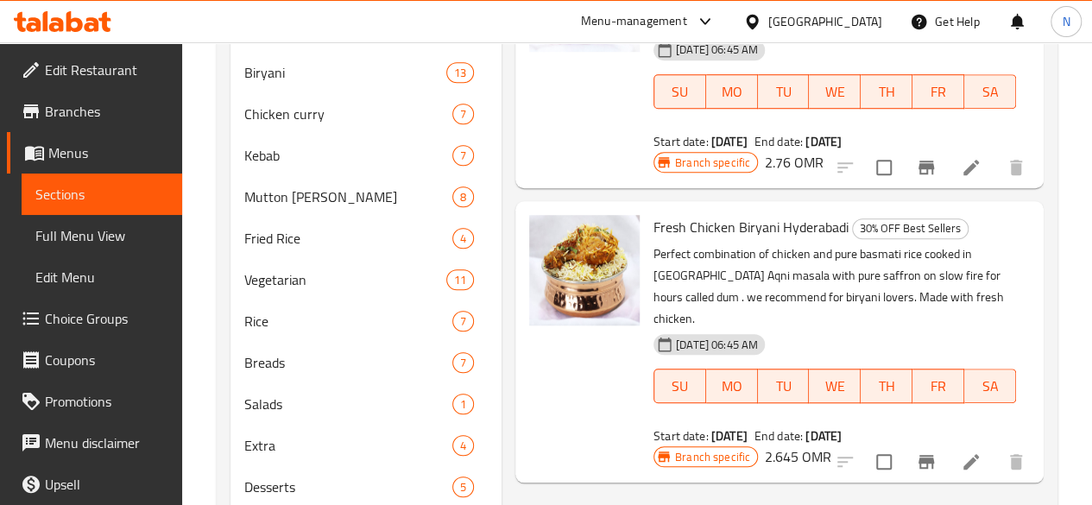
scroll to position [578, 0]
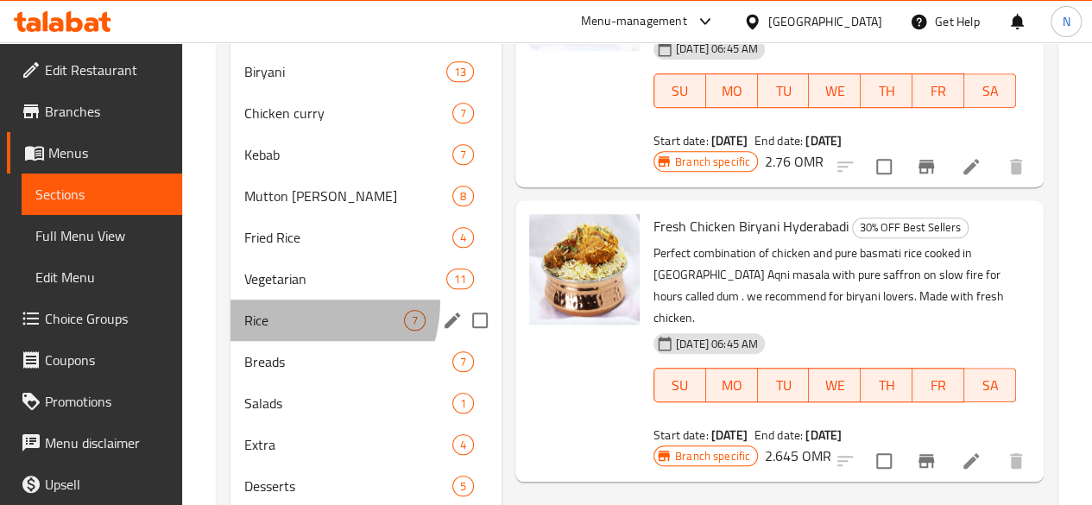
click at [283, 325] on div "Rice 7" at bounding box center [365, 320] width 271 height 41
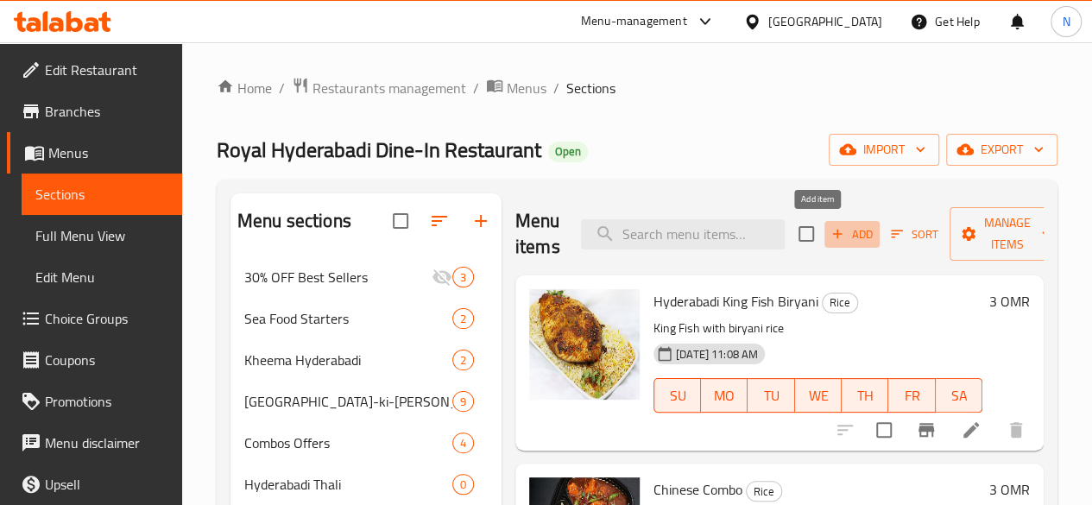
click at [833, 232] on span "Add" at bounding box center [852, 234] width 47 height 20
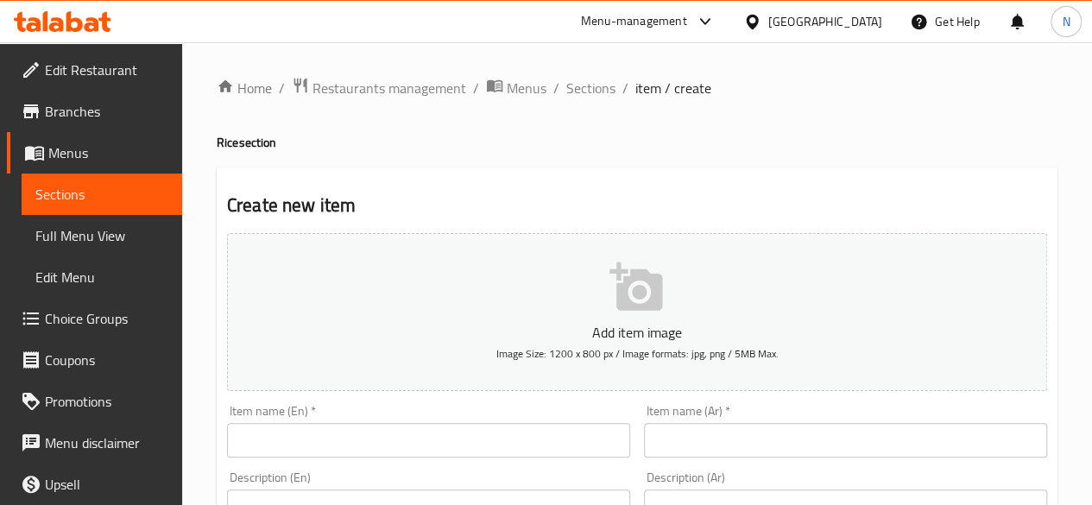
scroll to position [84, 0]
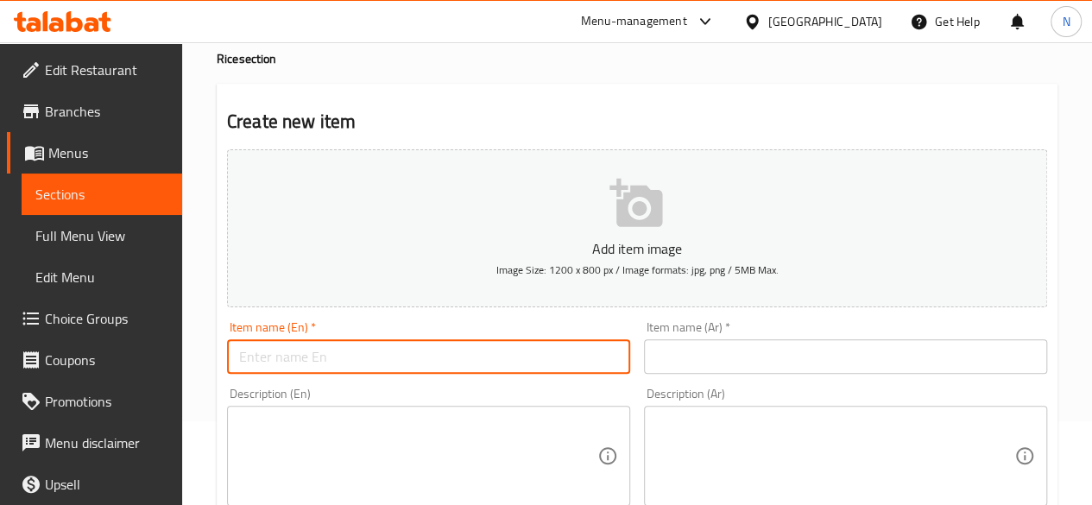
click at [353, 353] on input "text" at bounding box center [428, 356] width 403 height 35
paste input "Chicken Biryani Hyderabadi"
type input "Chicken Biryani Hyderabadi"
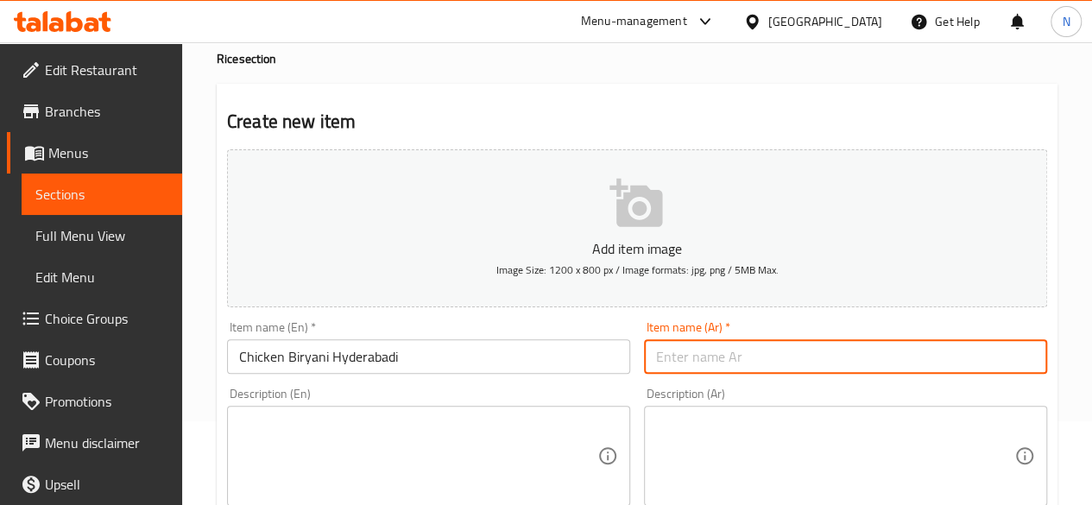
click at [689, 356] on input "text" at bounding box center [845, 356] width 403 height 35
paste input "دجاج برياني حيدرابادي"
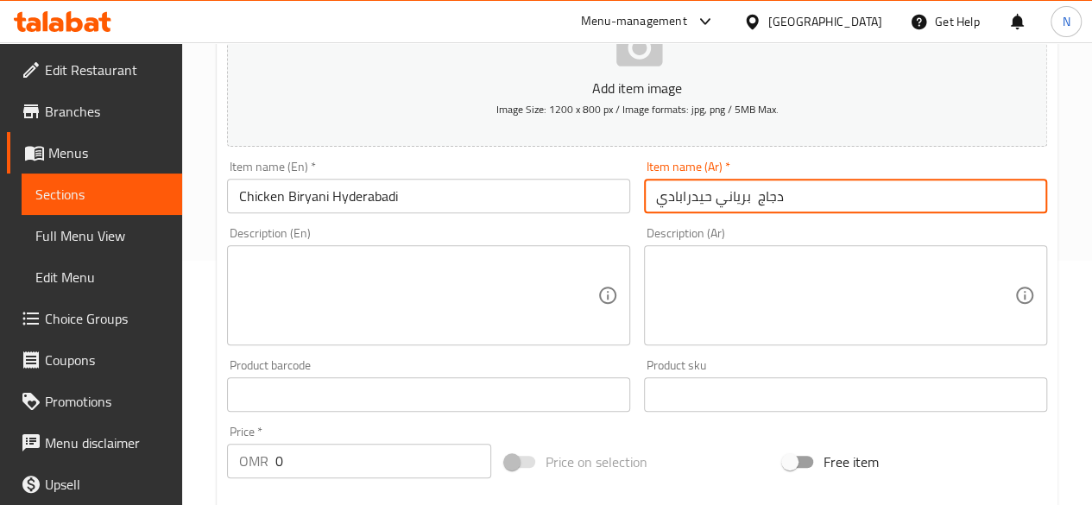
scroll to position [246, 0]
type input "دجاج برياني حيدرابادي"
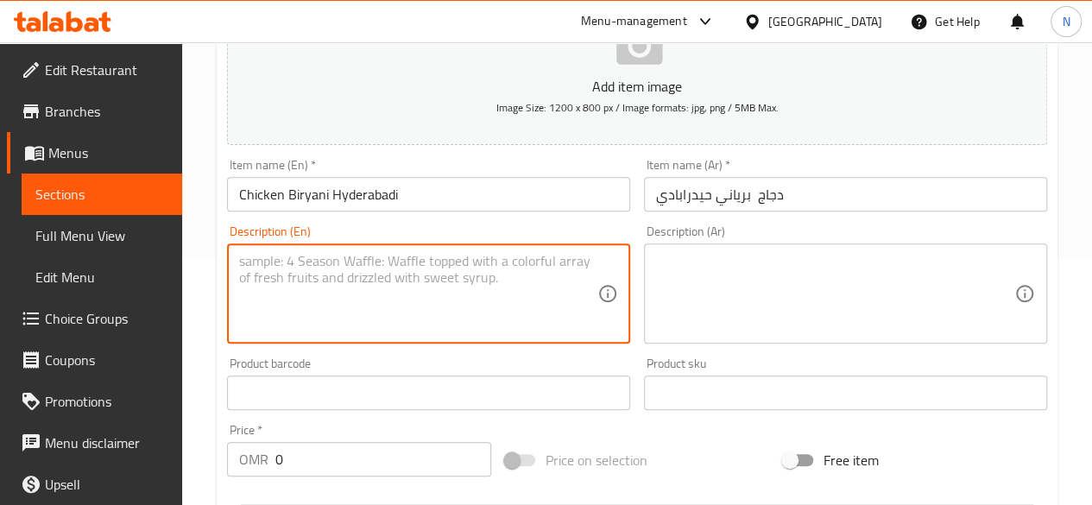
click at [445, 255] on textarea at bounding box center [418, 294] width 358 height 82
paste textarea "Perfect combination of Chicken and Pure Basmati rice Cooked in [GEOGRAPHIC_DATA…"
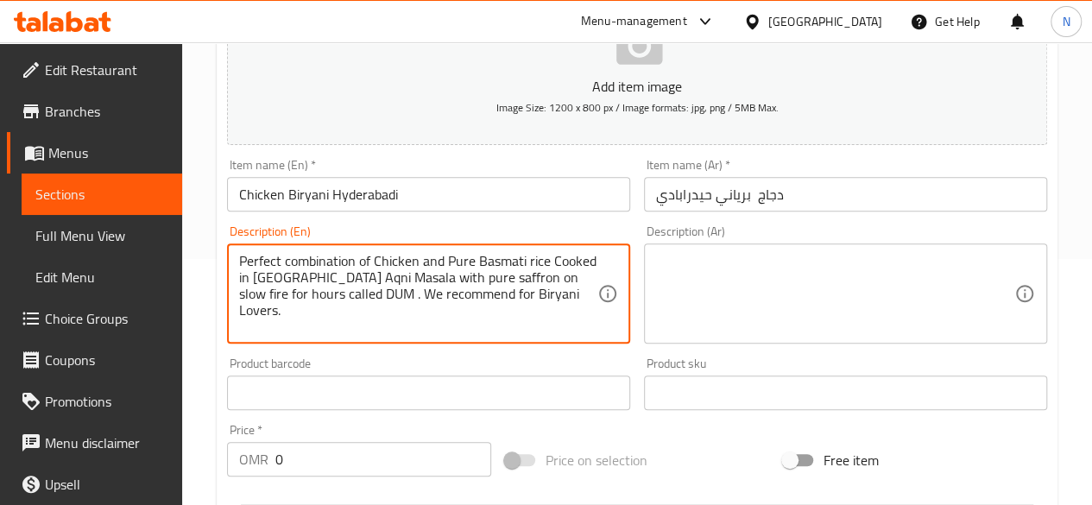
type textarea "Perfect combination of Chicken and Pure Basmati rice Cooked in [GEOGRAPHIC_DATA…"
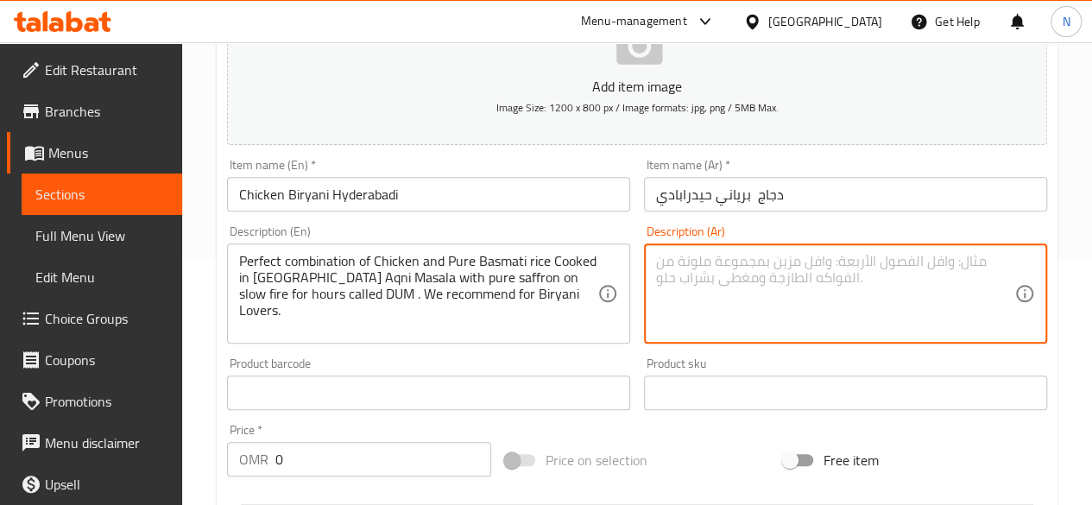
click at [701, 267] on textarea at bounding box center [835, 294] width 358 height 82
paste textarea "مزيج مثالي من الدجاج والأرز البسمتي النقي المطبوخ في حيدر أباد أكني ماسالا مع ا…"
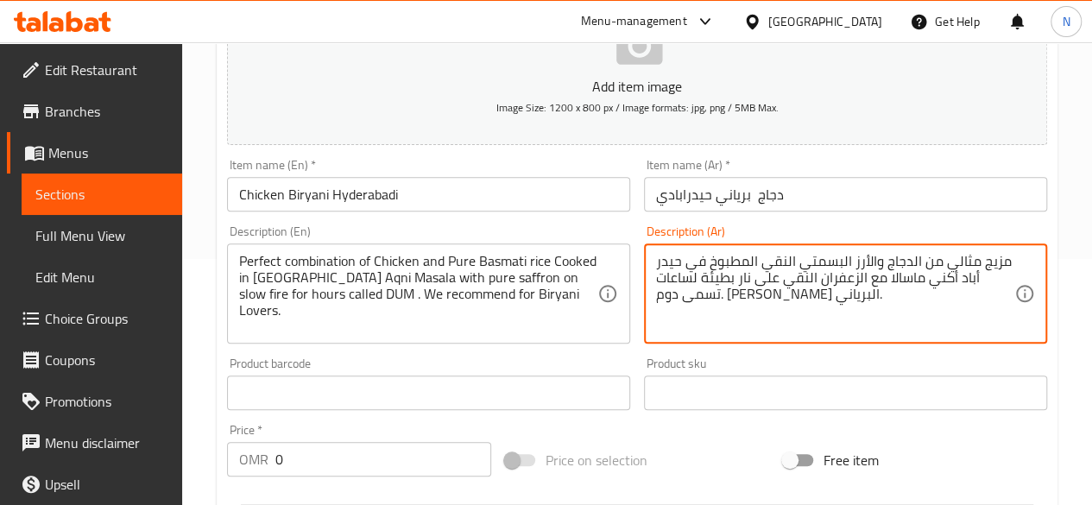
type textarea "مزيج مثالي من الدجاج والأرز البسمتي النقي المطبوخ في حيدر أباد أكني ماسالا مع ا…"
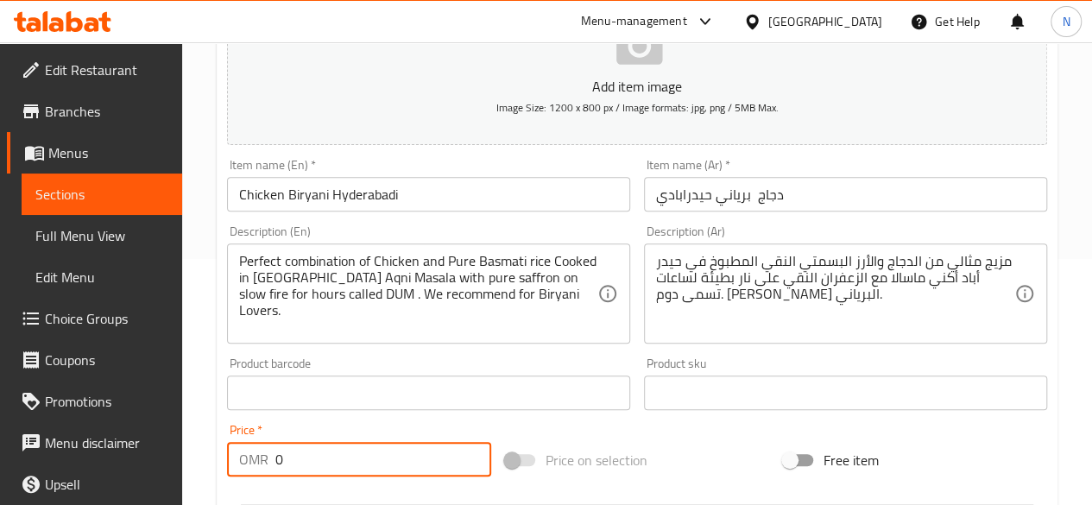
click at [323, 450] on input "0" at bounding box center [383, 459] width 216 height 35
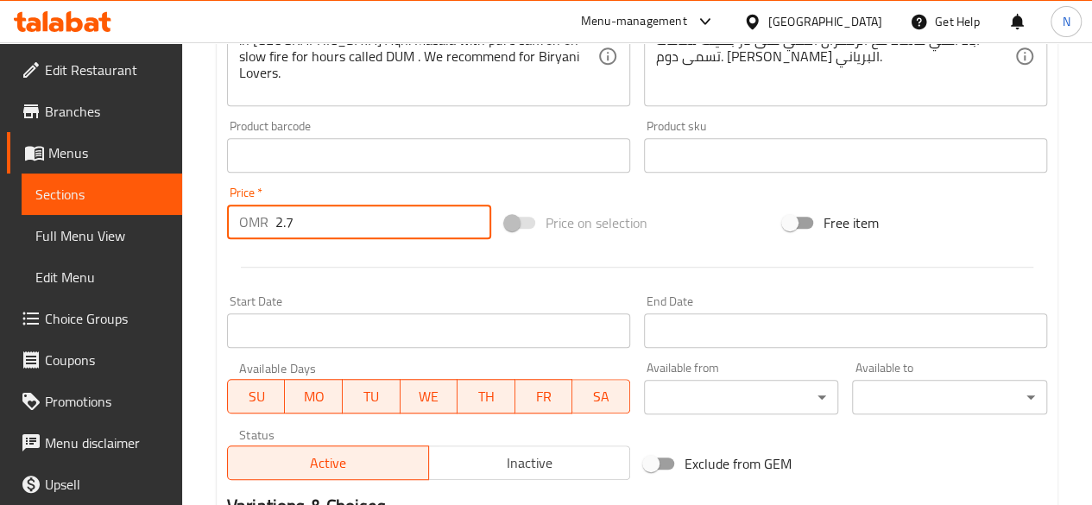
scroll to position [714, 0]
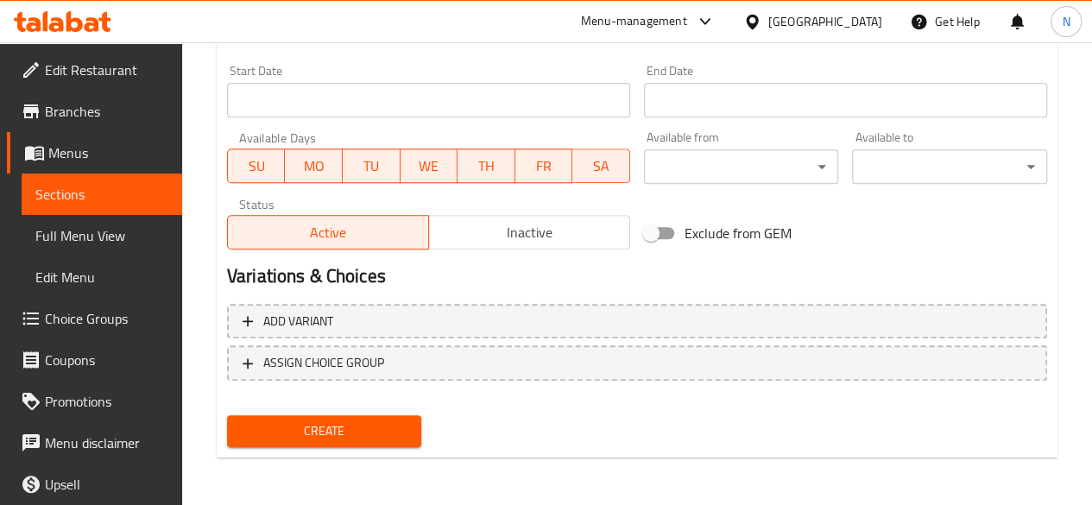
type input "2.7"
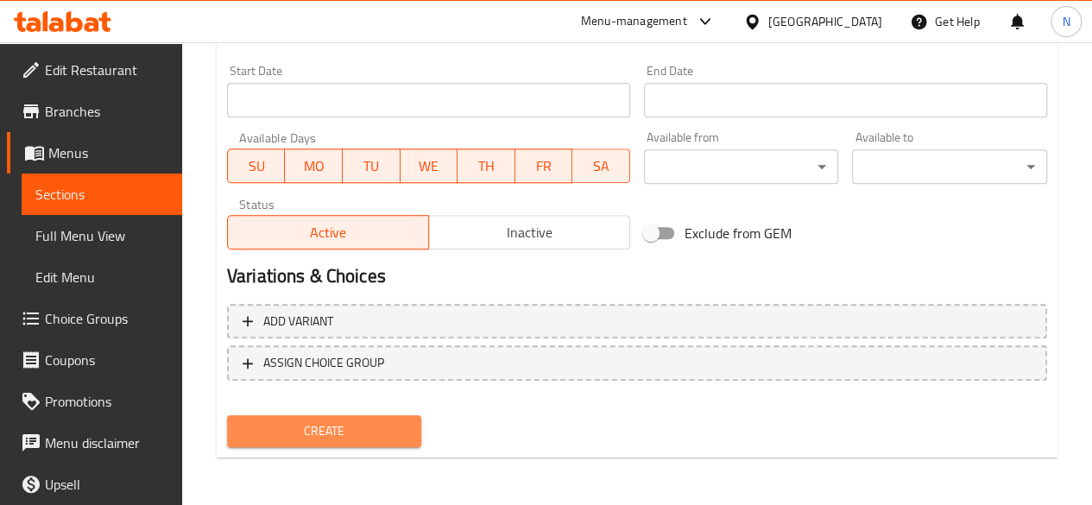
click at [345, 420] on span "Create" at bounding box center [324, 431] width 167 height 22
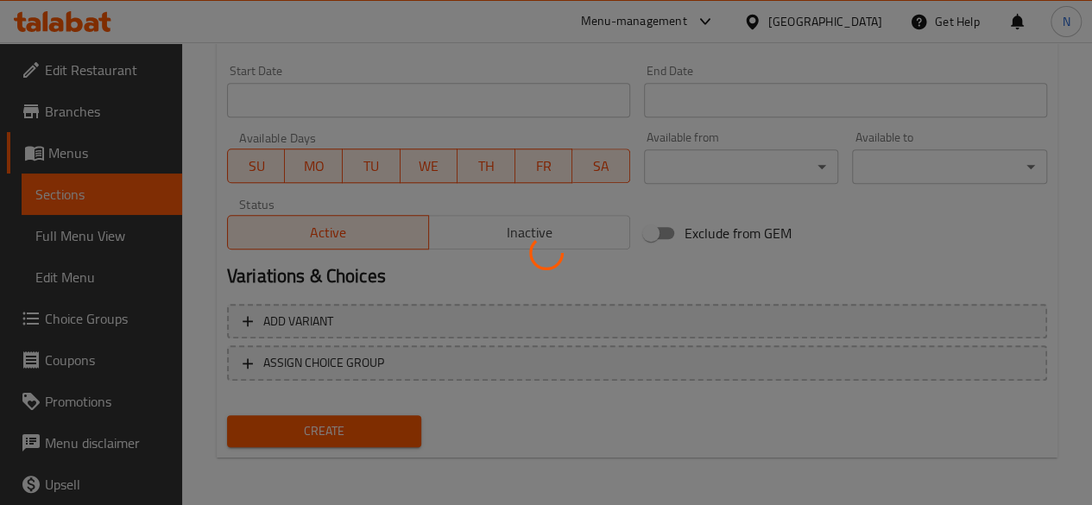
type input "0"
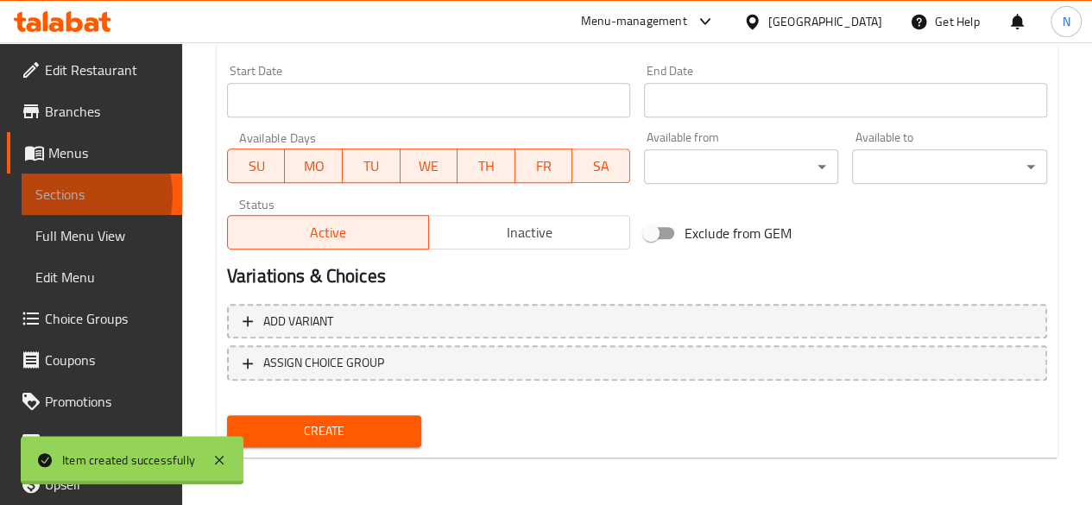
click at [72, 196] on span "Sections" at bounding box center [101, 194] width 133 height 21
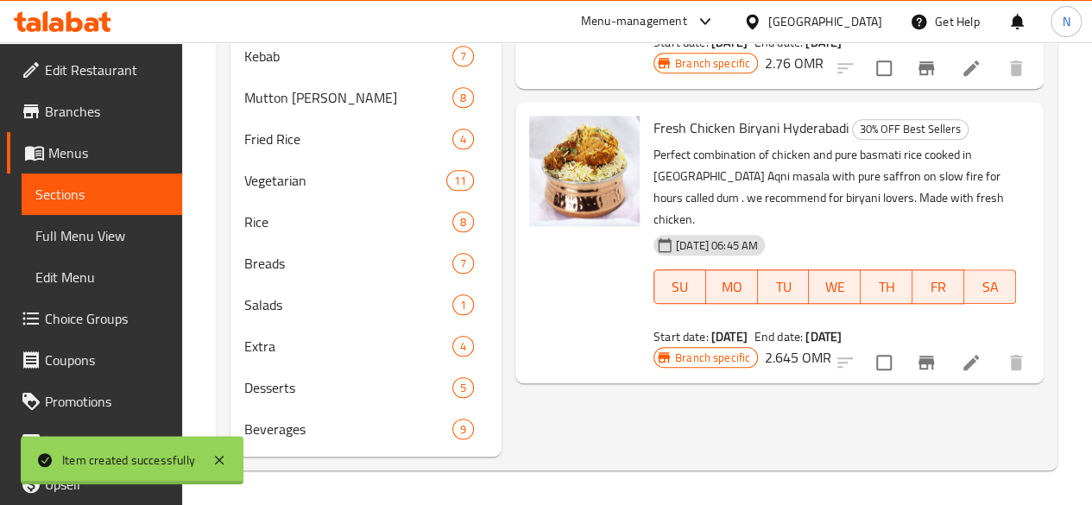
scroll to position [702, 0]
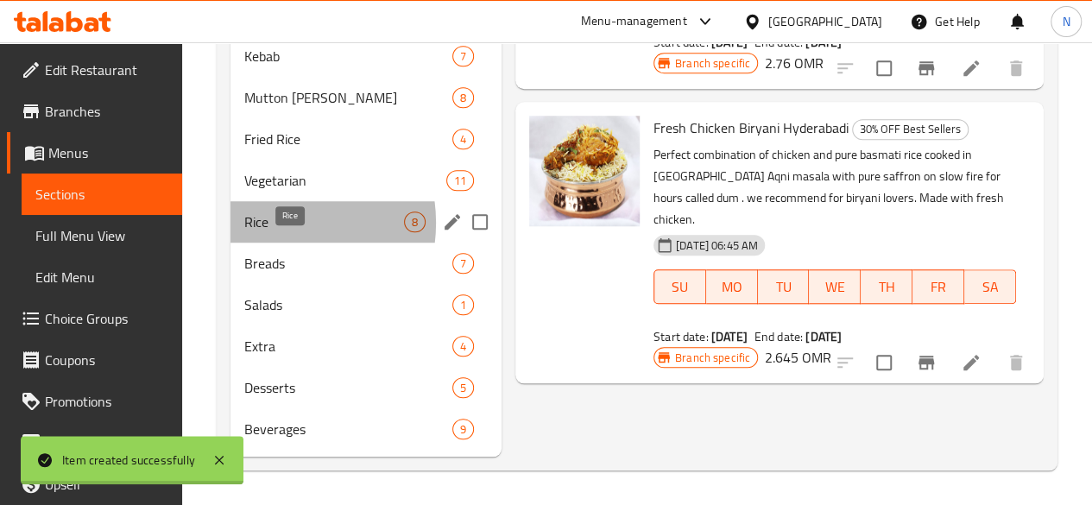
click at [270, 224] on span "Rice" at bounding box center [324, 221] width 160 height 21
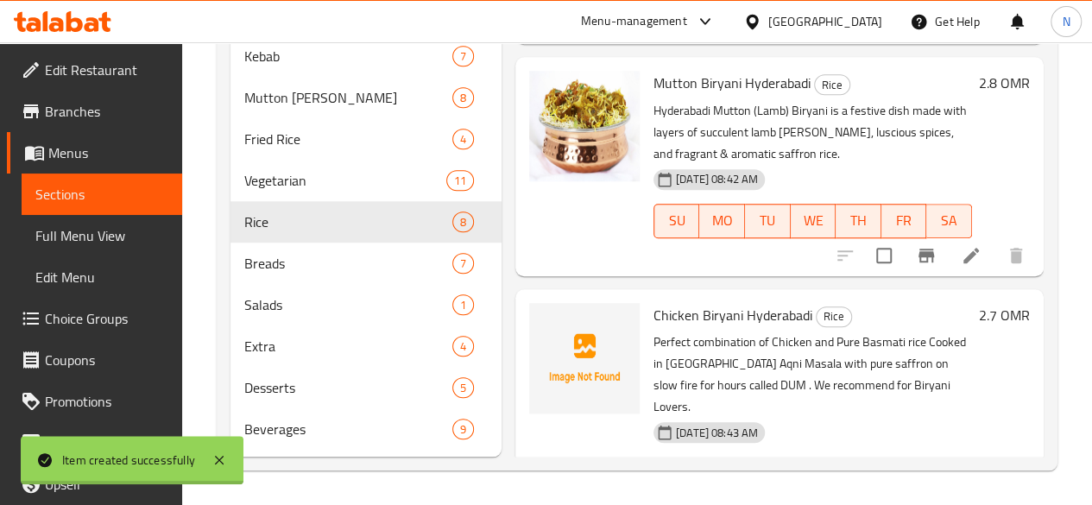
scroll to position [590, 0]
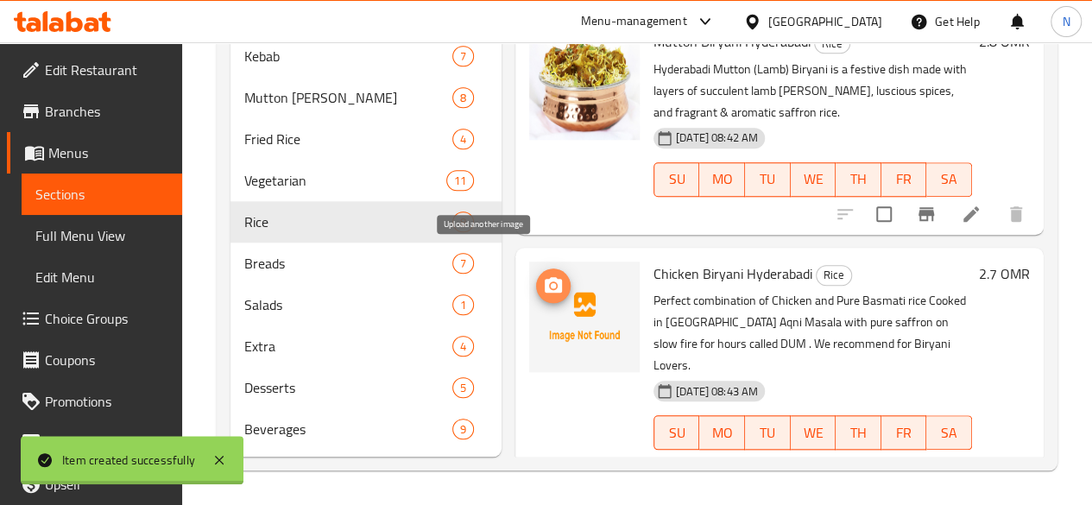
click at [545, 277] on icon "upload picture" at bounding box center [553, 285] width 17 height 16
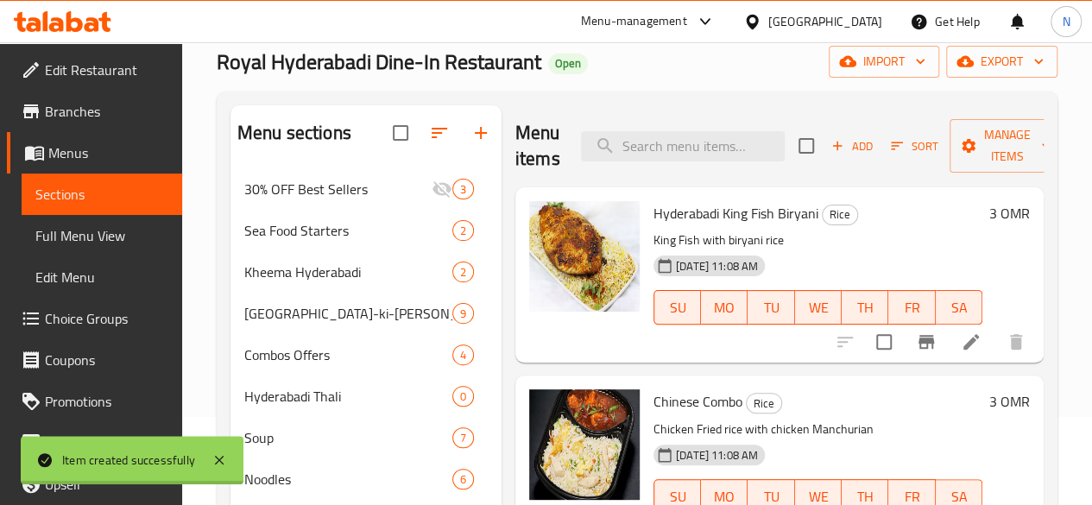
scroll to position [0, 0]
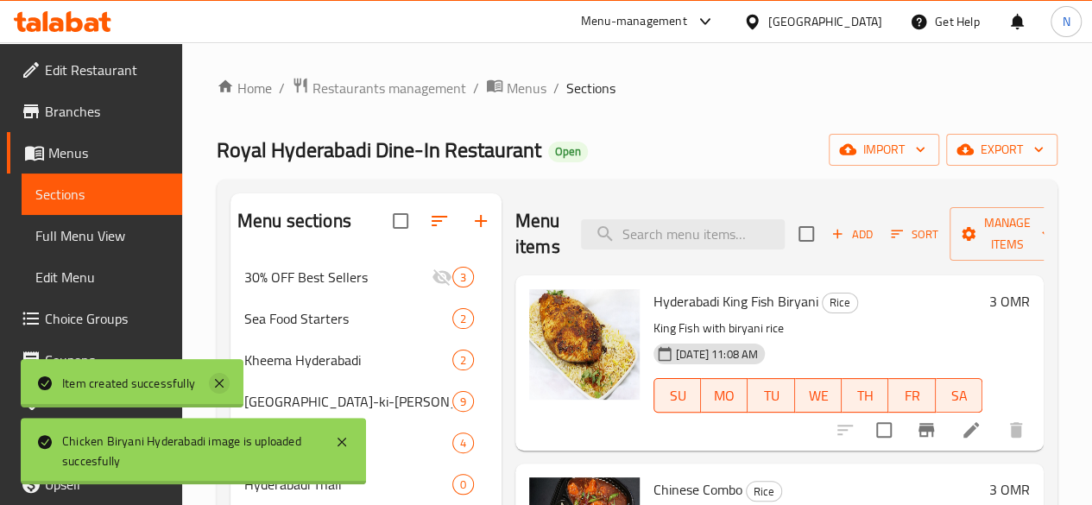
click at [211, 384] on icon at bounding box center [219, 383] width 21 height 21
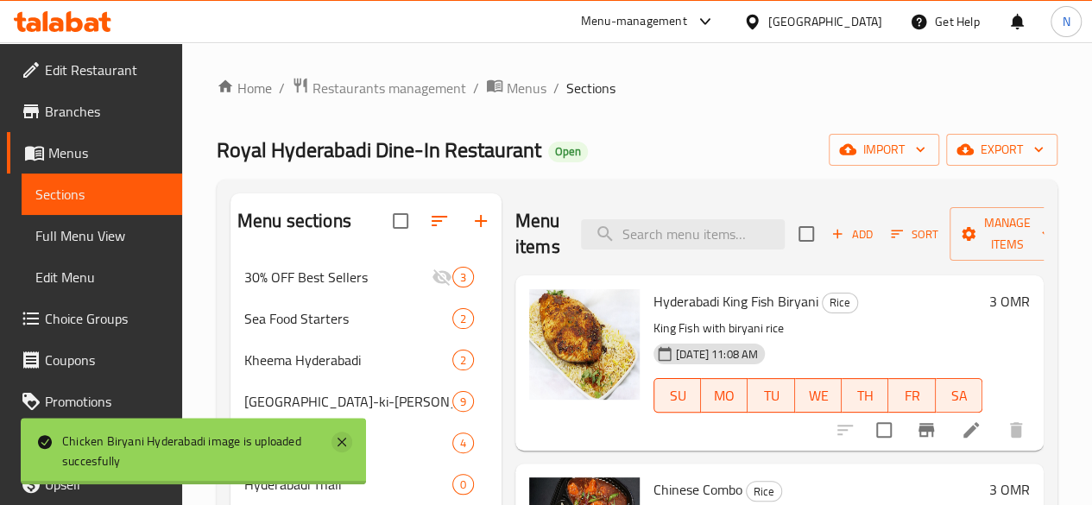
click at [336, 440] on icon at bounding box center [341, 442] width 21 height 21
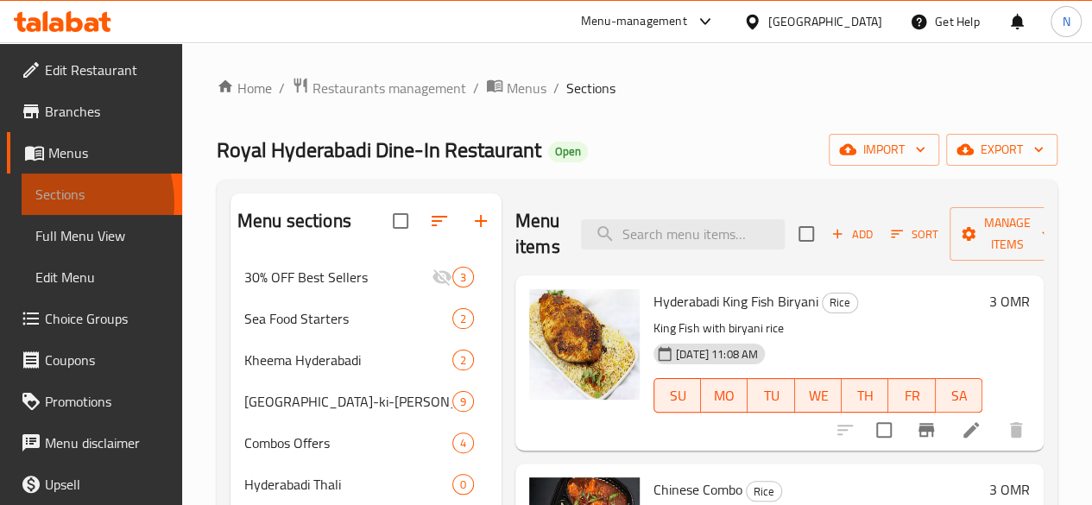
click at [58, 203] on span "Sections" at bounding box center [101, 194] width 133 height 21
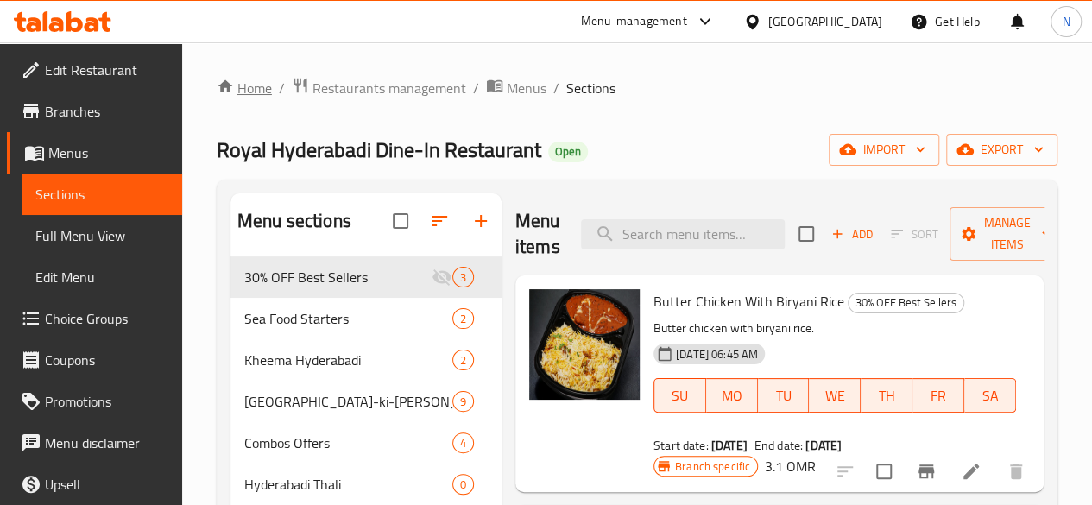
click at [242, 89] on link "Home" at bounding box center [244, 88] width 55 height 21
